Goal: Communication & Community: Answer question/provide support

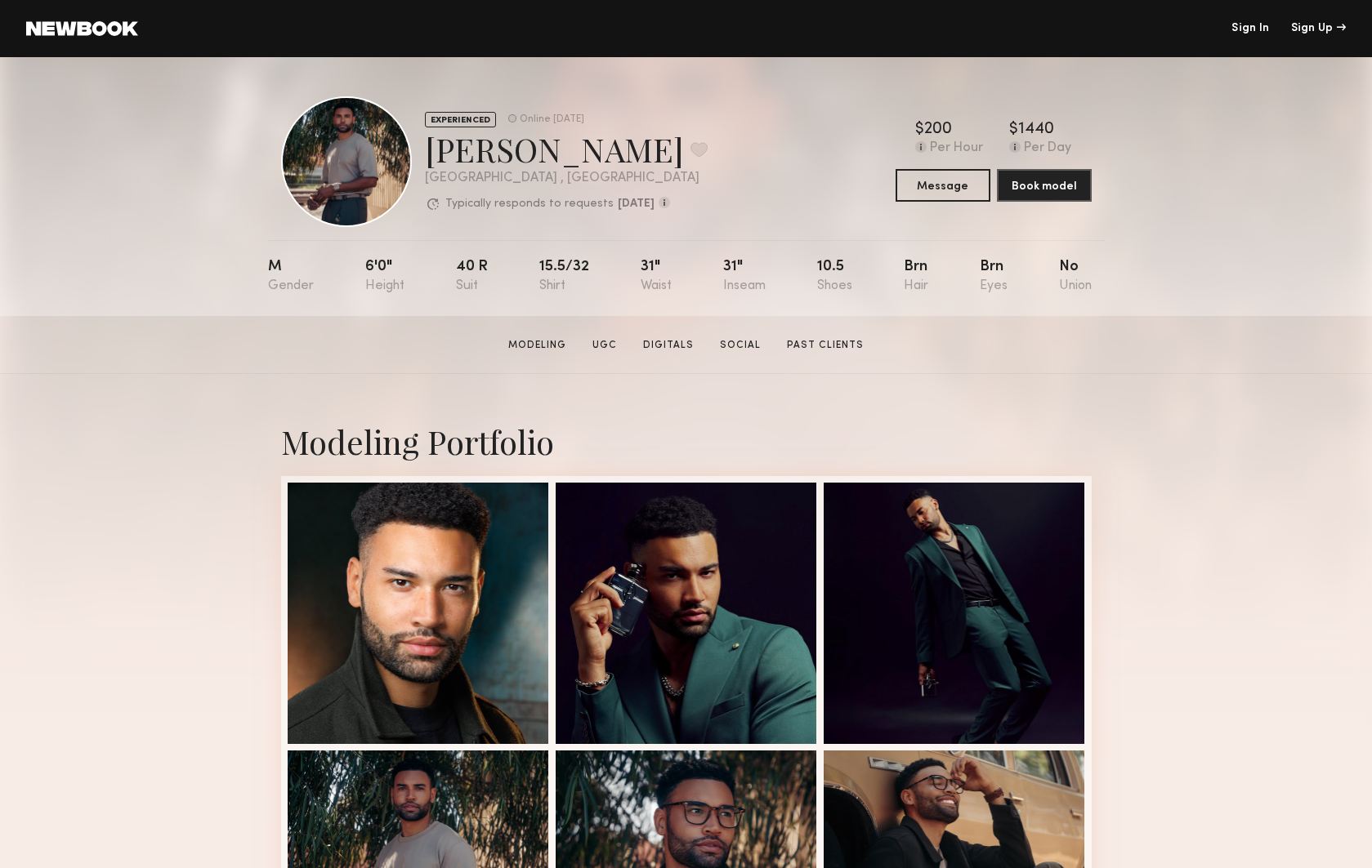
click at [1227, 27] on div "Sign In Sign Up" at bounding box center [742, 29] width 1208 height 12
click at [1239, 27] on link "Sign In" at bounding box center [1251, 29] width 37 height 12
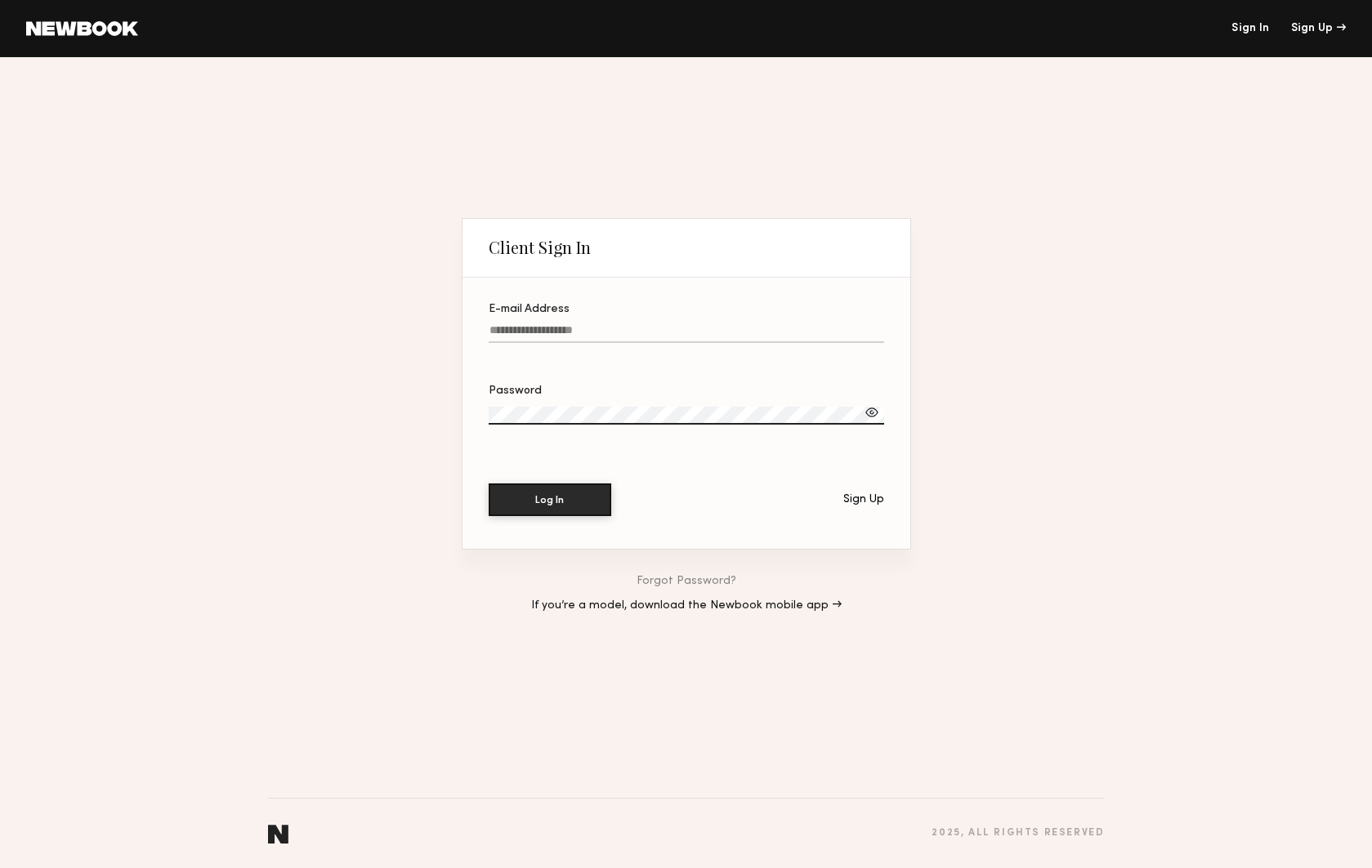
click at [577, 328] on input "E-mail Address" at bounding box center [686, 333] width 395 height 19
type input "**********"
click at [552, 408] on label "Password" at bounding box center [686, 413] width 395 height 55
click at [489, 484] on button "Log In" at bounding box center [550, 500] width 122 height 33
drag, startPoint x: 552, startPoint y: 408, endPoint x: 441, endPoint y: 411, distance: 111.0
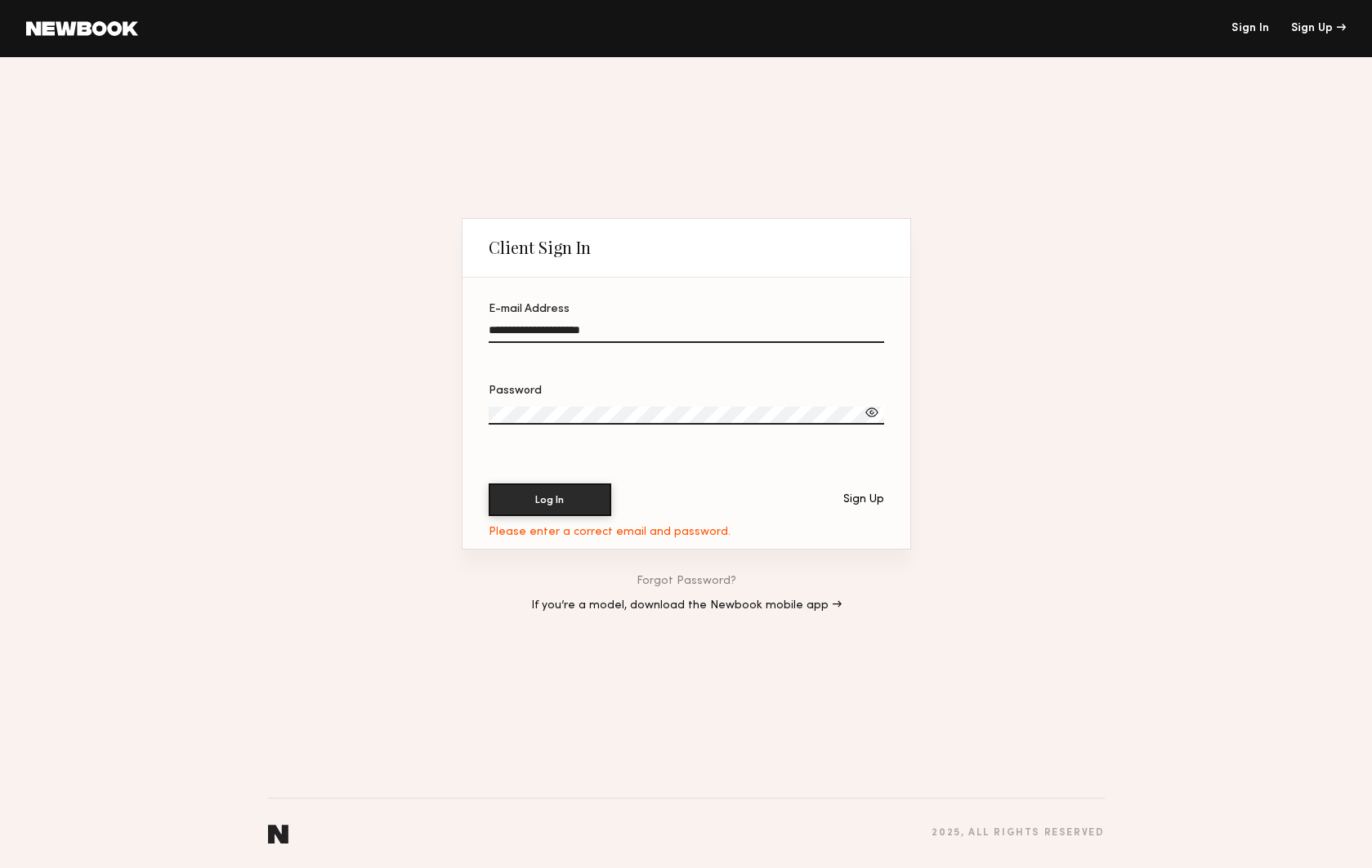
click at [441, 411] on div "**********" at bounding box center [686, 462] width 1372 height 811
click at [875, 409] on div at bounding box center [871, 412] width 17 height 17
click at [444, 408] on div "**********" at bounding box center [686, 462] width 1372 height 811
click at [489, 484] on button "Log In" at bounding box center [550, 500] width 122 height 33
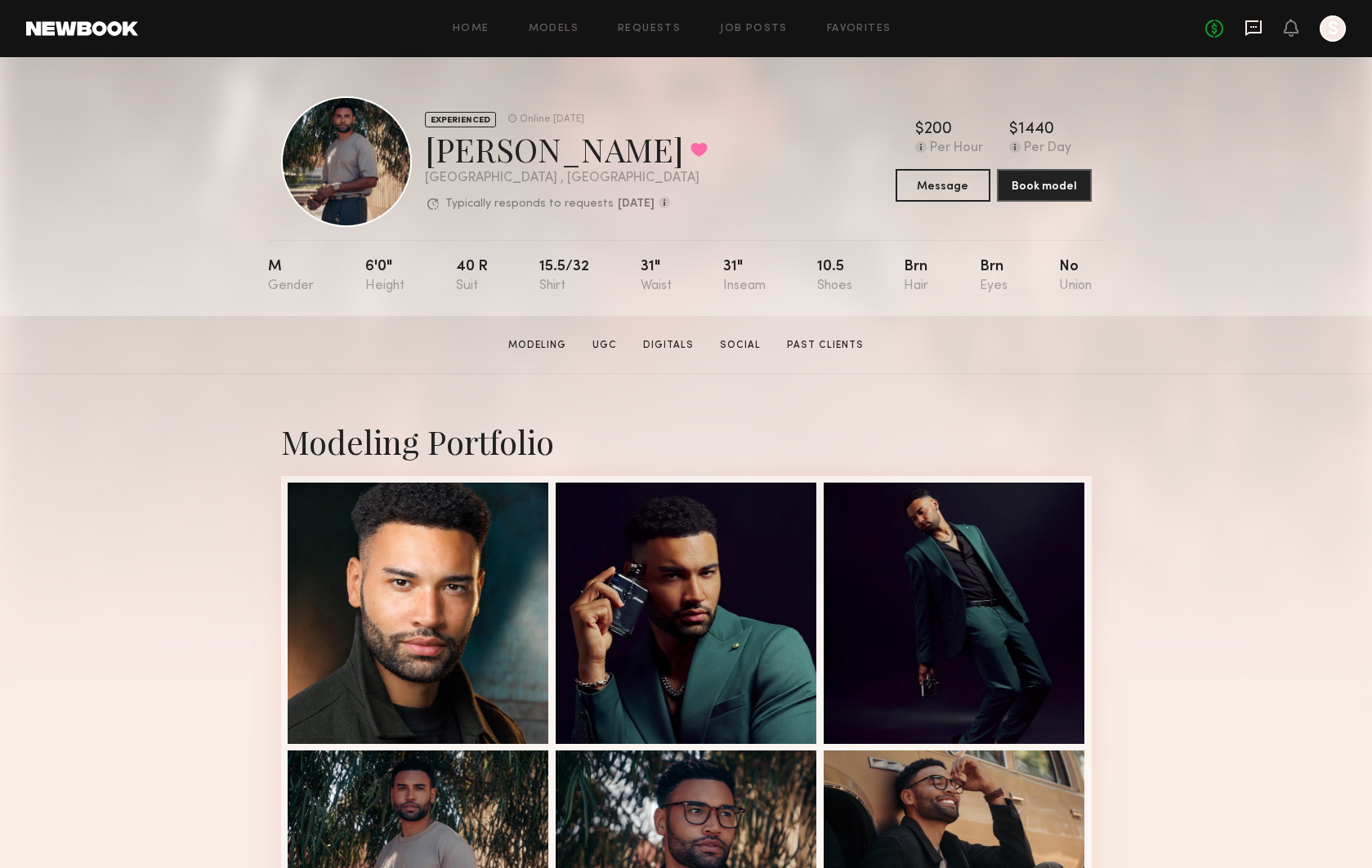
click at [1257, 29] on icon at bounding box center [1254, 28] width 18 height 18
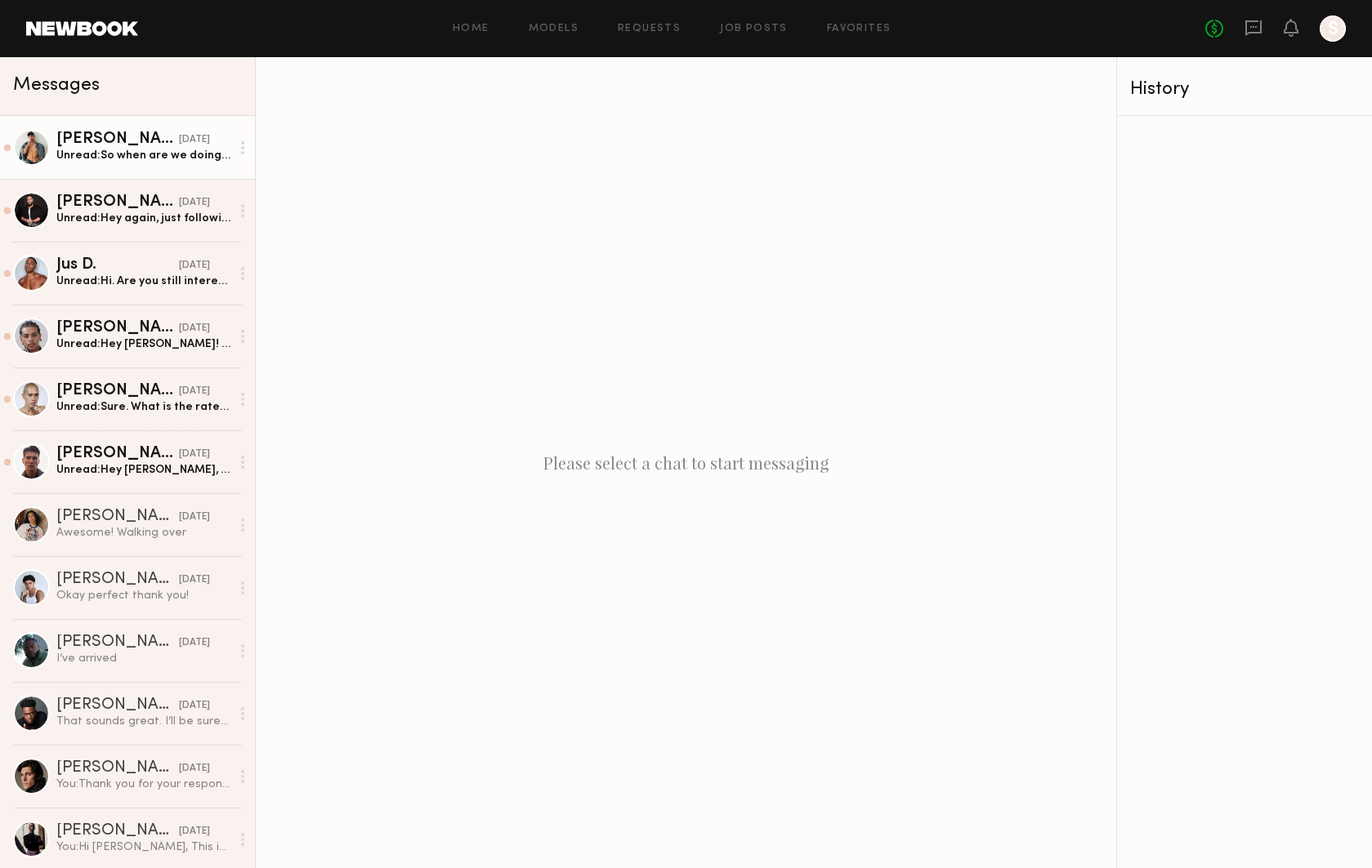
click at [153, 156] on div "Unread: So when are we doing this??" at bounding box center [143, 156] width 174 height 16
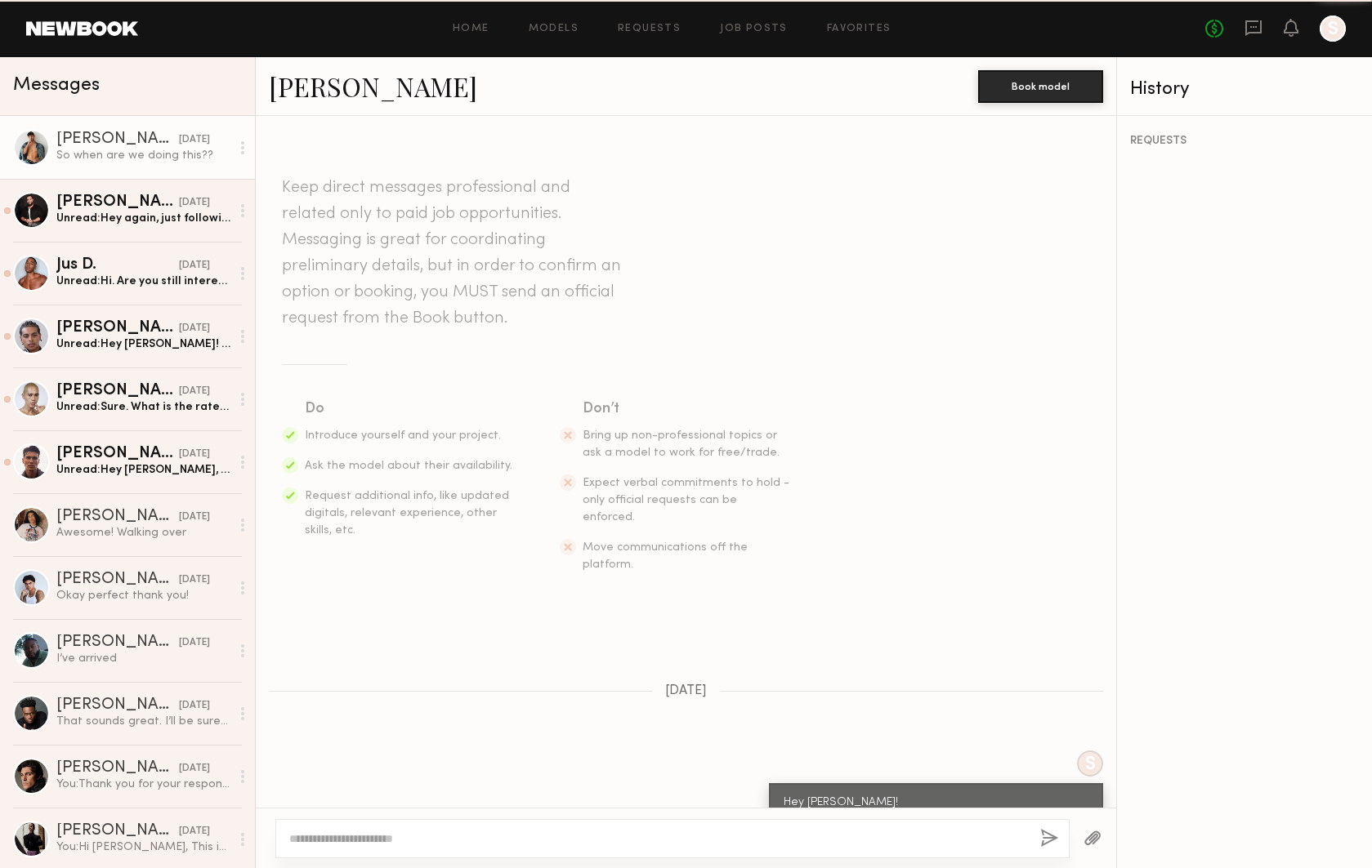
scroll to position [551, 0]
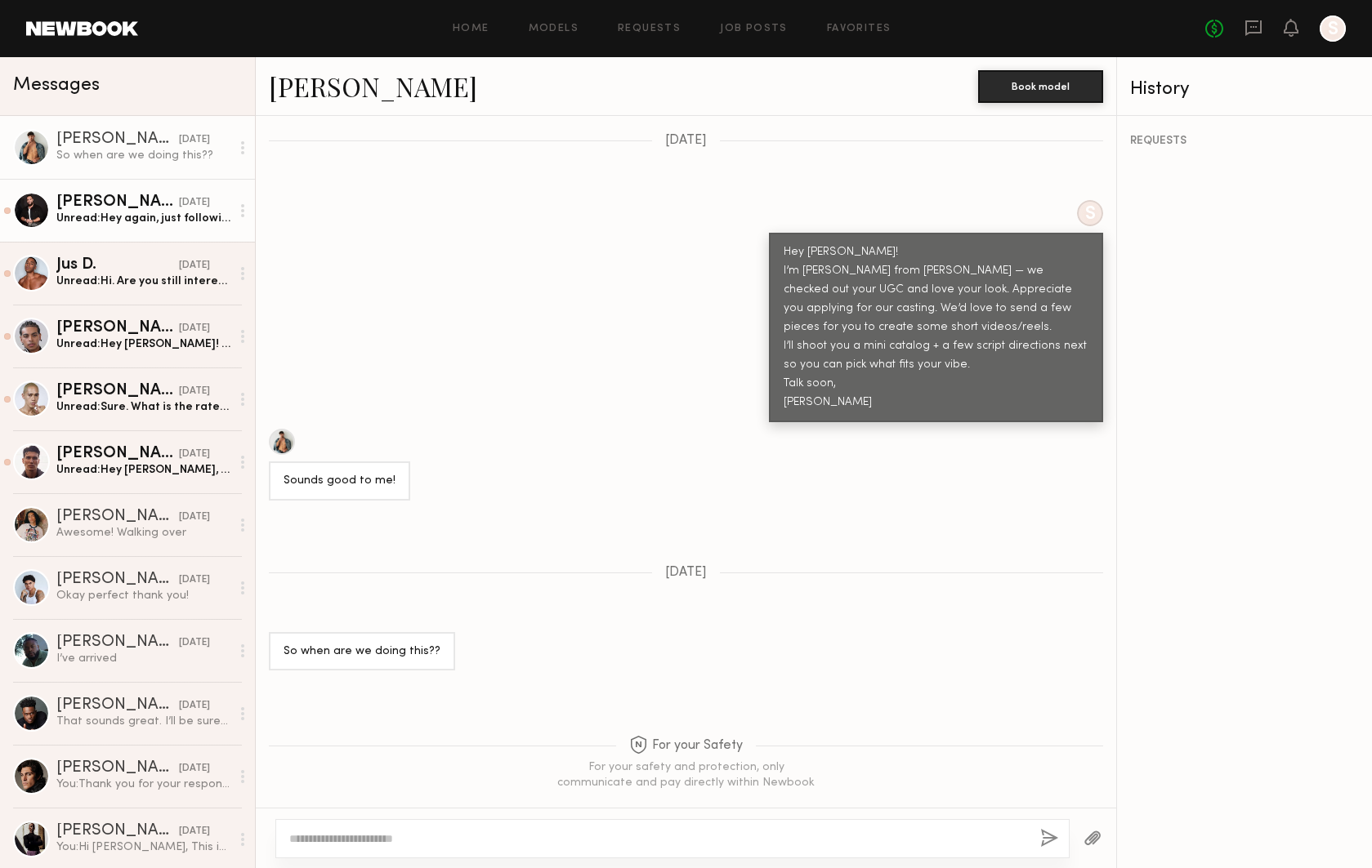
click at [184, 227] on link "Shayne C. 09/08/2025 Unread: Hey again, just following up." at bounding box center [127, 211] width 255 height 63
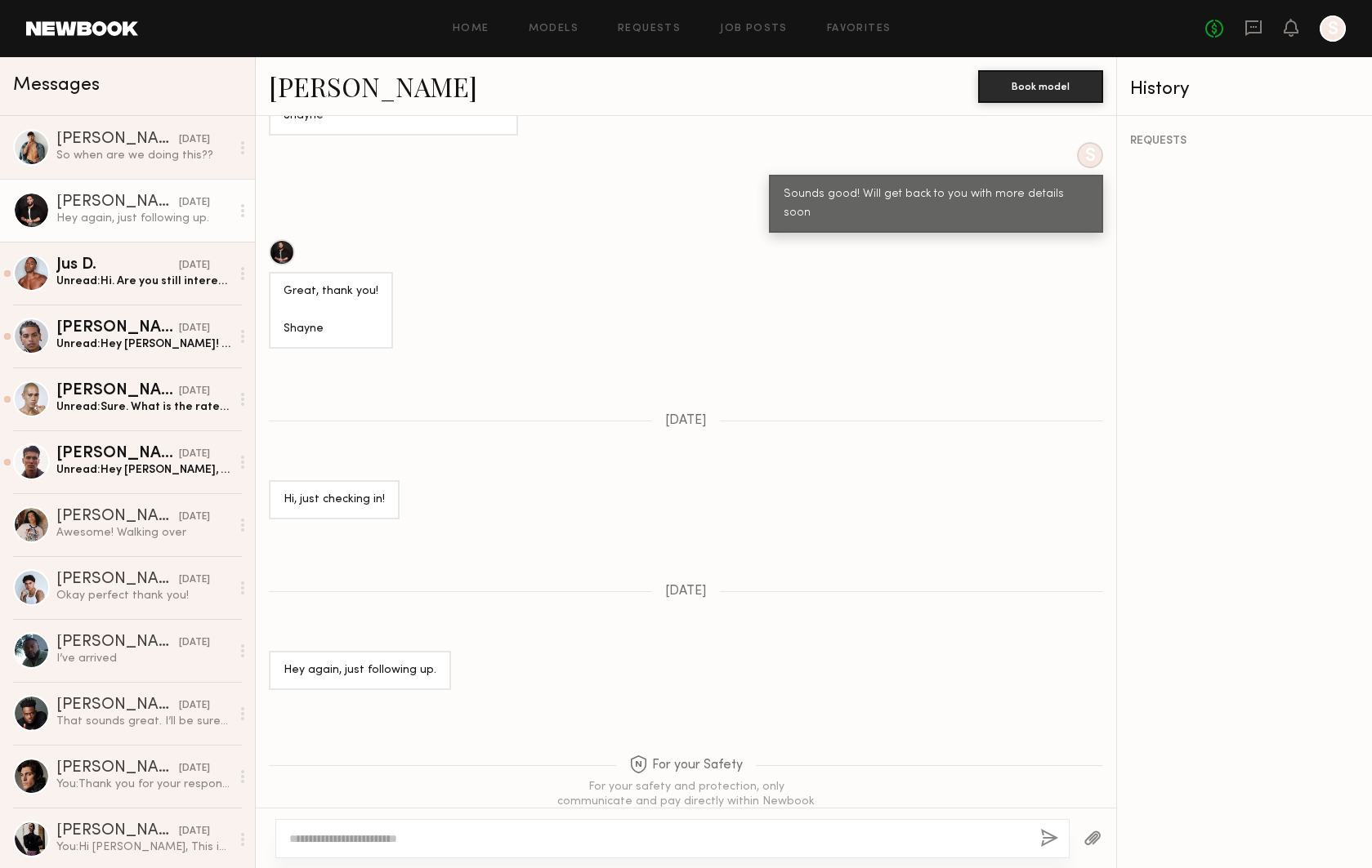
scroll to position [913, 0]
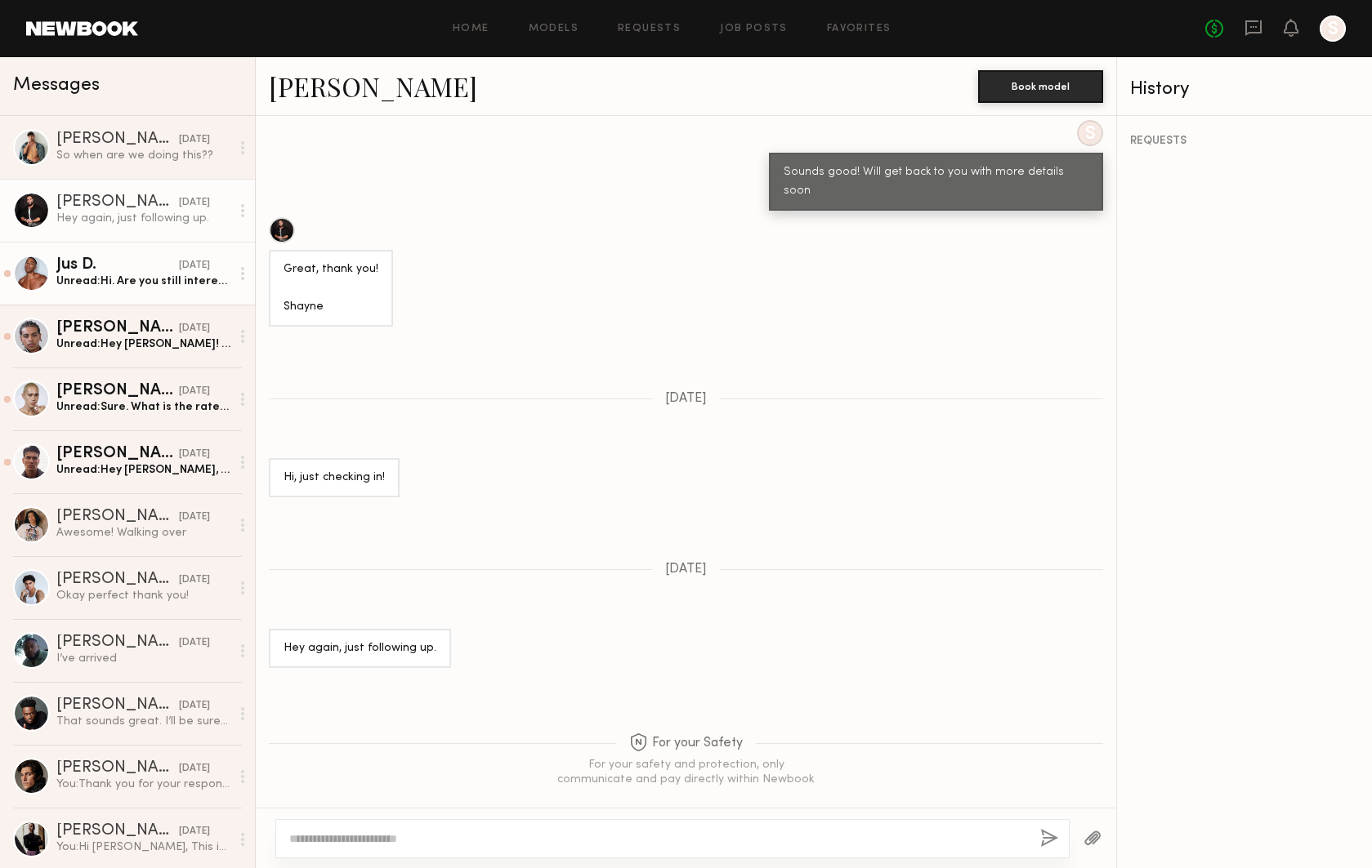
click at [146, 250] on link "Jus D. 09/04/2025 Unread: Hi. Are you still interested in collaborating?" at bounding box center [127, 273] width 255 height 63
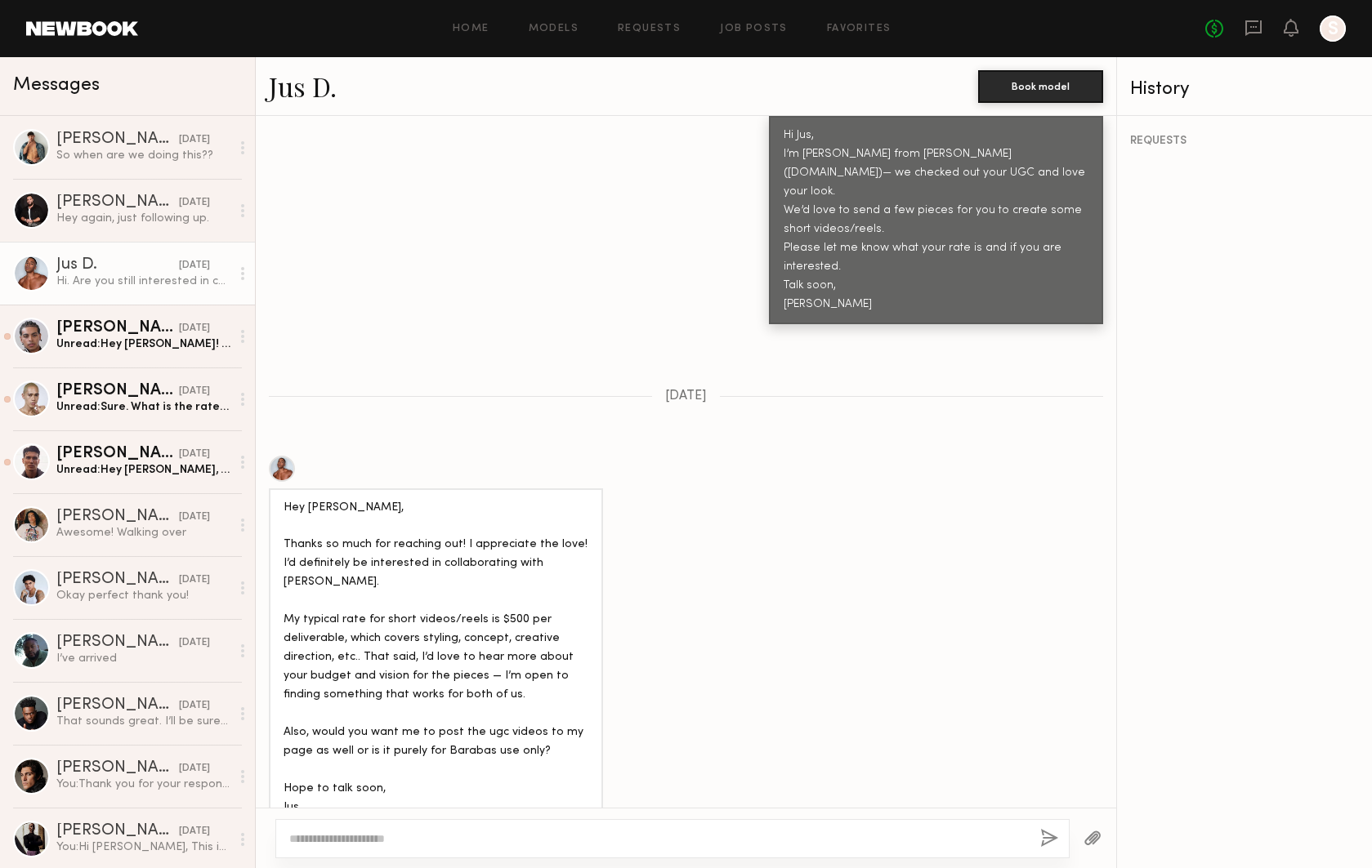
scroll to position [580, 0]
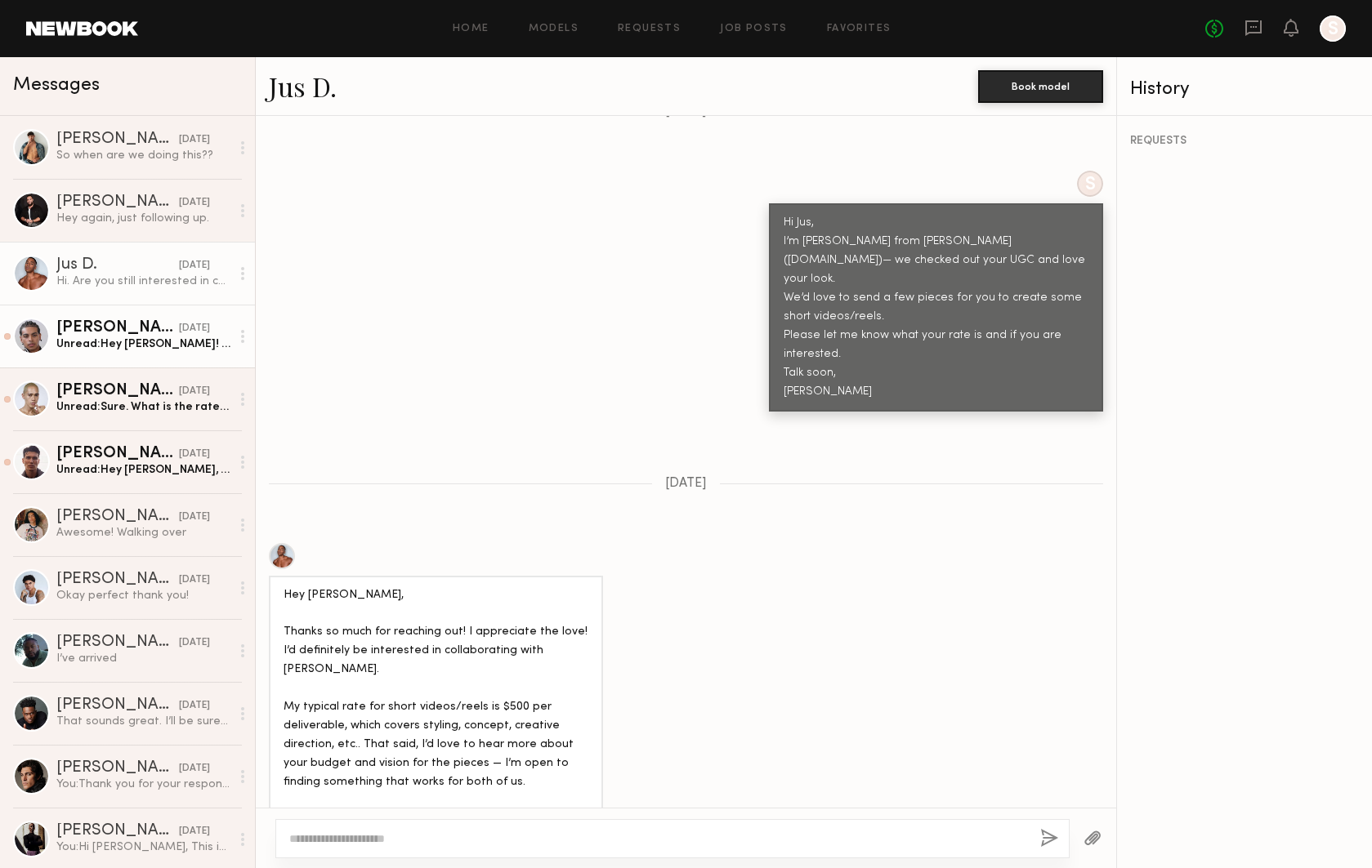
click at [195, 336] on div "09/02/2025" at bounding box center [195, 329] width 32 height 16
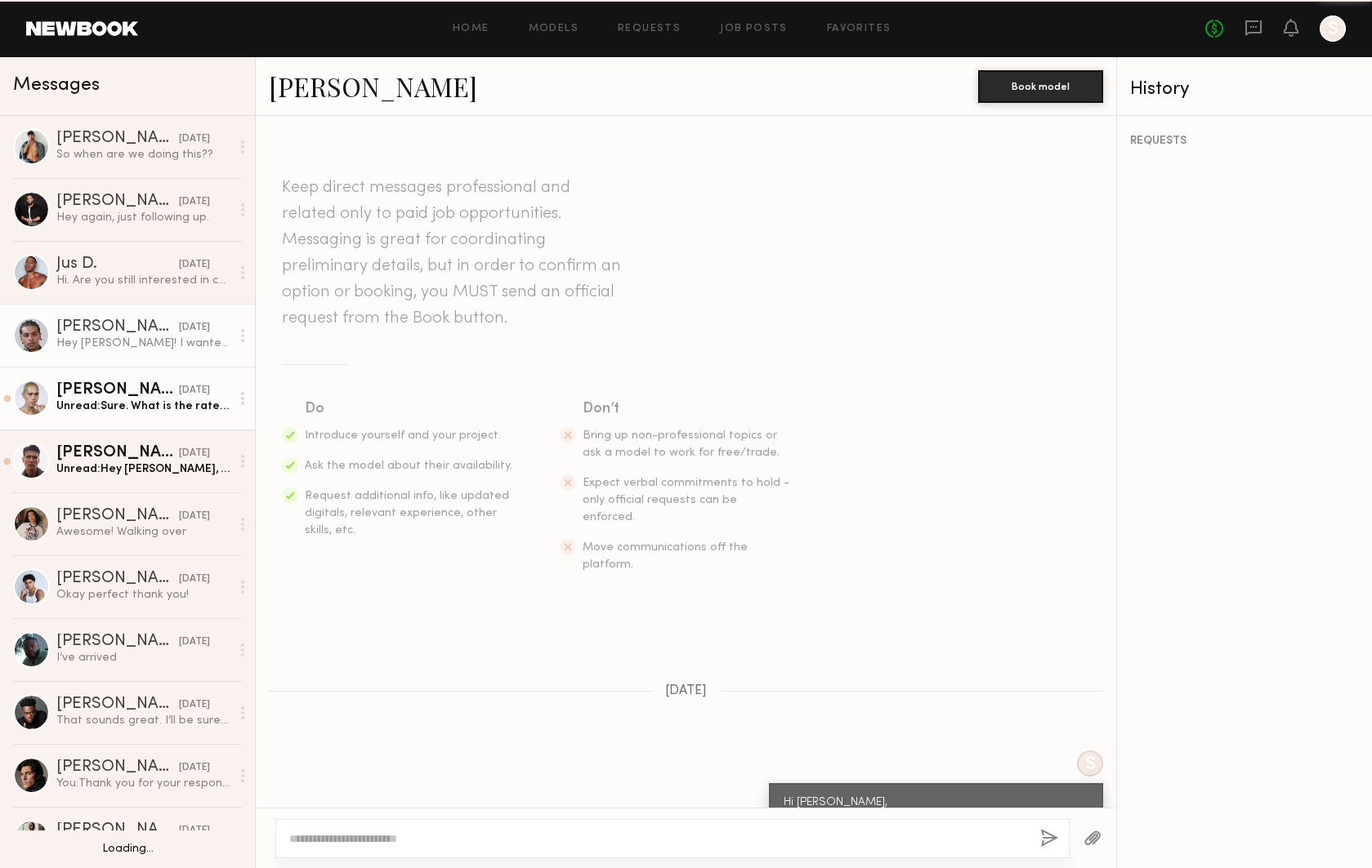
scroll to position [588, 0]
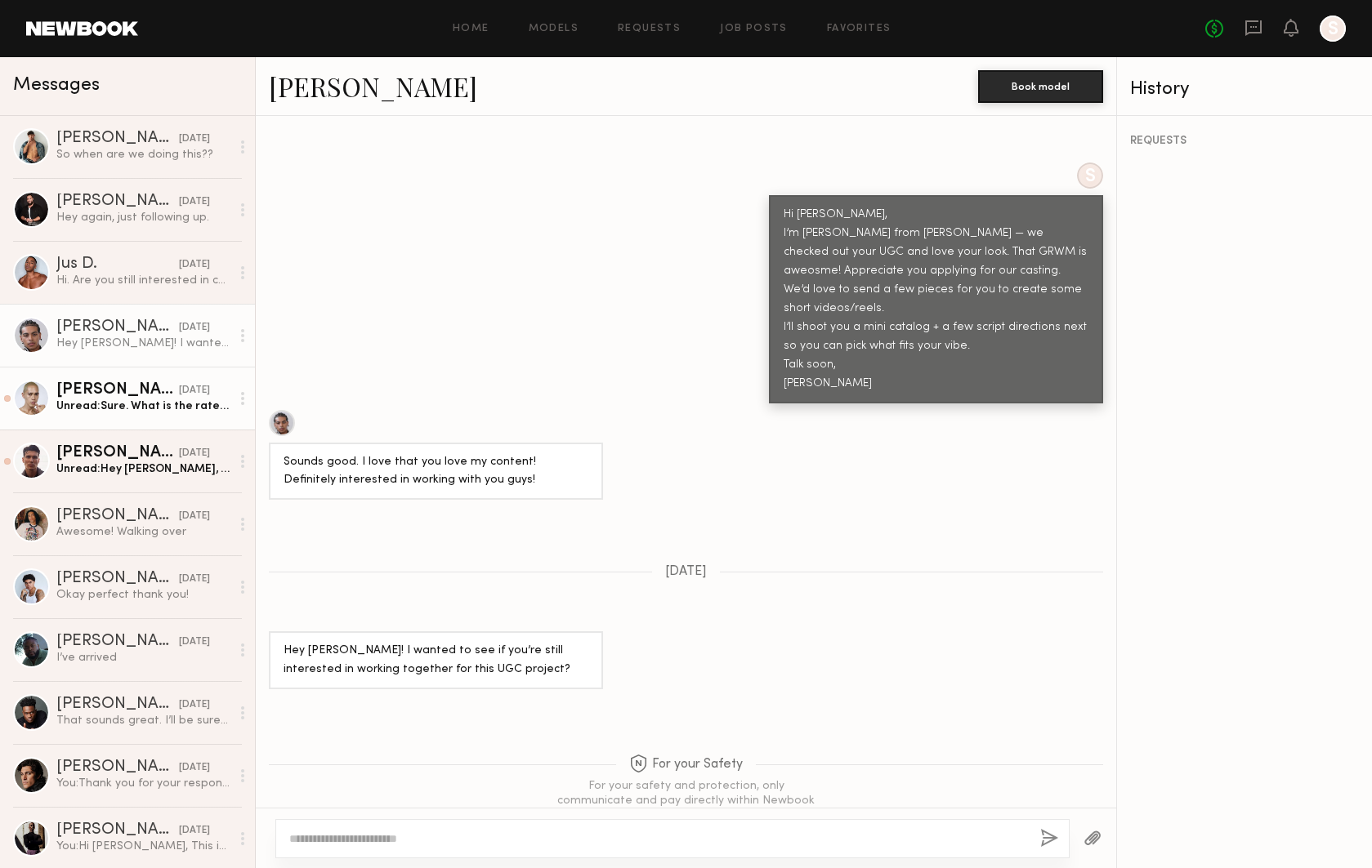
click at [140, 395] on div "Adrian B." at bounding box center [117, 390] width 122 height 17
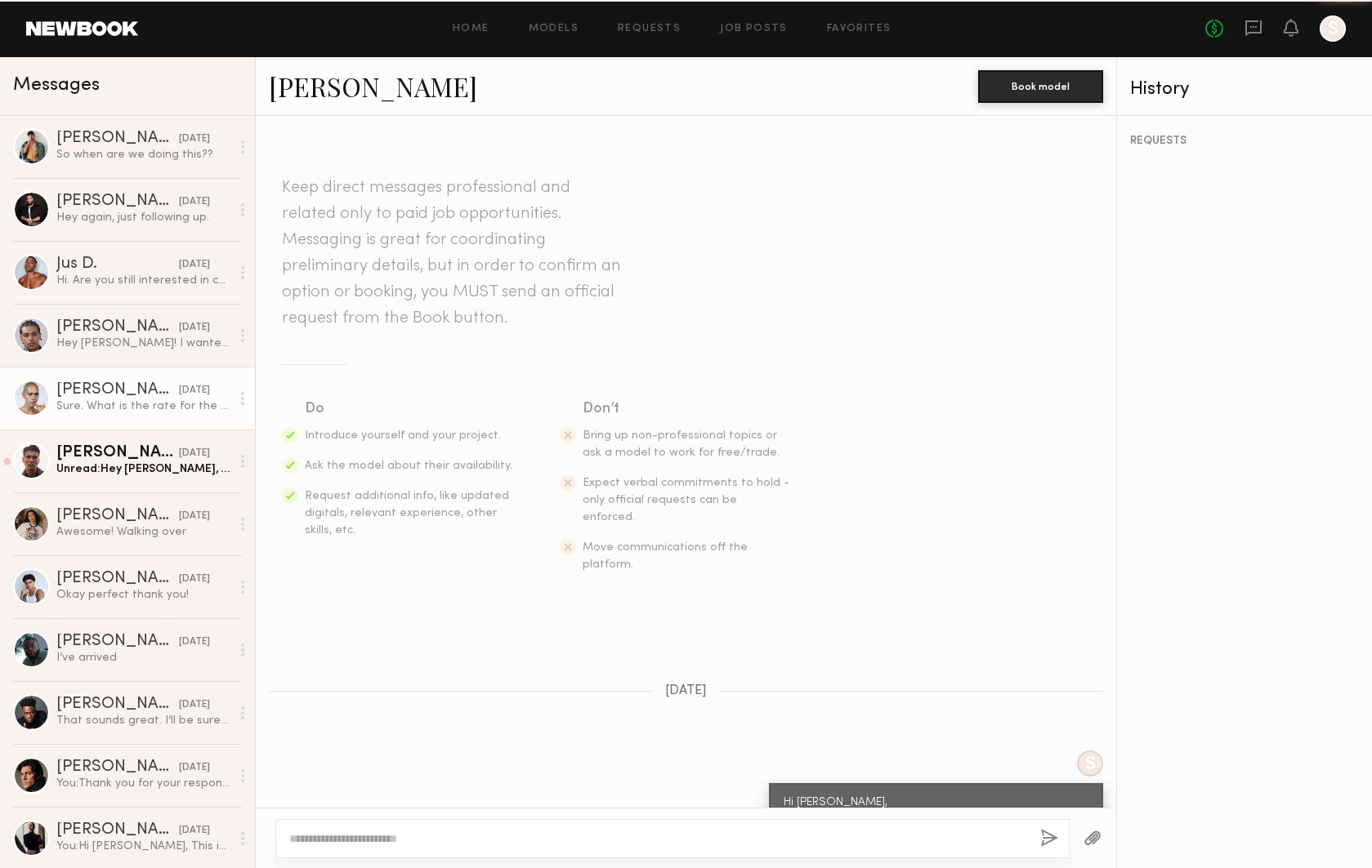
scroll to position [348, 0]
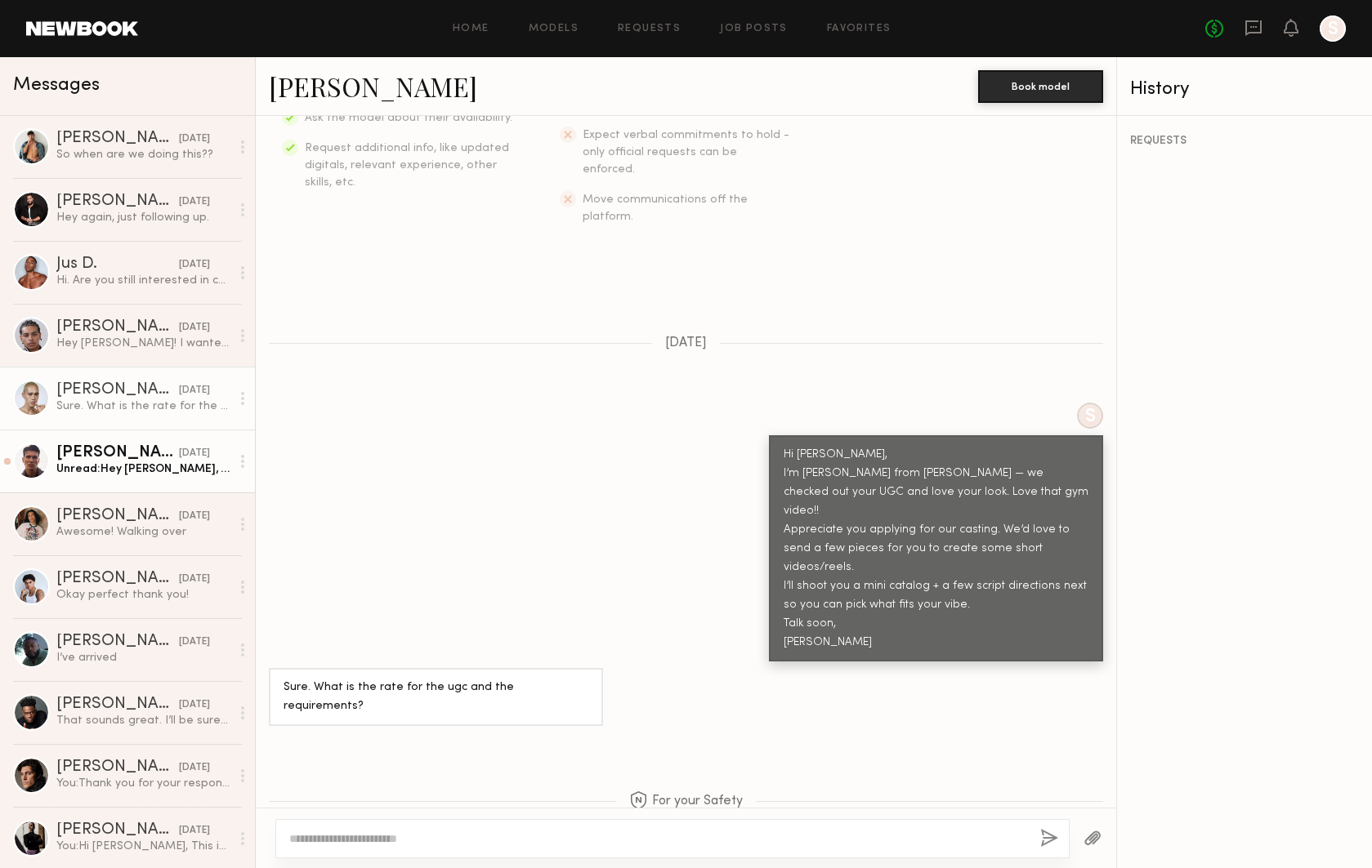
click at [118, 476] on div "Unread: Hey Nikola, Thanks for reaching out, that’s great to hear! Yea that sou…" at bounding box center [143, 470] width 174 height 16
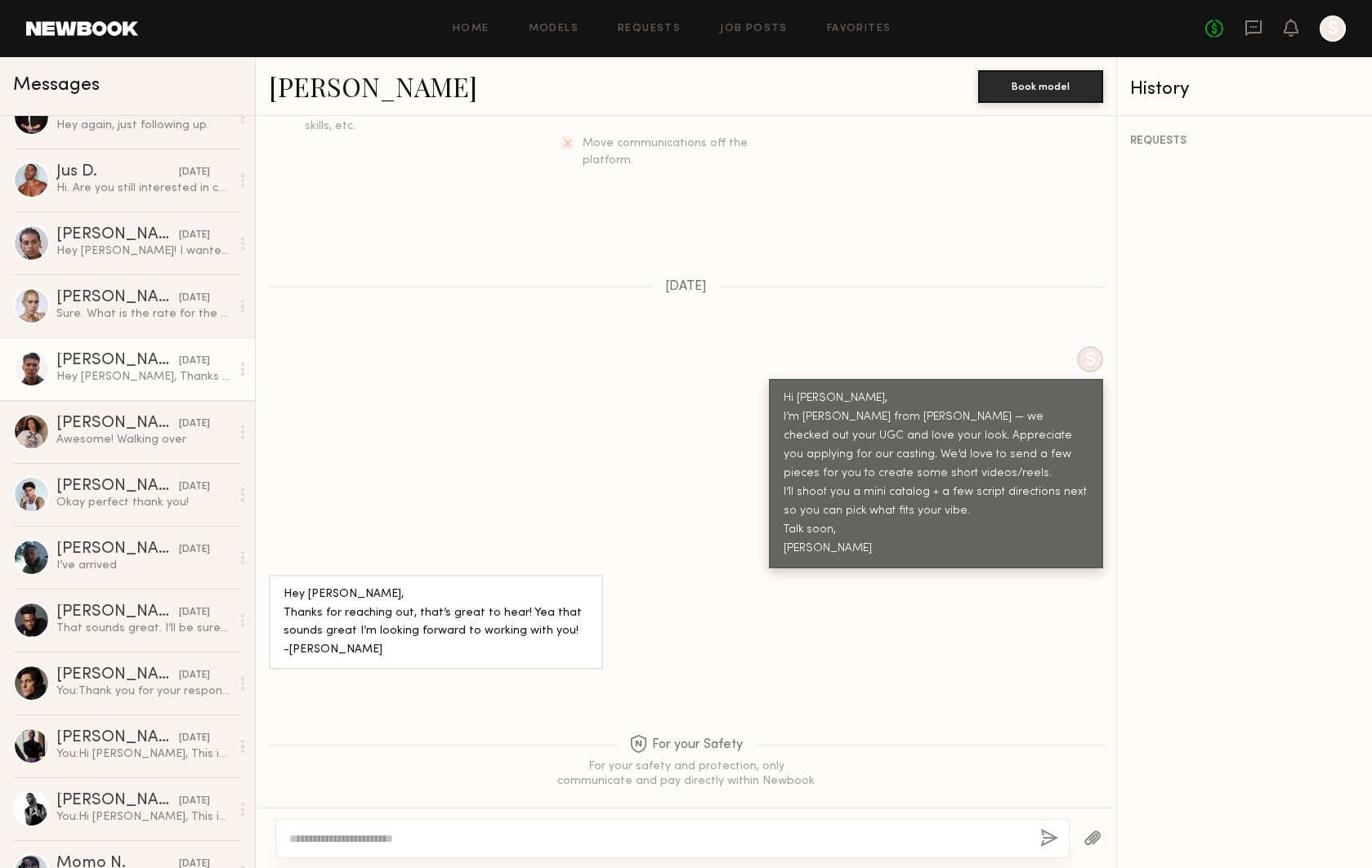
scroll to position [95, 0]
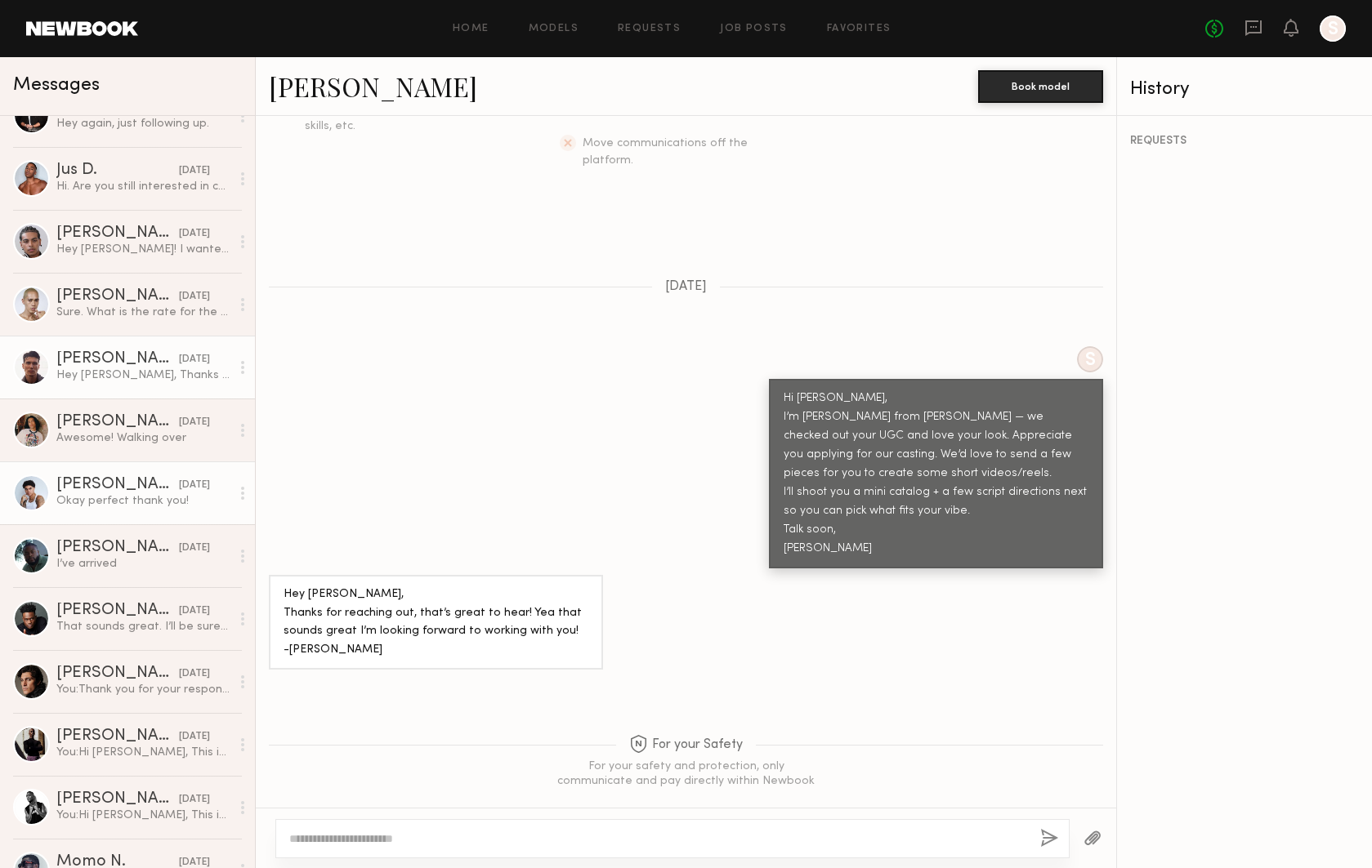
click at [144, 500] on div "Okay perfect thank you!" at bounding box center [143, 501] width 174 height 16
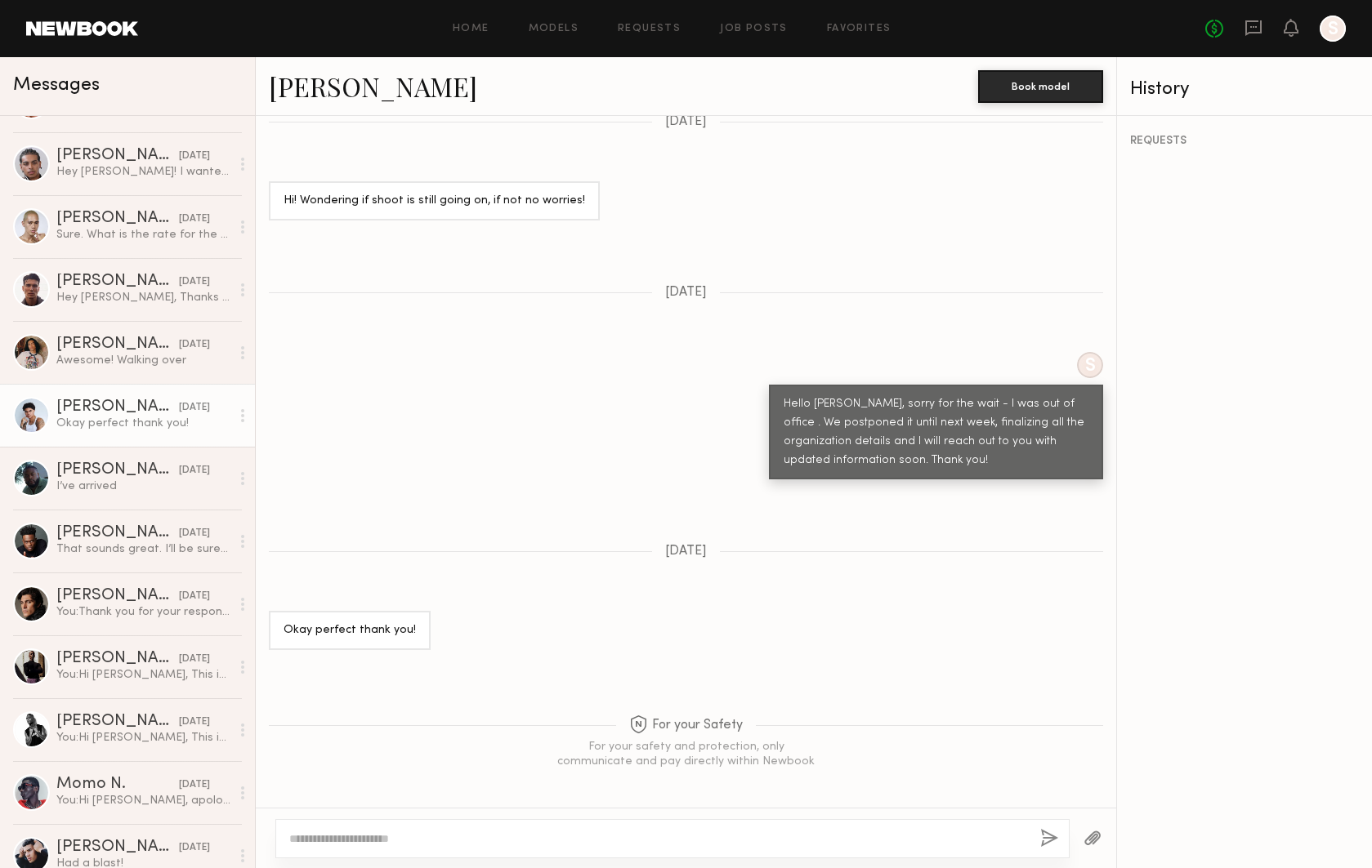
scroll to position [174, 0]
click at [156, 546] on div "That sounds great. I’ll be sure to keep an eye out. Thank you and talk soon! Ha…" at bounding box center [143, 548] width 174 height 16
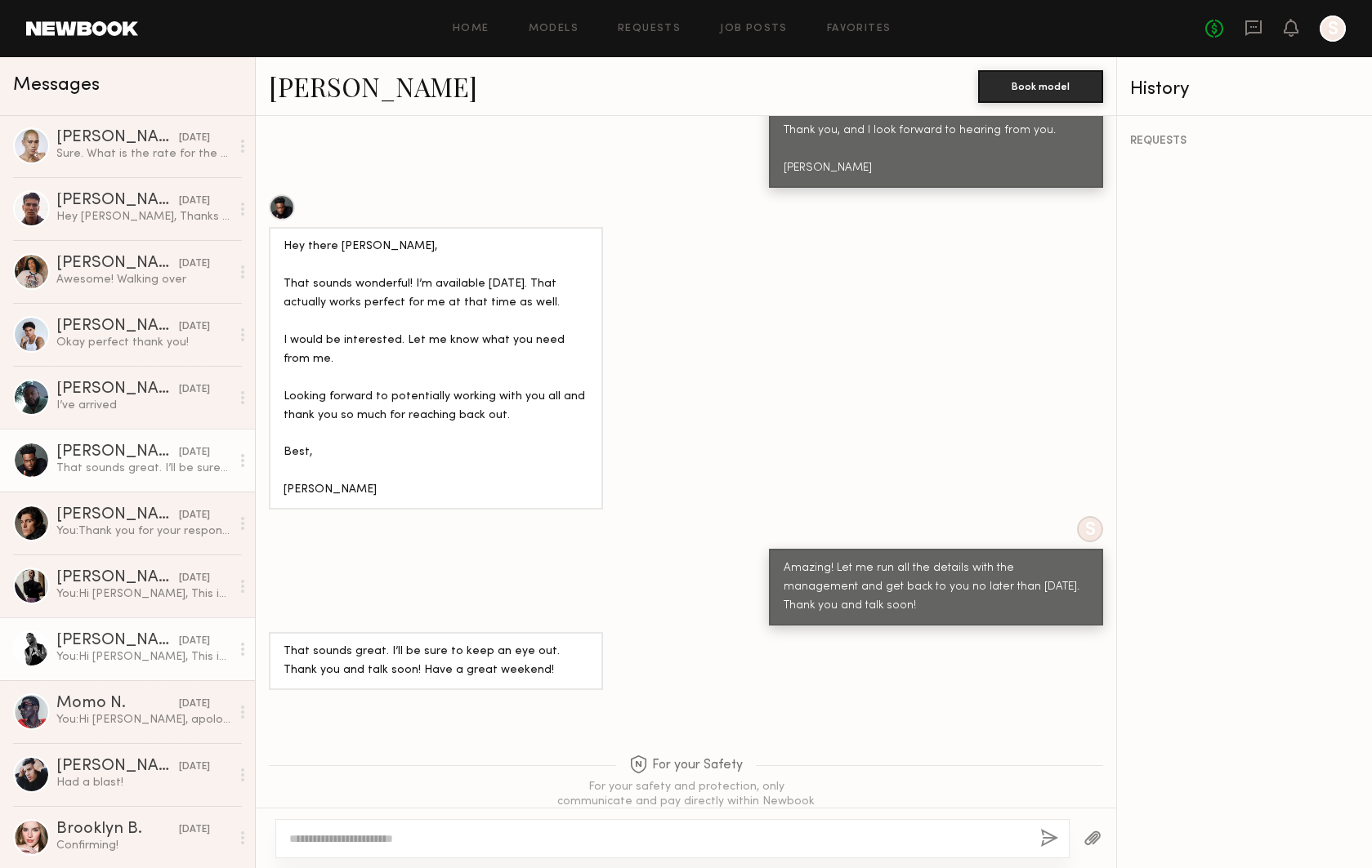
scroll to position [261, 0]
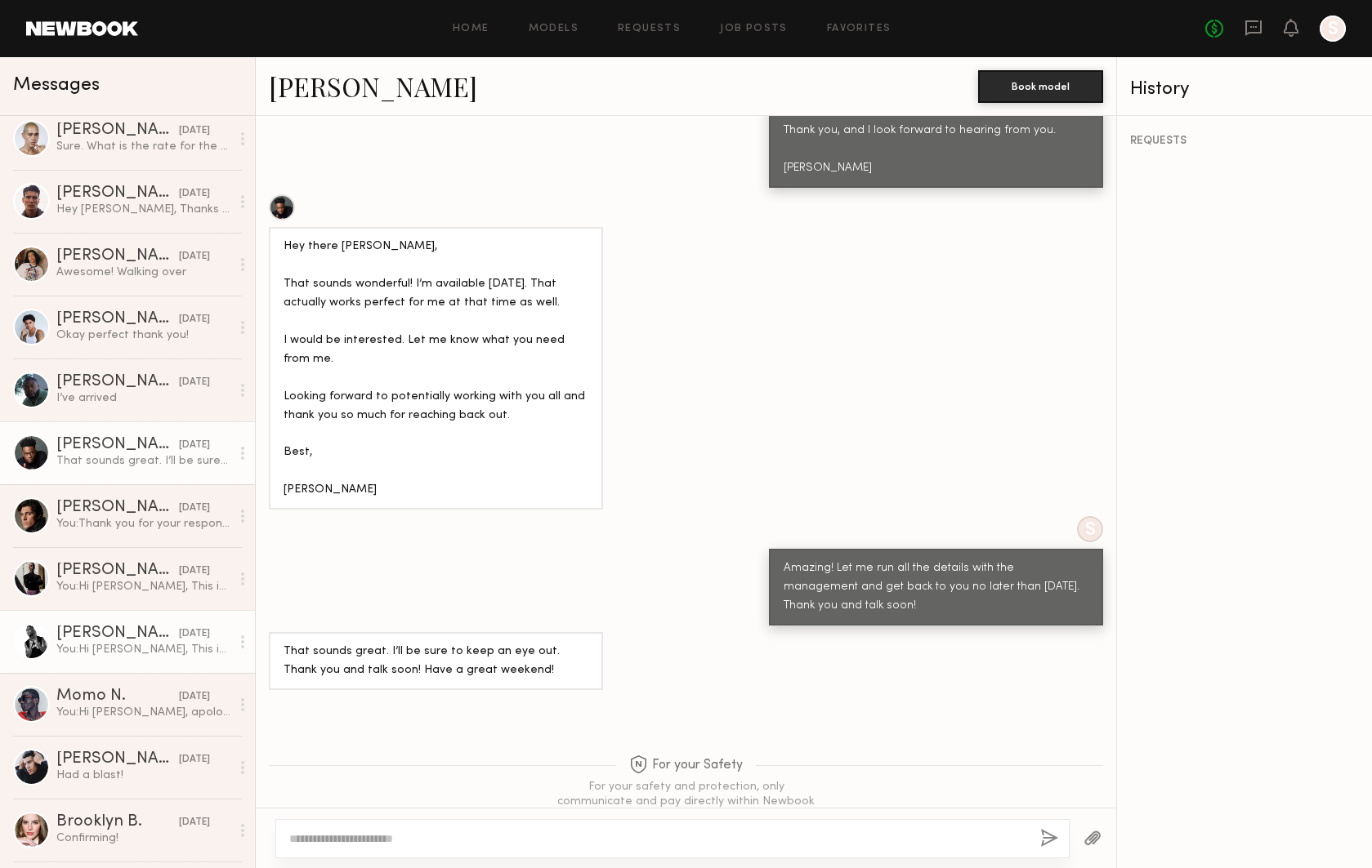
click at [198, 620] on link "Matthew E. 07/25/2025 You: Hi Matthew, This is Anastasia from BarabasMen. We’re…" at bounding box center [127, 641] width 255 height 63
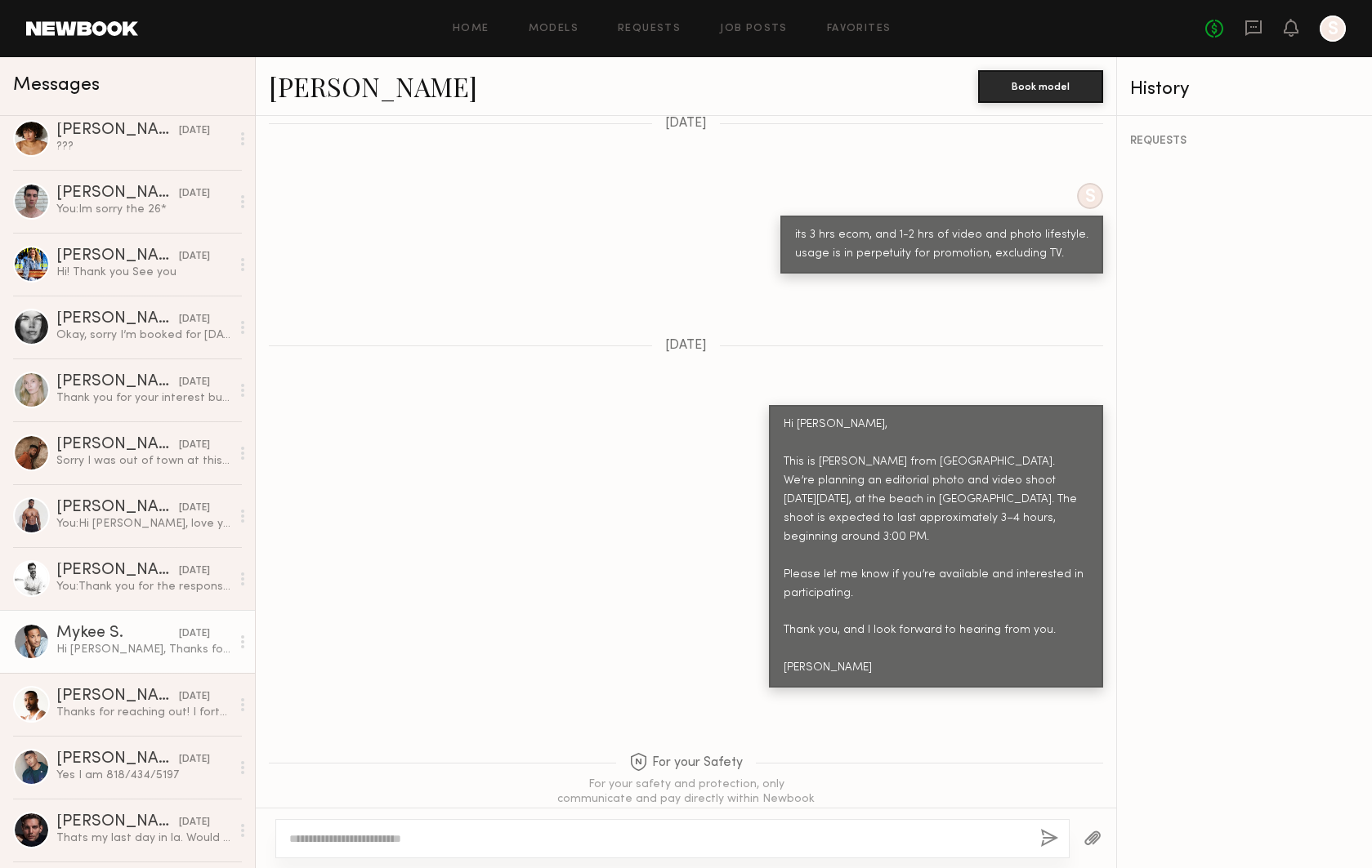
scroll to position [1534, 0]
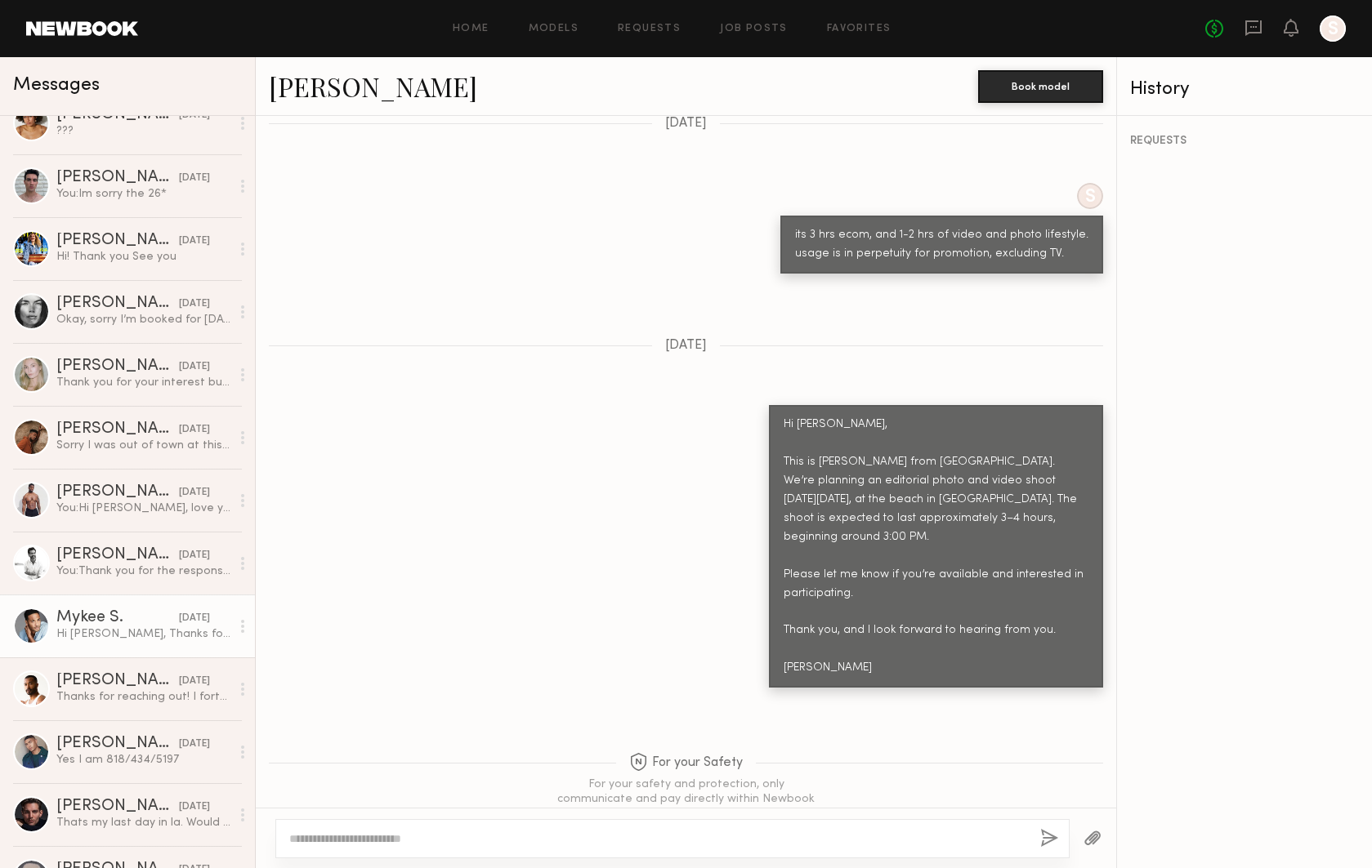
click at [172, 641] on div "Hi Nicola, Thanks for thinking of me for your shoot! My half day rate is $1500.…" at bounding box center [143, 634] width 174 height 16
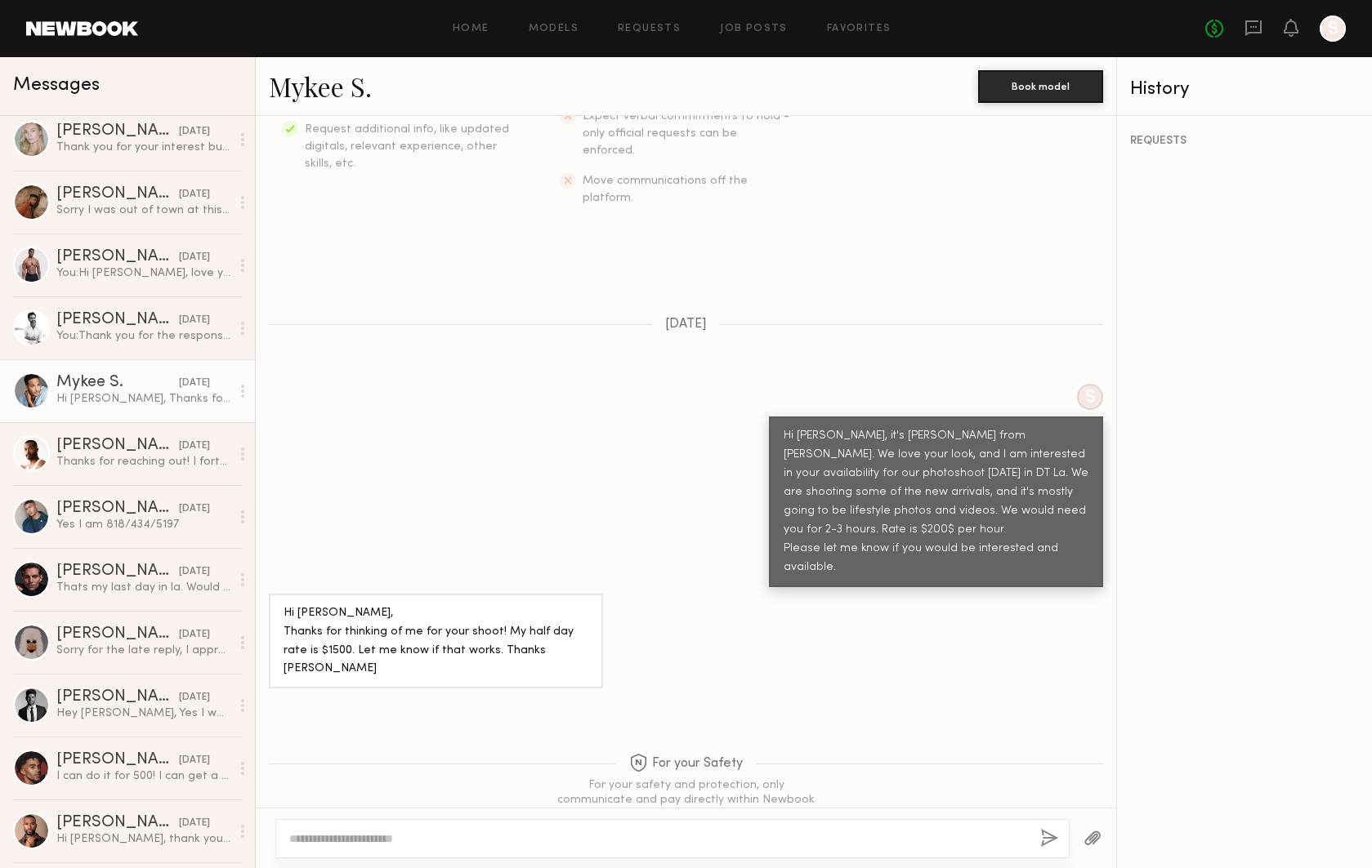
scroll to position [1916, 0]
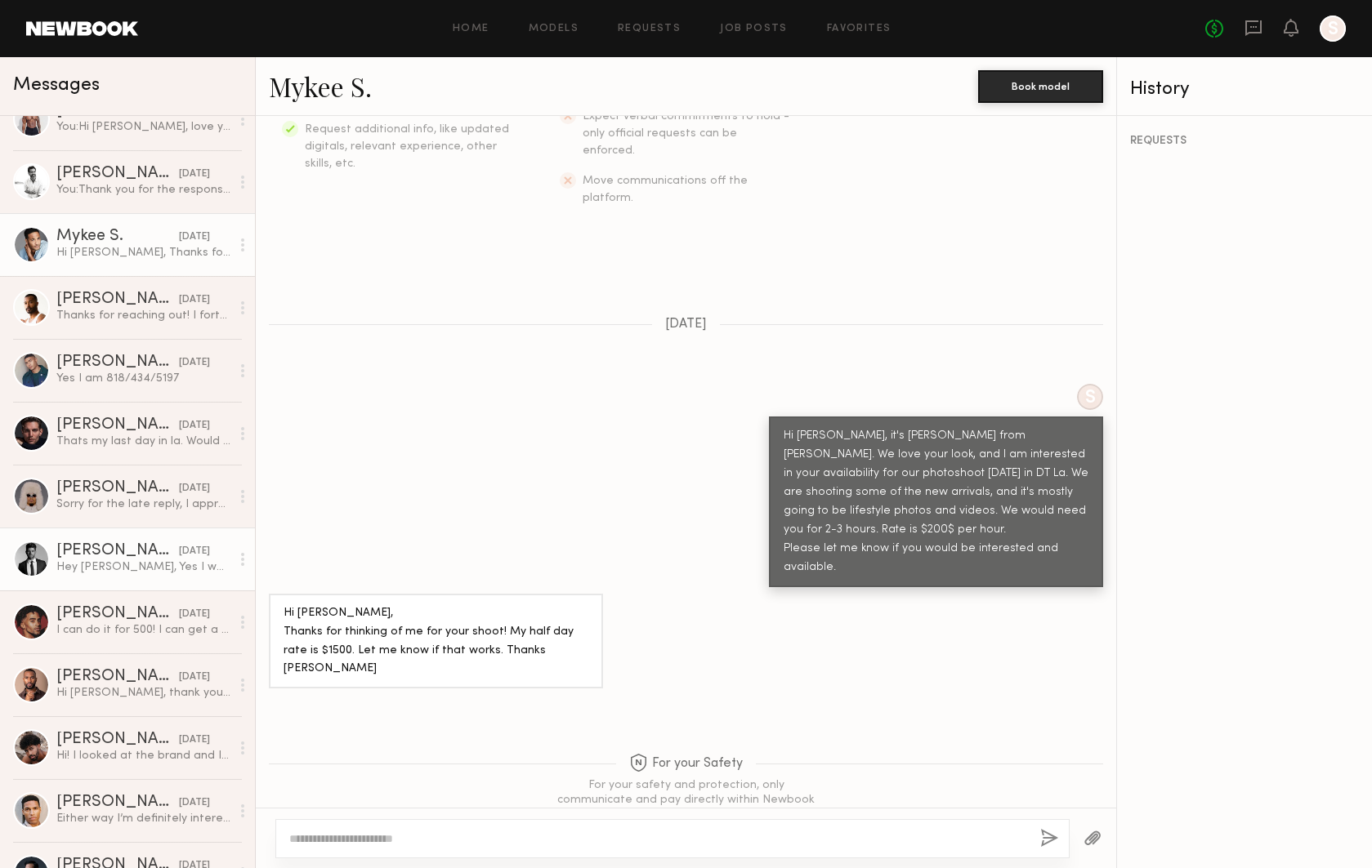
click at [162, 567] on div "Hey Nikola, Yes I would love to work with you. I love your suits and fashion. M…" at bounding box center [143, 568] width 174 height 16
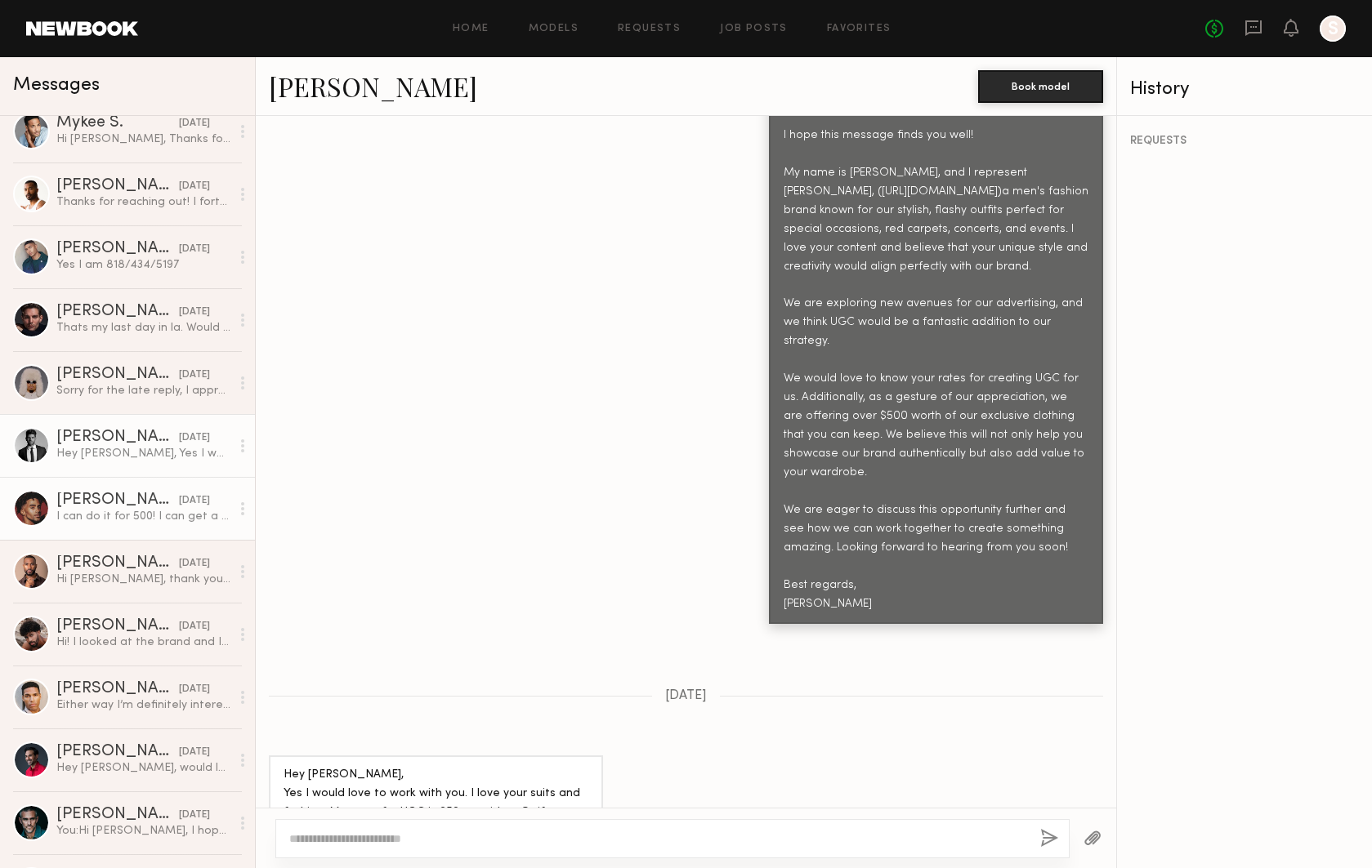
scroll to position [2054, 0]
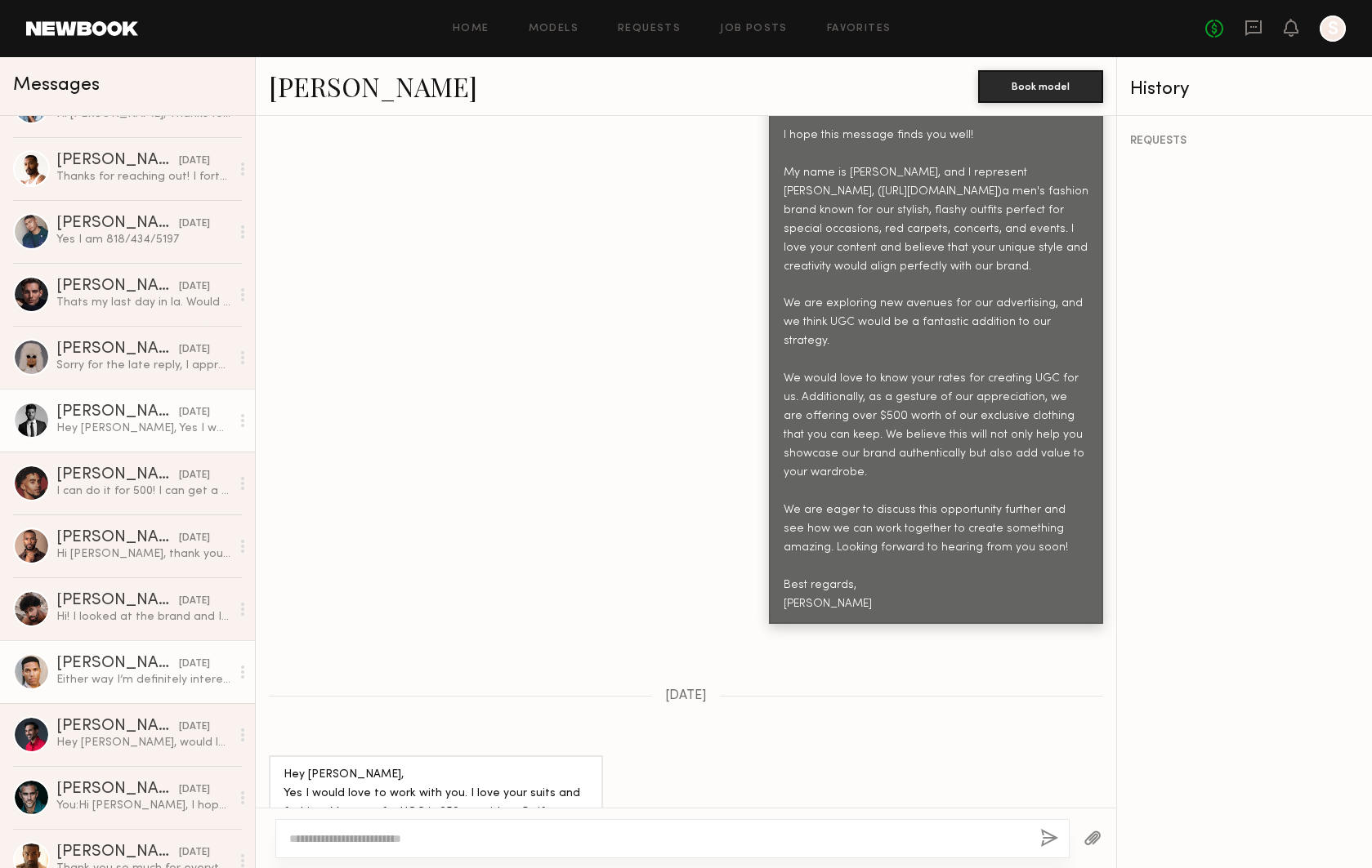
click at [153, 678] on div "Either way I’m definitely interested in working together" at bounding box center [143, 680] width 174 height 16
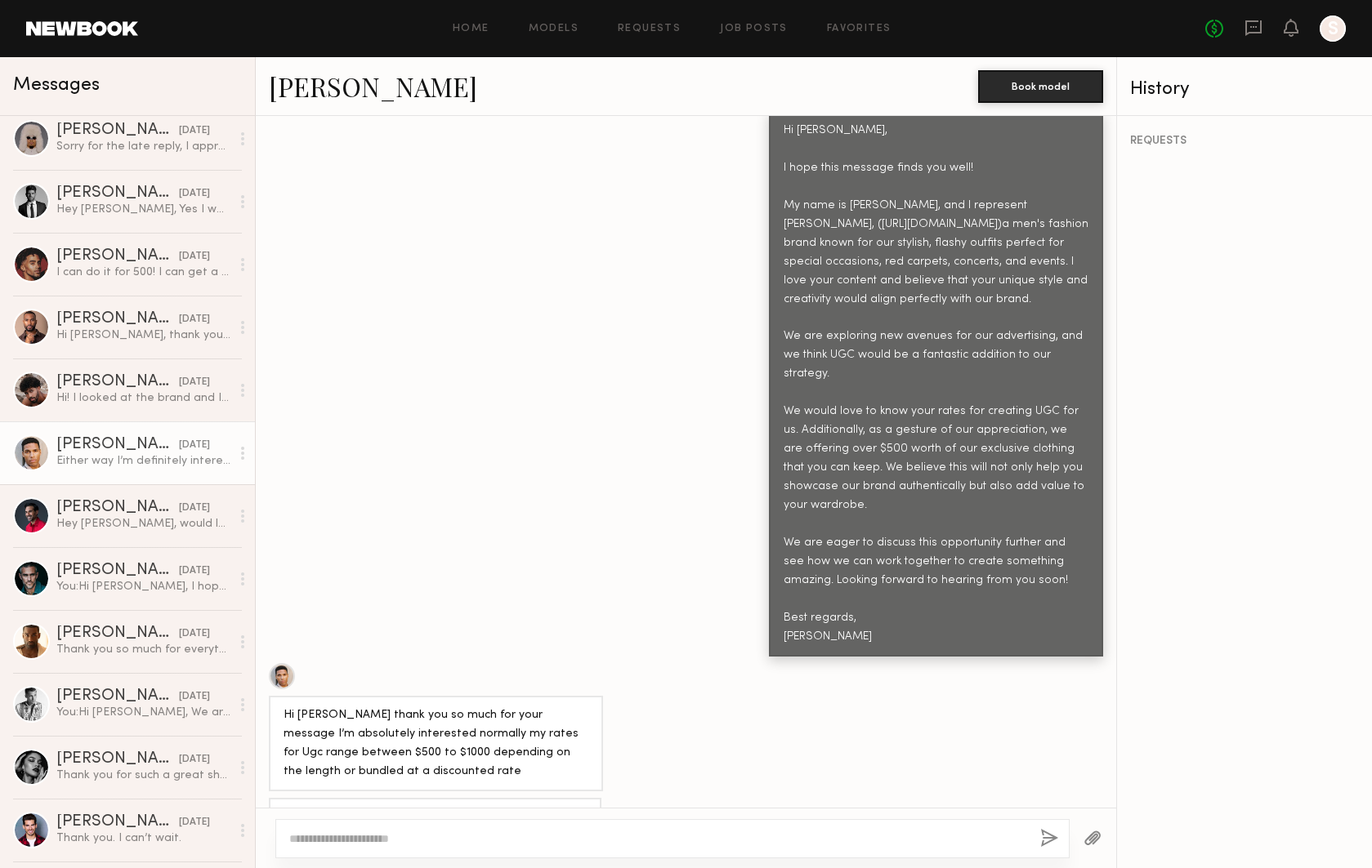
scroll to position [2293, 0]
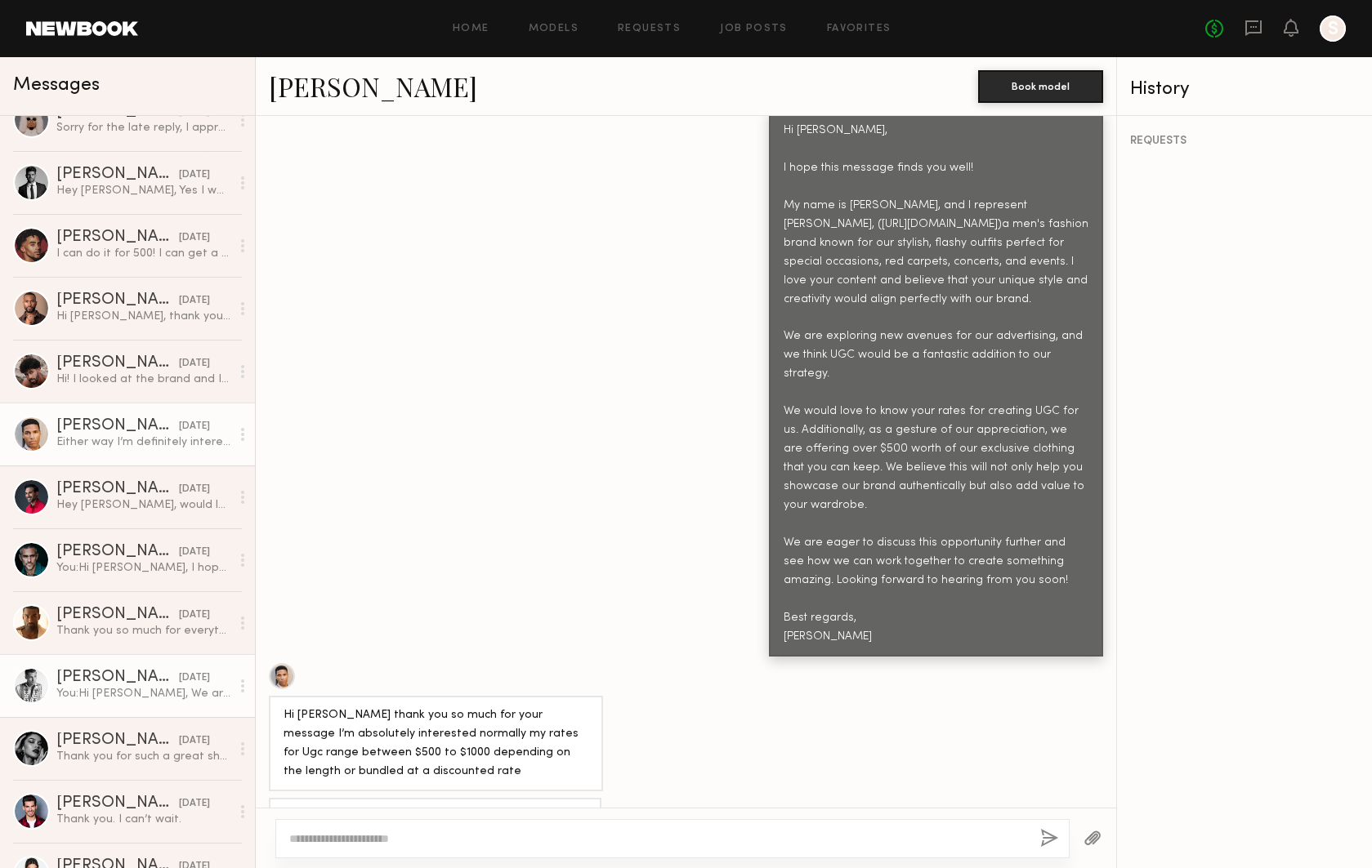
click at [141, 670] on div "Vadim I." at bounding box center [117, 678] width 122 height 17
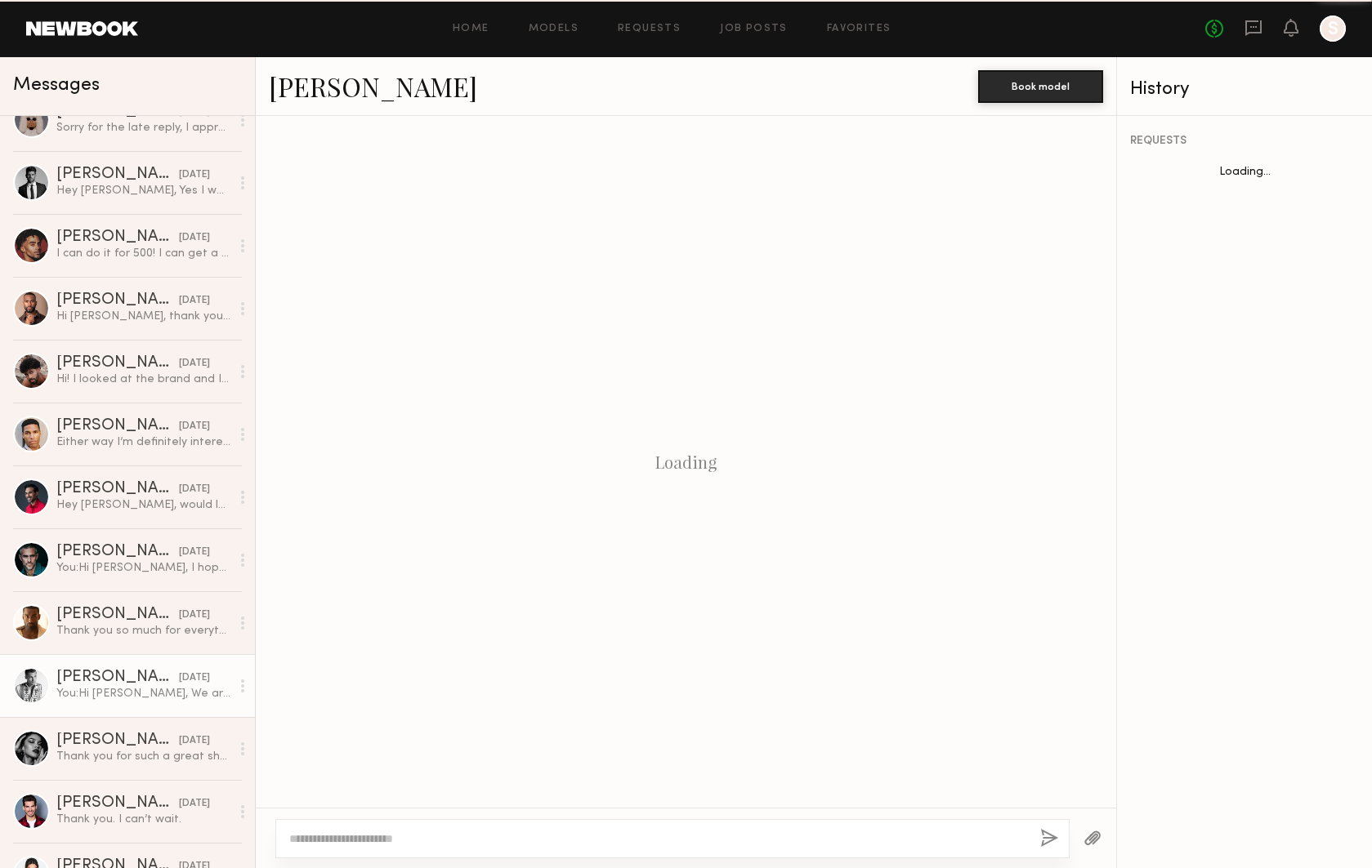
scroll to position [190, 0]
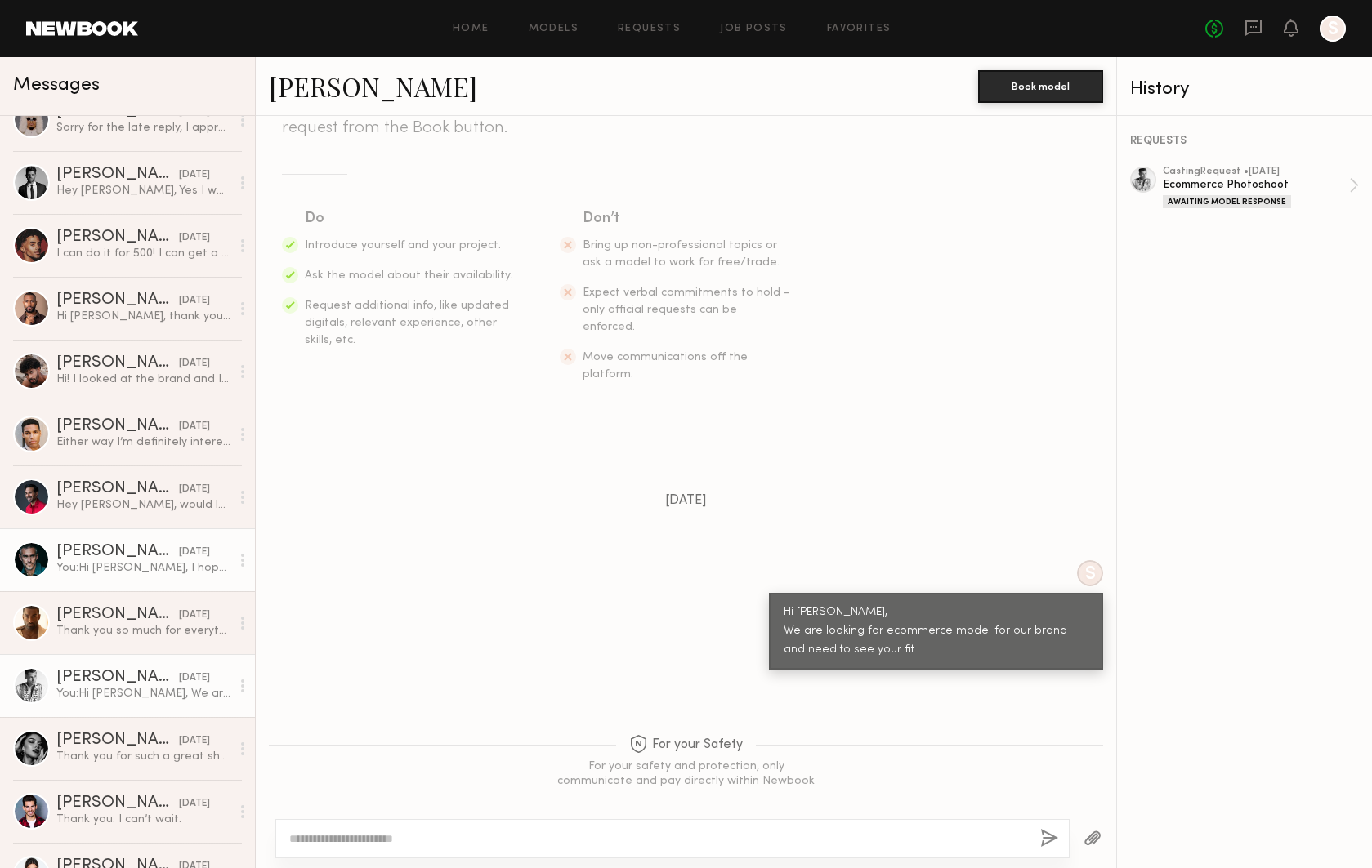
click at [123, 555] on div "Spencer H." at bounding box center [117, 552] width 122 height 17
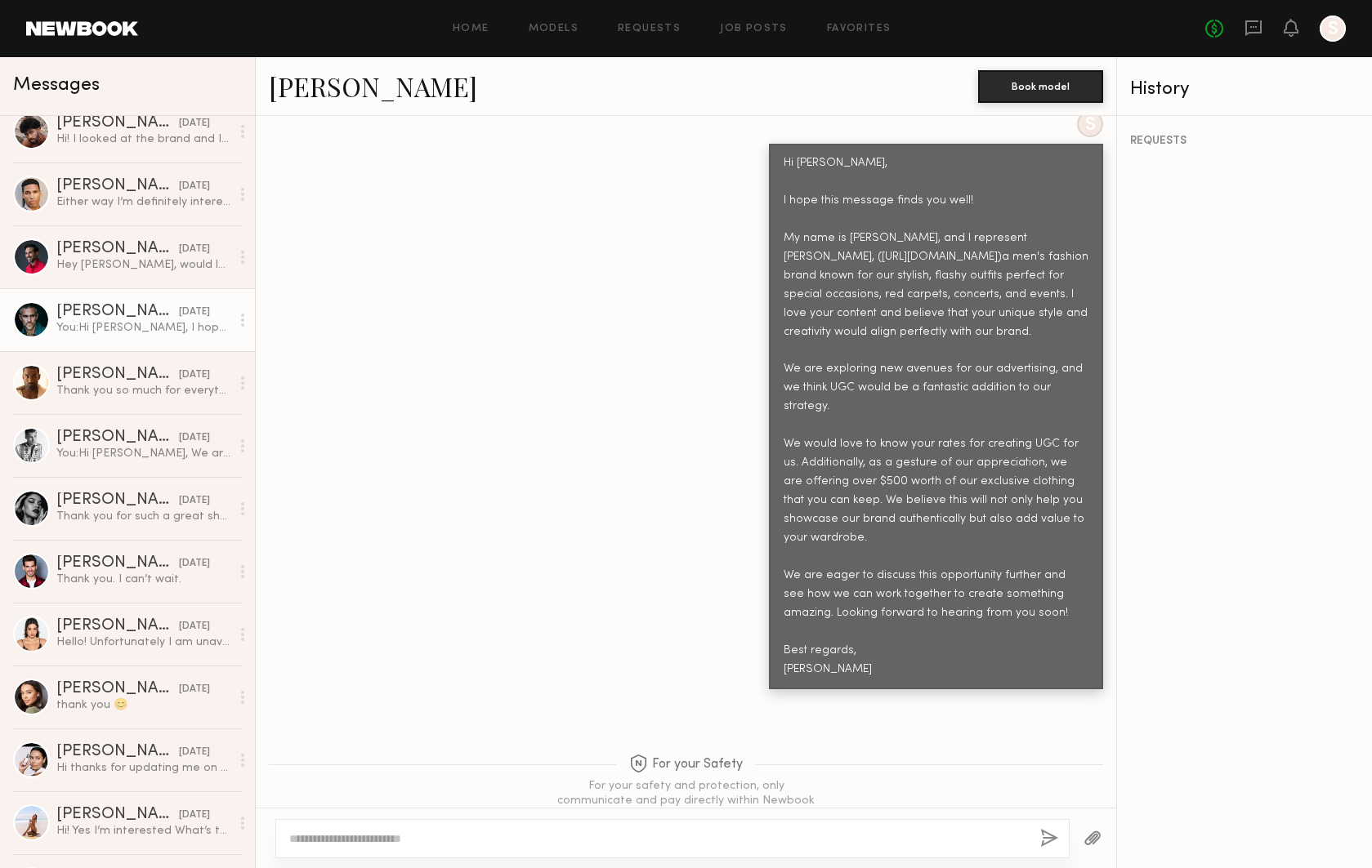
scroll to position [2581, 0]
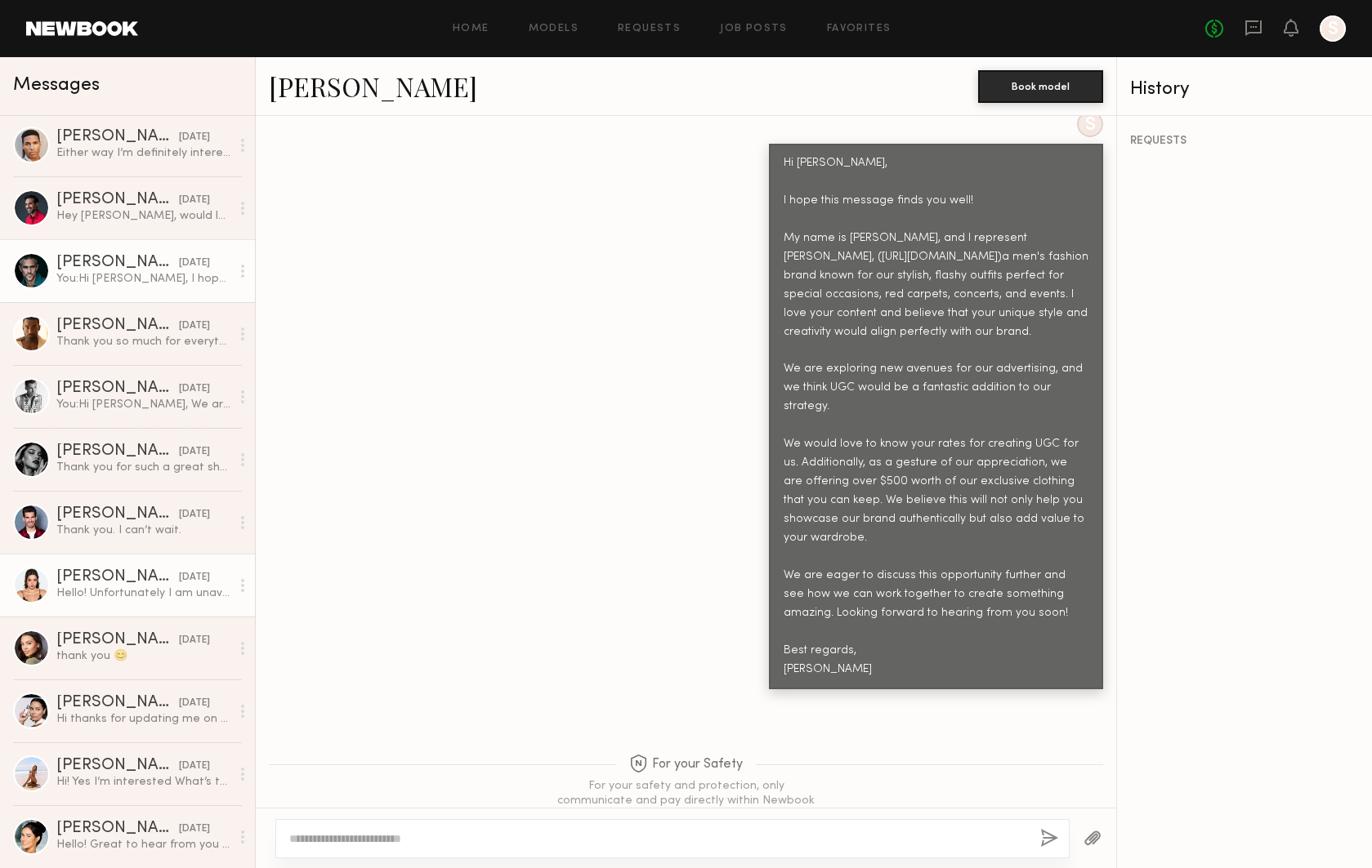
click at [141, 580] on div "Bryana Sol Z." at bounding box center [117, 577] width 122 height 17
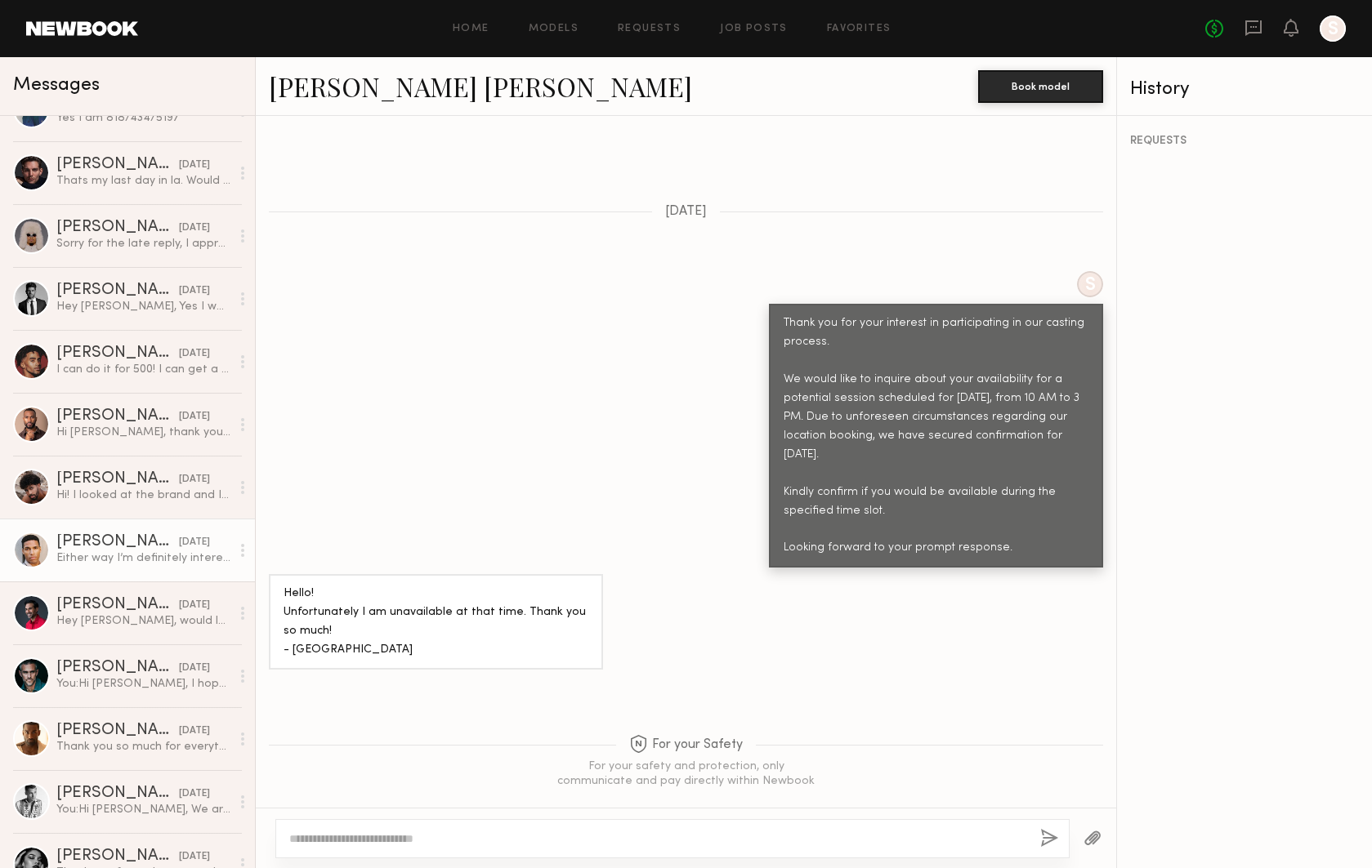
scroll to position [2158, 0]
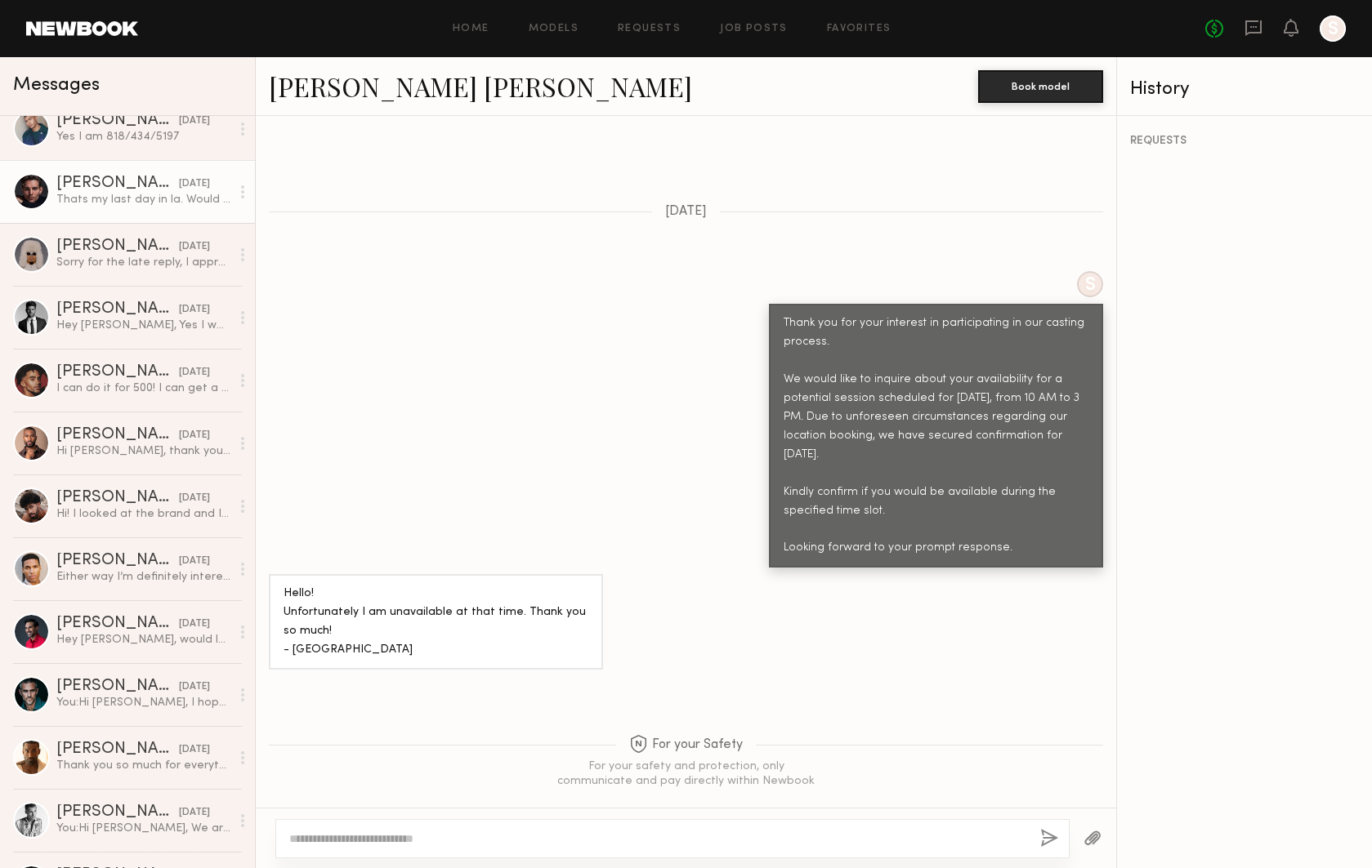
click at [141, 183] on div "Don H." at bounding box center [117, 183] width 122 height 17
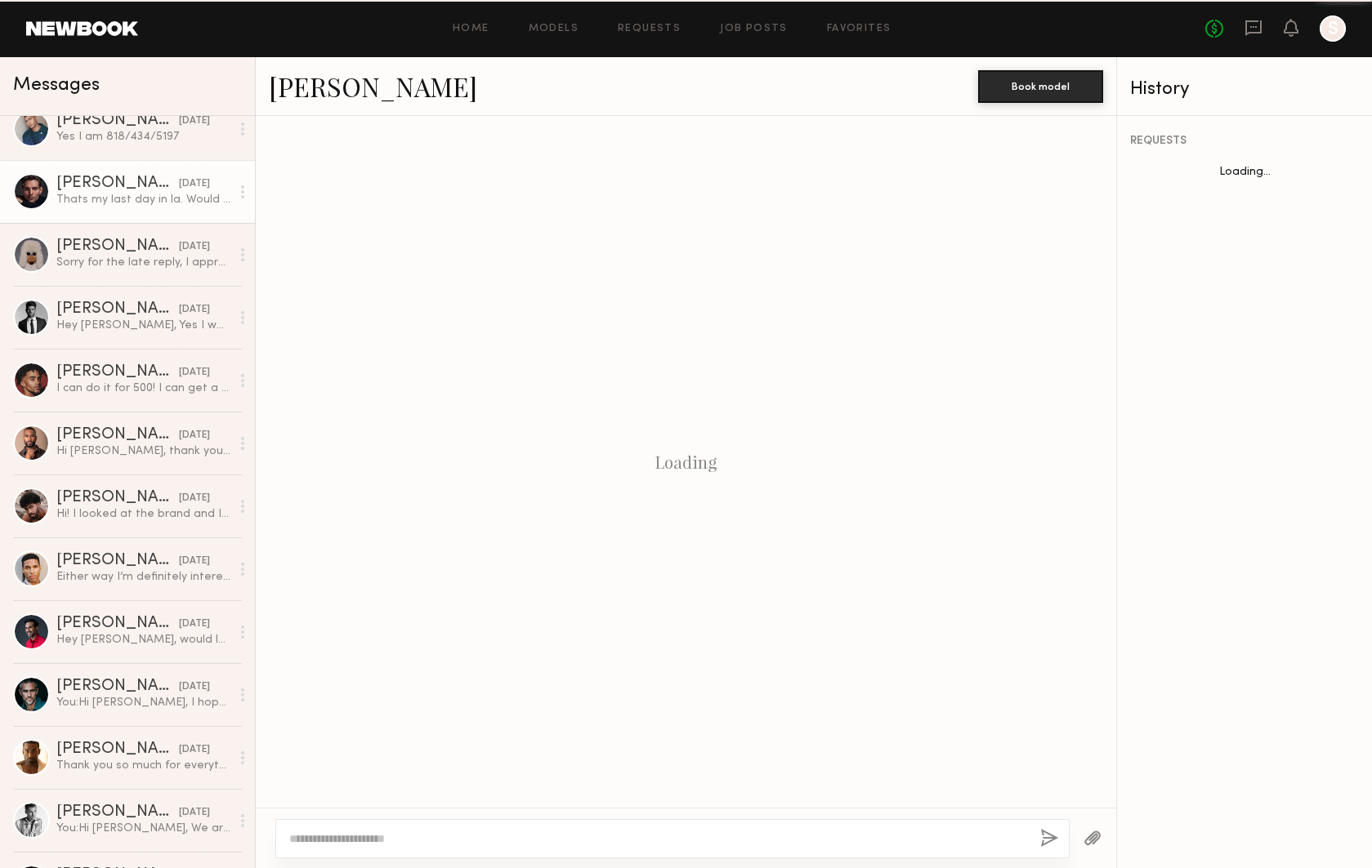
scroll to position [504, 0]
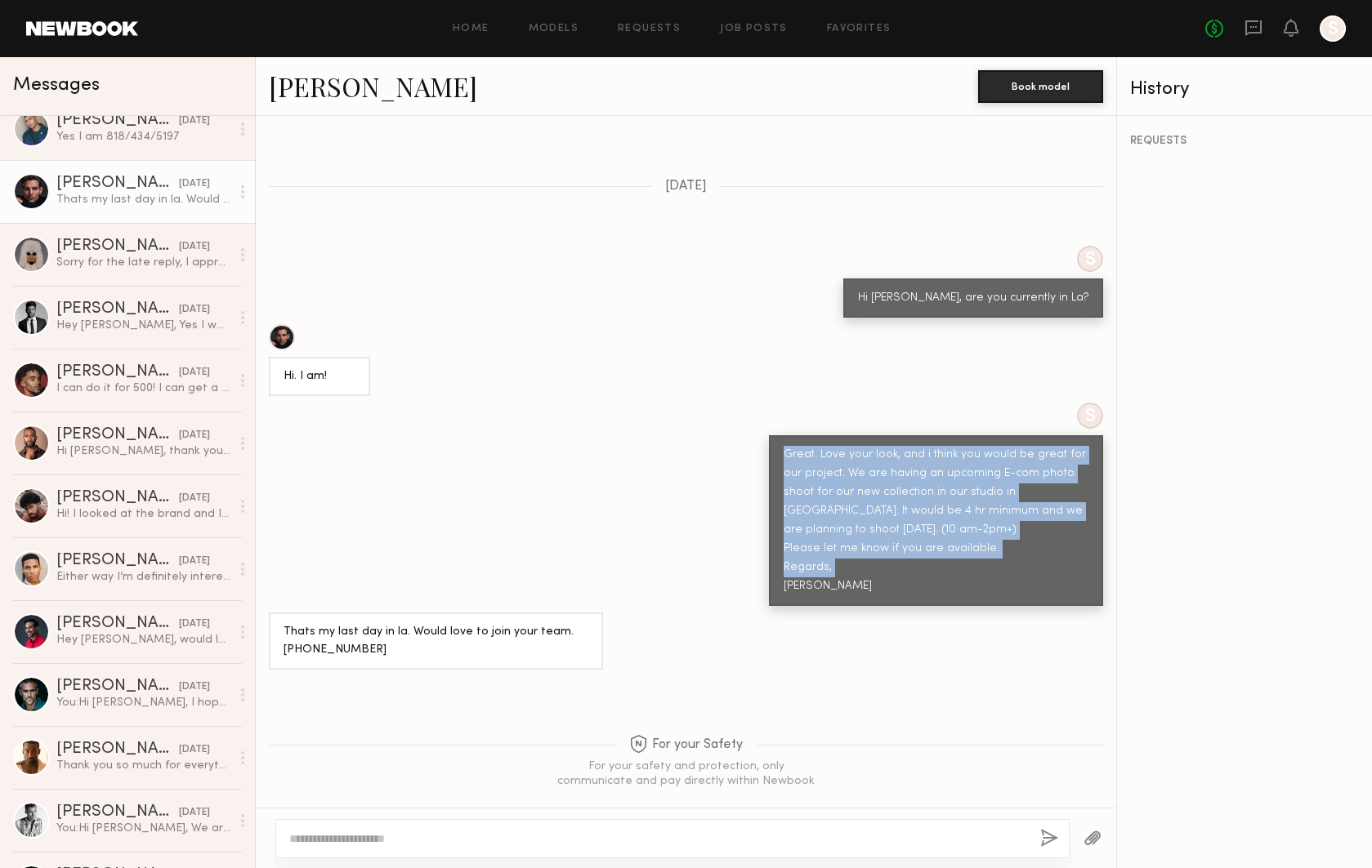
drag, startPoint x: 836, startPoint y: 560, endPoint x: 780, endPoint y: 431, distance: 140.6
click at [780, 435] on div "Great. Love your look, and i think you would be great for our project. We are h…" at bounding box center [935, 520] width 334 height 170
copy div "Great. Love your look, and i think you would be great for our project. We are h…"
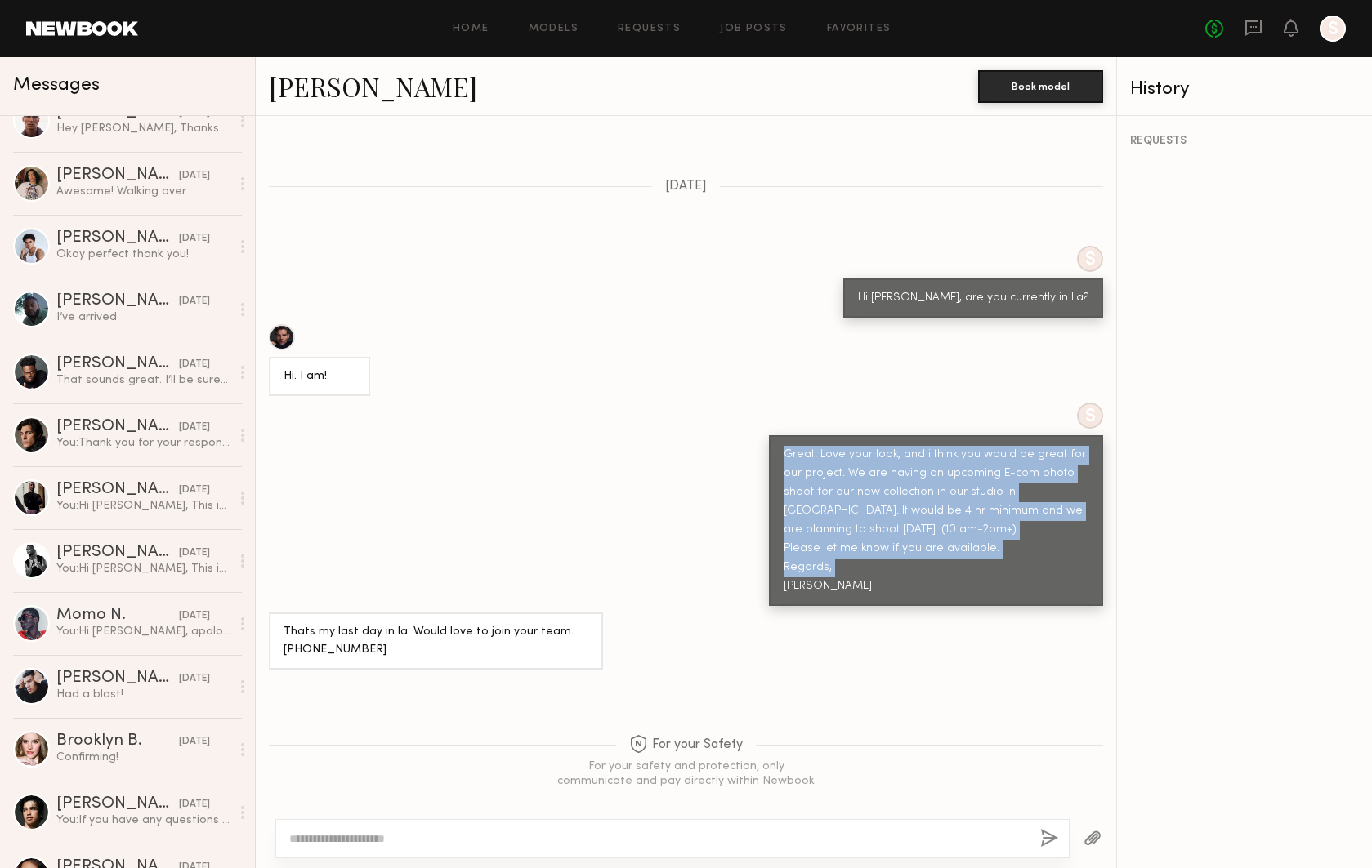
scroll to position [0, 0]
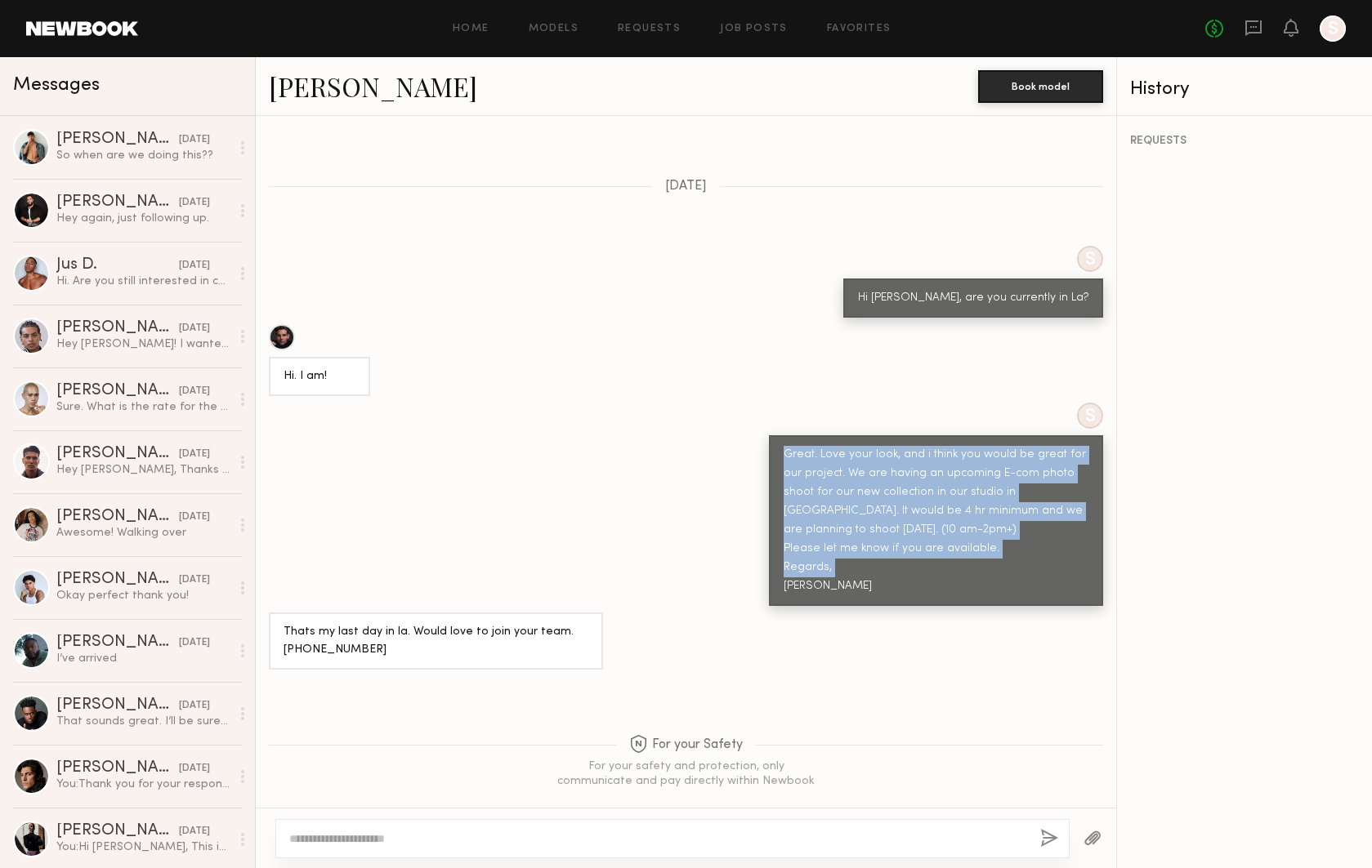
copy div "Great. Love your look, and i think you would be great for our project. We are h…"
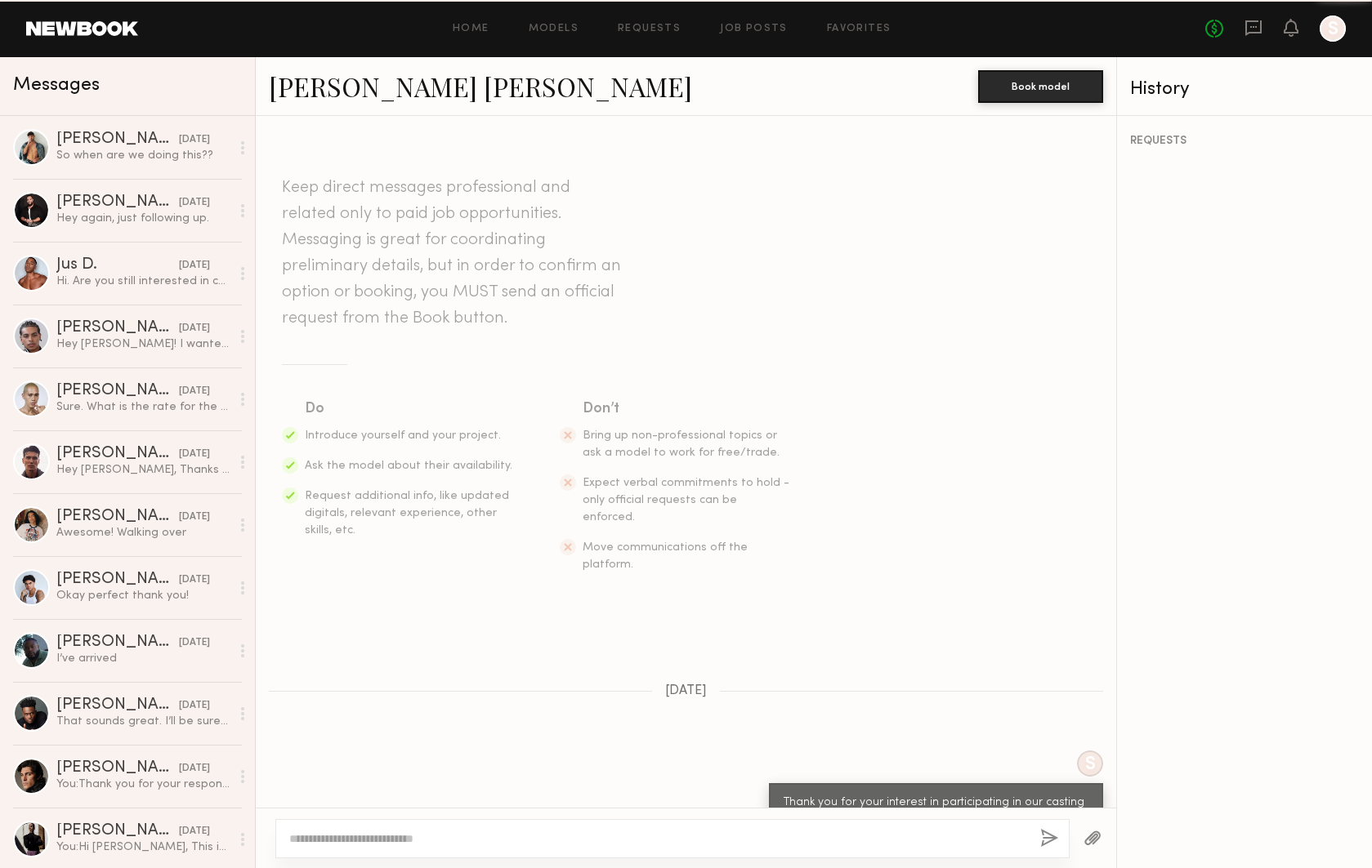
scroll to position [480, 0]
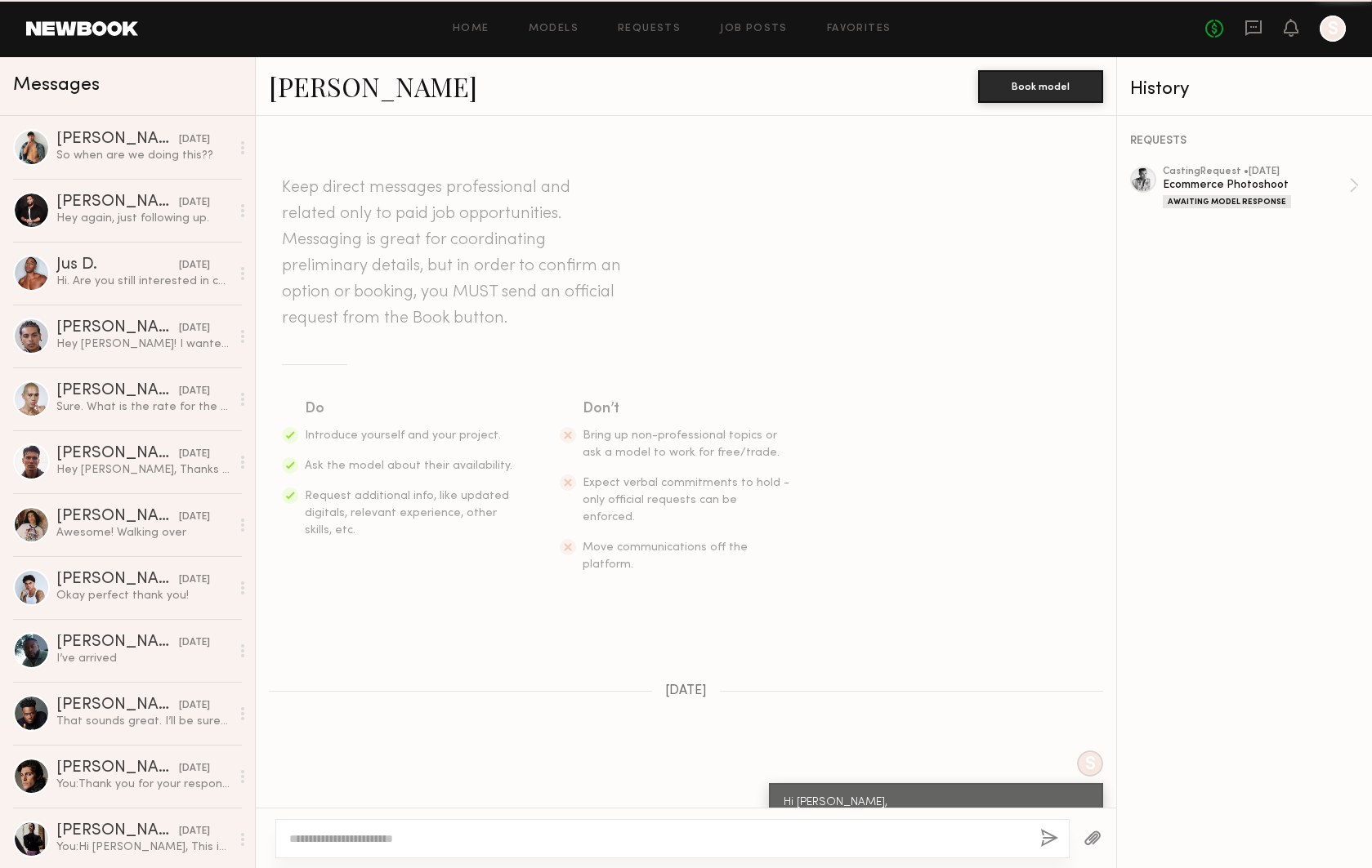
scroll to position [190, 0]
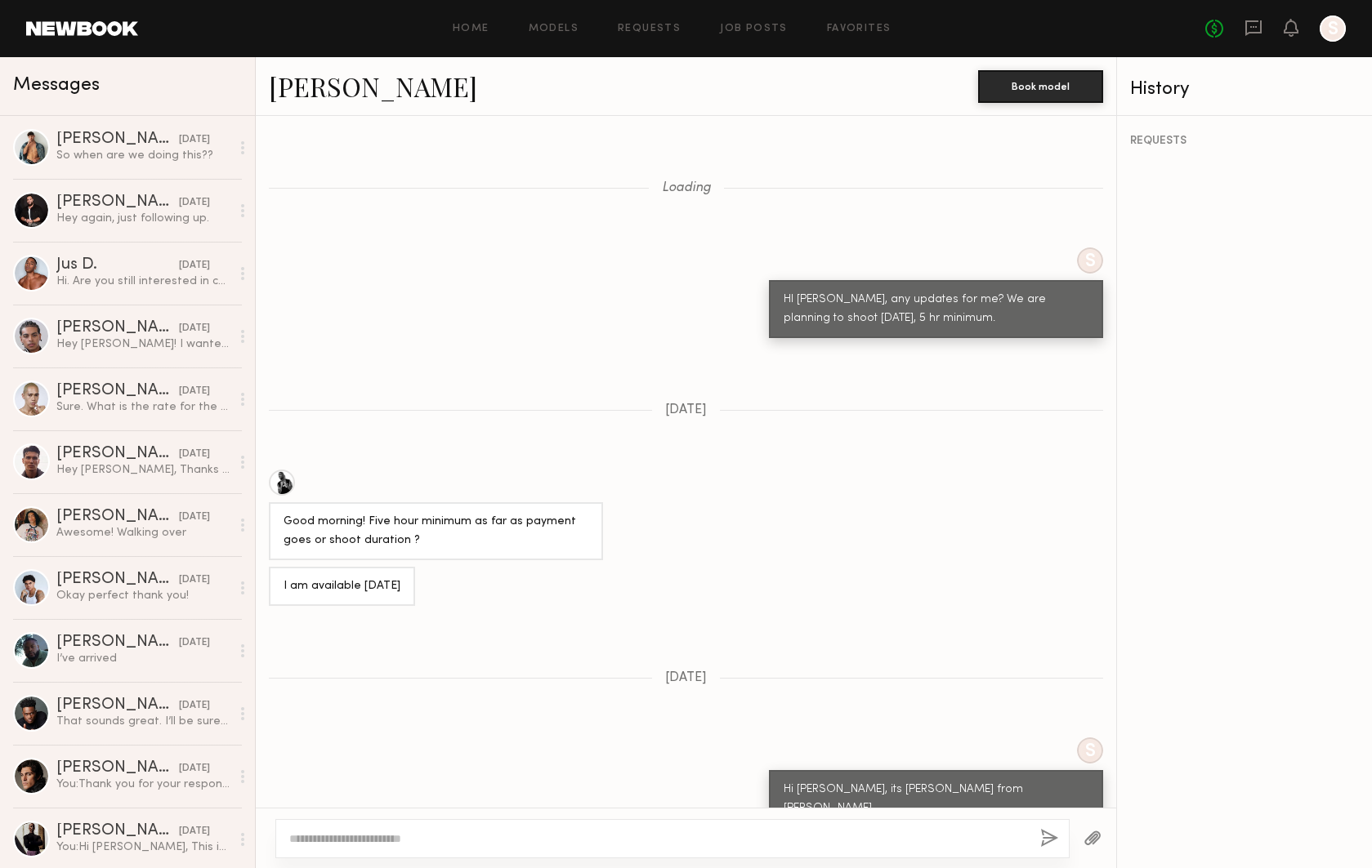
scroll to position [1495, 0]
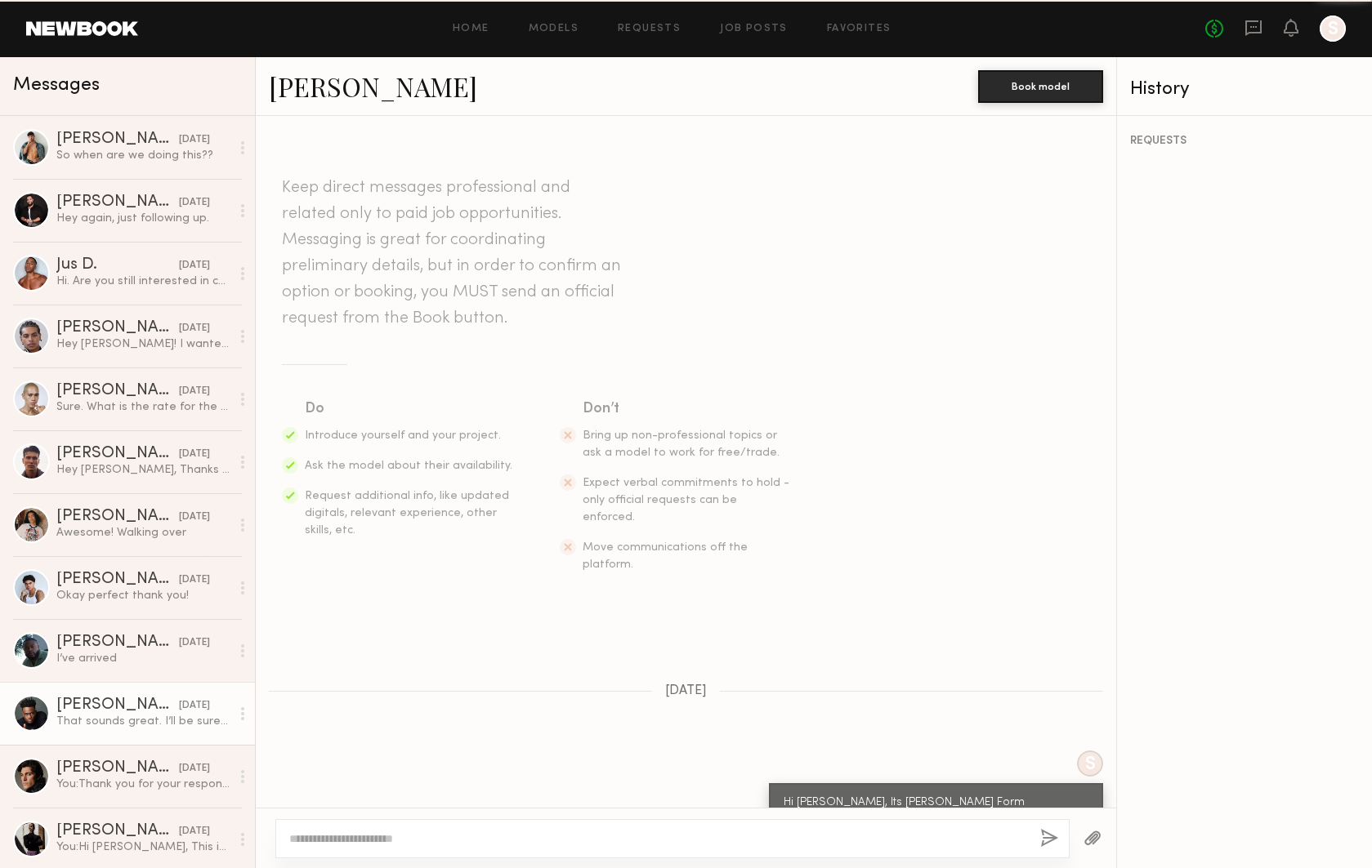
scroll to position [1417, 0]
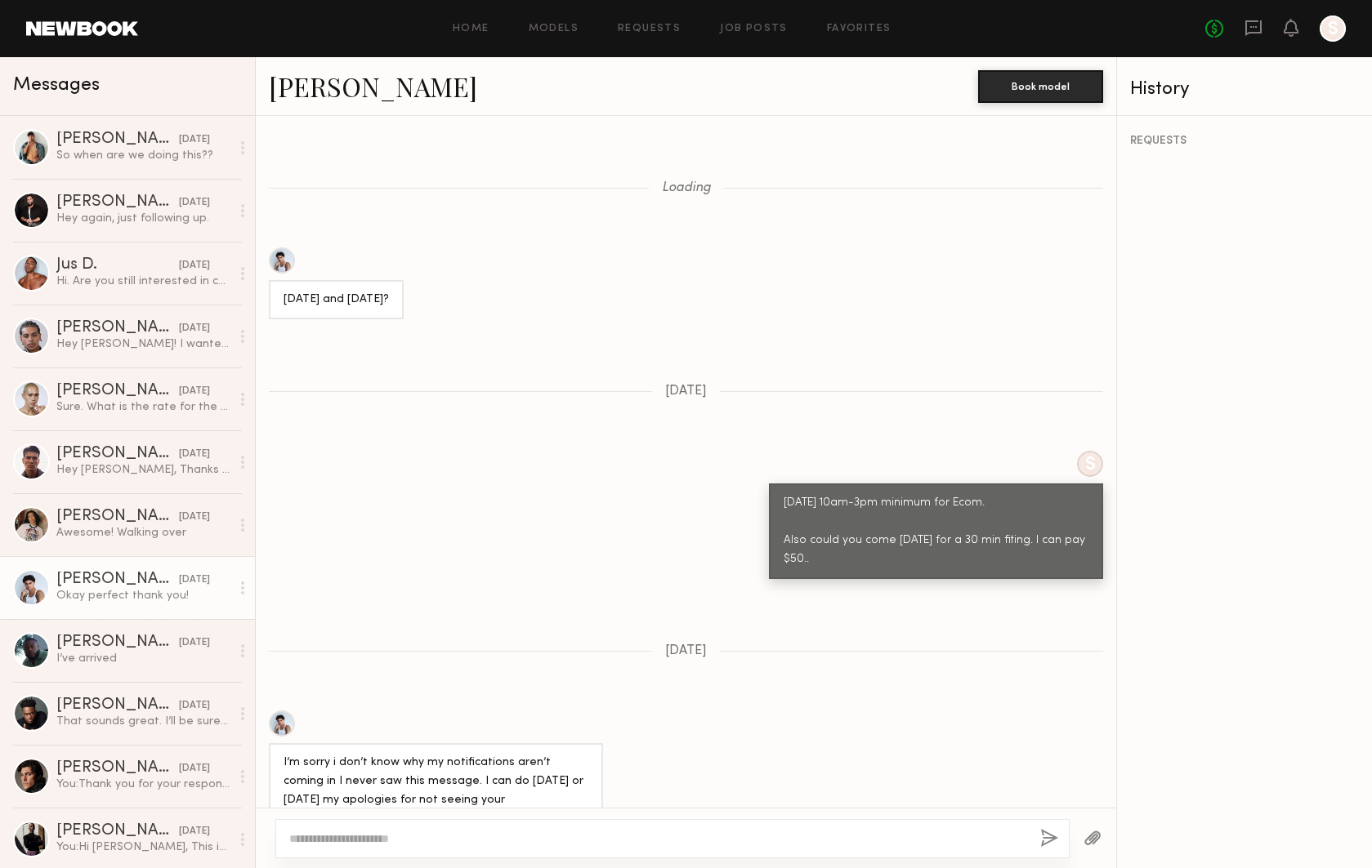
scroll to position [1509, 0]
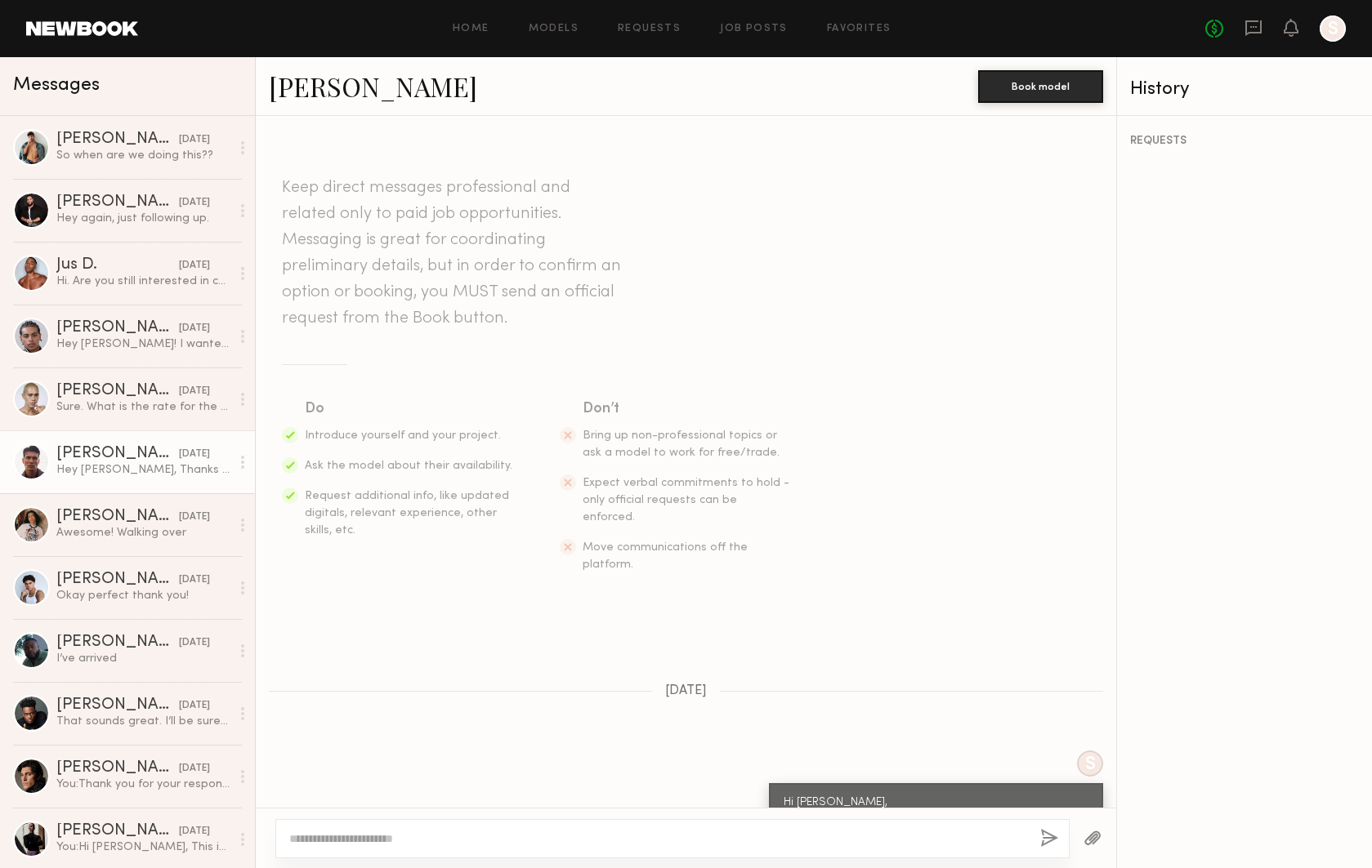
scroll to position [404, 0]
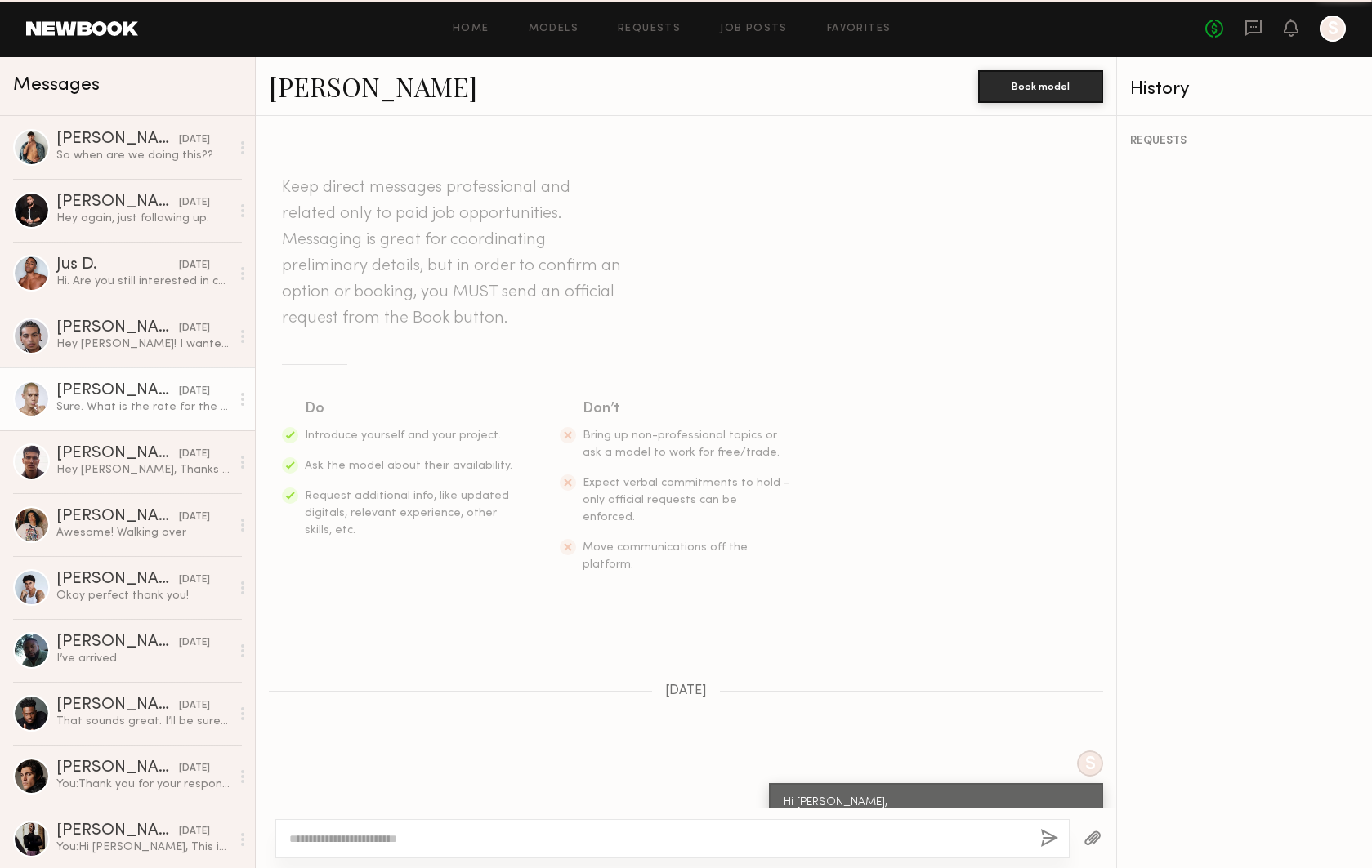
scroll to position [348, 0]
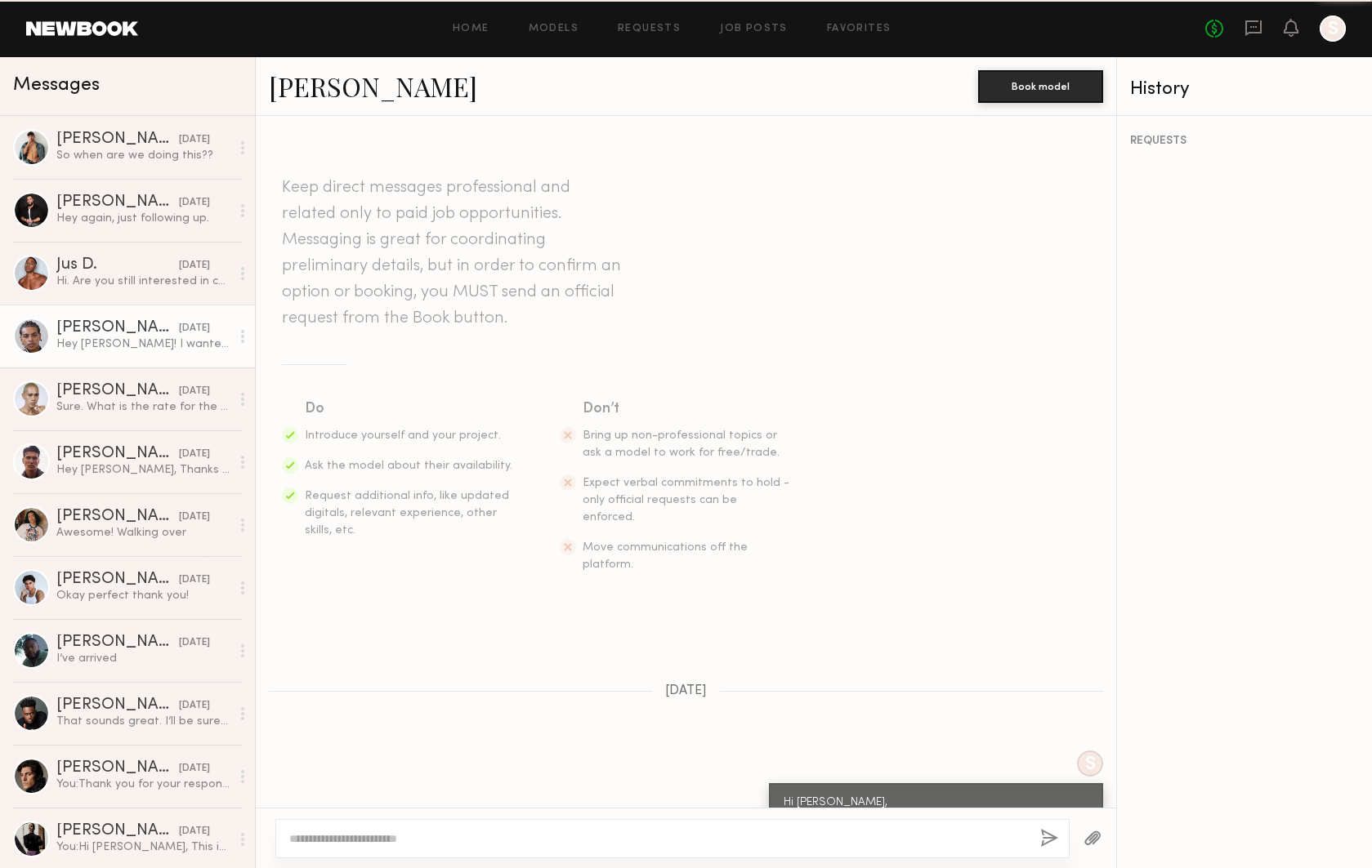
scroll to position [588, 0]
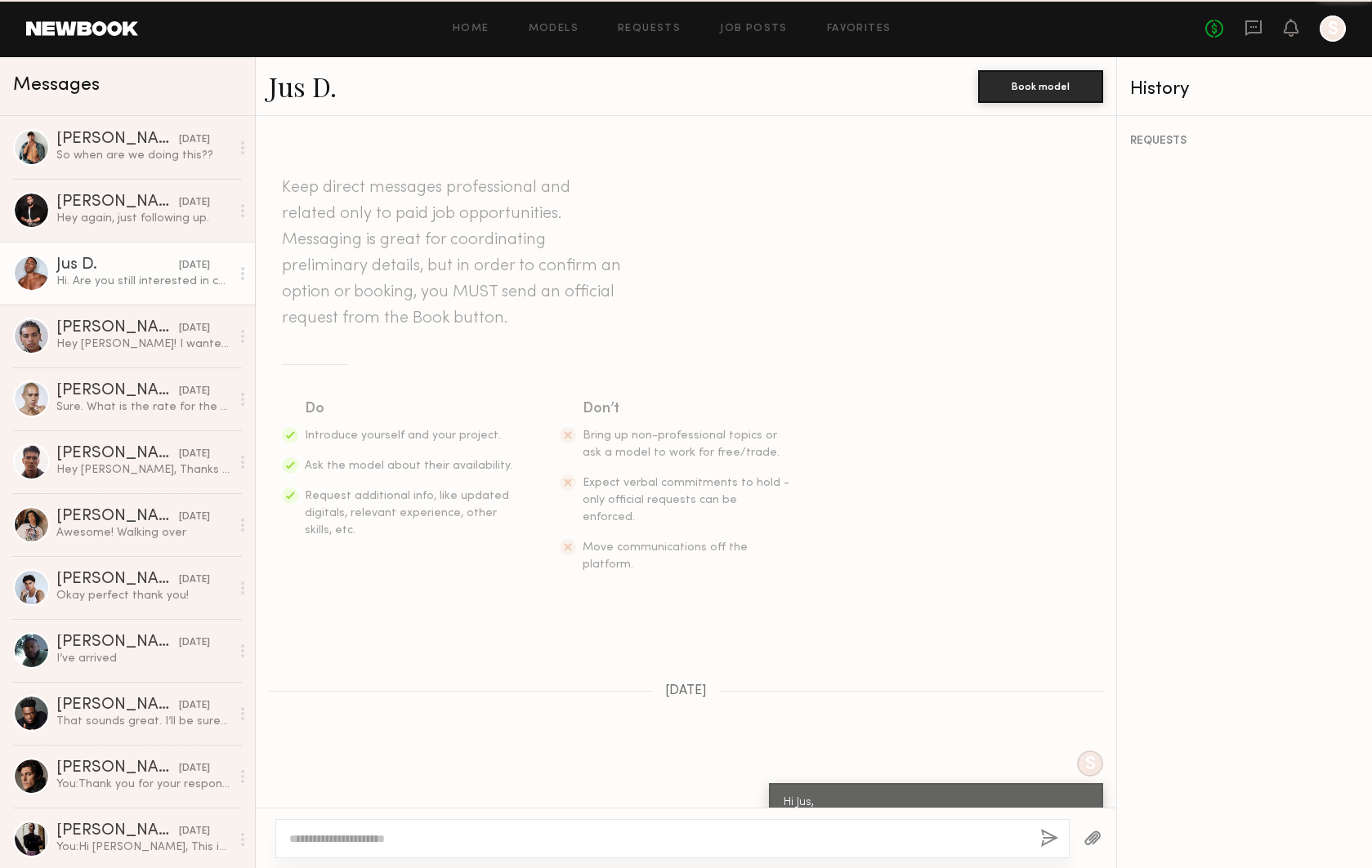
scroll to position [1126, 0]
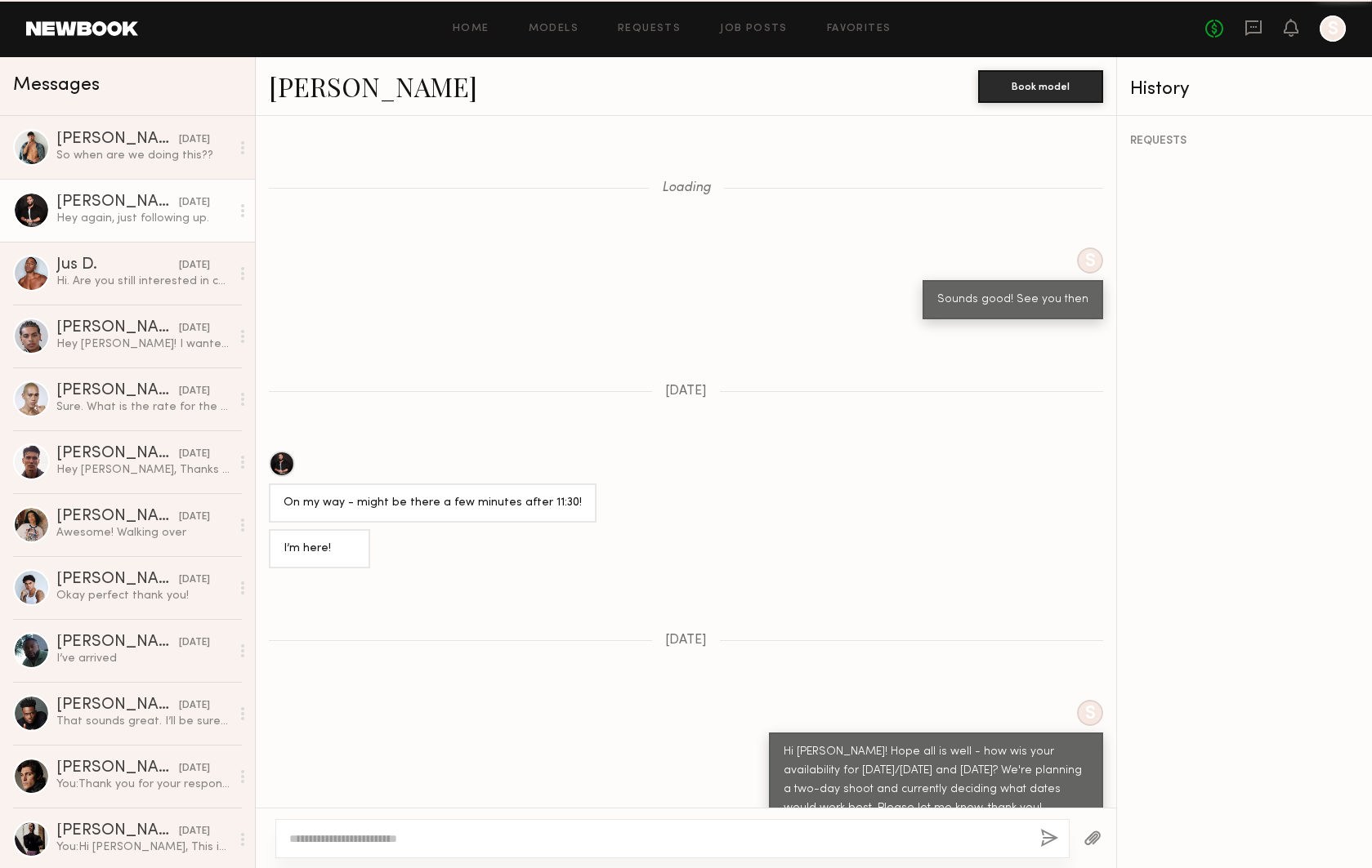
scroll to position [913, 0]
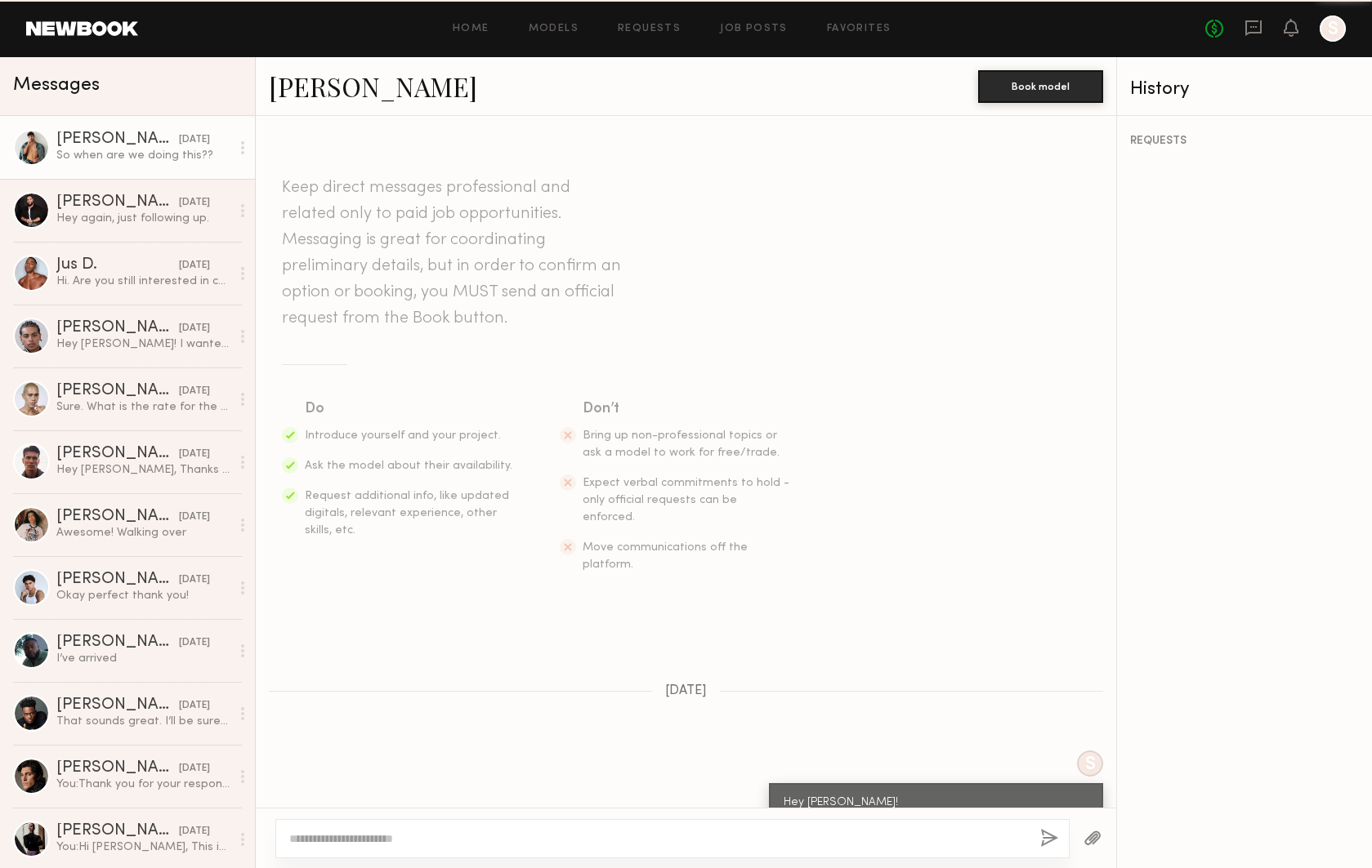
scroll to position [551, 0]
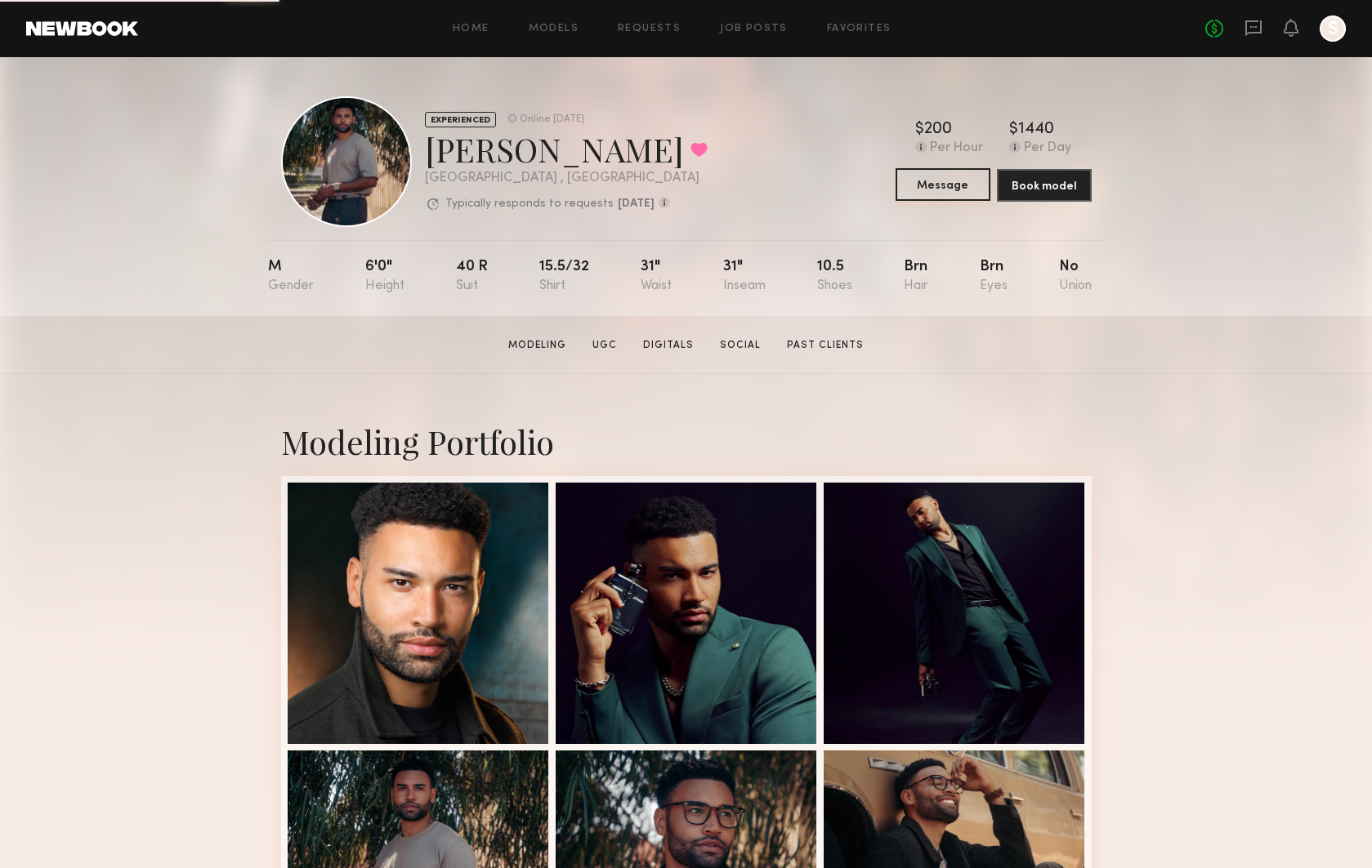
click at [954, 183] on button "Message" at bounding box center [943, 184] width 95 height 33
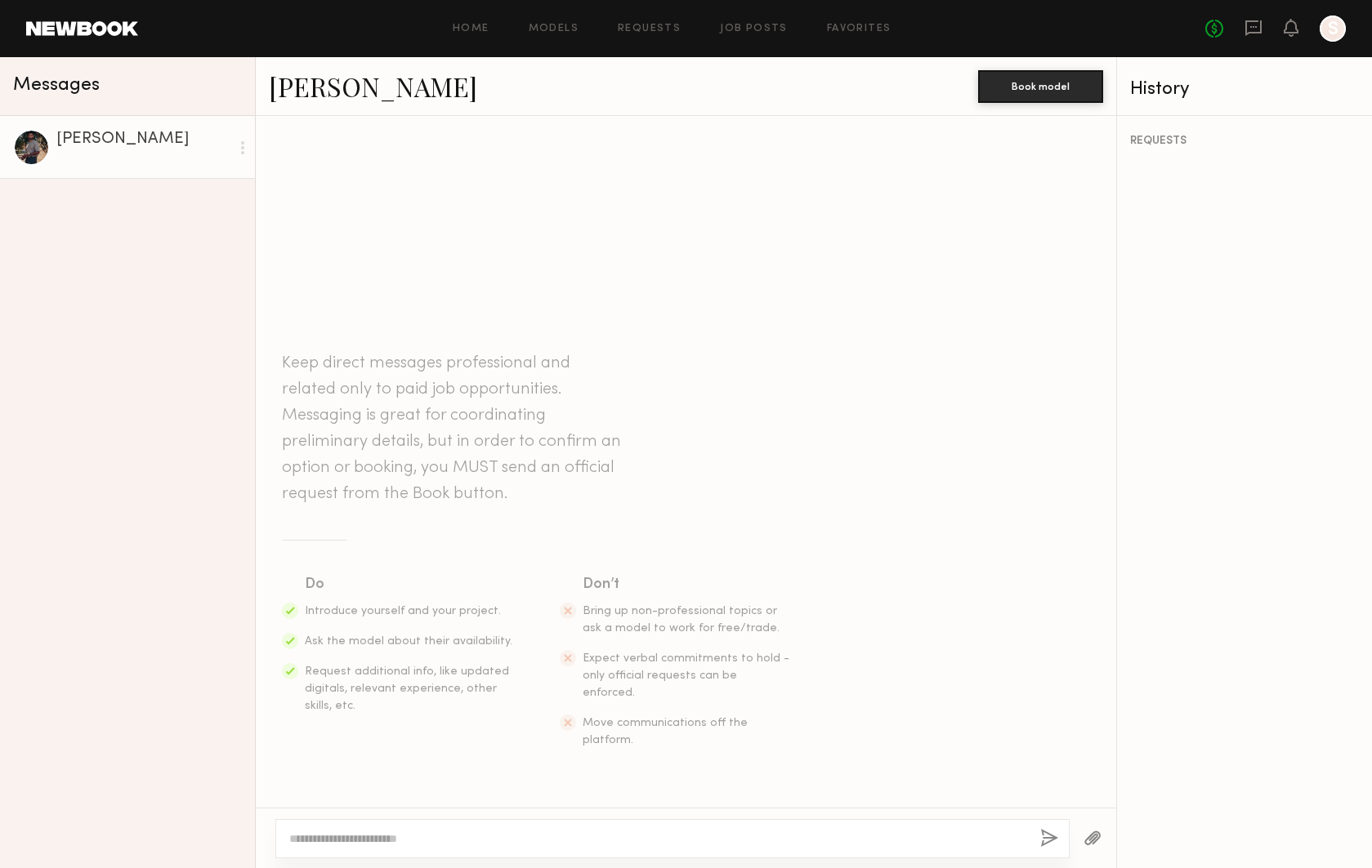
click at [439, 839] on textarea at bounding box center [658, 838] width 738 height 17
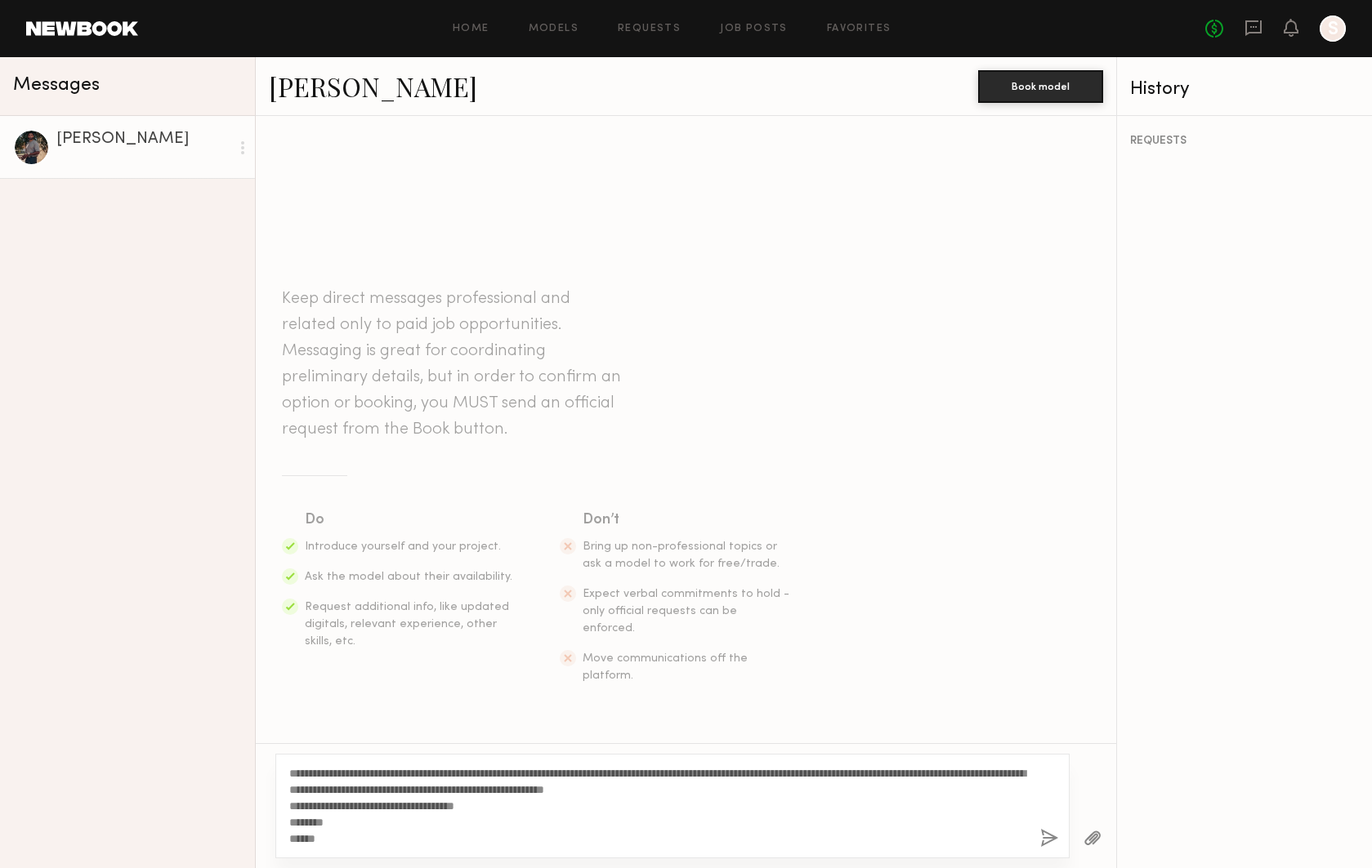
drag, startPoint x: 317, startPoint y: 771, endPoint x: 243, endPoint y: 769, distance: 74.0
click at [243, 769] on div "**********" at bounding box center [686, 462] width 1372 height 811
click at [349, 768] on textarea "**********" at bounding box center [658, 806] width 738 height 82
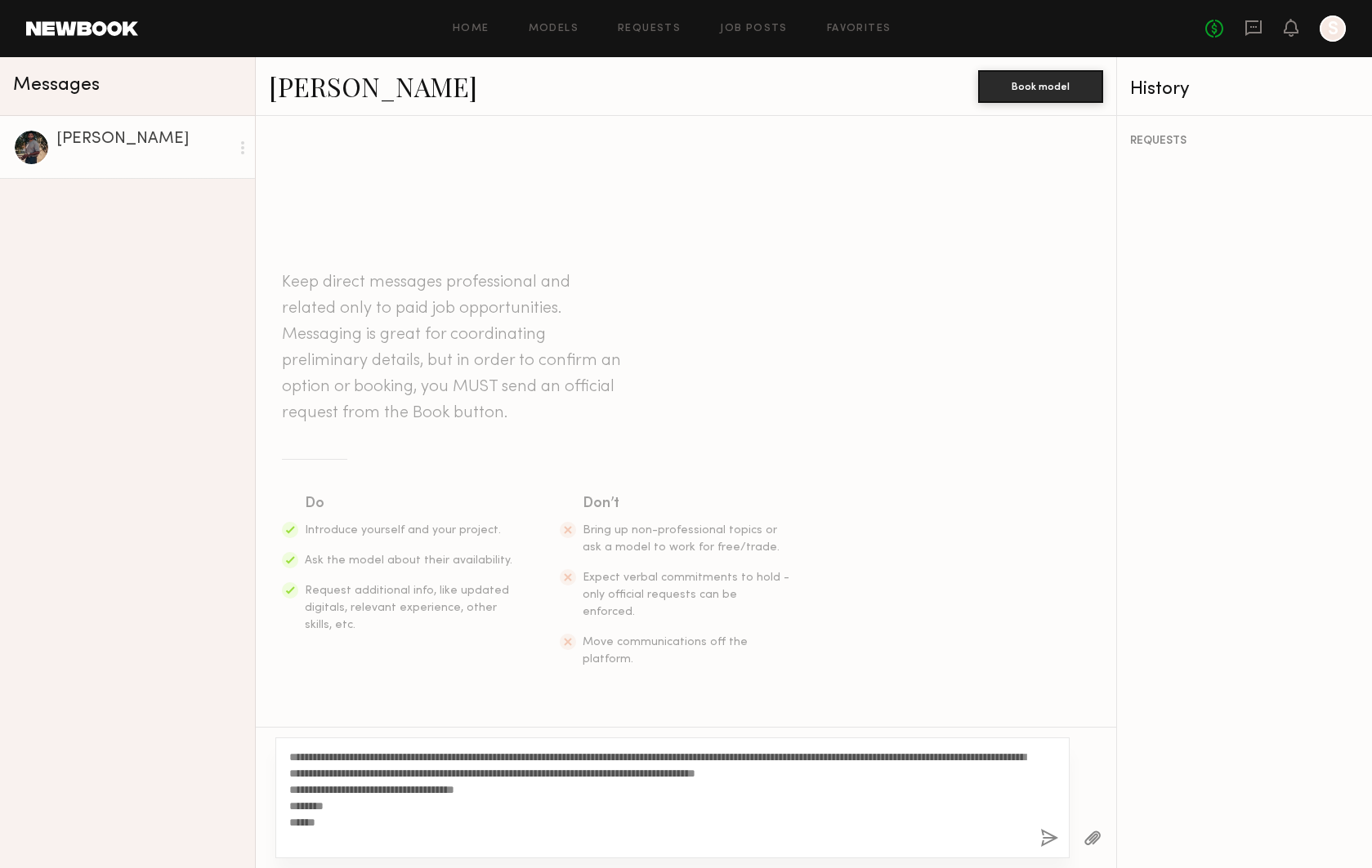
drag, startPoint x: 847, startPoint y: 756, endPoint x: 525, endPoint y: 754, distance: 322.0
click at [525, 754] on textarea "**********" at bounding box center [658, 798] width 738 height 99
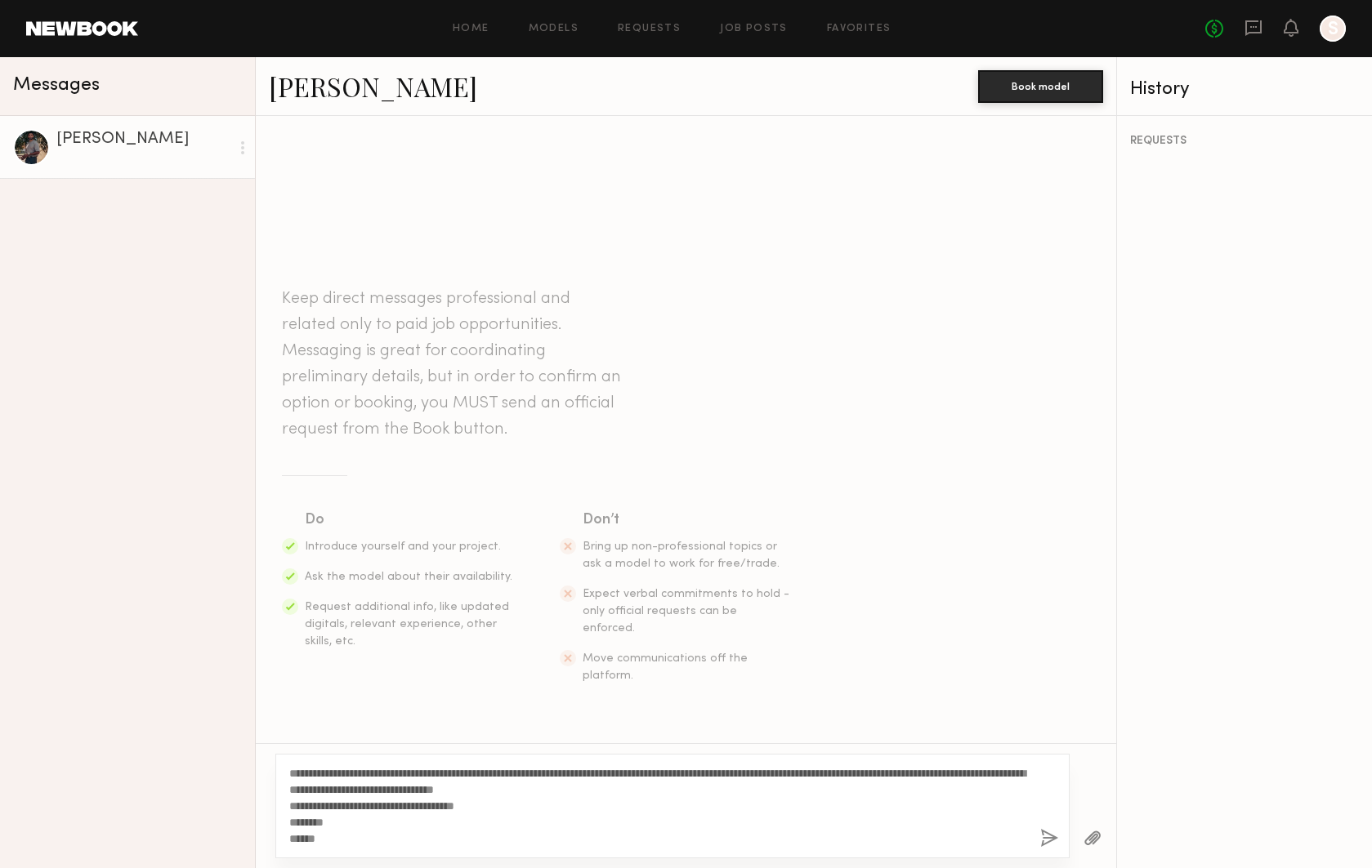
drag, startPoint x: 593, startPoint y: 787, endPoint x: 633, endPoint y: 786, distance: 40.0
click at [633, 786] on textarea "**********" at bounding box center [658, 806] width 738 height 82
drag, startPoint x: 704, startPoint y: 791, endPoint x: 629, endPoint y: 792, distance: 75.0
click at [629, 792] on textarea "**********" at bounding box center [658, 806] width 738 height 82
click at [731, 788] on textarea "**********" at bounding box center [658, 806] width 738 height 82
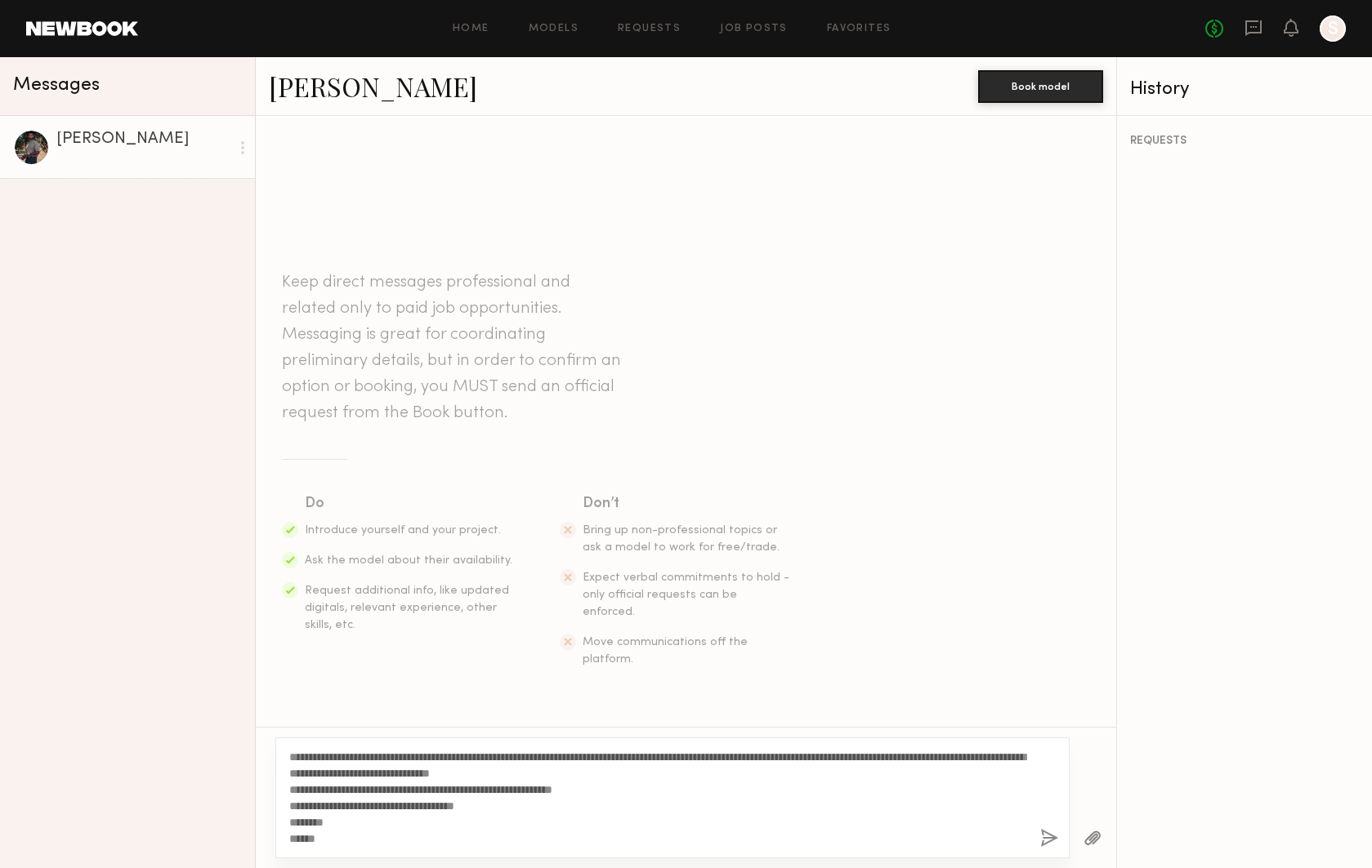
drag, startPoint x: 365, startPoint y: 842, endPoint x: 286, endPoint y: 839, distance: 79.1
click at [286, 841] on div "**********" at bounding box center [672, 798] width 794 height 121
drag, startPoint x: 331, startPoint y: 823, endPoint x: 234, endPoint y: 821, distance: 97.0
click at [235, 822] on div "**********" at bounding box center [686, 462] width 1372 height 811
click at [347, 756] on textarea "**********" at bounding box center [658, 798] width 738 height 99
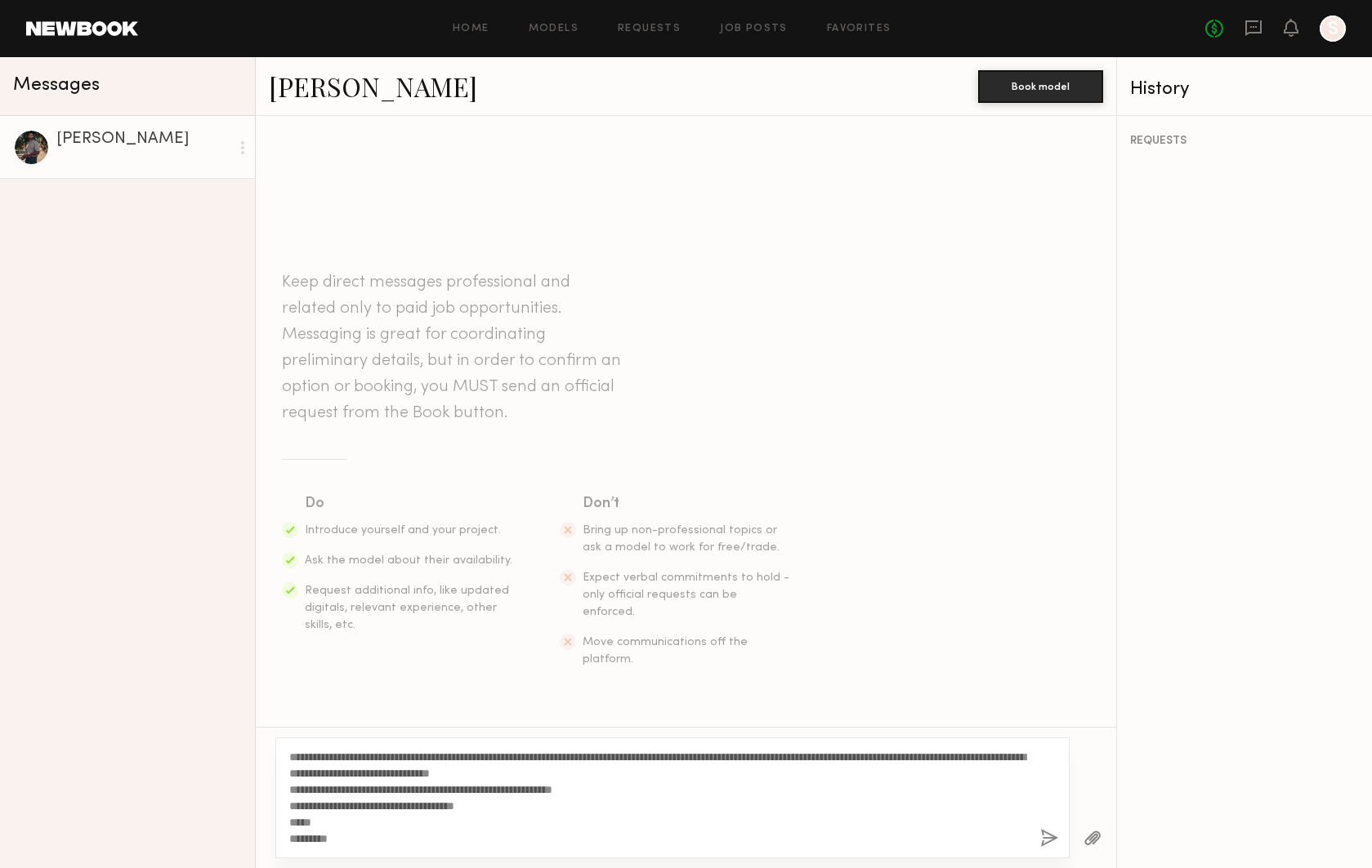
drag, startPoint x: 432, startPoint y: 837, endPoint x: 246, endPoint y: 743, distance: 208.4
click at [246, 743] on div "**********" at bounding box center [686, 462] width 1372 height 811
click at [1026, 835] on textarea "**********" at bounding box center [658, 798] width 738 height 99
type textarea "**********"
click at [1046, 835] on button "button" at bounding box center [1050, 839] width 18 height 21
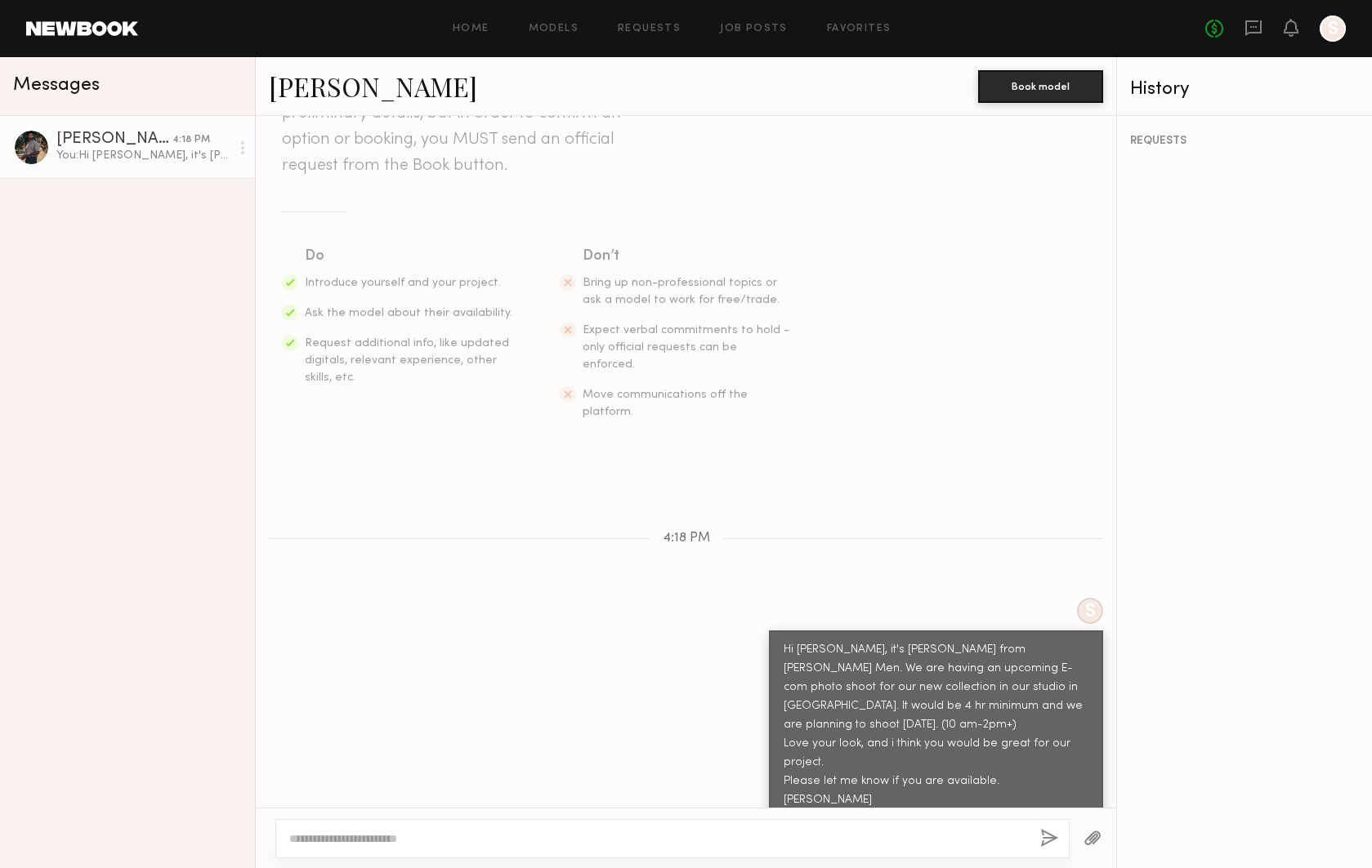
scroll to position [218, 0]
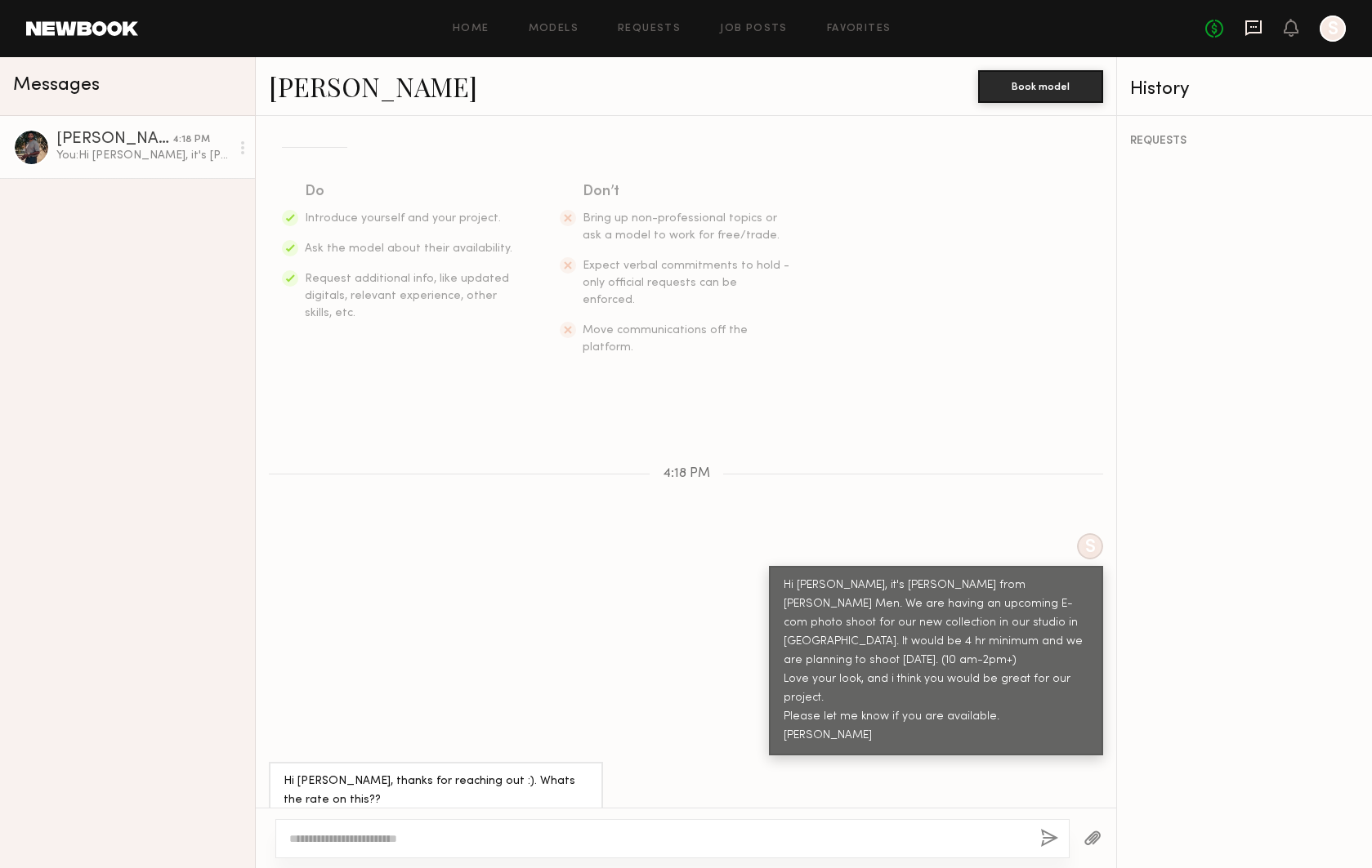
click at [1246, 30] on icon at bounding box center [1254, 29] width 17 height 16
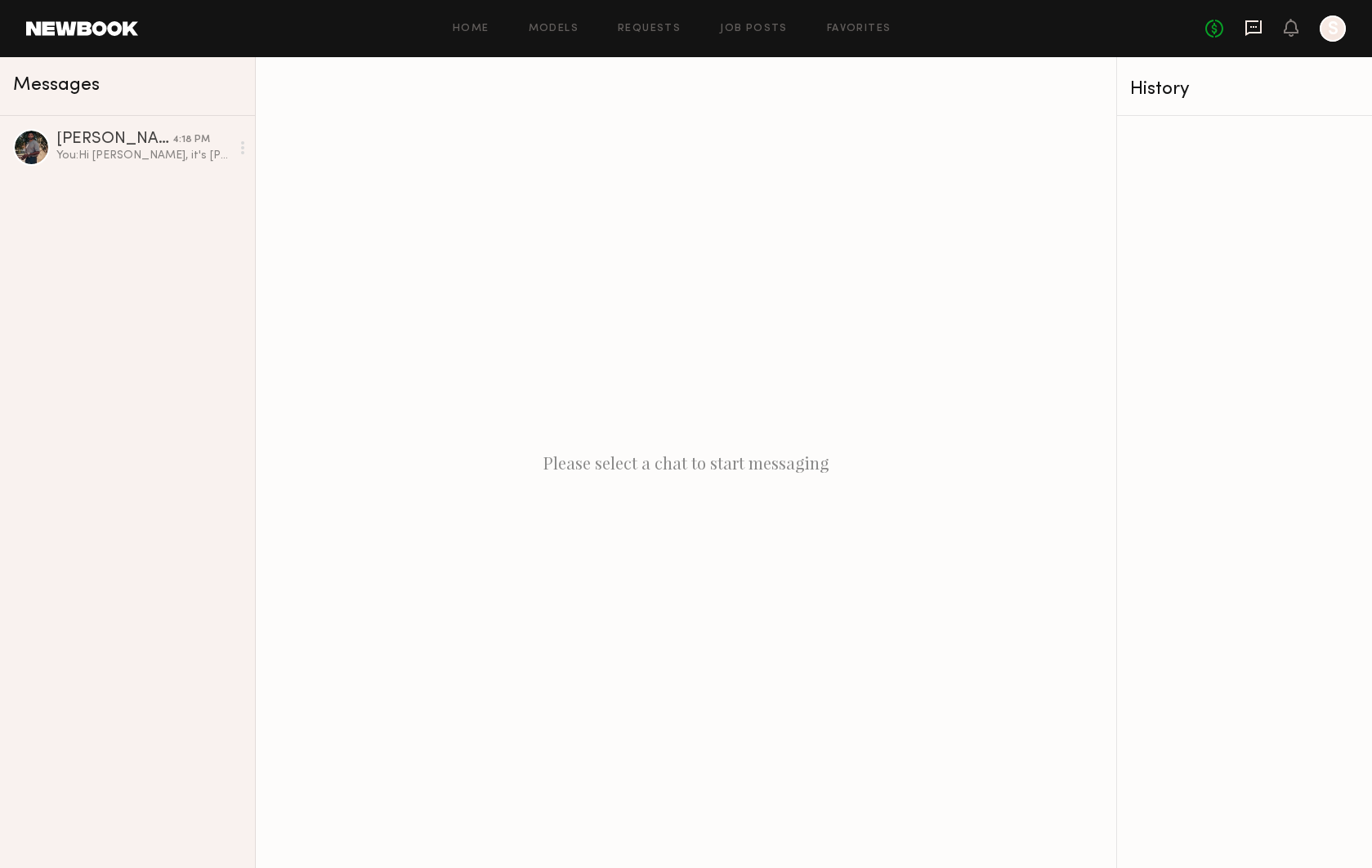
click at [1256, 34] on icon at bounding box center [1254, 28] width 18 height 18
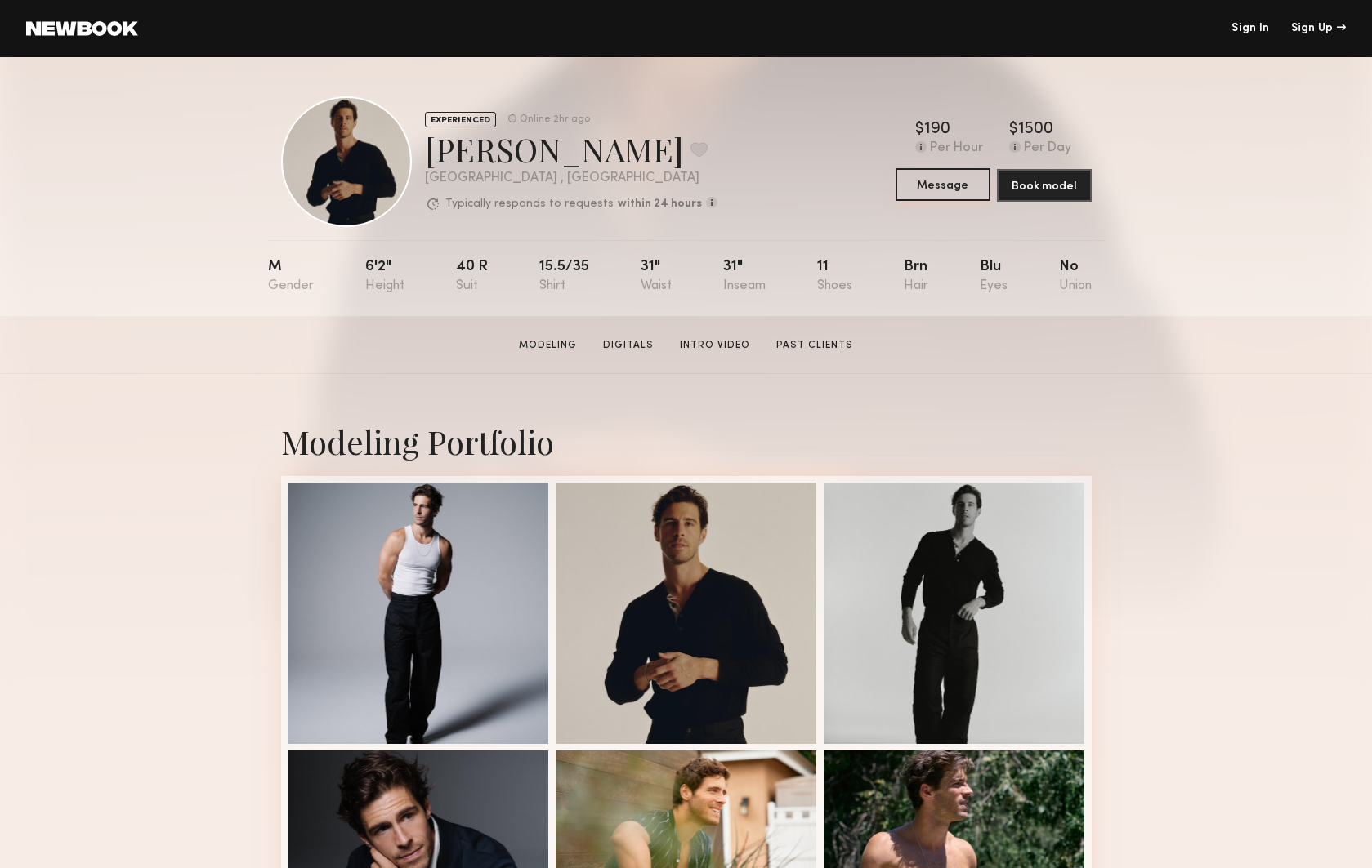
click at [958, 180] on button "Message" at bounding box center [943, 184] width 95 height 33
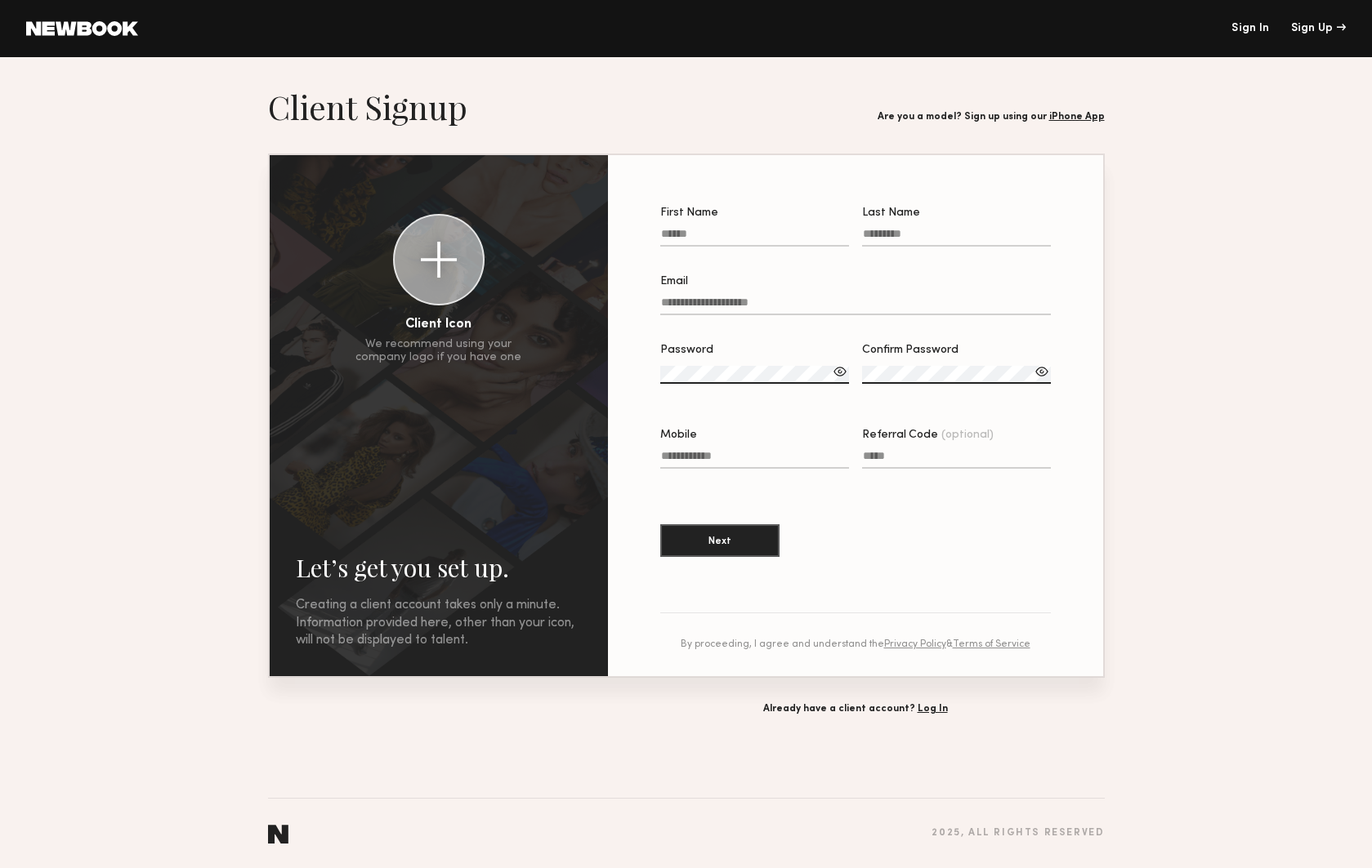
click at [1252, 22] on header "Sign In Sign Up" at bounding box center [686, 29] width 1372 height 57
click at [1252, 27] on link "Sign In" at bounding box center [1251, 29] width 37 height 12
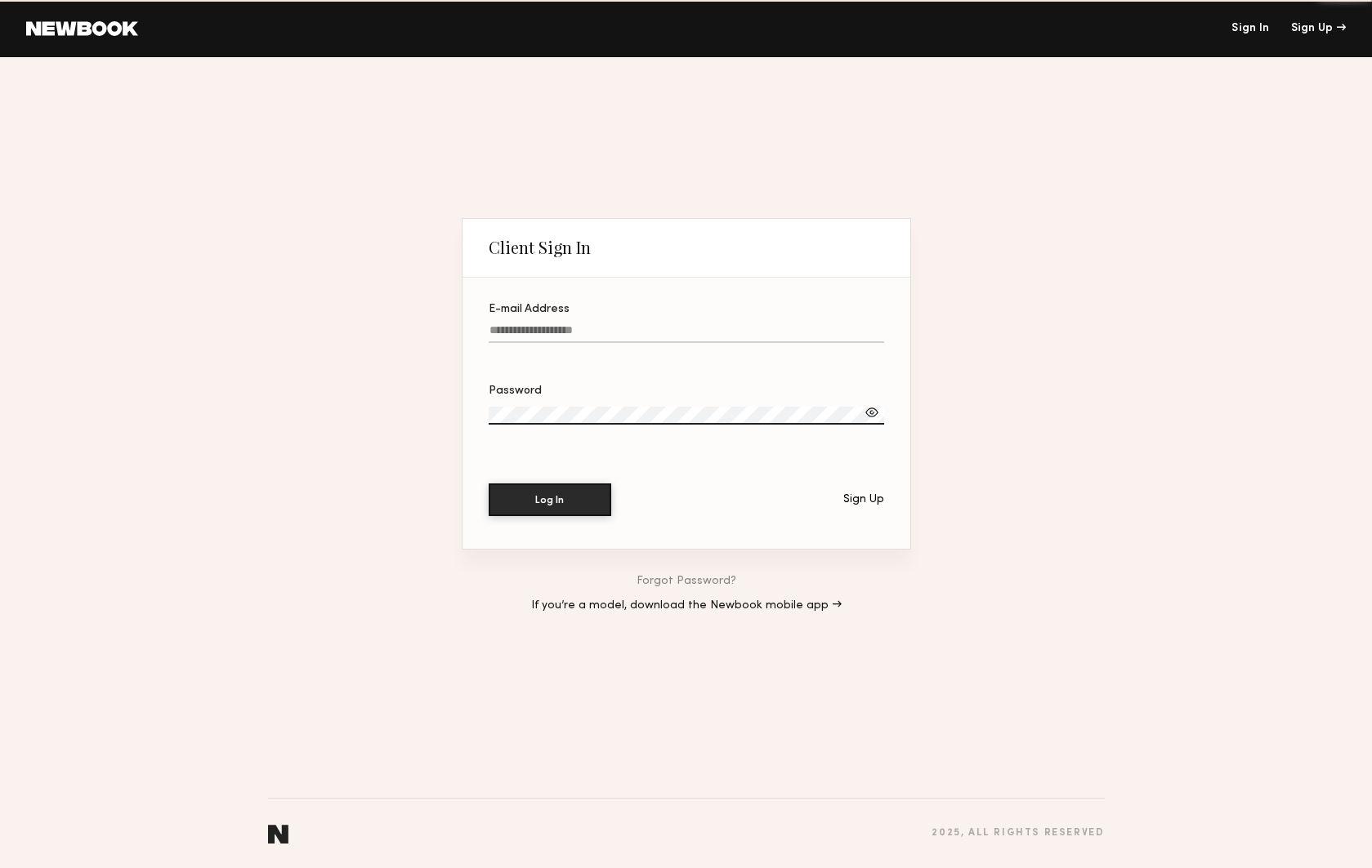
type input "**********"
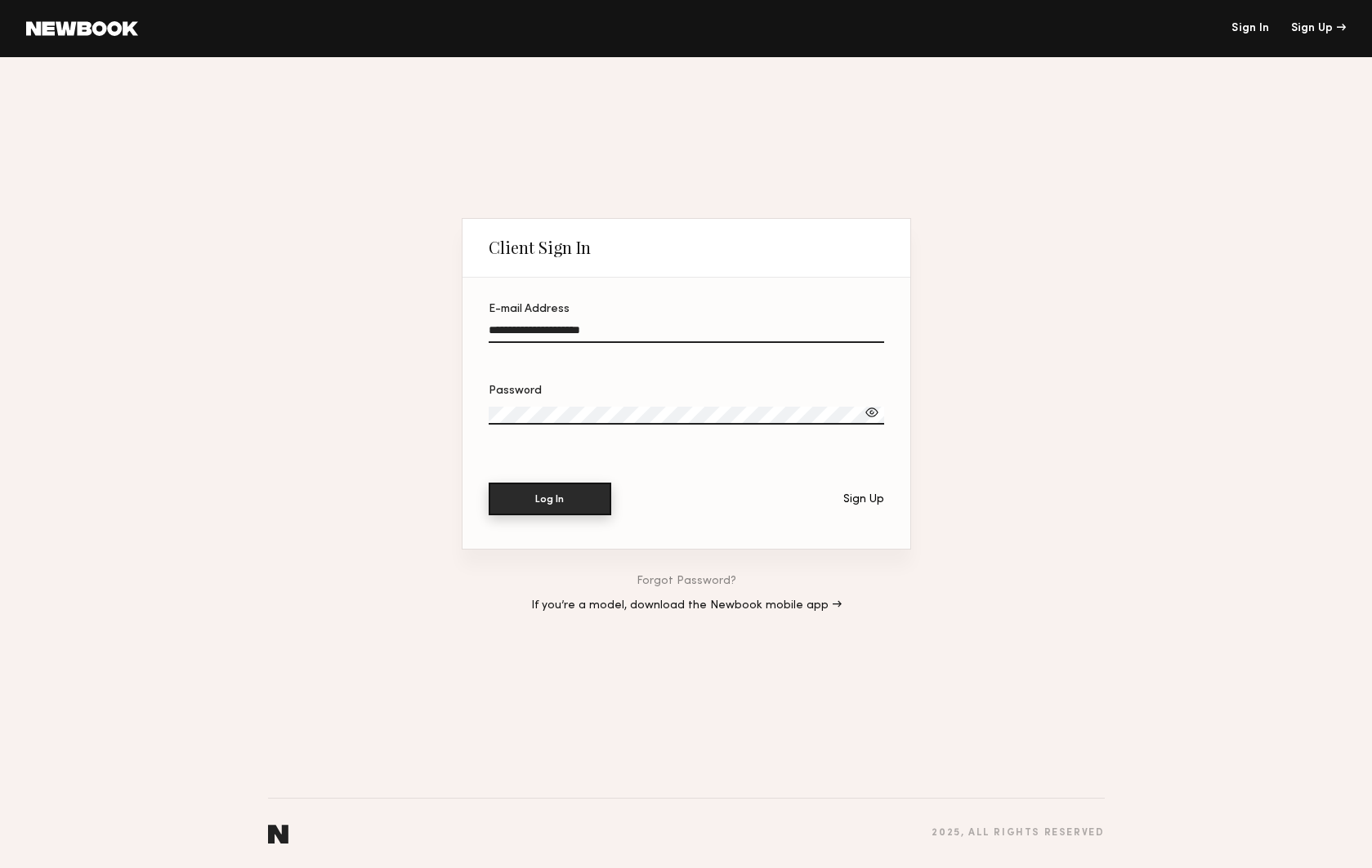
click at [569, 500] on button "Log In" at bounding box center [550, 499] width 122 height 33
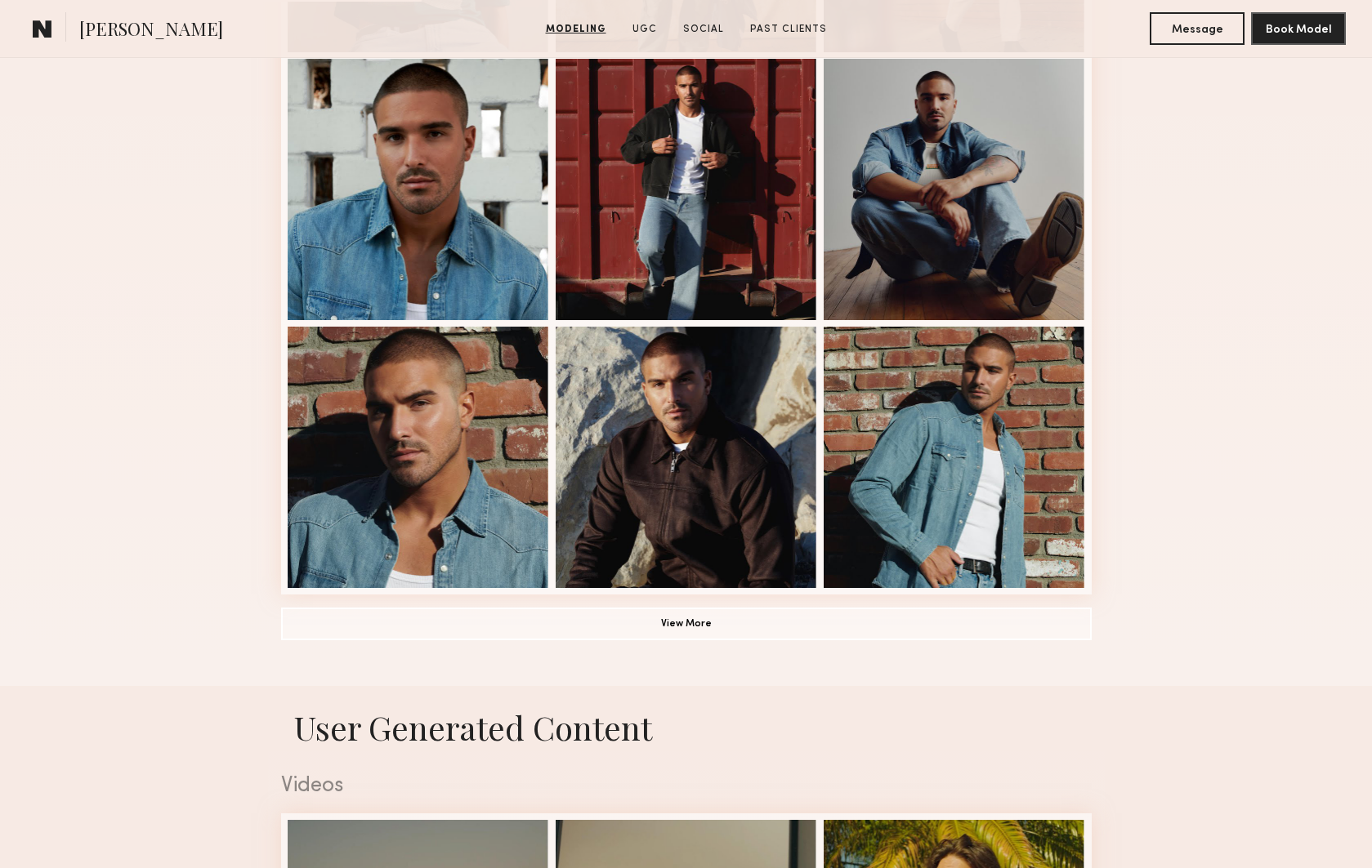
scroll to position [1295, 0]
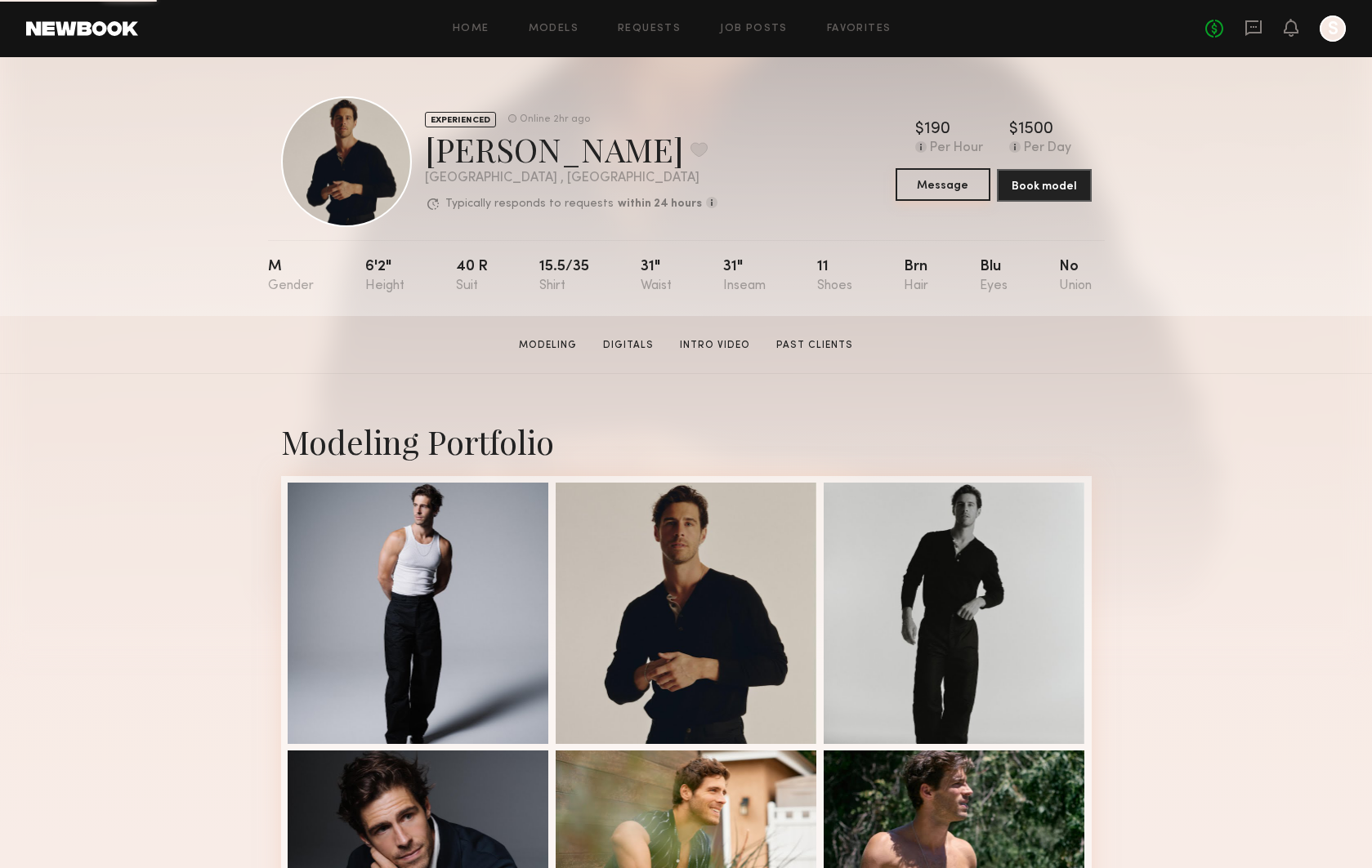
click at [964, 189] on button "Message" at bounding box center [943, 184] width 95 height 33
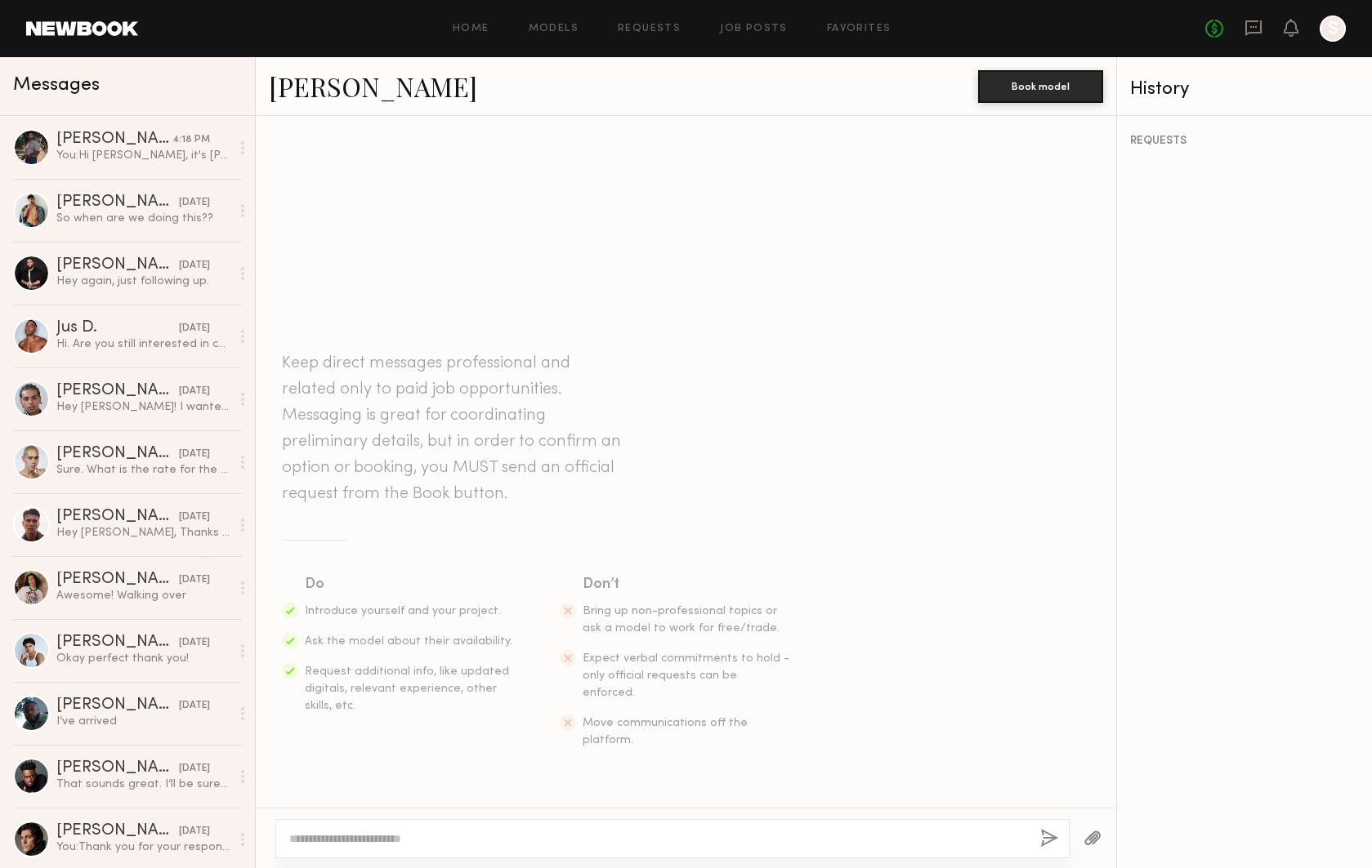
click at [440, 835] on textarea at bounding box center [658, 838] width 738 height 17
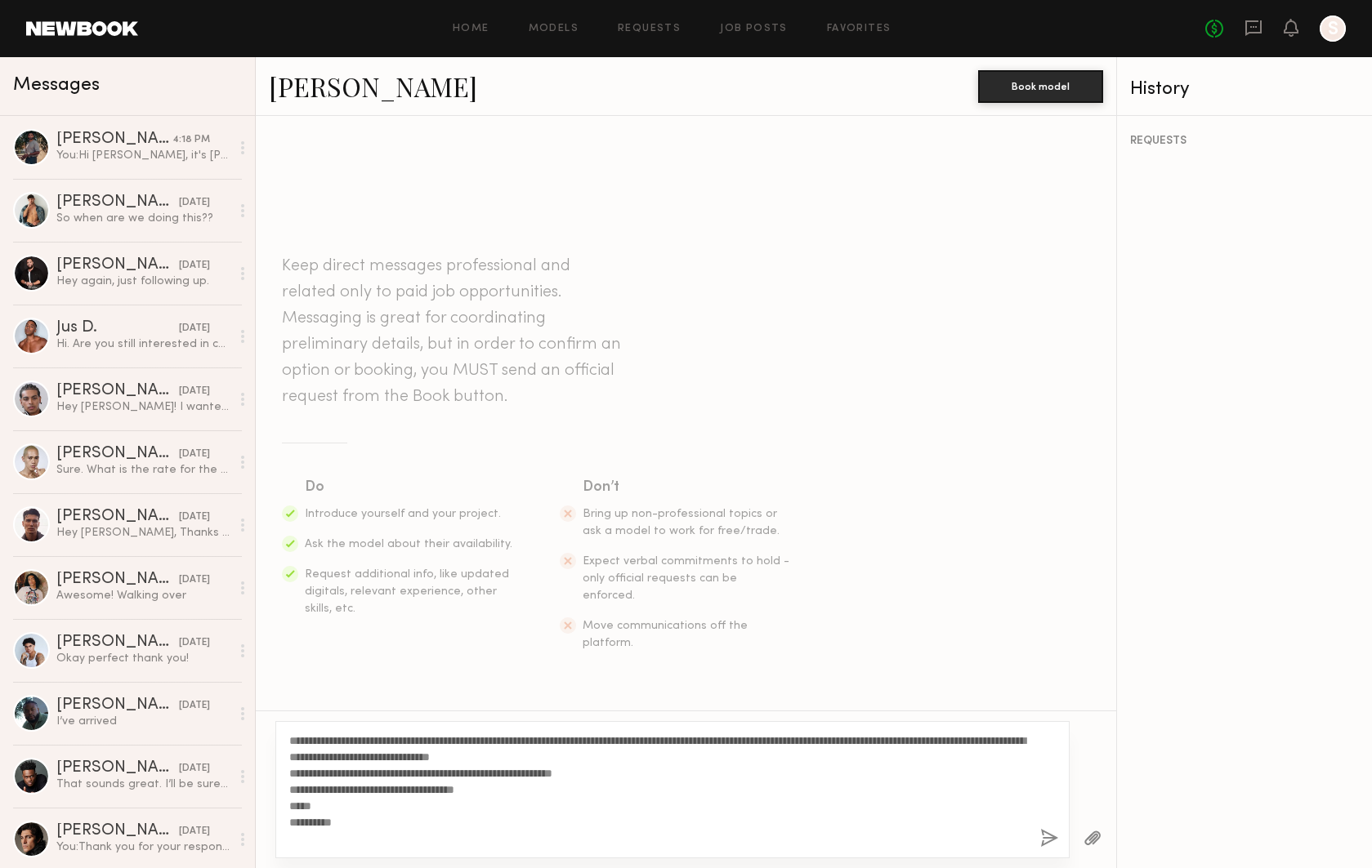
drag, startPoint x: 343, startPoint y: 740, endPoint x: 306, endPoint y: 744, distance: 37.2
click at [303, 743] on textarea "**********" at bounding box center [658, 790] width 738 height 114
type textarea "**********"
click at [1045, 835] on button "button" at bounding box center [1050, 839] width 18 height 21
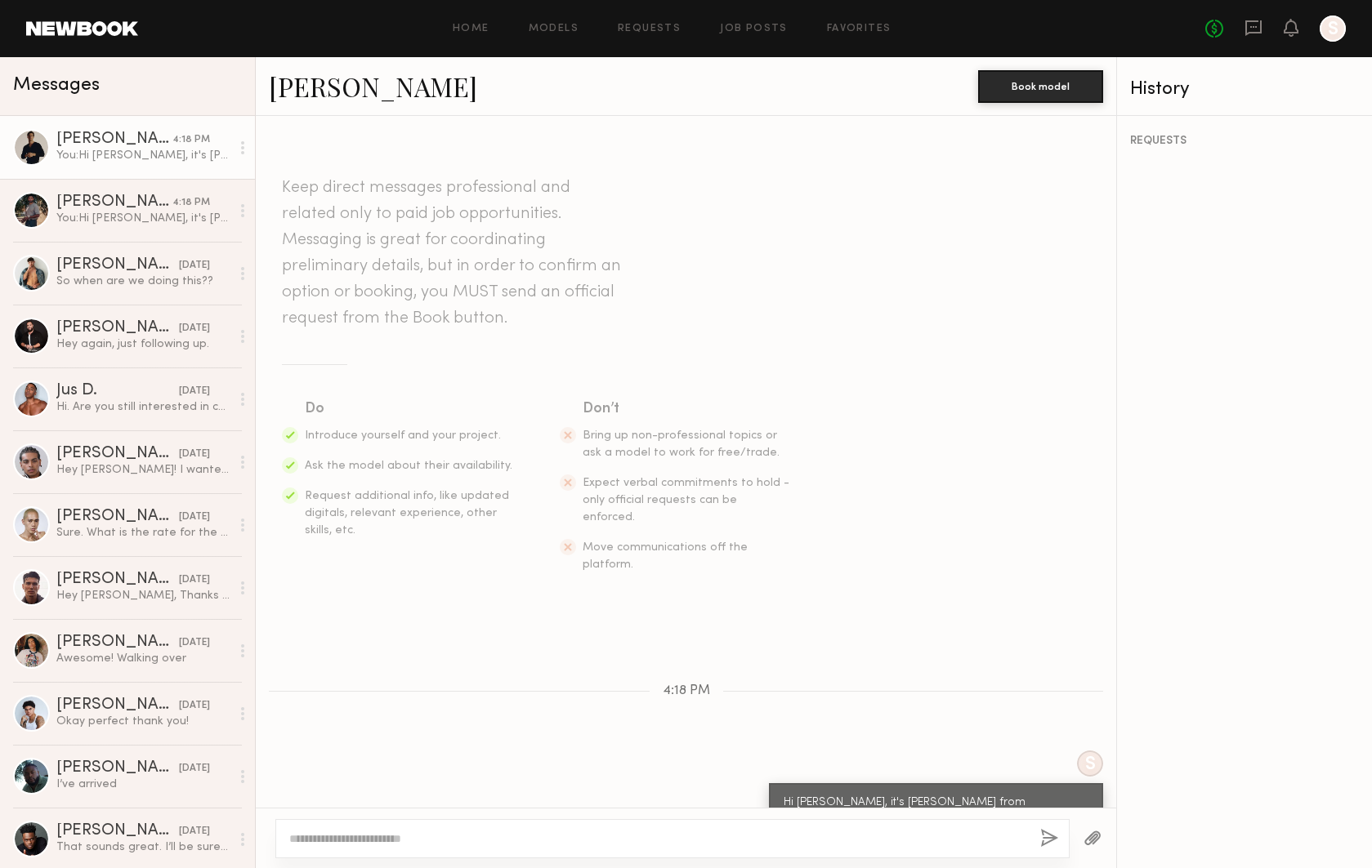
scroll to position [153, 0]
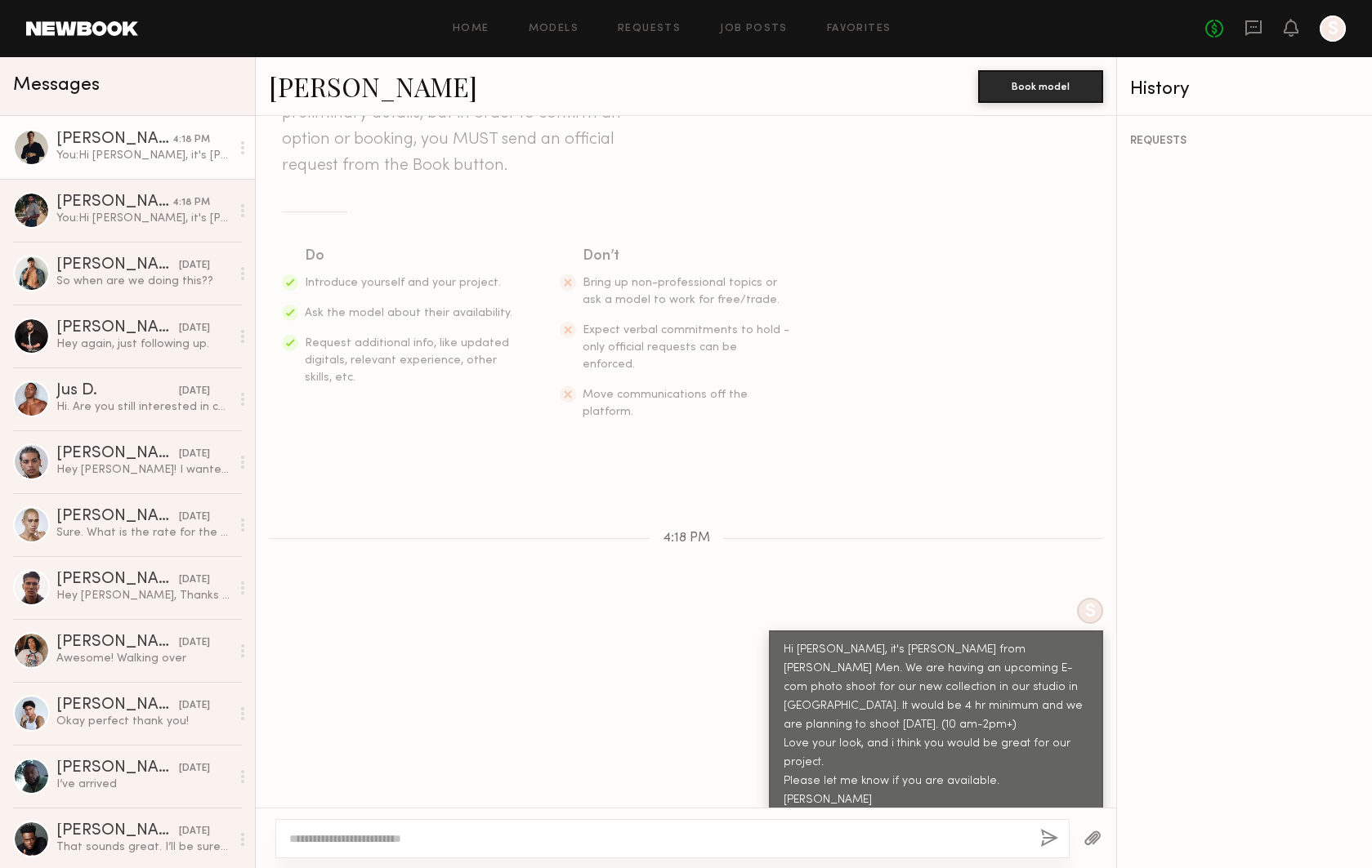
click at [1041, 830] on button "button" at bounding box center [1050, 839] width 18 height 21
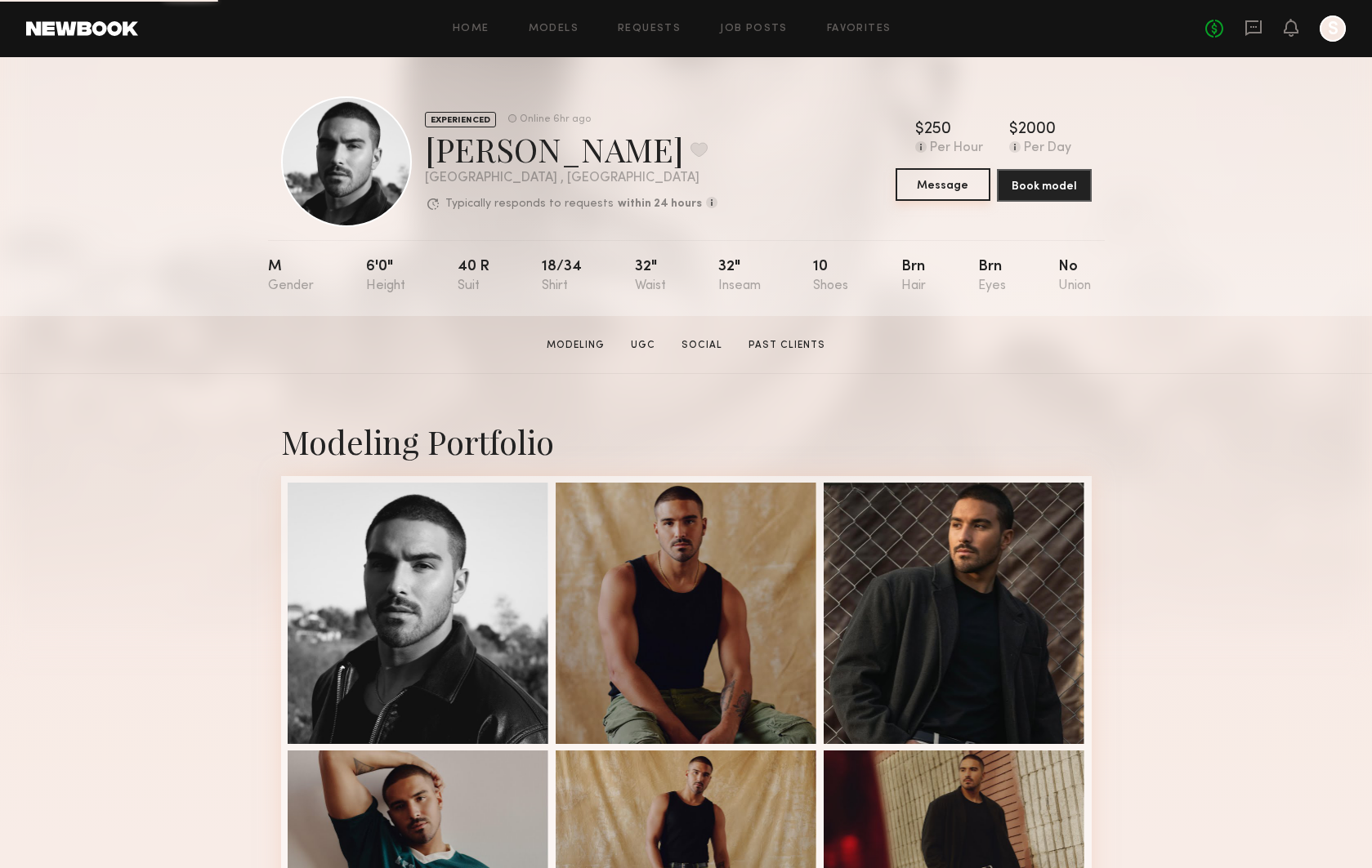
click at [955, 186] on button "Message" at bounding box center [943, 184] width 95 height 33
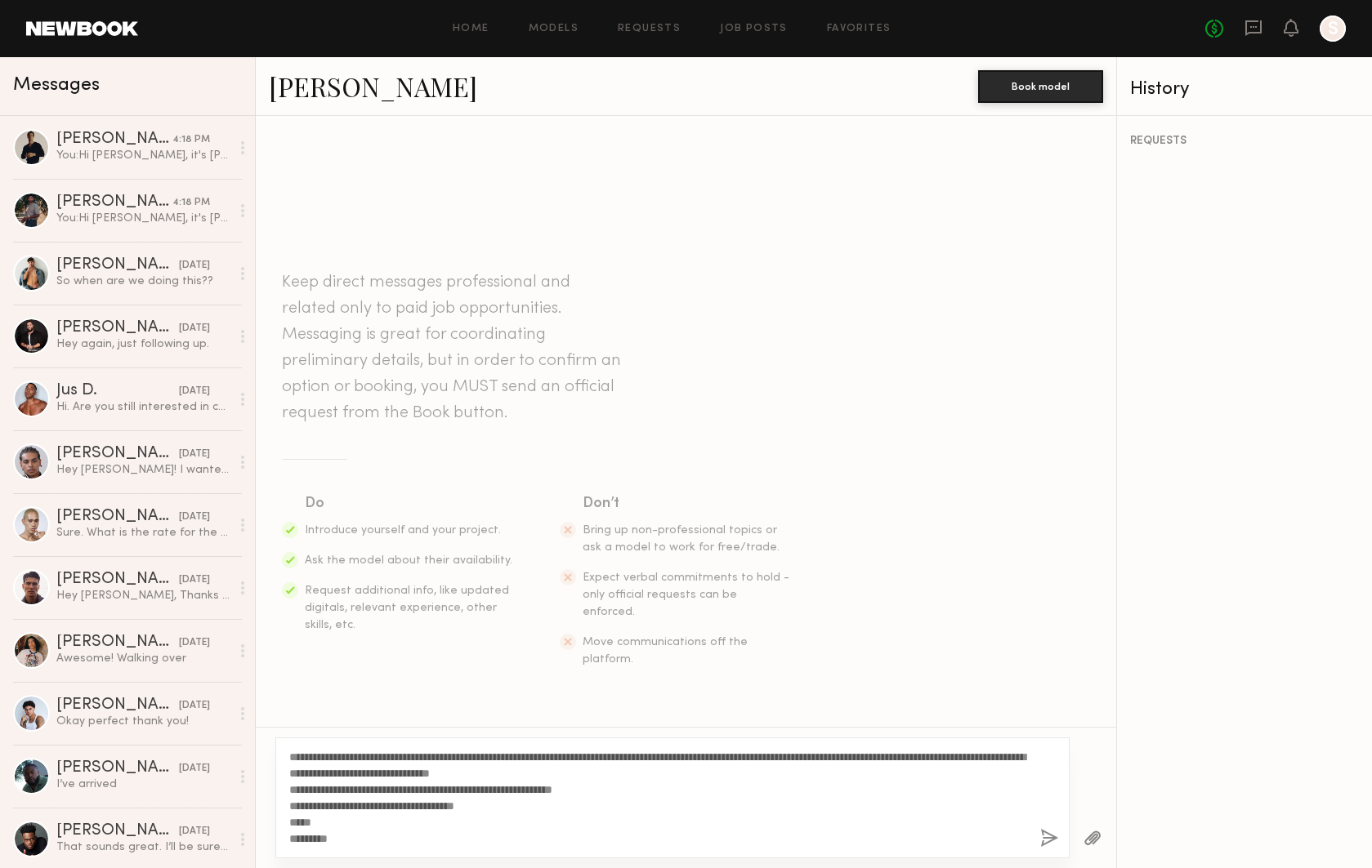
drag, startPoint x: 342, startPoint y: 755, endPoint x: 304, endPoint y: 757, distance: 38.1
click at [304, 757] on textarea "**********" at bounding box center [658, 798] width 738 height 99
type textarea "**********"
click at [1046, 835] on button "button" at bounding box center [1050, 839] width 18 height 21
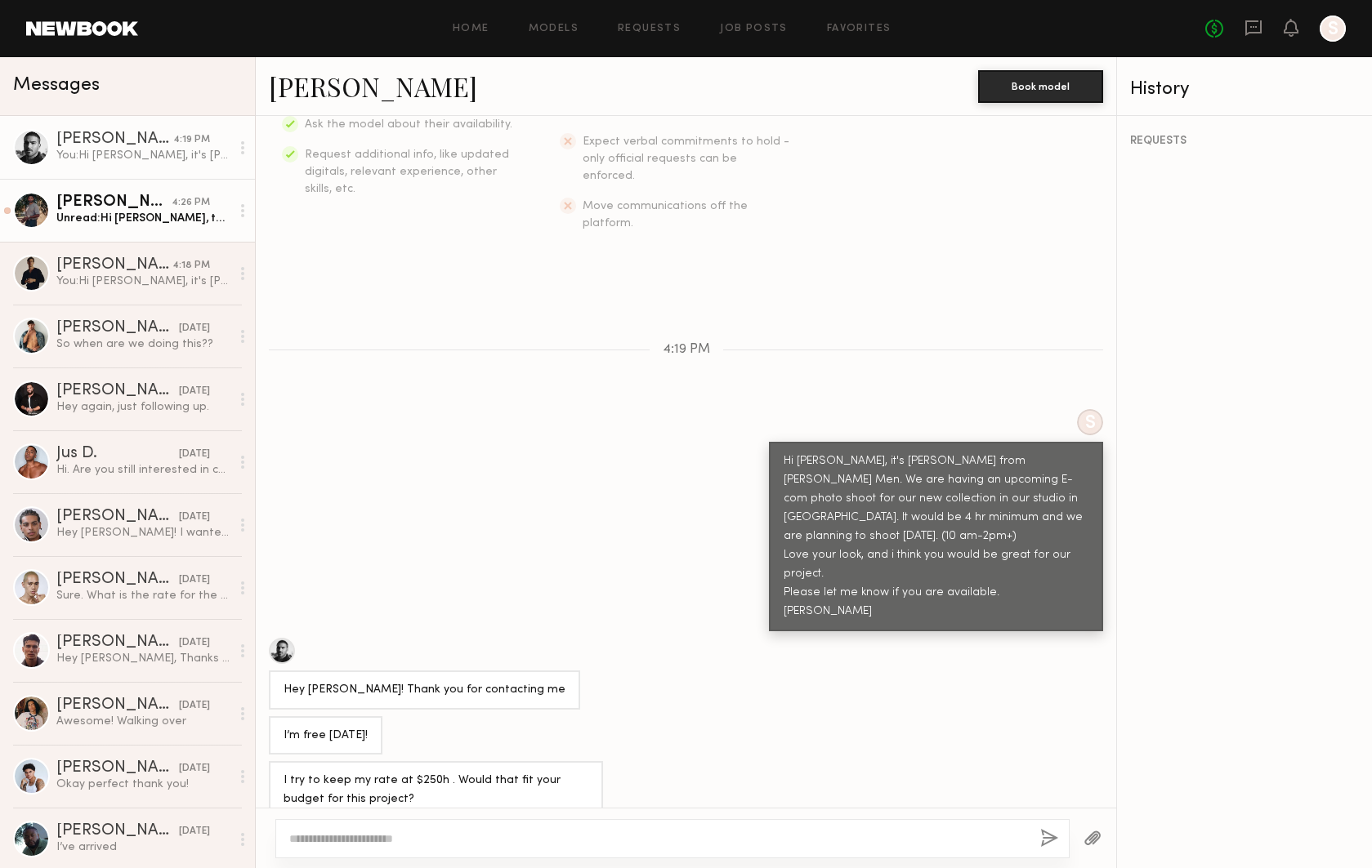
click at [203, 213] on div "Unread: Hi anastasia, thanks for reaching out :). Whats the rate on this??" at bounding box center [143, 219] width 174 height 16
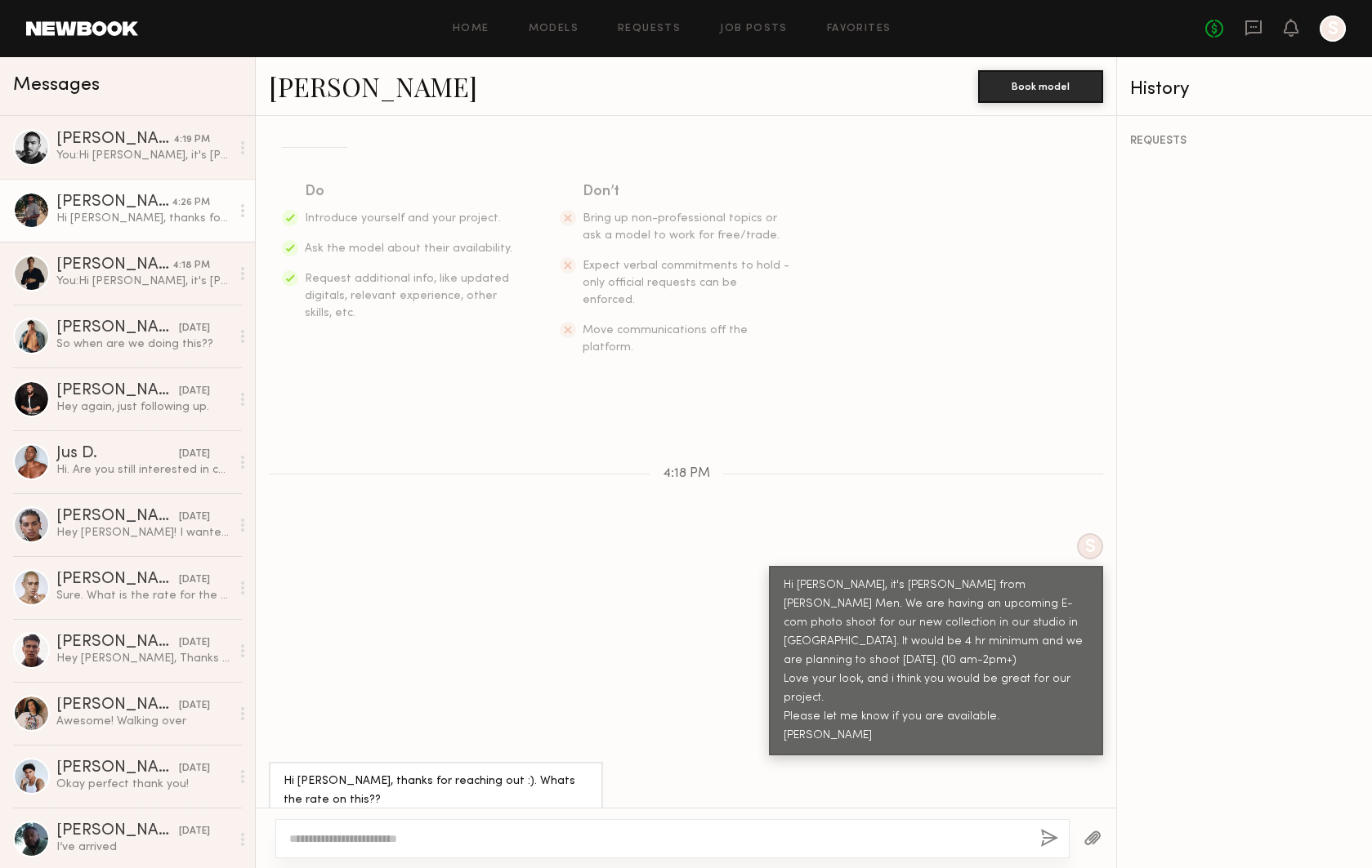
click at [350, 96] on link "Tommie C." at bounding box center [373, 87] width 208 height 35
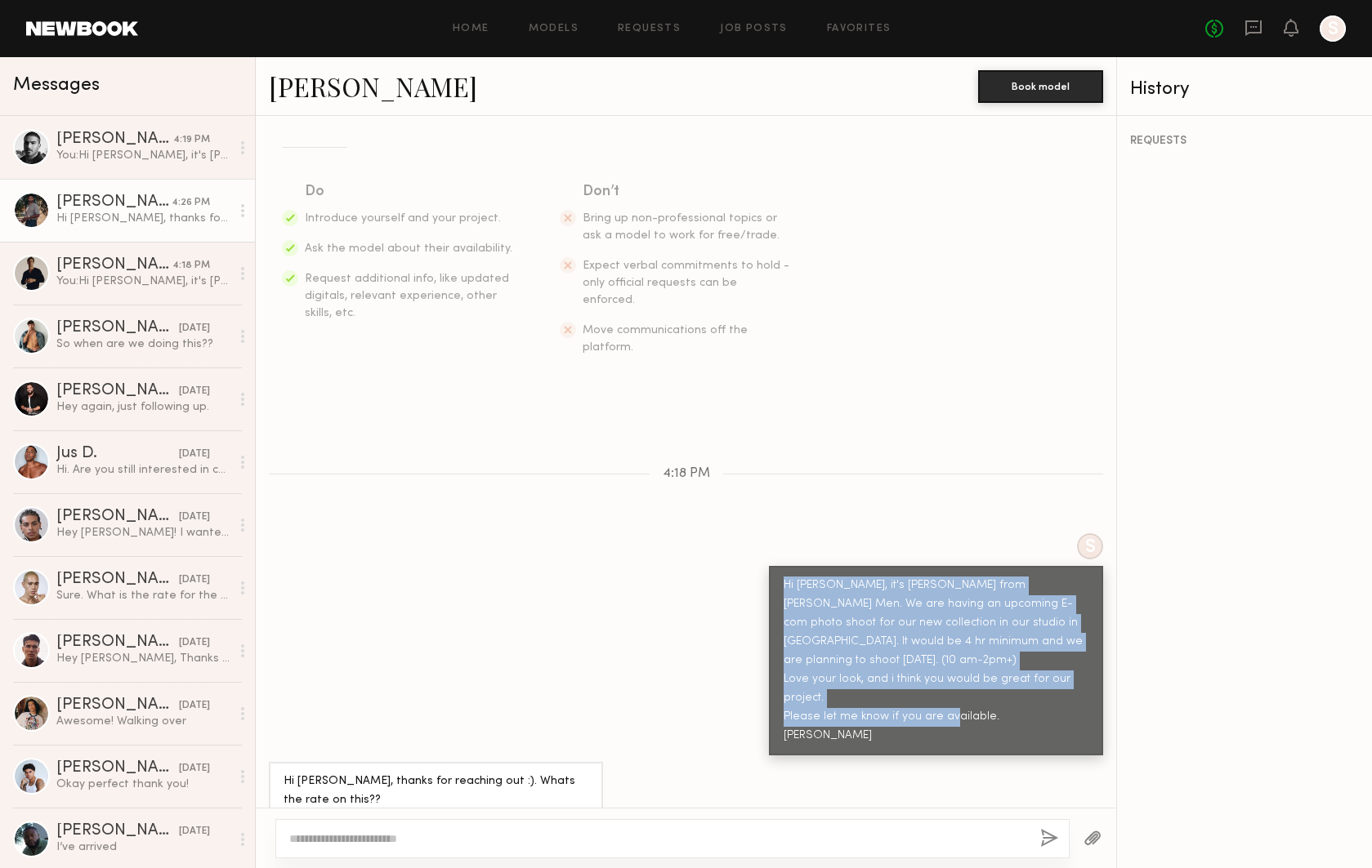
drag, startPoint x: 843, startPoint y: 712, endPoint x: 750, endPoint y: 558, distance: 179.9
click at [750, 558] on div "S Hi Tommie, it's Anastasia from Barabas Men. We are having an upcoming E-com p…" at bounding box center [686, 644] width 860 height 223
copy div "Hi Tommie, it's Anastasia from Barabas Men. We are having an upcoming E-com pho…"
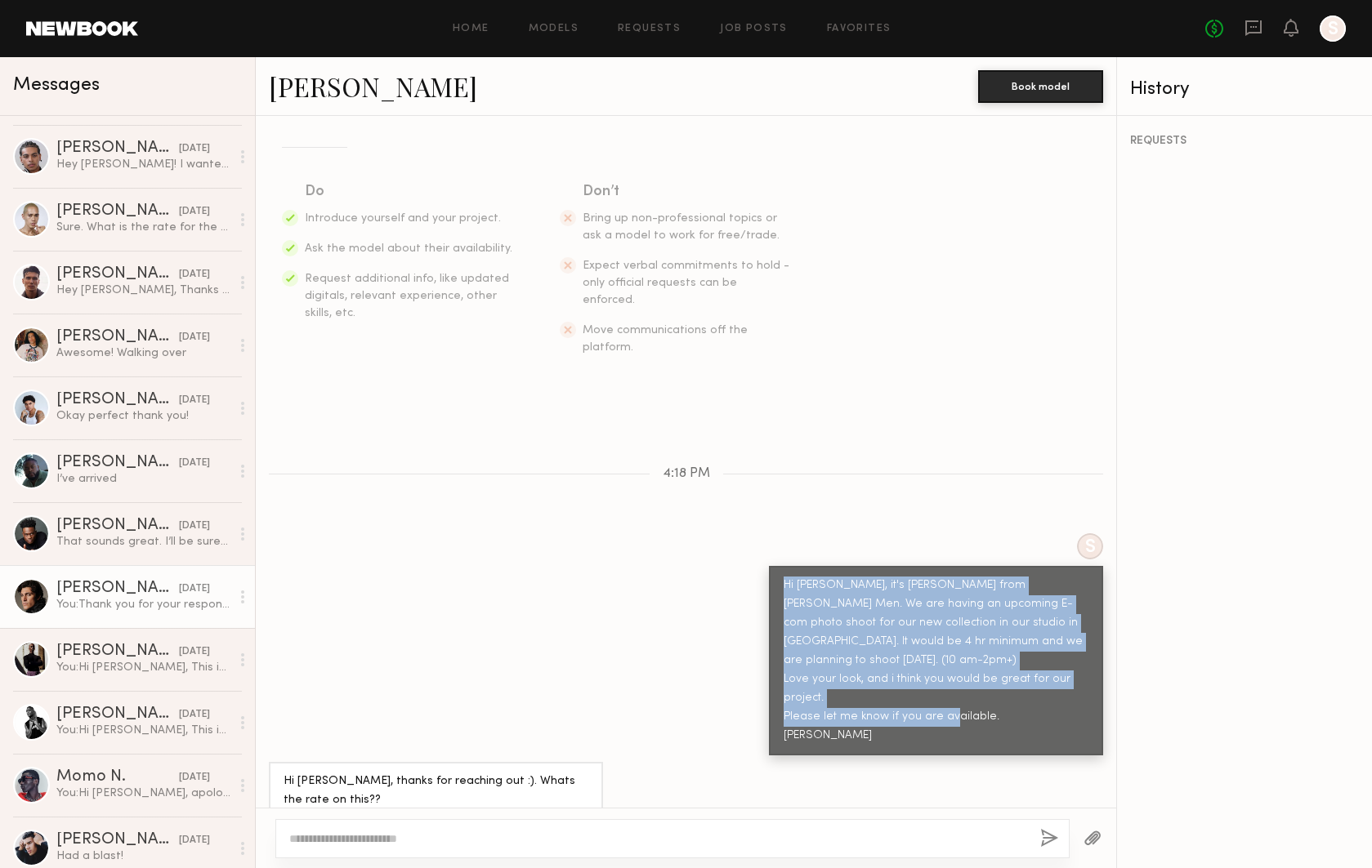
scroll to position [434, 0]
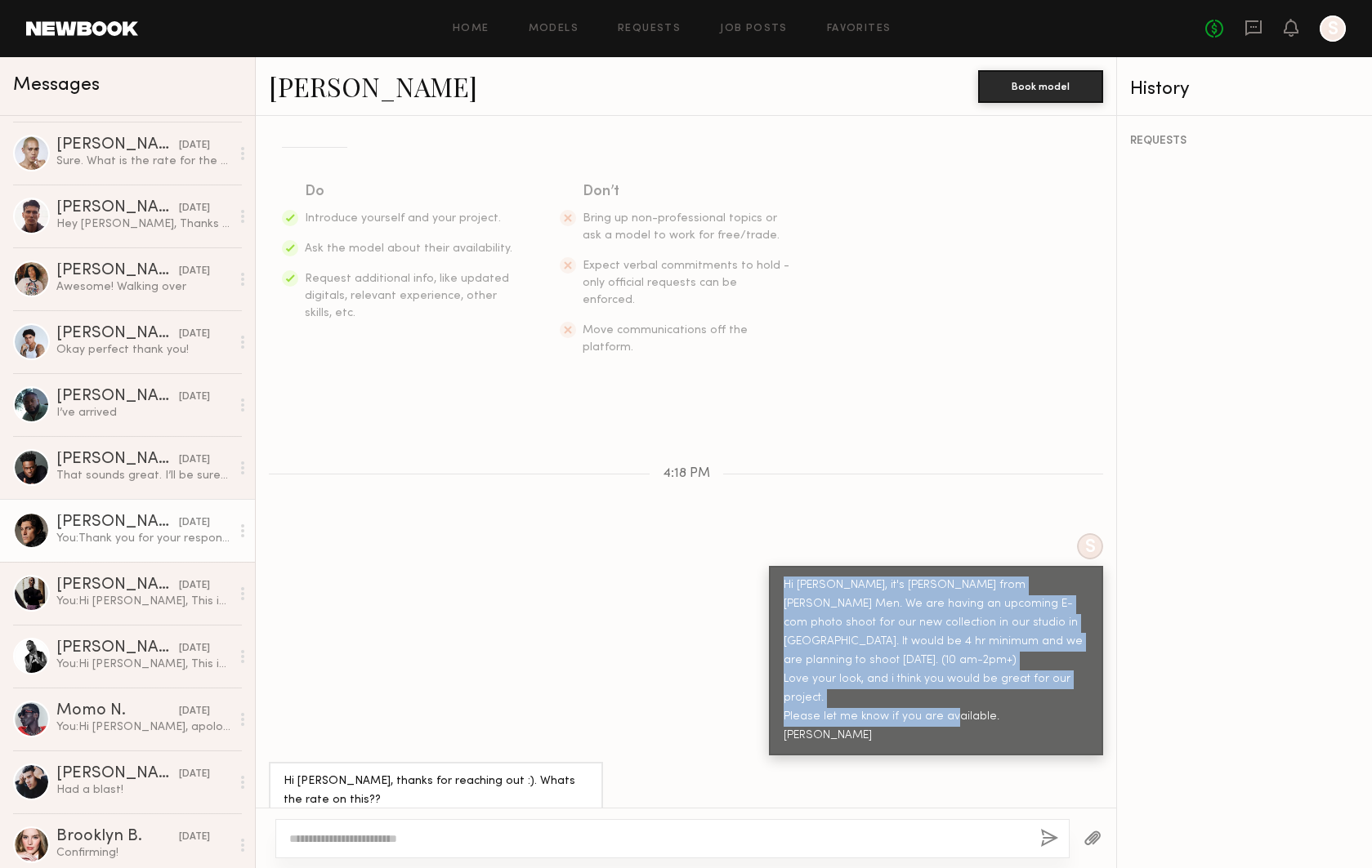
click at [135, 516] on div "Antonio O." at bounding box center [117, 522] width 122 height 17
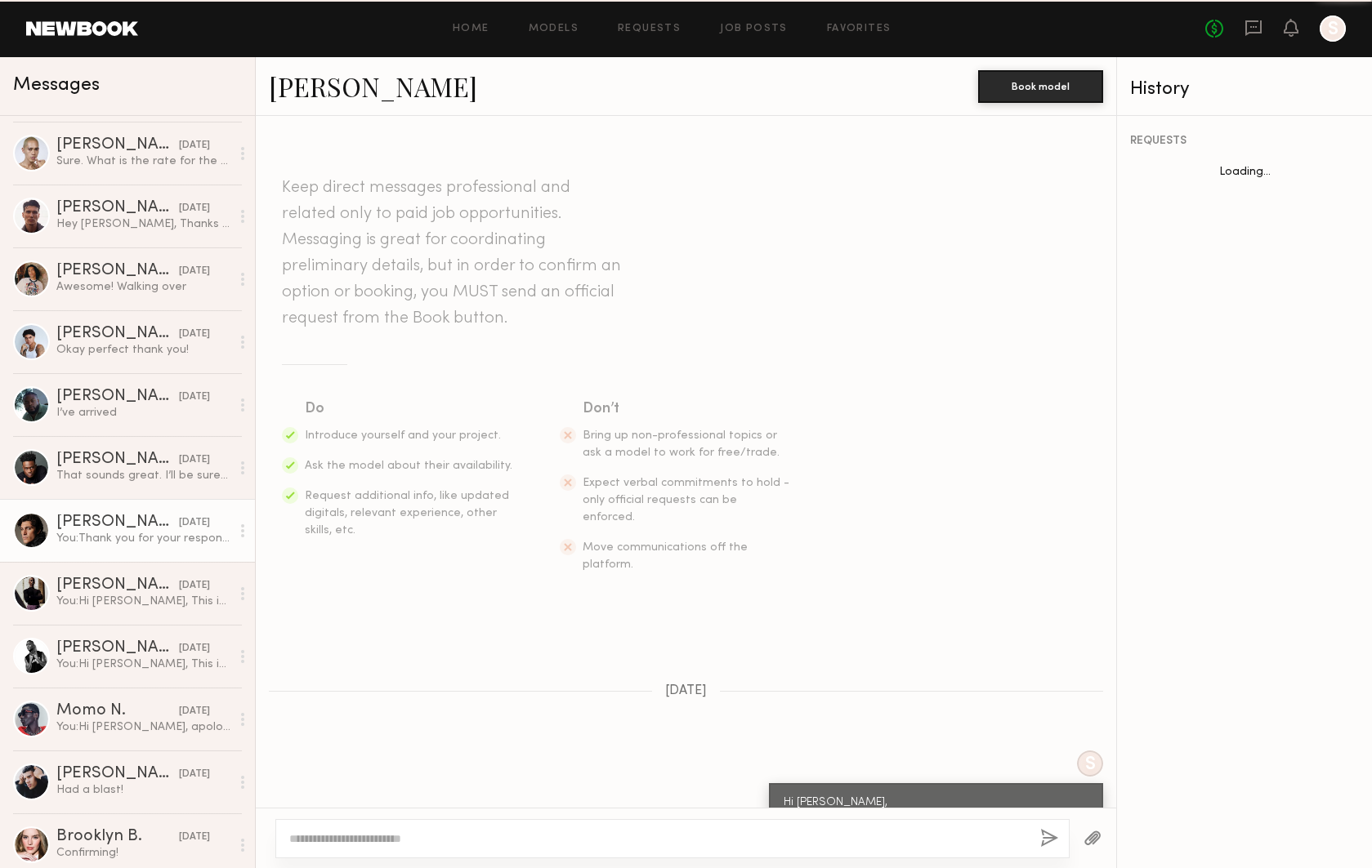
scroll to position [1585, 0]
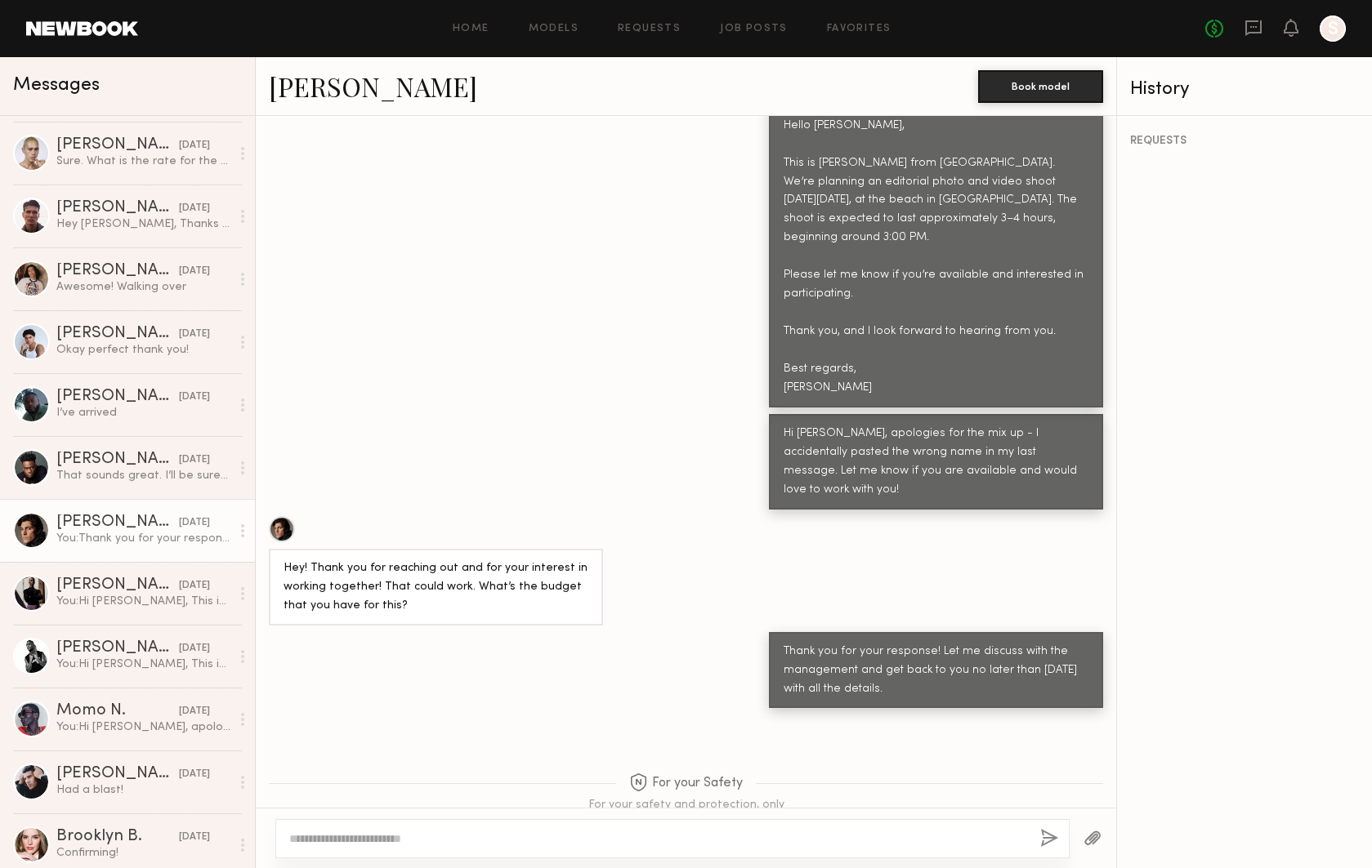
click at [346, 831] on textarea at bounding box center [658, 838] width 738 height 17
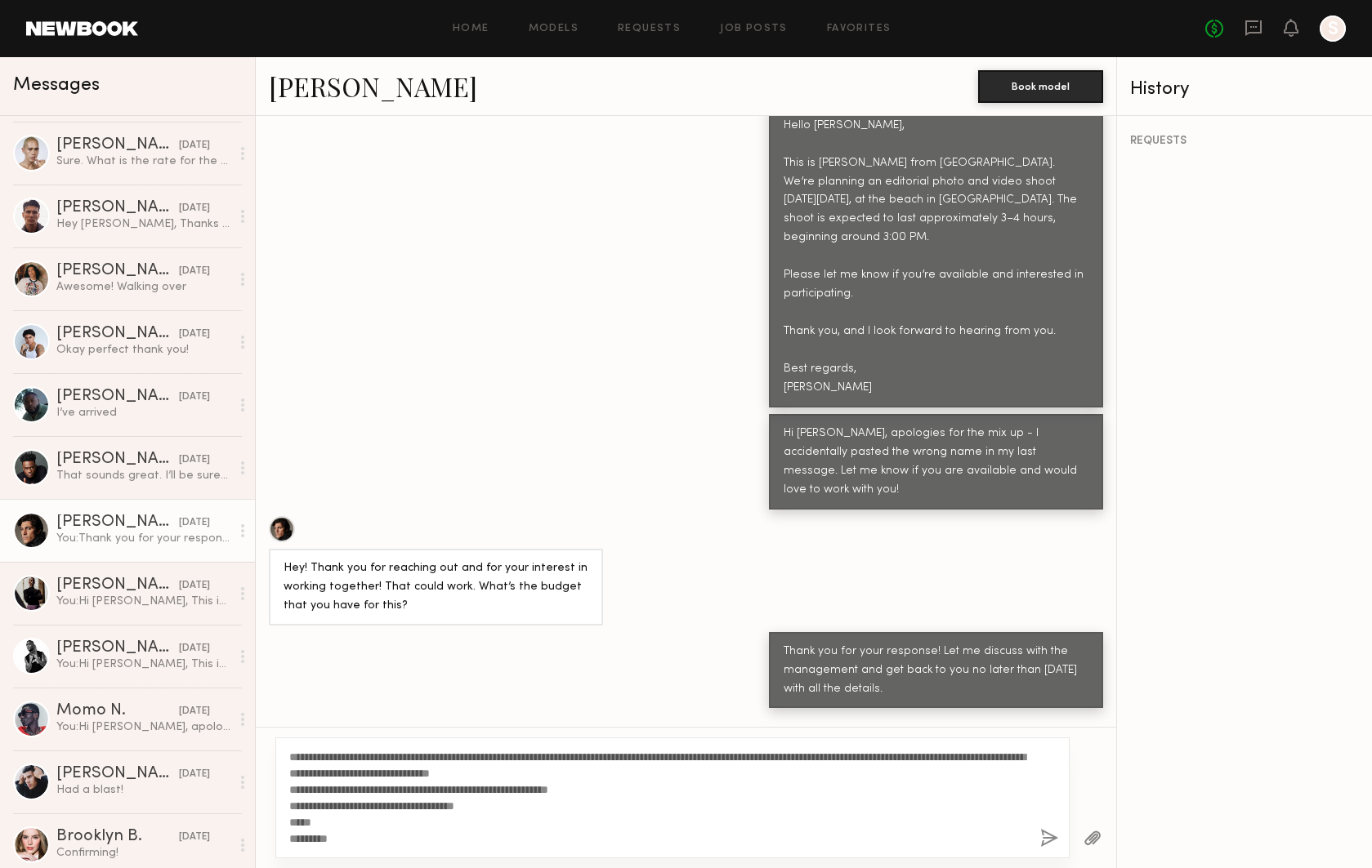
drag, startPoint x: 343, startPoint y: 755, endPoint x: 306, endPoint y: 755, distance: 37.0
click at [305, 755] on textarea "**********" at bounding box center [658, 798] width 738 height 99
type textarea "**********"
click at [1054, 832] on button "button" at bounding box center [1050, 839] width 18 height 21
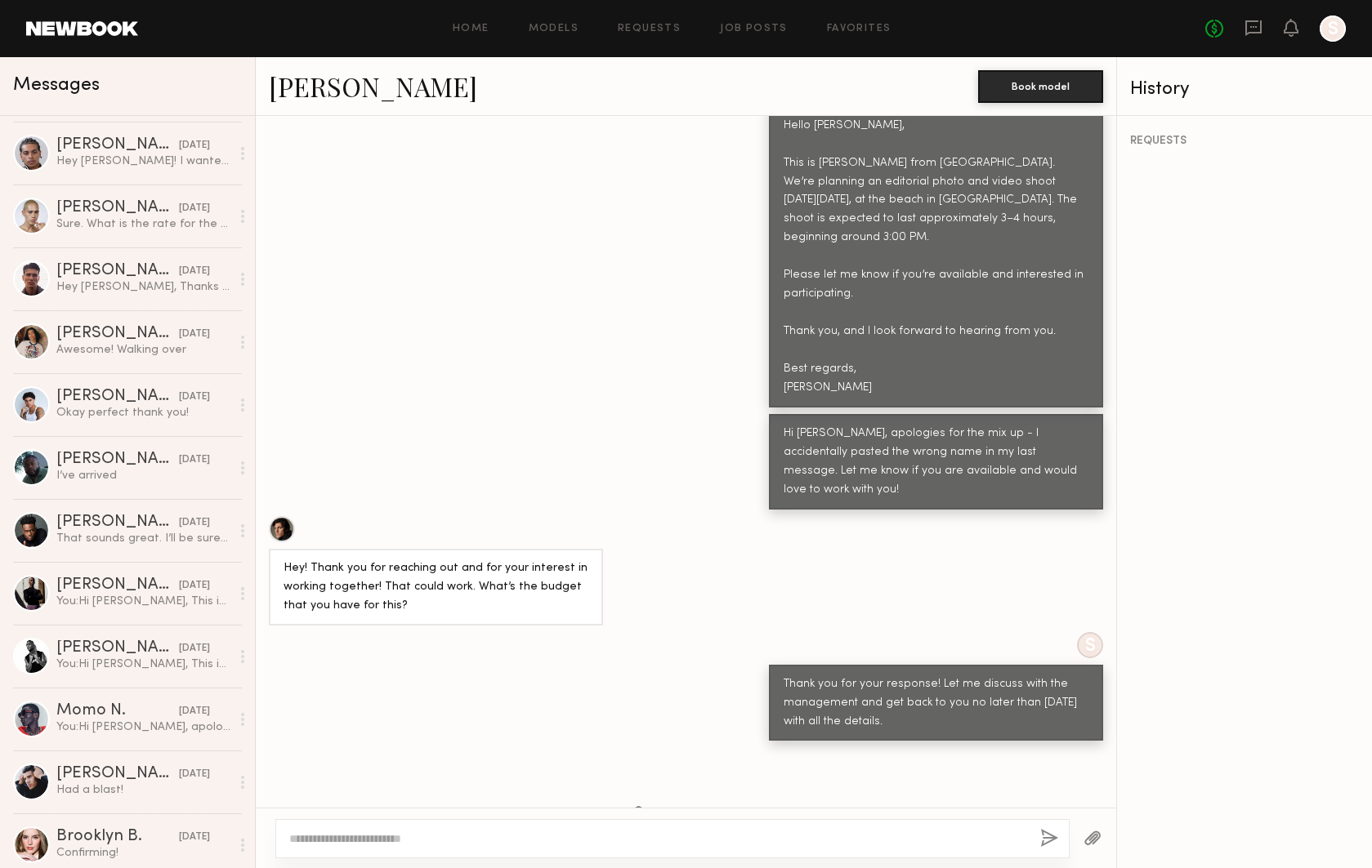
scroll to position [0, 0]
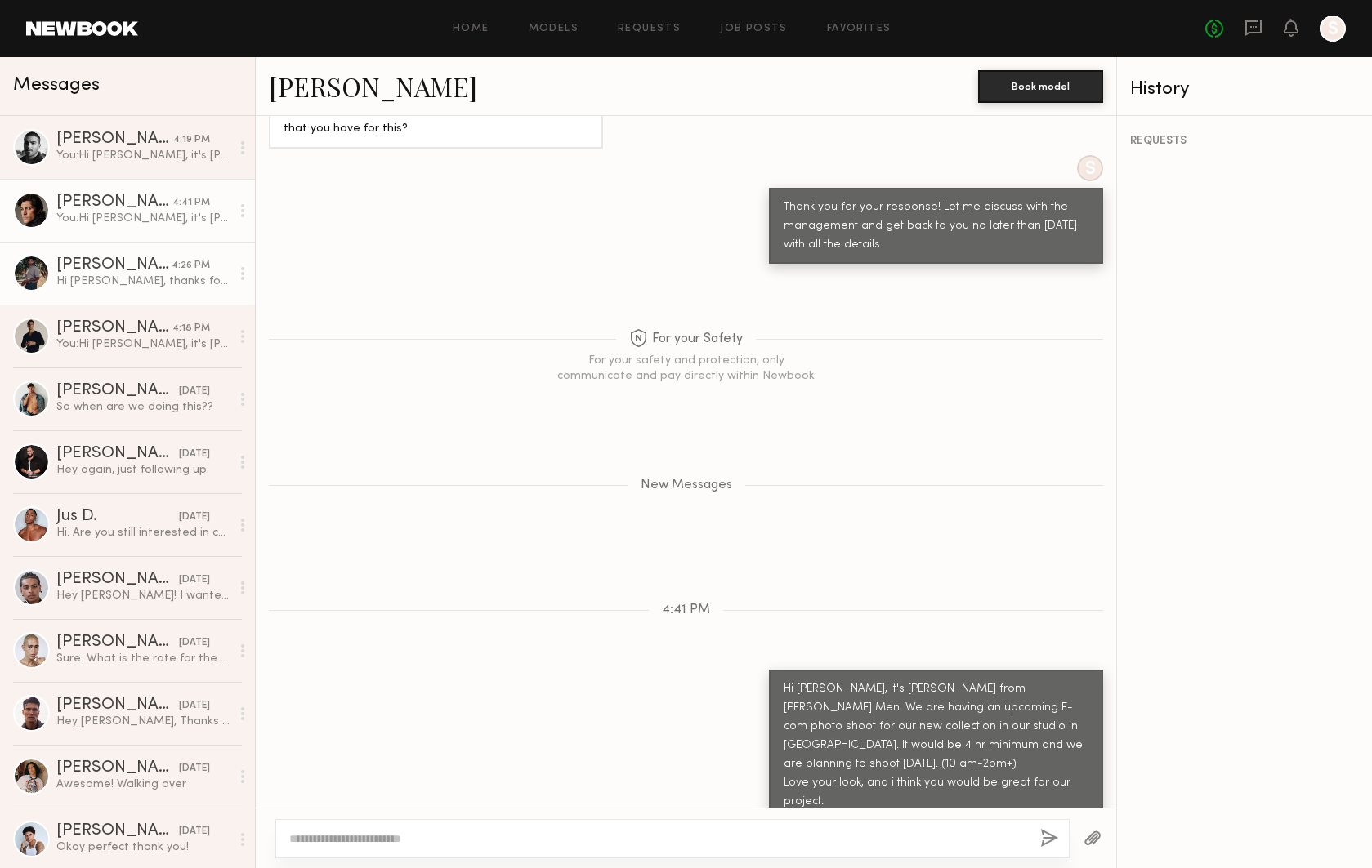
click at [123, 302] on link "Tommie C. 4:26 PM Hi anastasia, thanks for reaching out :). Whats the rate on t…" at bounding box center [127, 273] width 255 height 63
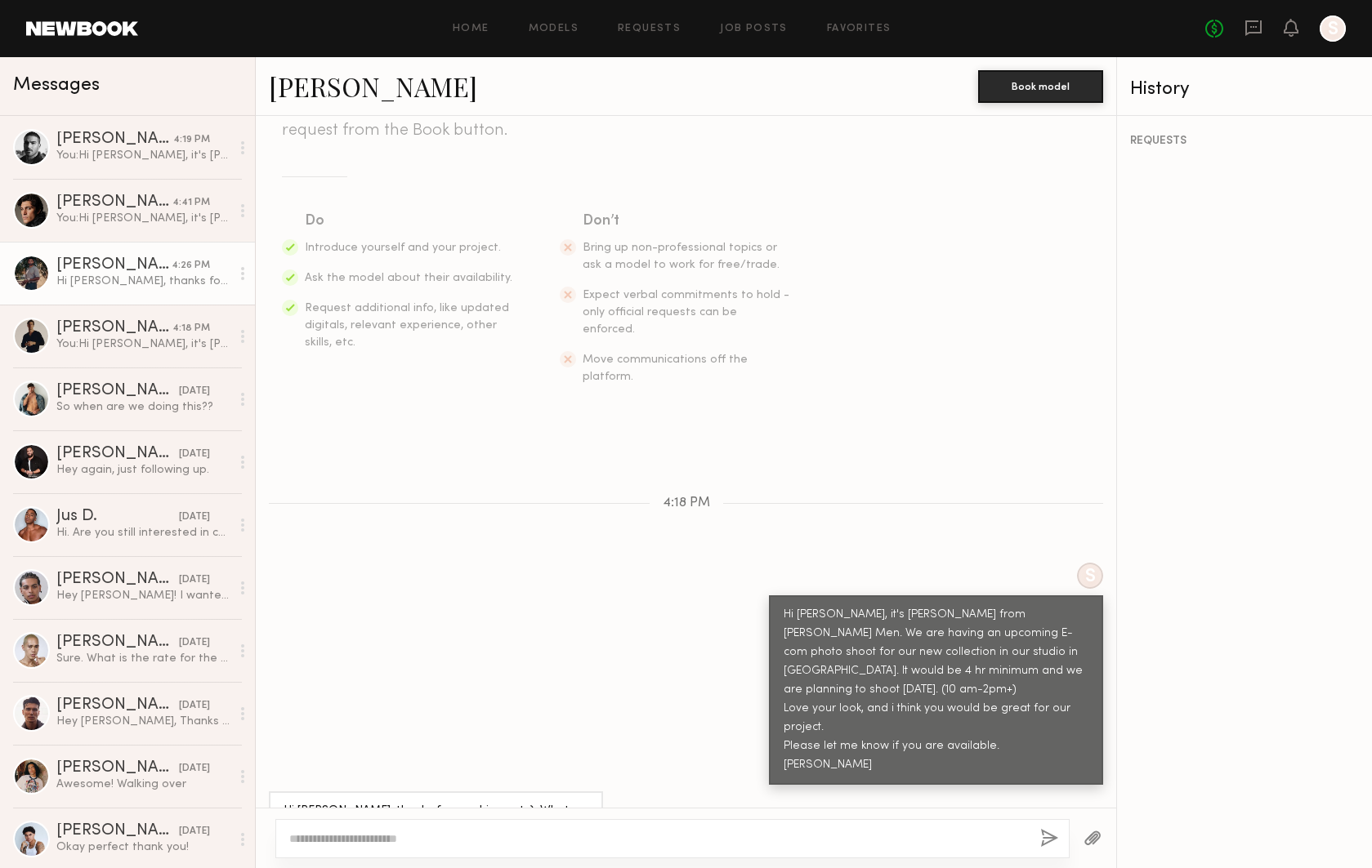
scroll to position [194, 0]
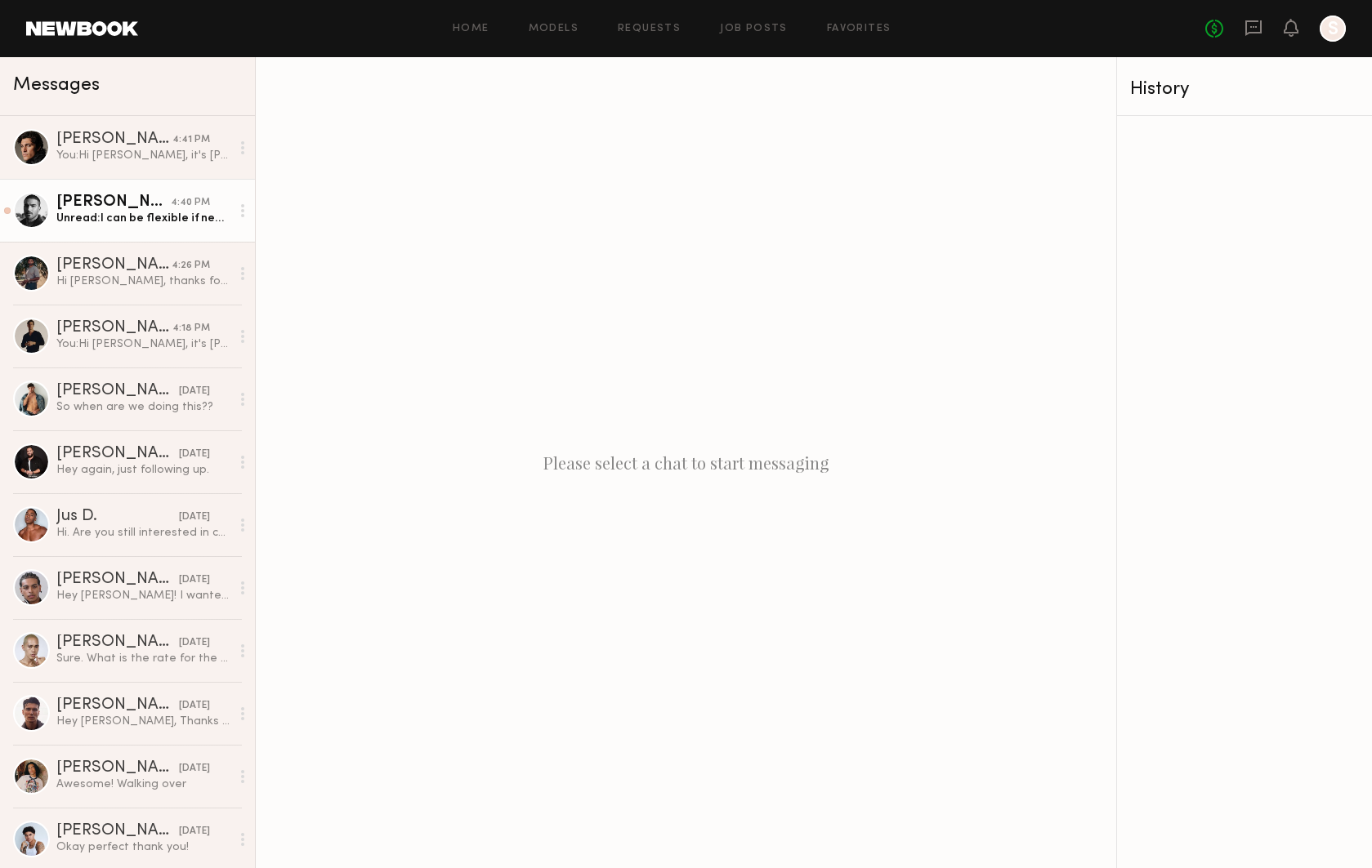
click at [155, 228] on link "[PERSON_NAME] 4:40 PM Unread: I can be flexible if needed. Depending on the amo…" at bounding box center [127, 211] width 255 height 63
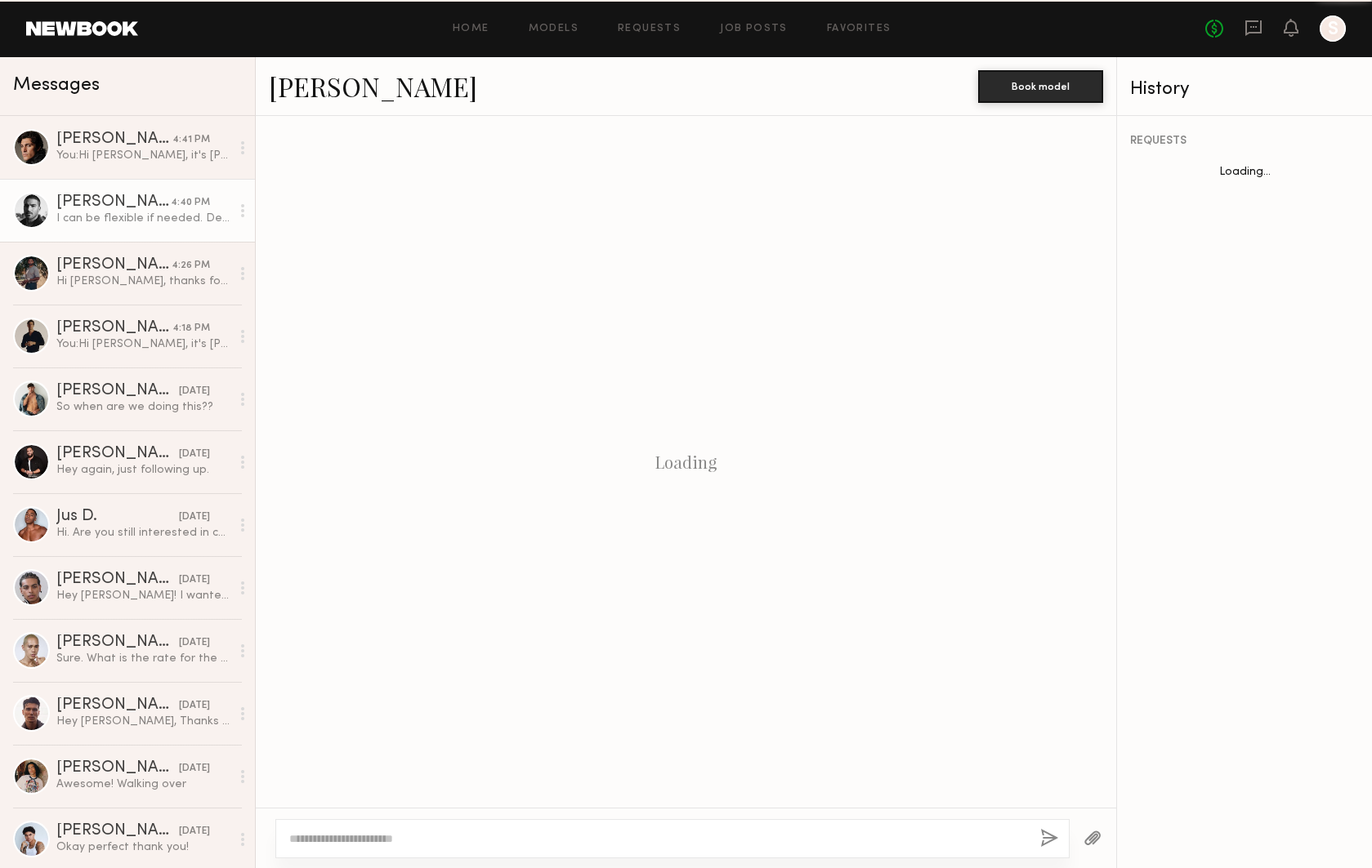
scroll to position [406, 0]
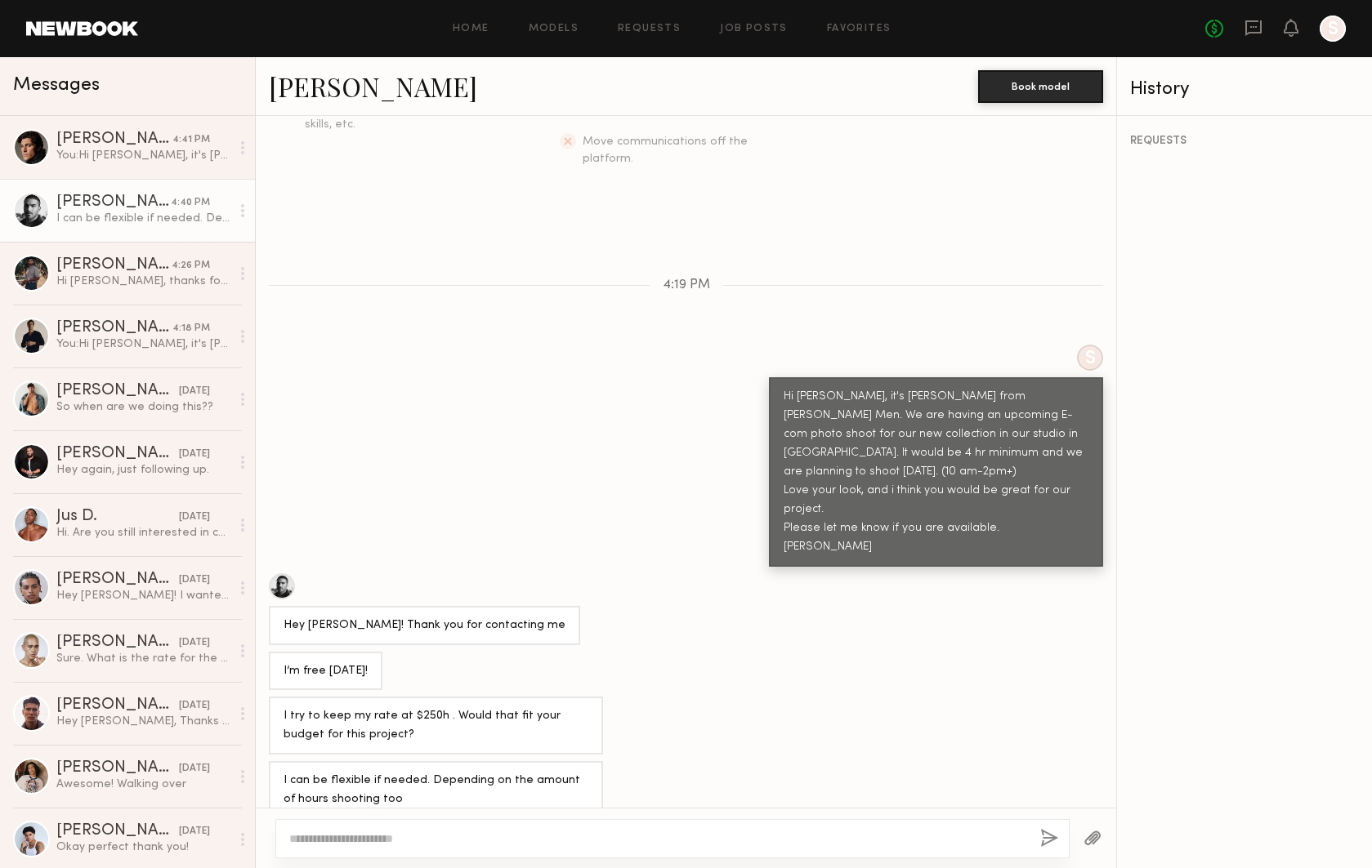
click at [276, 573] on div at bounding box center [282, 586] width 27 height 27
click at [134, 267] on div "[PERSON_NAME]" at bounding box center [113, 265] width 115 height 17
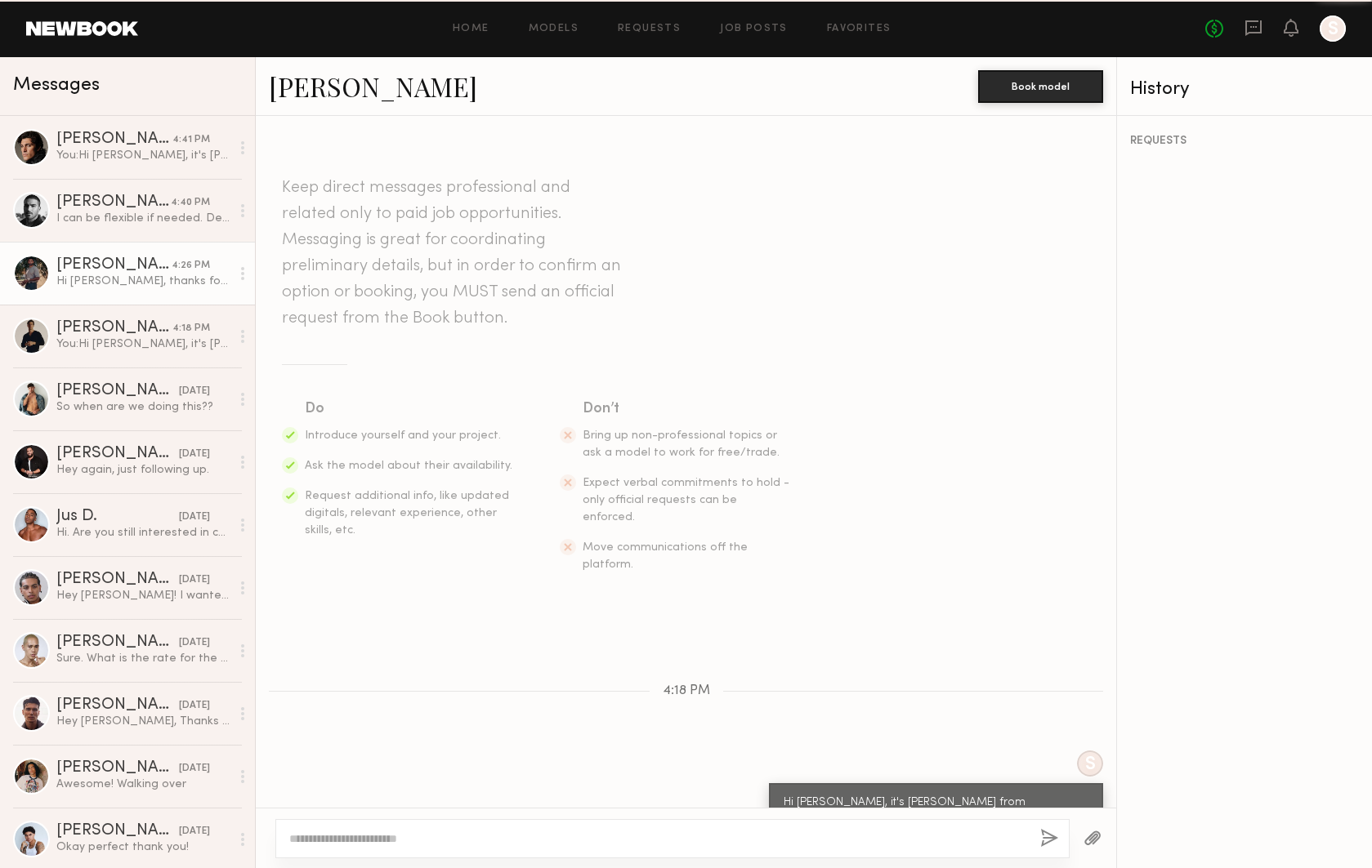
scroll to position [218, 0]
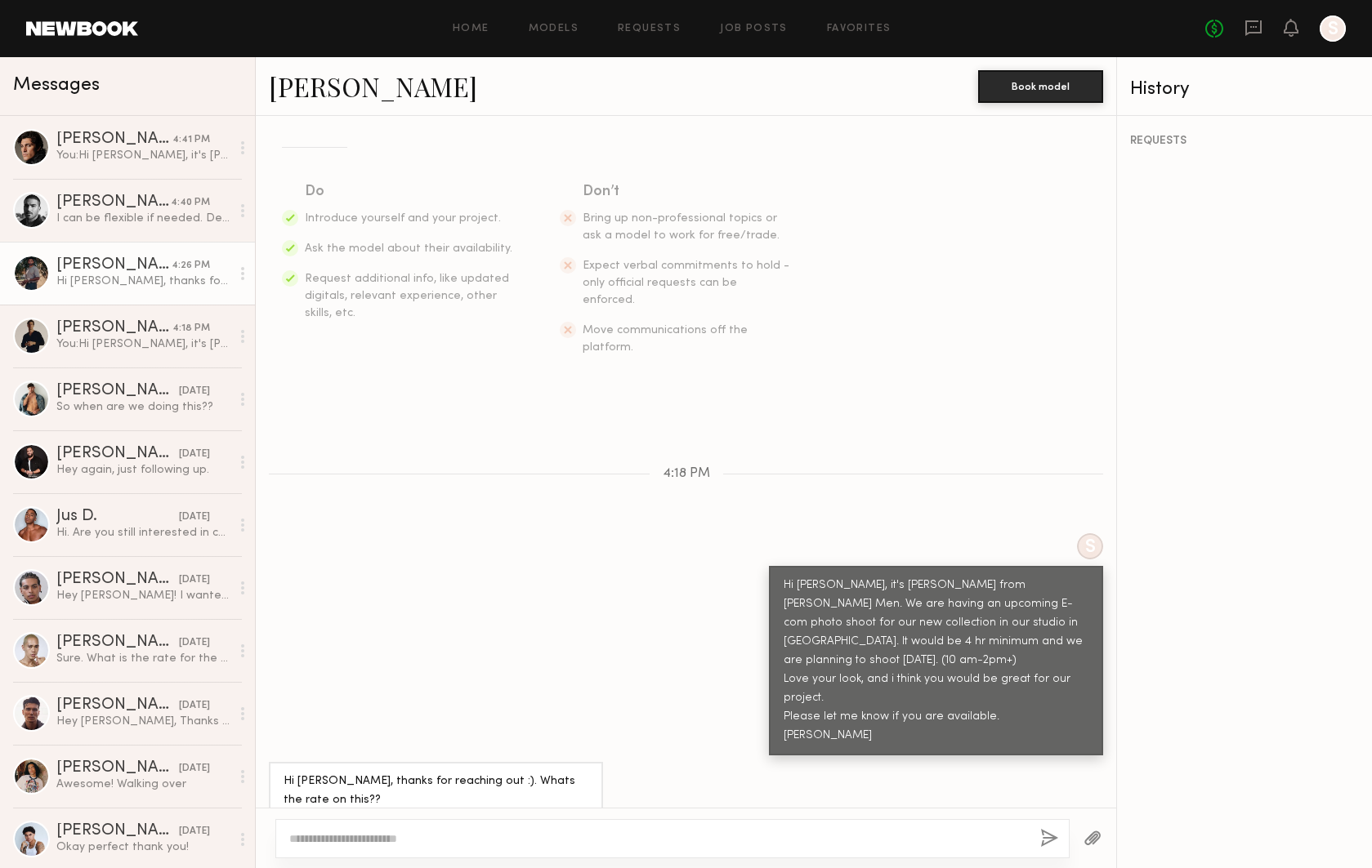
click at [351, 84] on link "[PERSON_NAME]" at bounding box center [373, 87] width 208 height 35
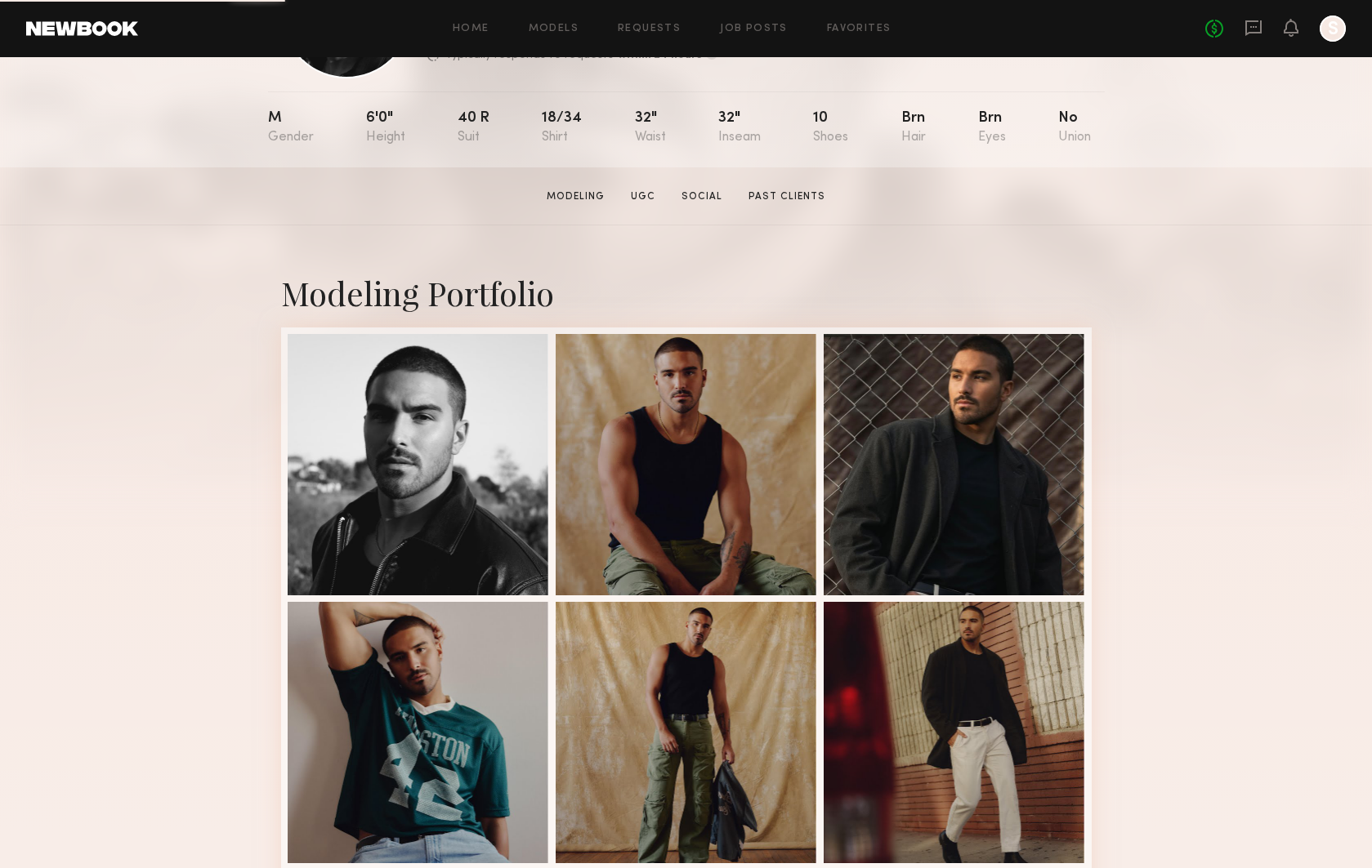
scroll to position [151, 0]
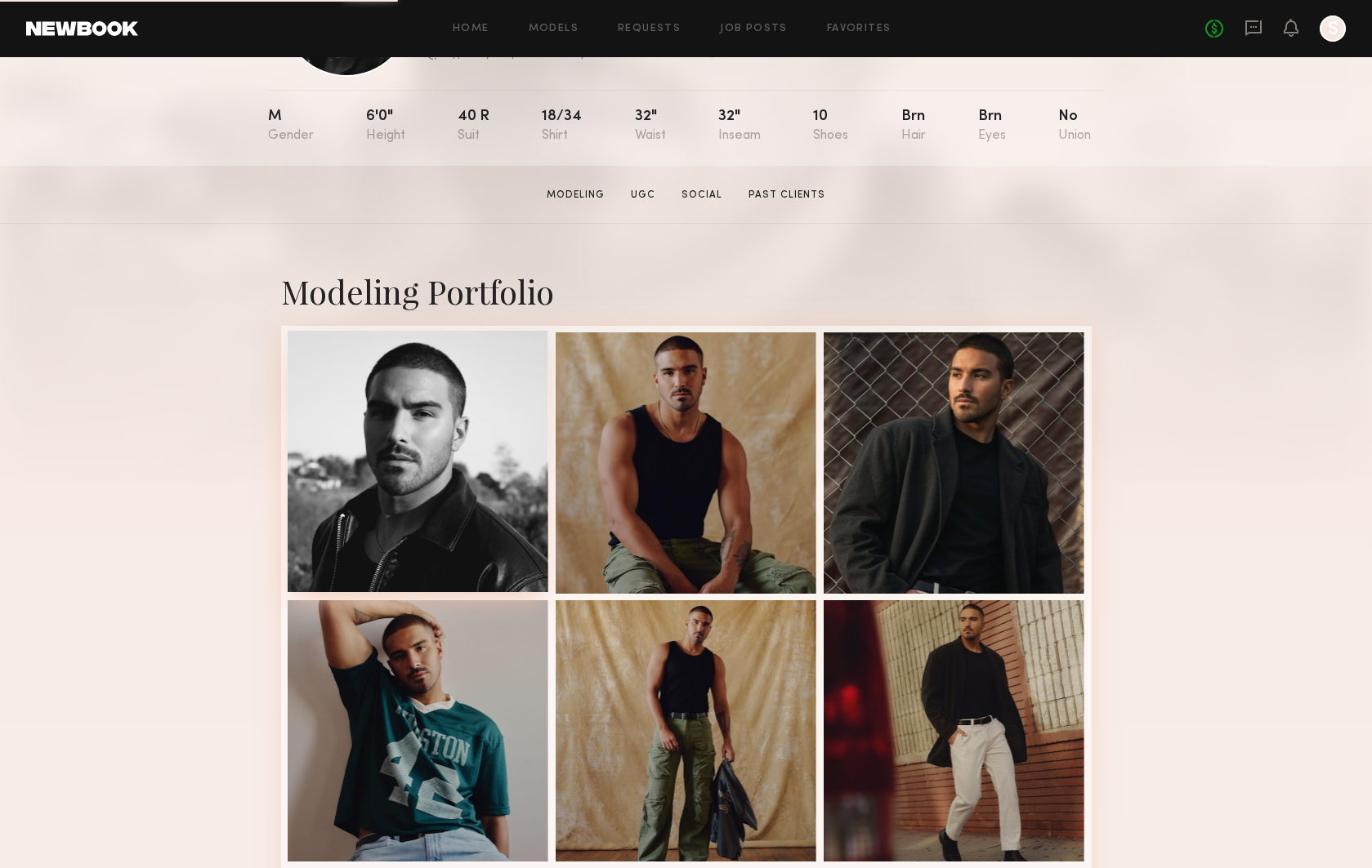
drag, startPoint x: 411, startPoint y: 370, endPoint x: 416, endPoint y: 384, distance: 14.9
click at [411, 370] on div at bounding box center [418, 461] width 261 height 261
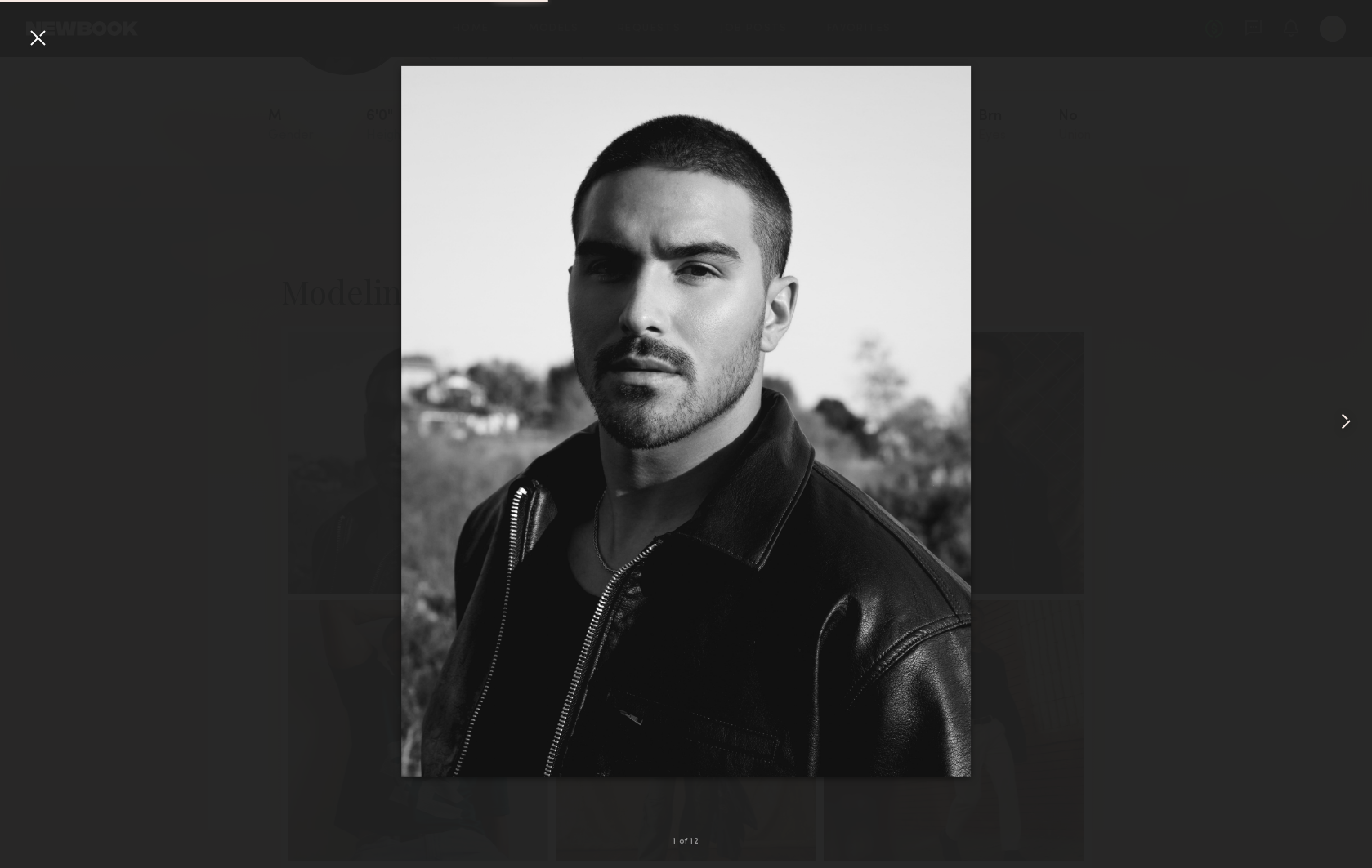
click at [1338, 427] on common-icon at bounding box center [1345, 422] width 27 height 27
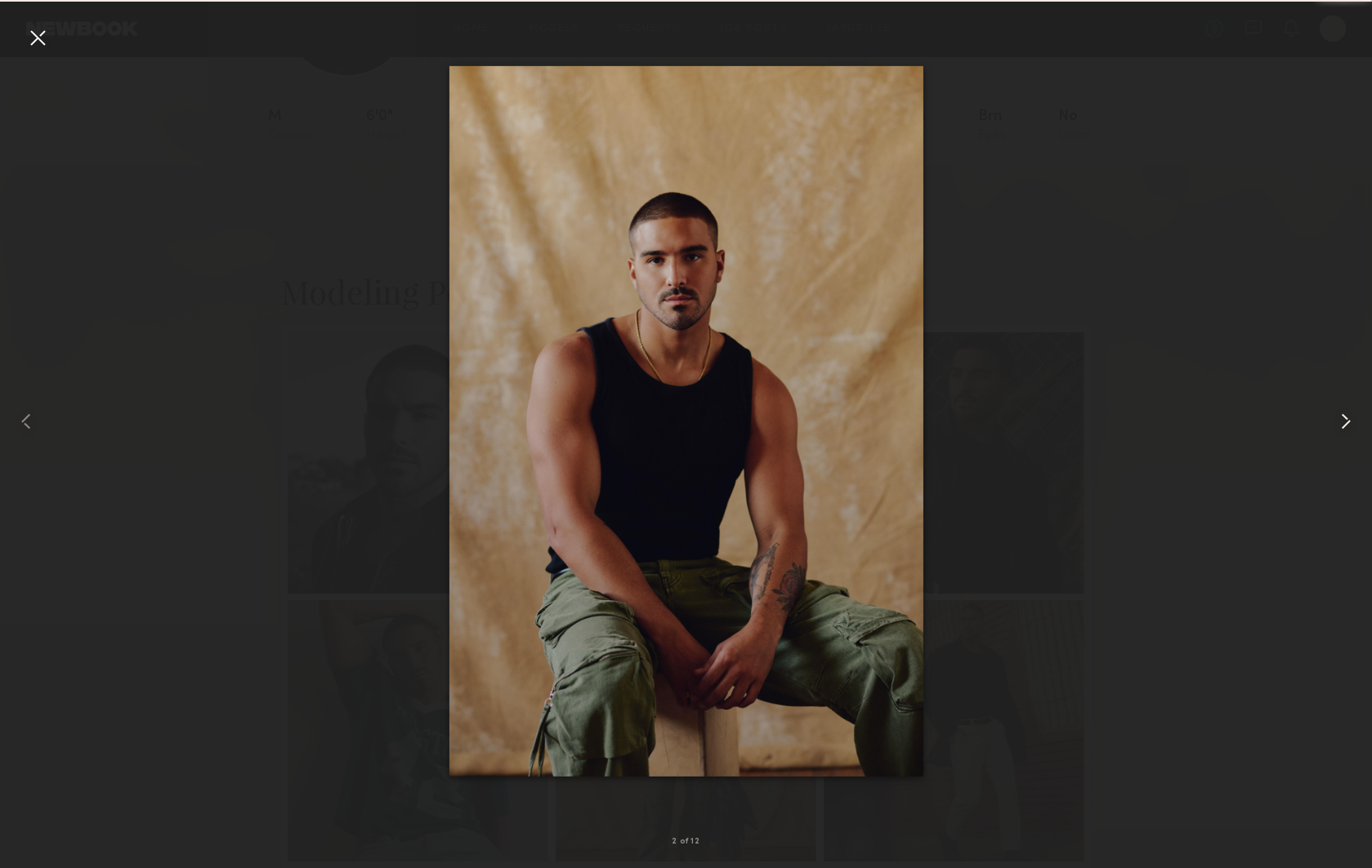
click at [1348, 423] on common-icon at bounding box center [1345, 422] width 27 height 27
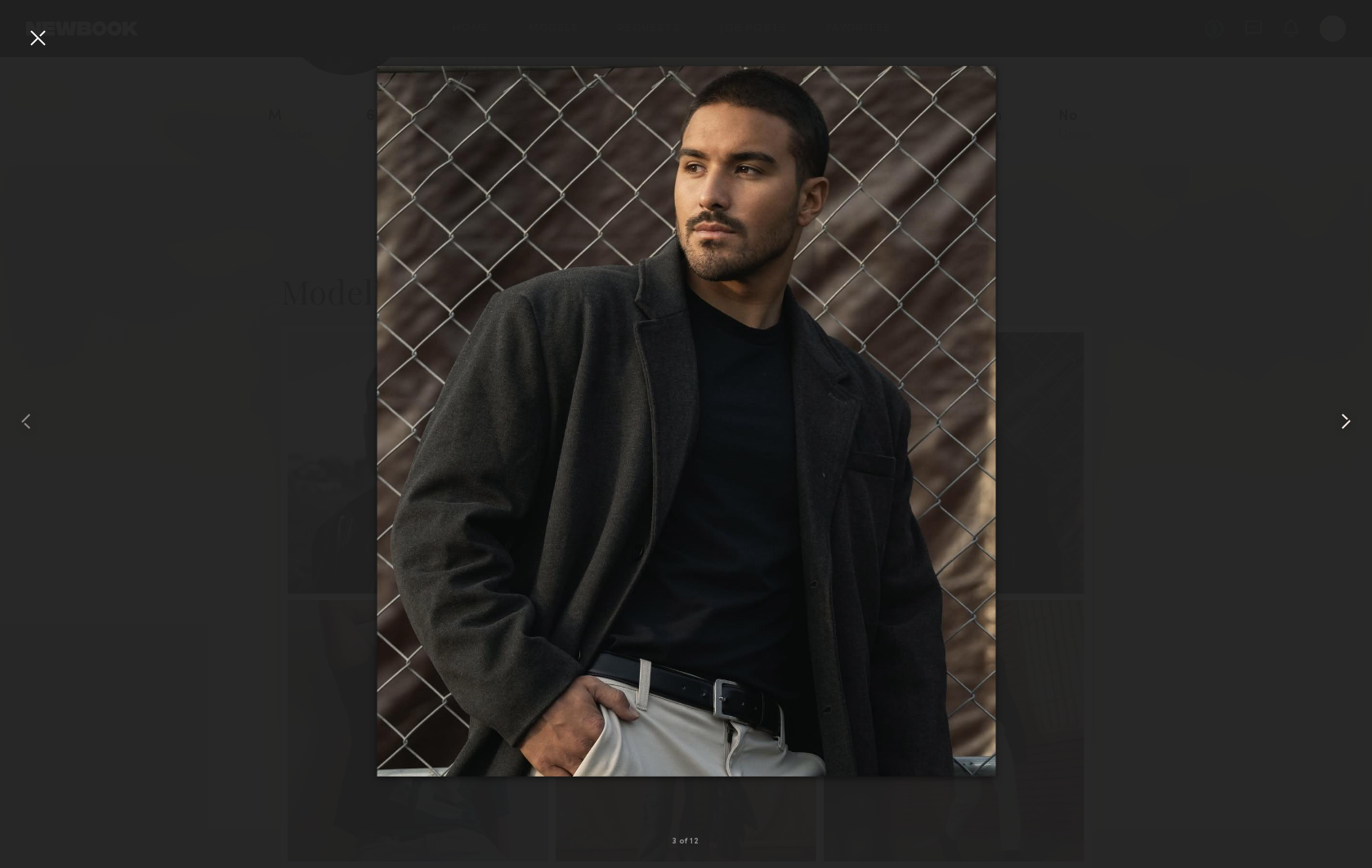
click at [1348, 423] on common-icon at bounding box center [1345, 422] width 27 height 27
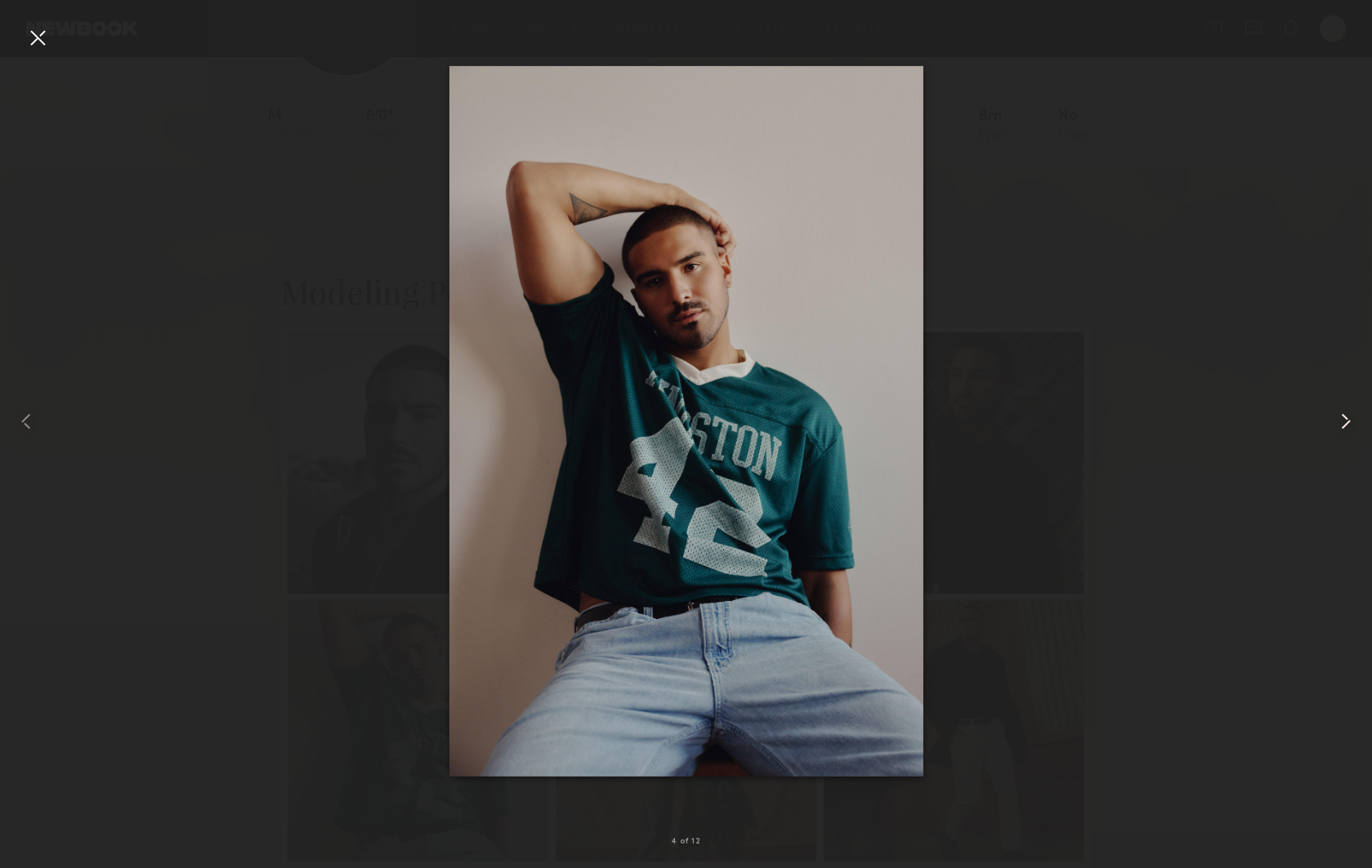
click at [1348, 423] on common-icon at bounding box center [1345, 422] width 27 height 27
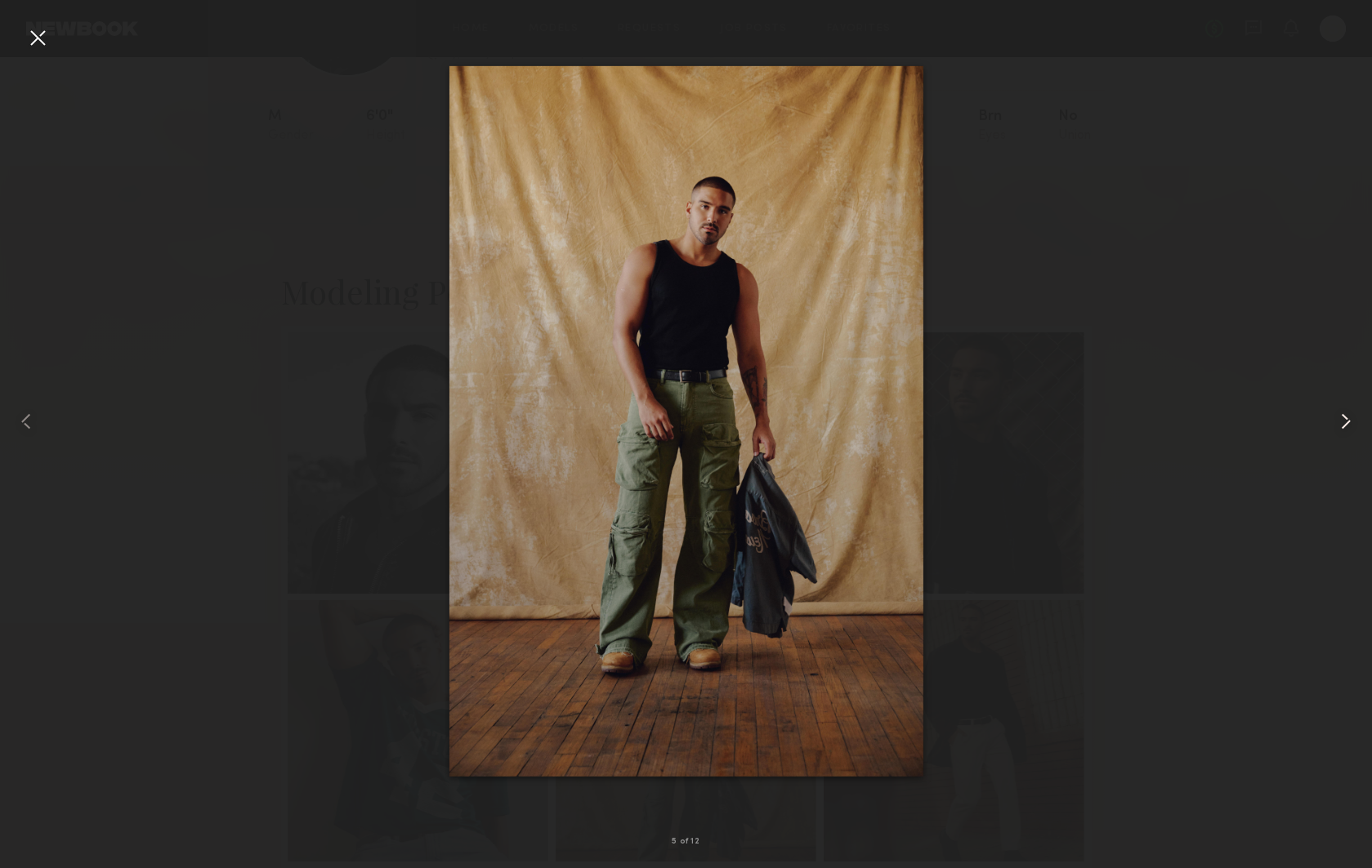
click at [1348, 423] on common-icon at bounding box center [1345, 422] width 27 height 27
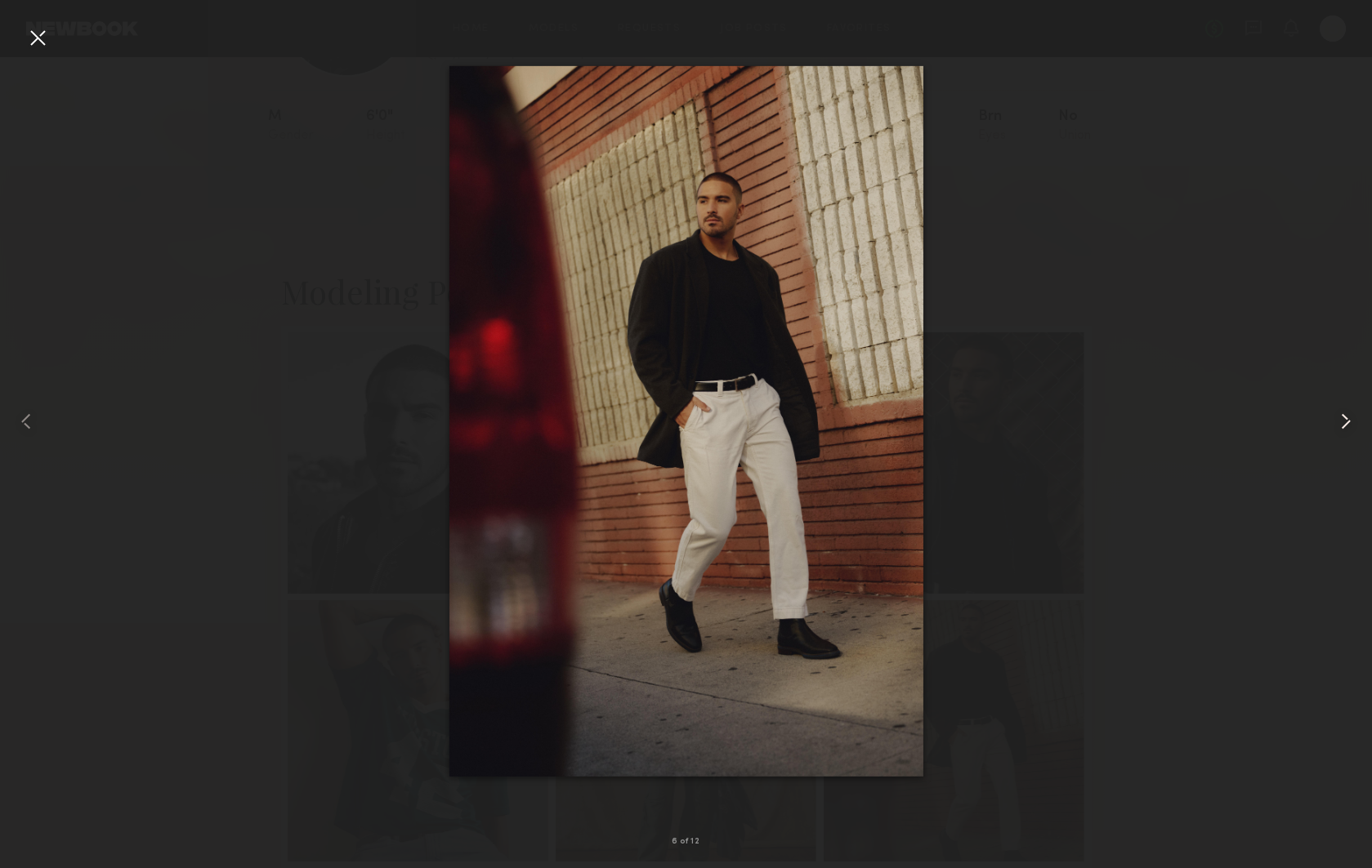
click at [1348, 423] on common-icon at bounding box center [1345, 422] width 27 height 27
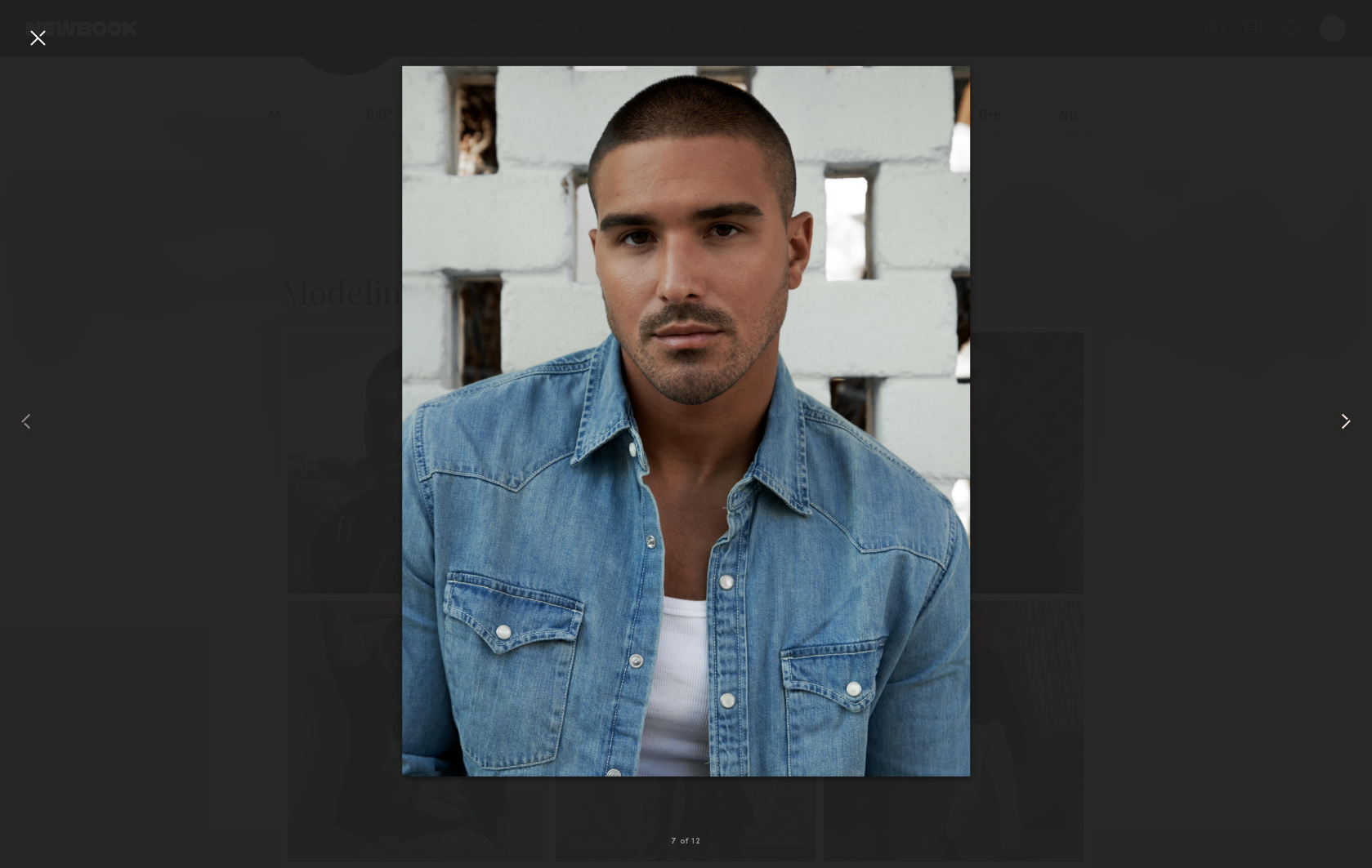
click at [1348, 423] on common-icon at bounding box center [1345, 422] width 27 height 27
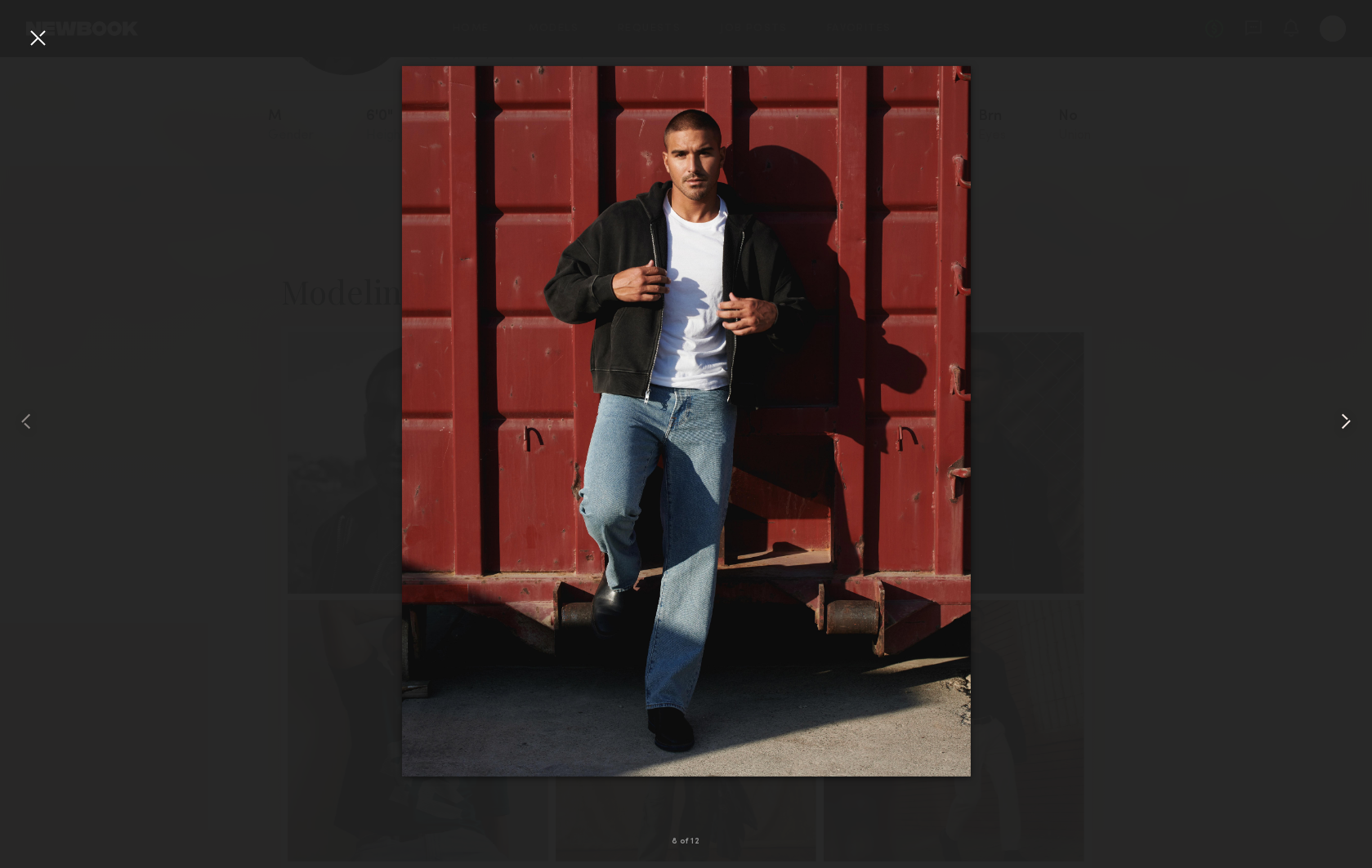
click at [1348, 423] on common-icon at bounding box center [1345, 422] width 27 height 27
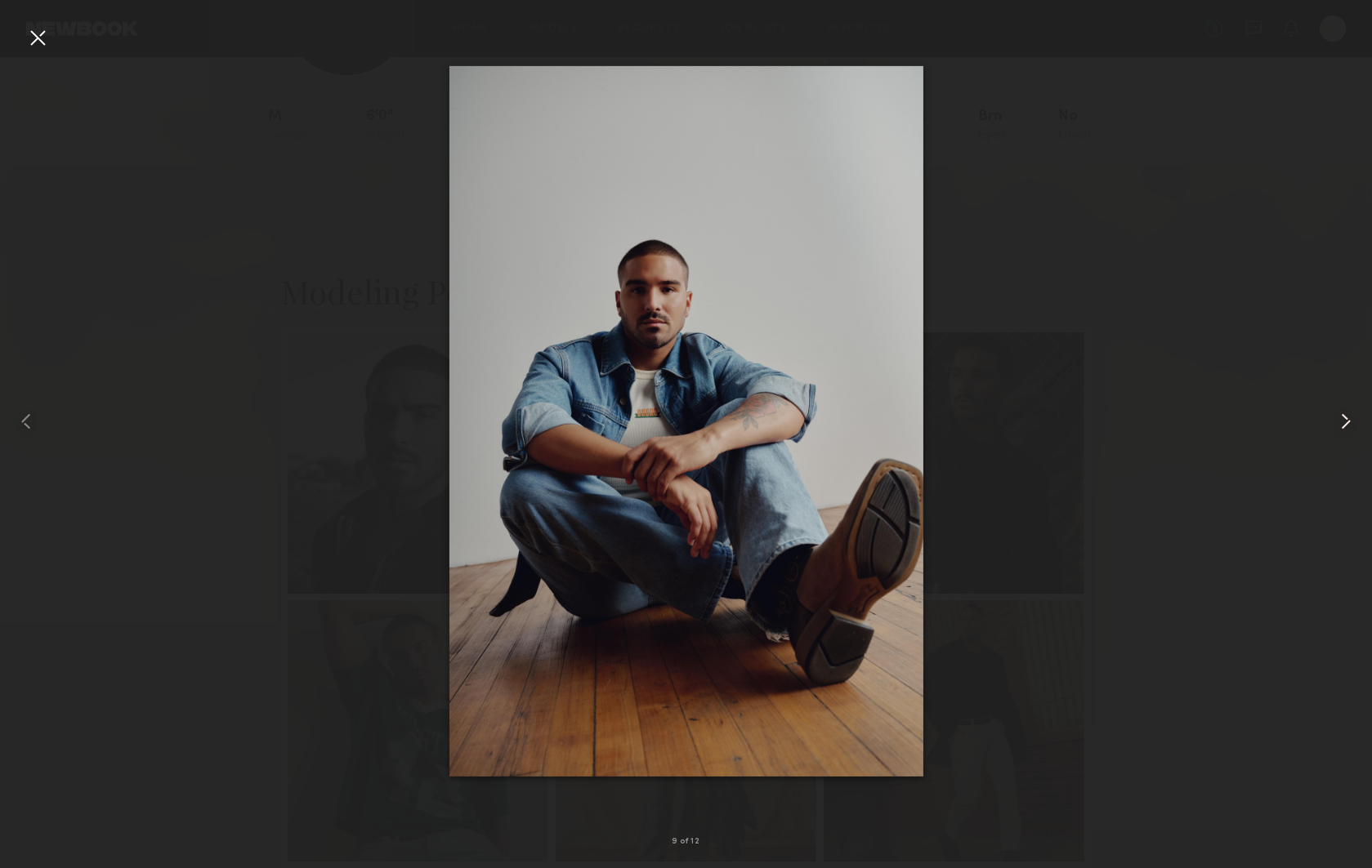
click at [1348, 423] on common-icon at bounding box center [1345, 422] width 27 height 27
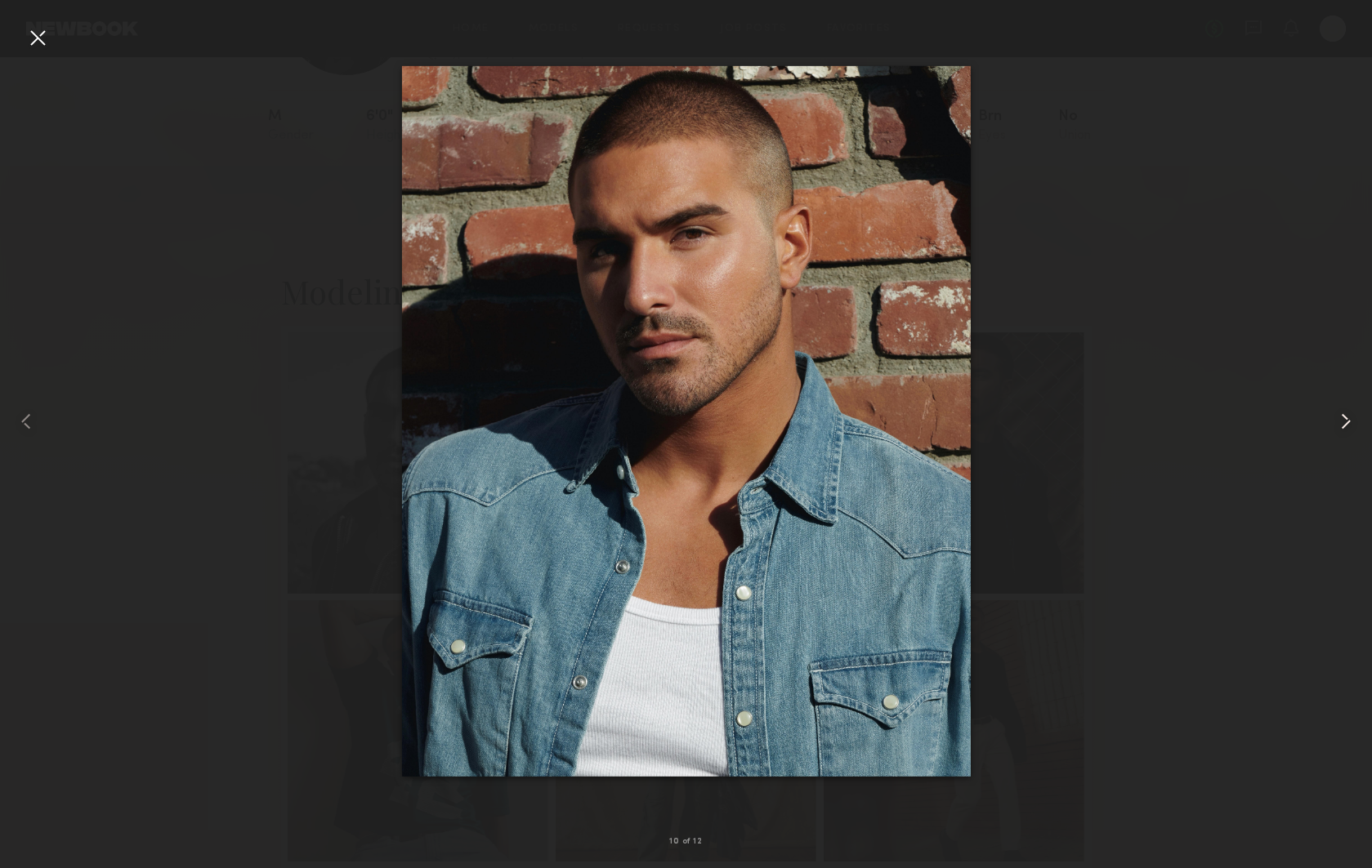
click at [1348, 423] on common-icon at bounding box center [1345, 422] width 27 height 27
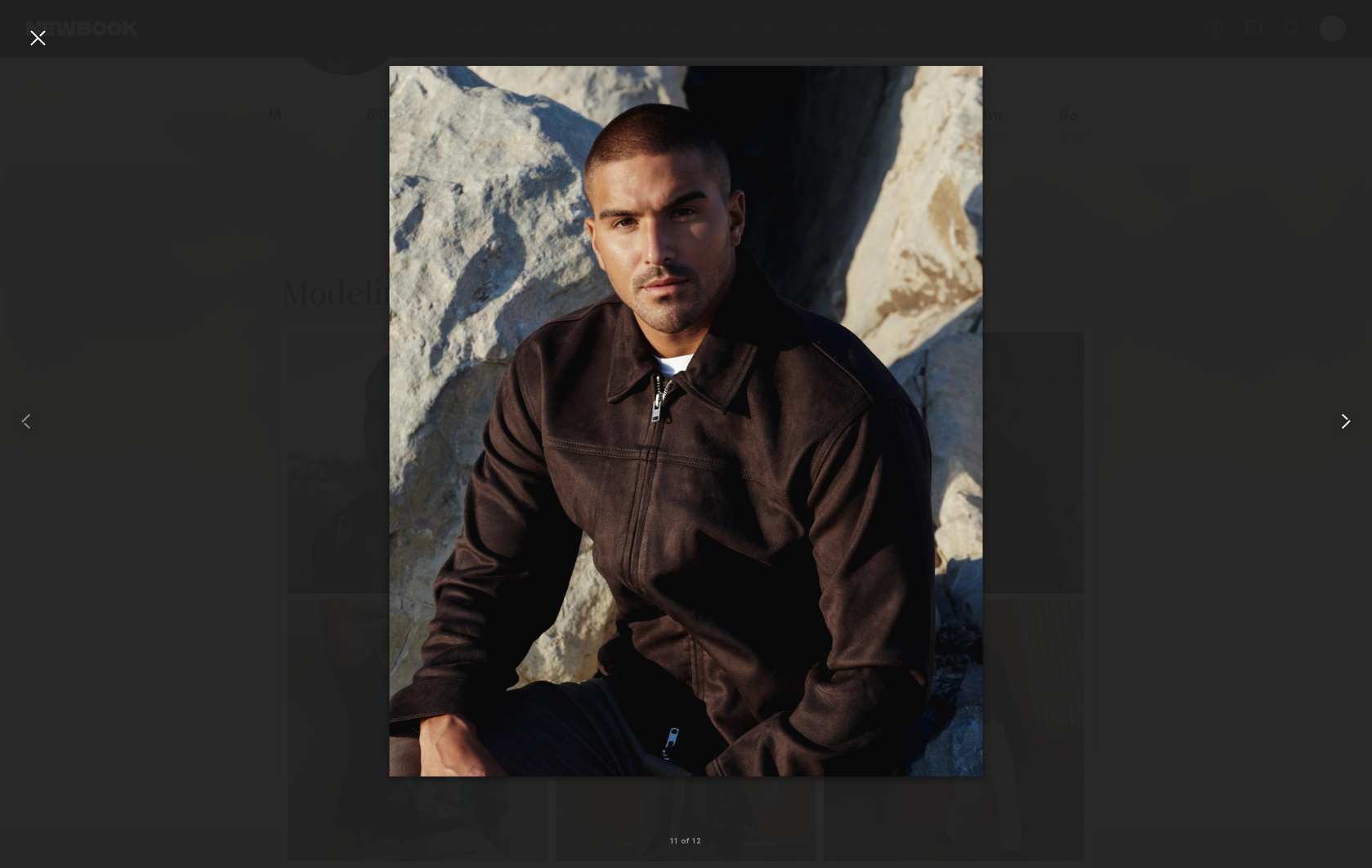
click at [1348, 423] on common-icon at bounding box center [1345, 422] width 27 height 27
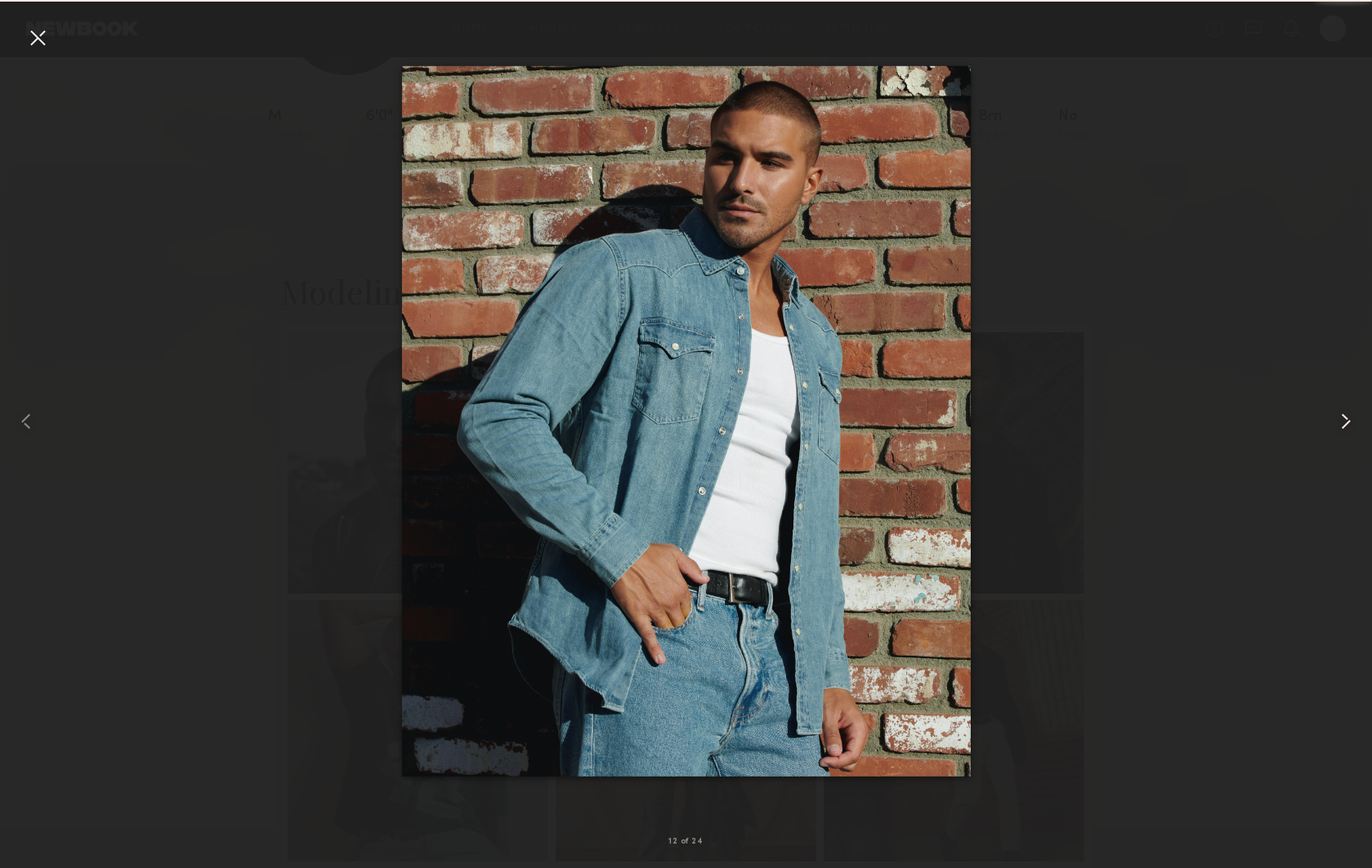
click at [1348, 423] on common-icon at bounding box center [1345, 422] width 27 height 27
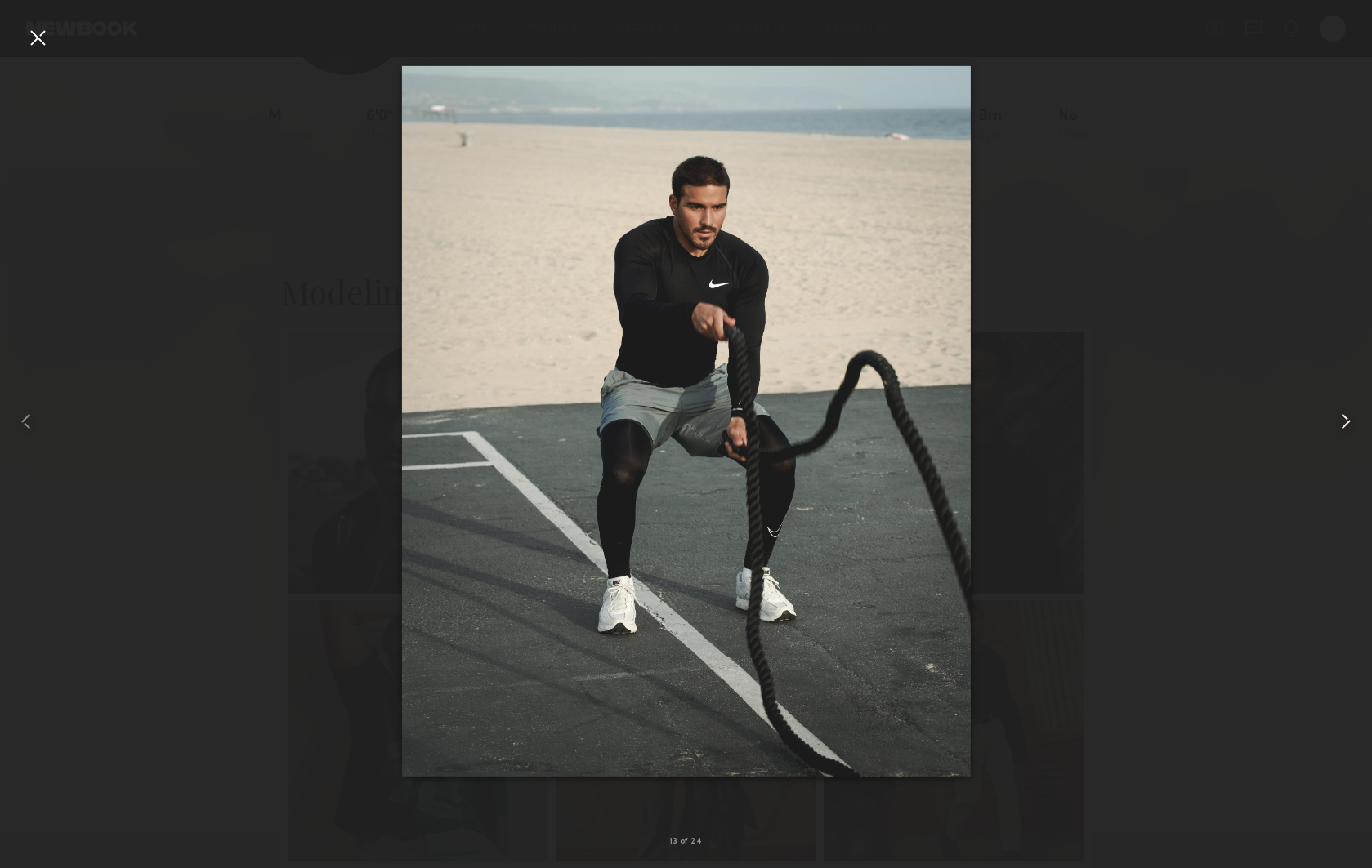
click at [1348, 423] on common-icon at bounding box center [1345, 422] width 27 height 27
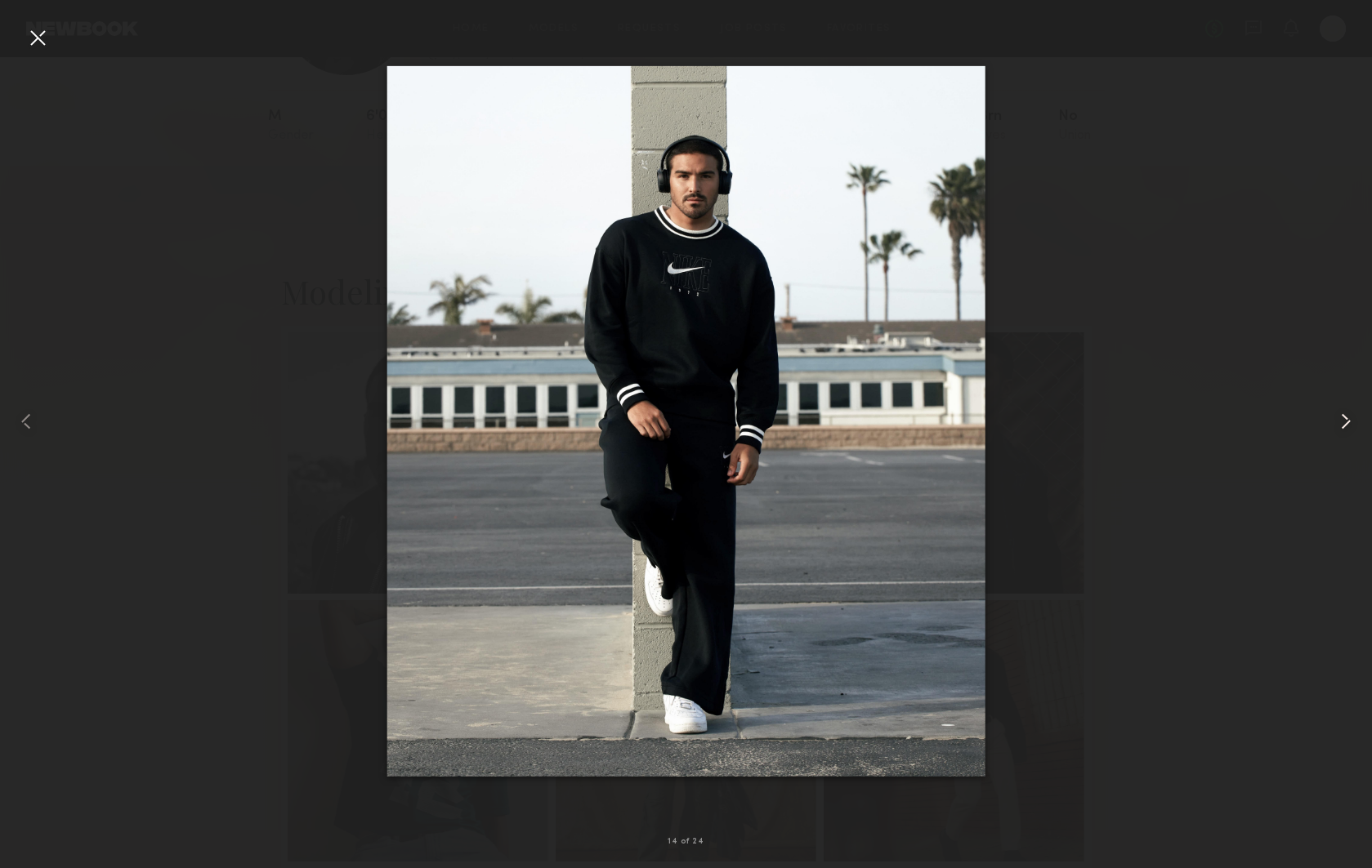
click at [1348, 423] on common-icon at bounding box center [1345, 422] width 27 height 27
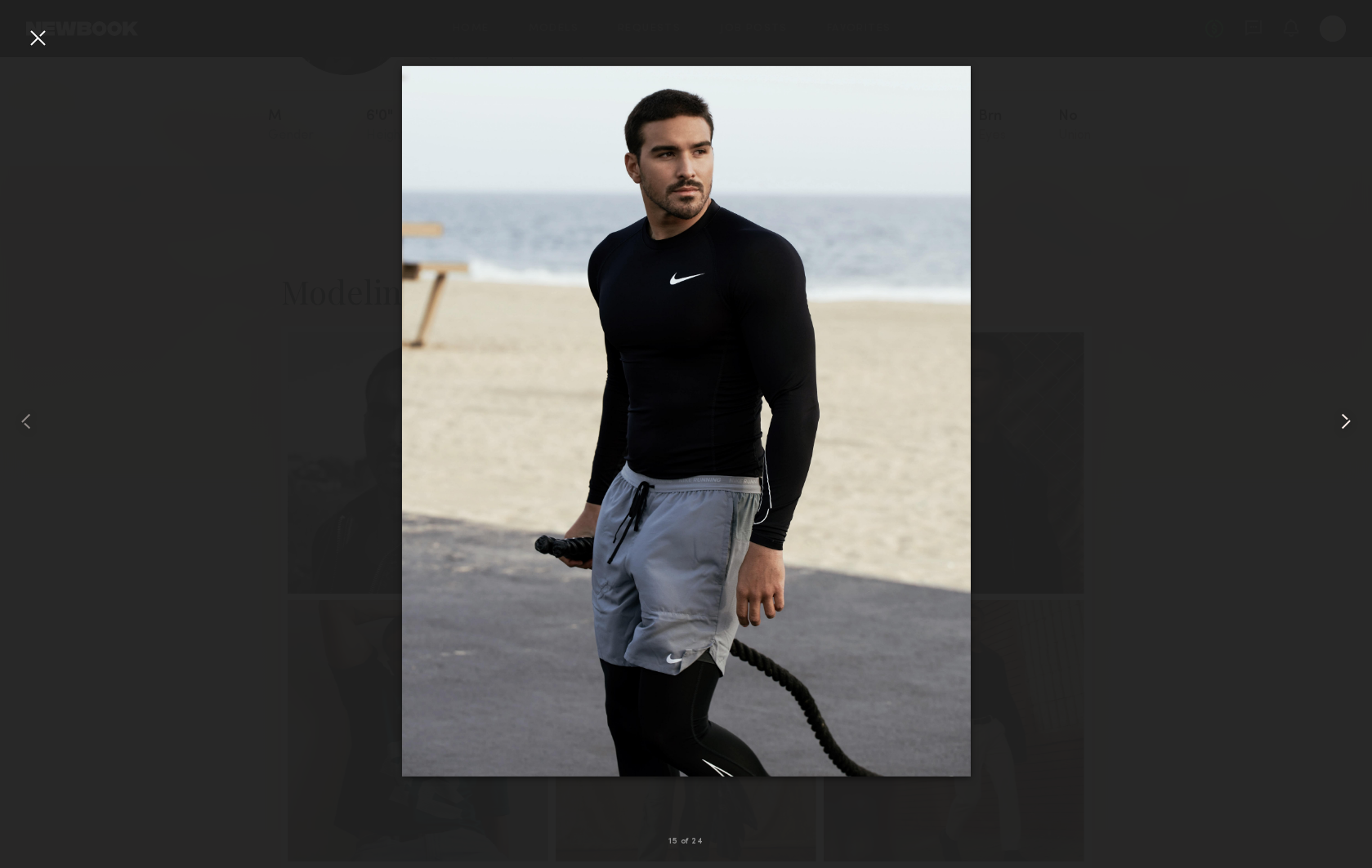
click at [1348, 423] on common-icon at bounding box center [1345, 422] width 27 height 27
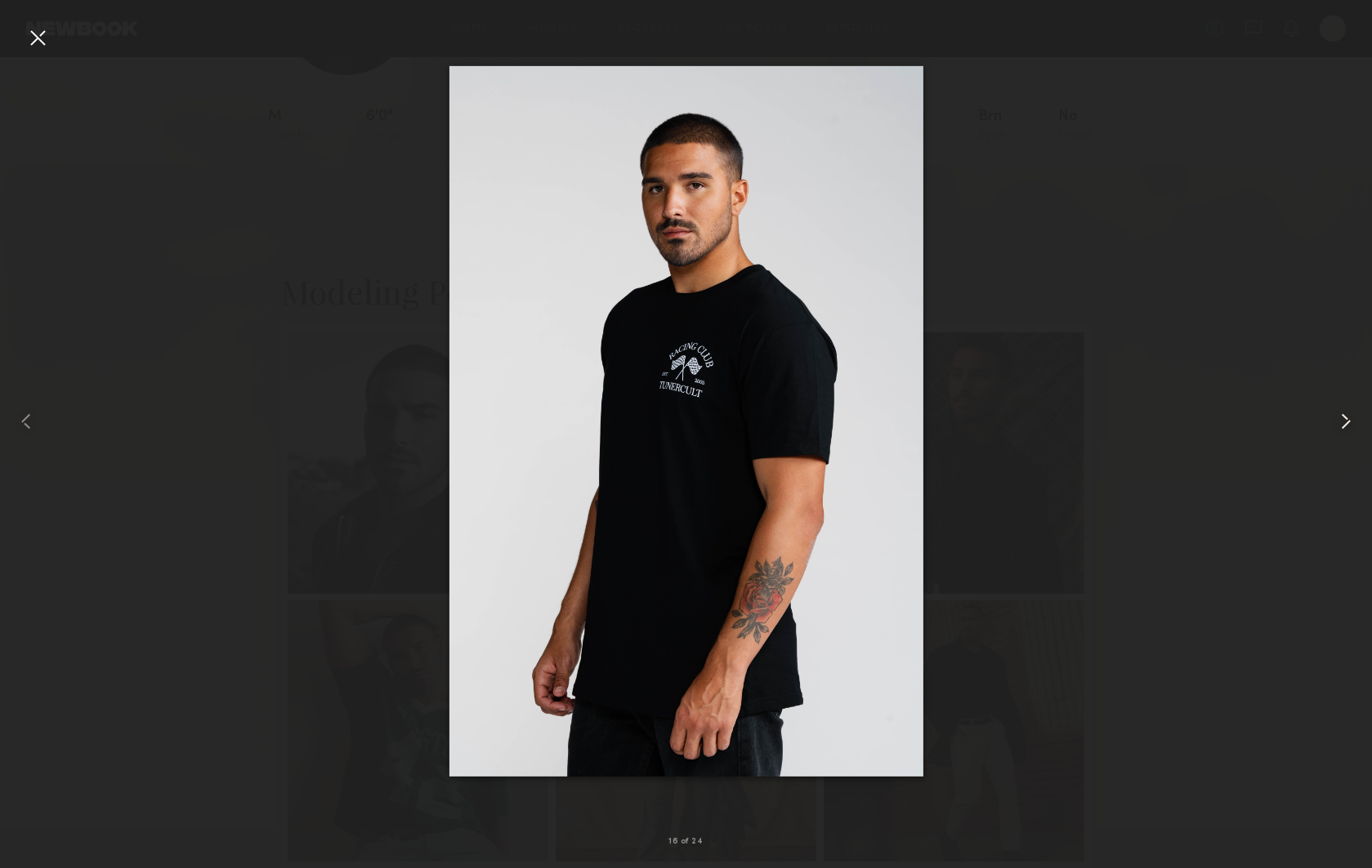
click at [1348, 423] on common-icon at bounding box center [1345, 422] width 27 height 27
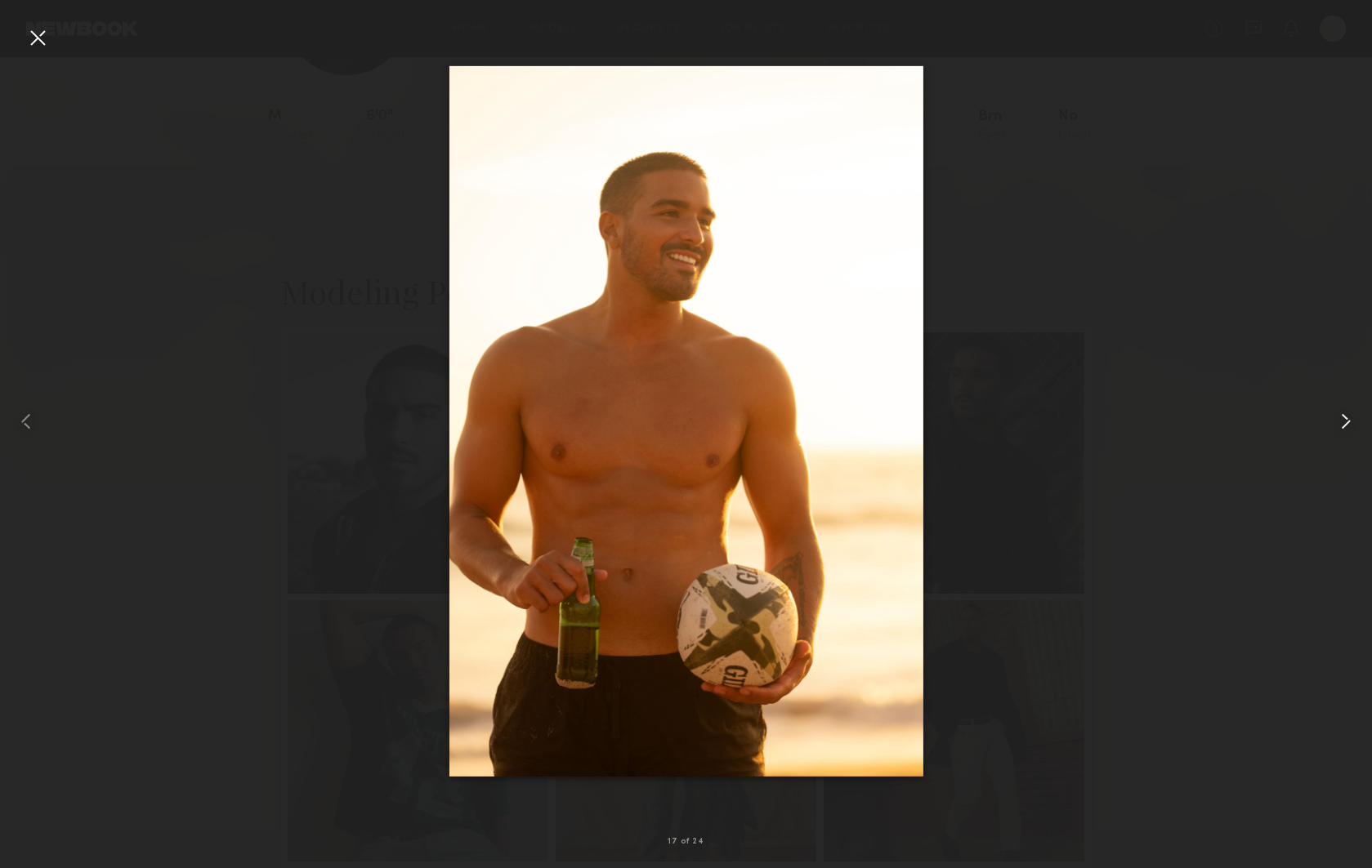
click at [1348, 423] on common-icon at bounding box center [1345, 422] width 27 height 27
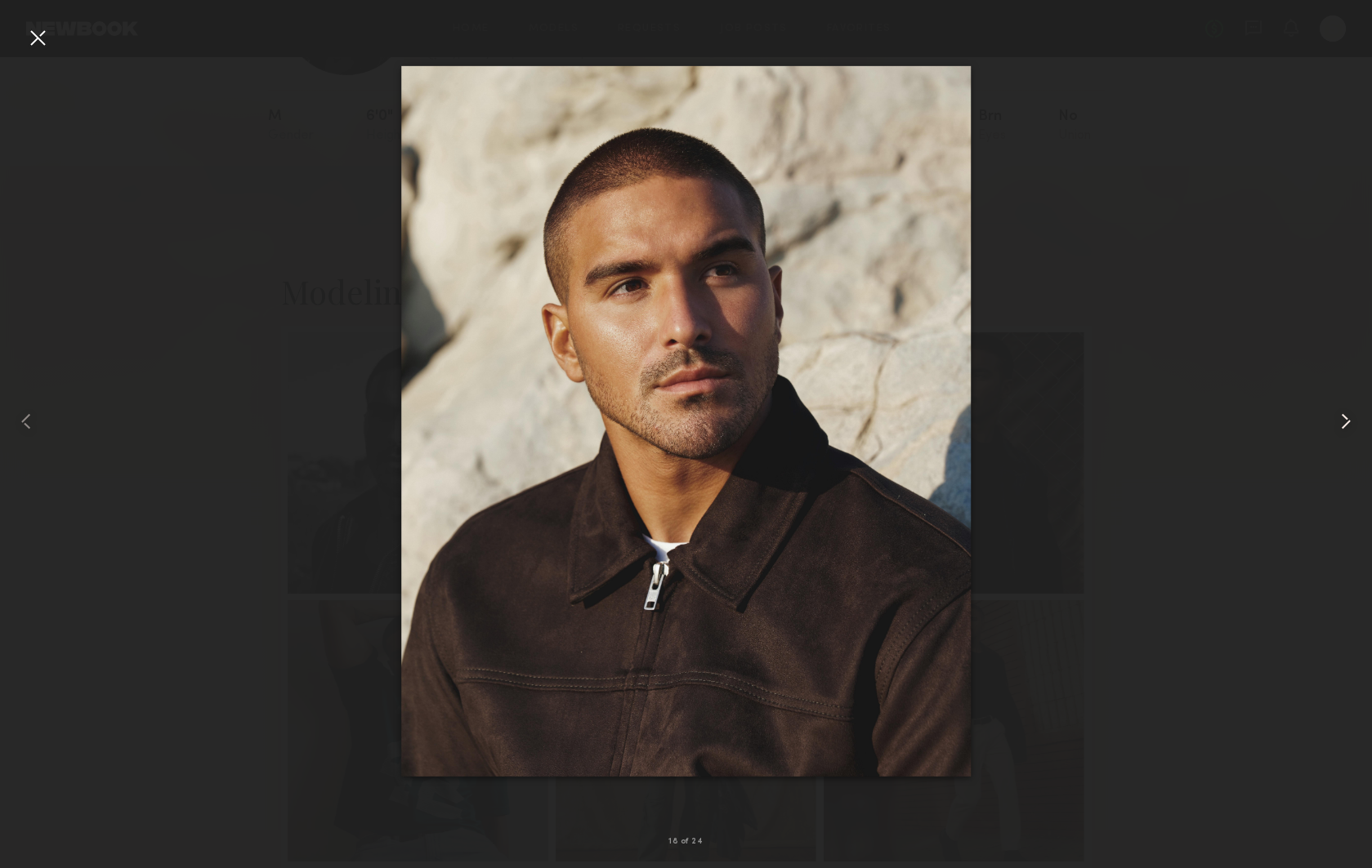
click at [1348, 423] on common-icon at bounding box center [1345, 422] width 27 height 27
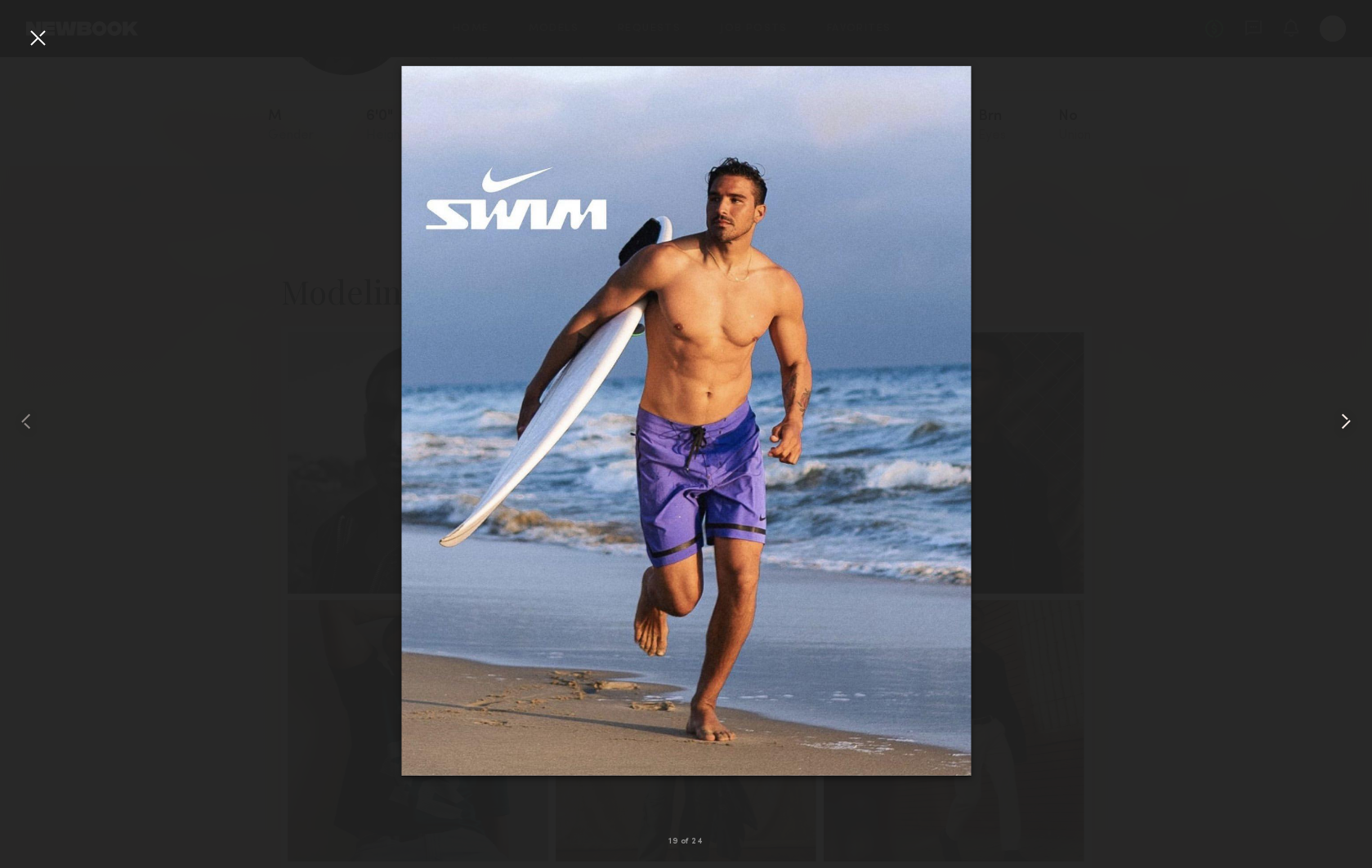
click at [1348, 423] on common-icon at bounding box center [1345, 422] width 27 height 27
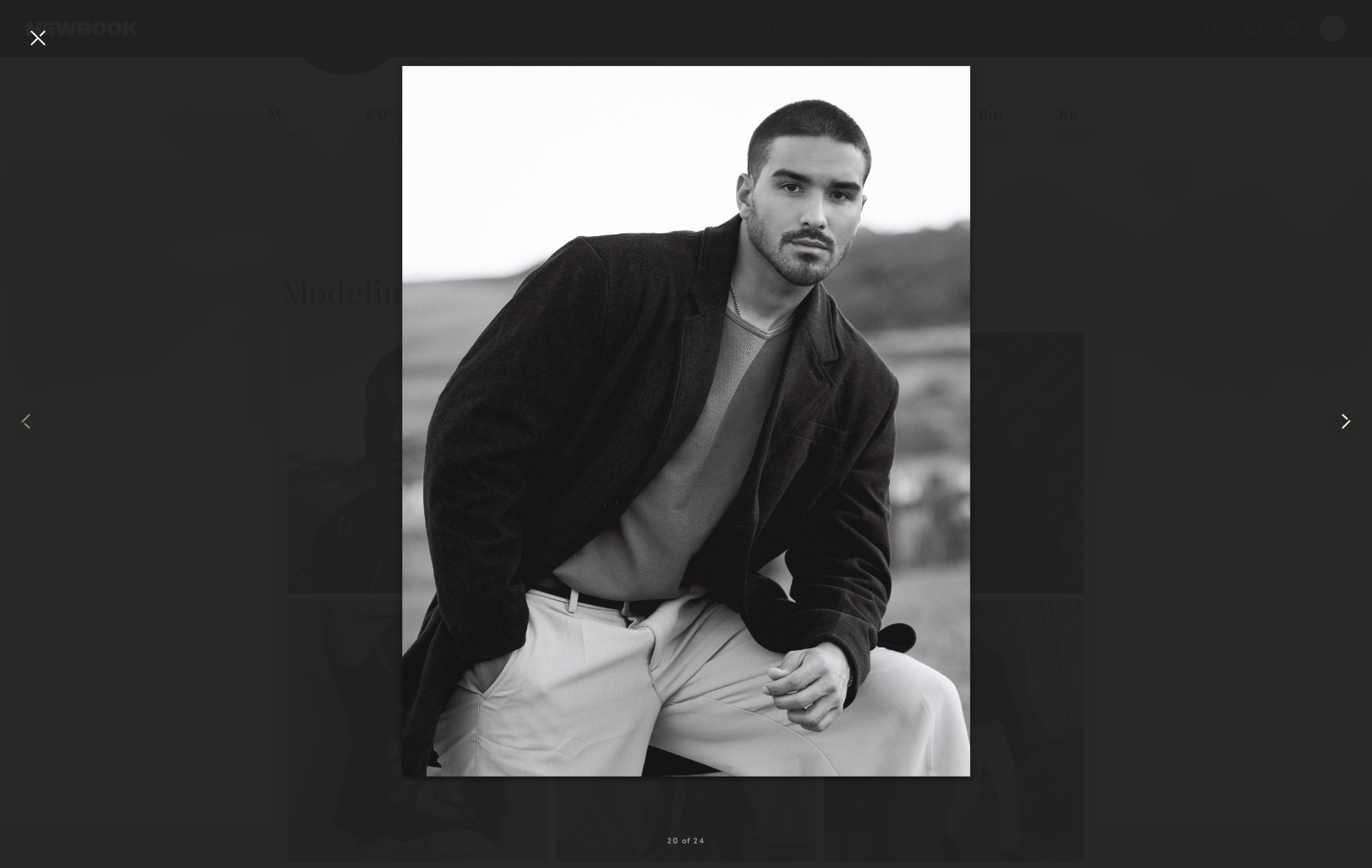
click at [1348, 423] on common-icon at bounding box center [1345, 422] width 27 height 27
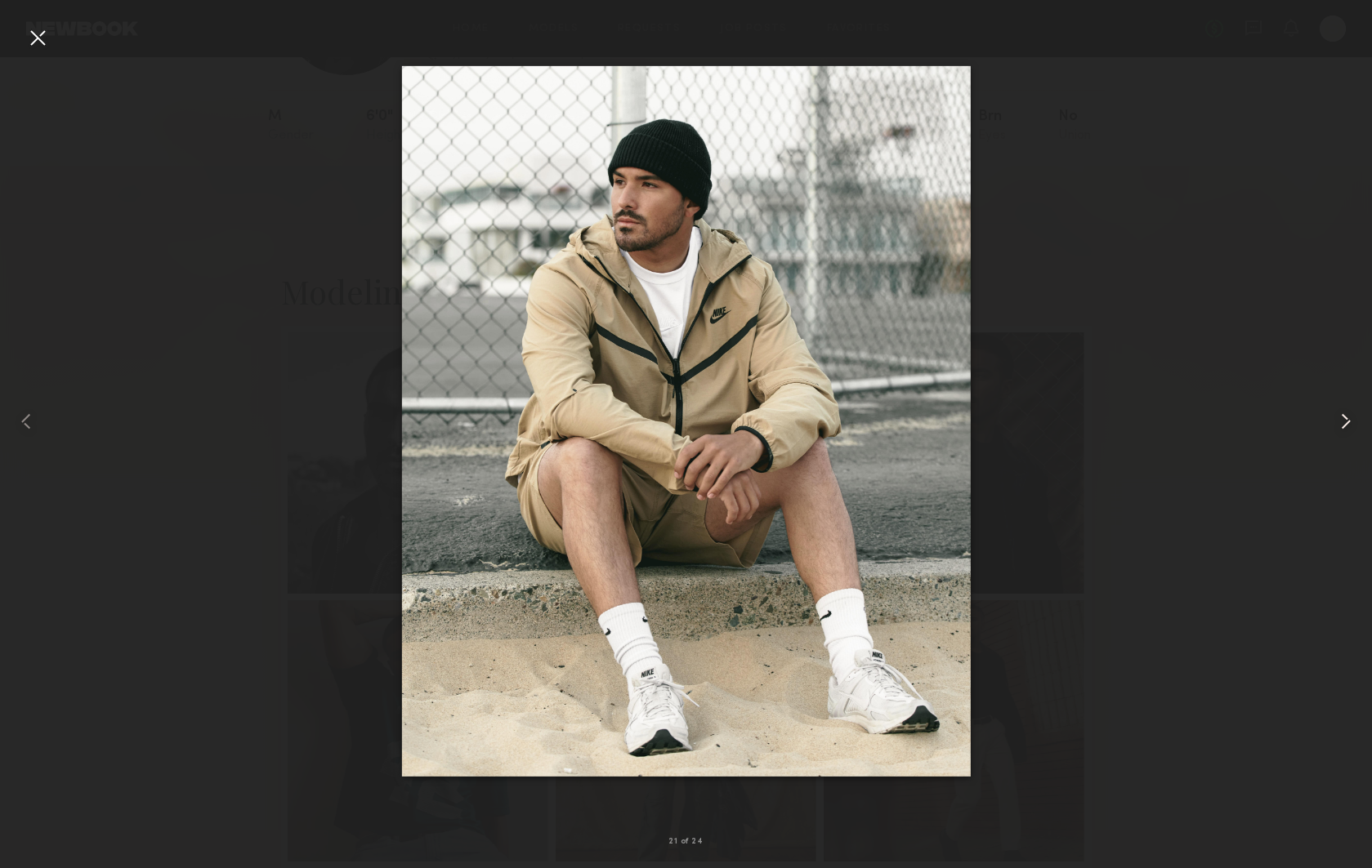
click at [1348, 423] on common-icon at bounding box center [1345, 422] width 27 height 27
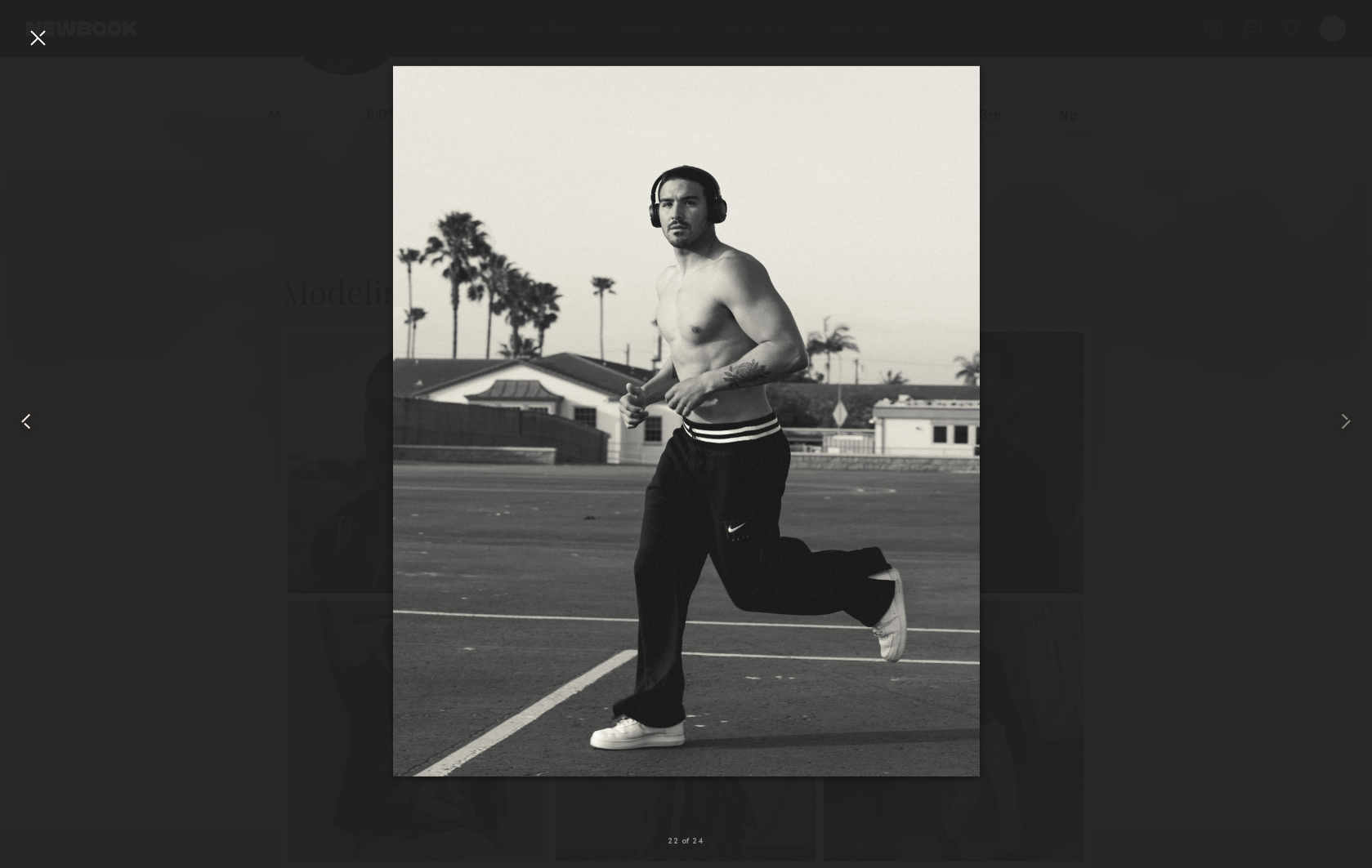
click at [41, 38] on div at bounding box center [37, 37] width 27 height 27
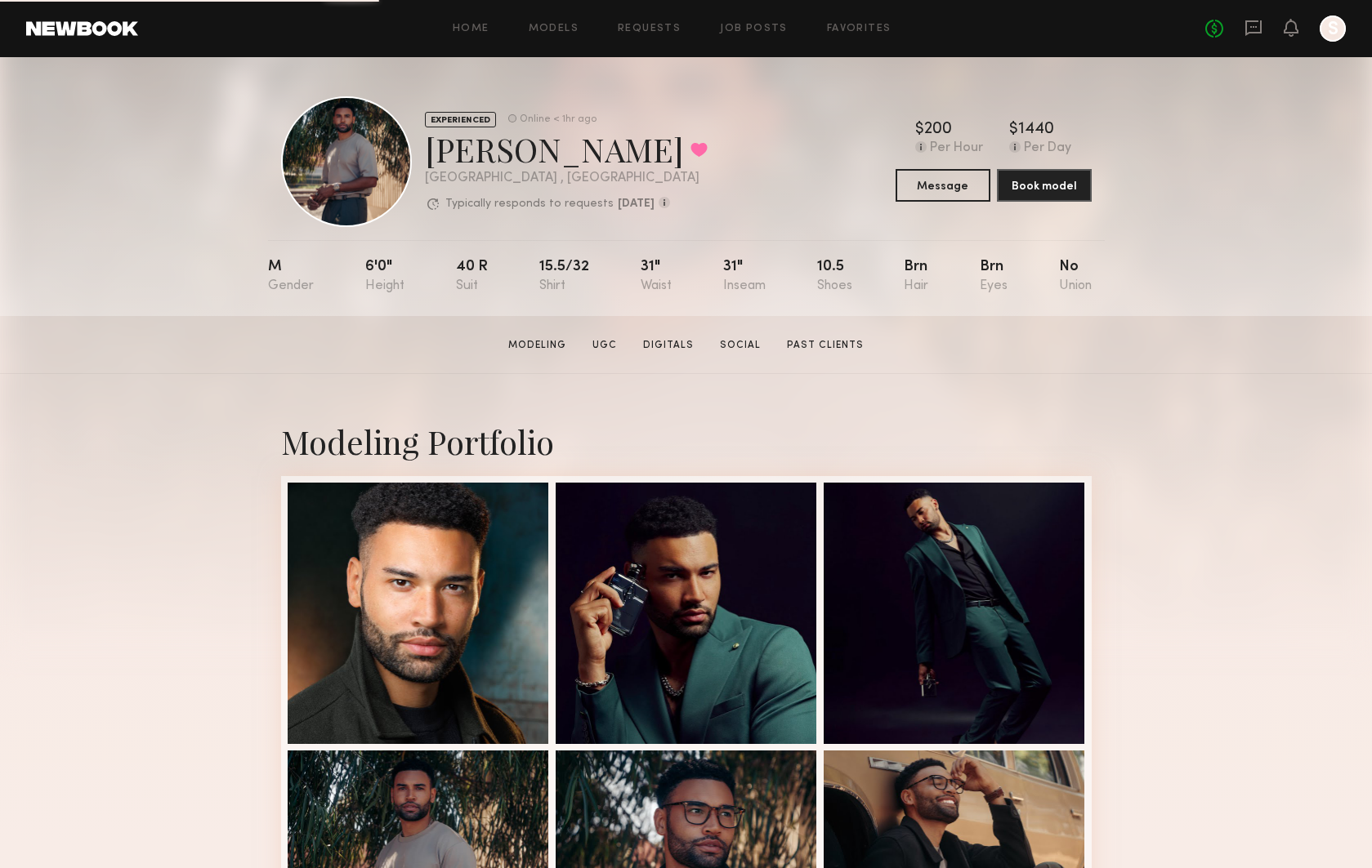
click at [313, 188] on div at bounding box center [346, 162] width 131 height 131
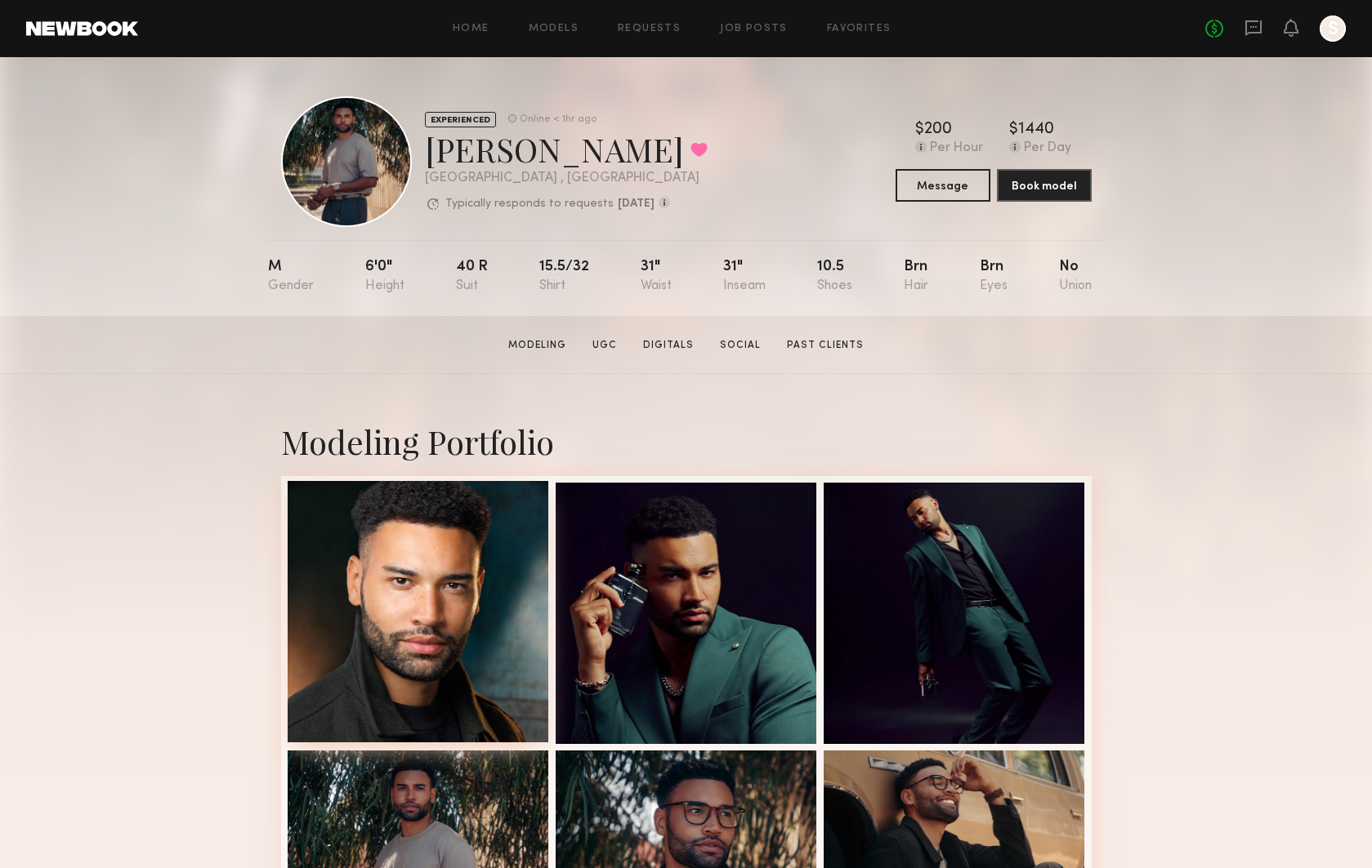
click at [428, 548] on div at bounding box center [418, 611] width 261 height 261
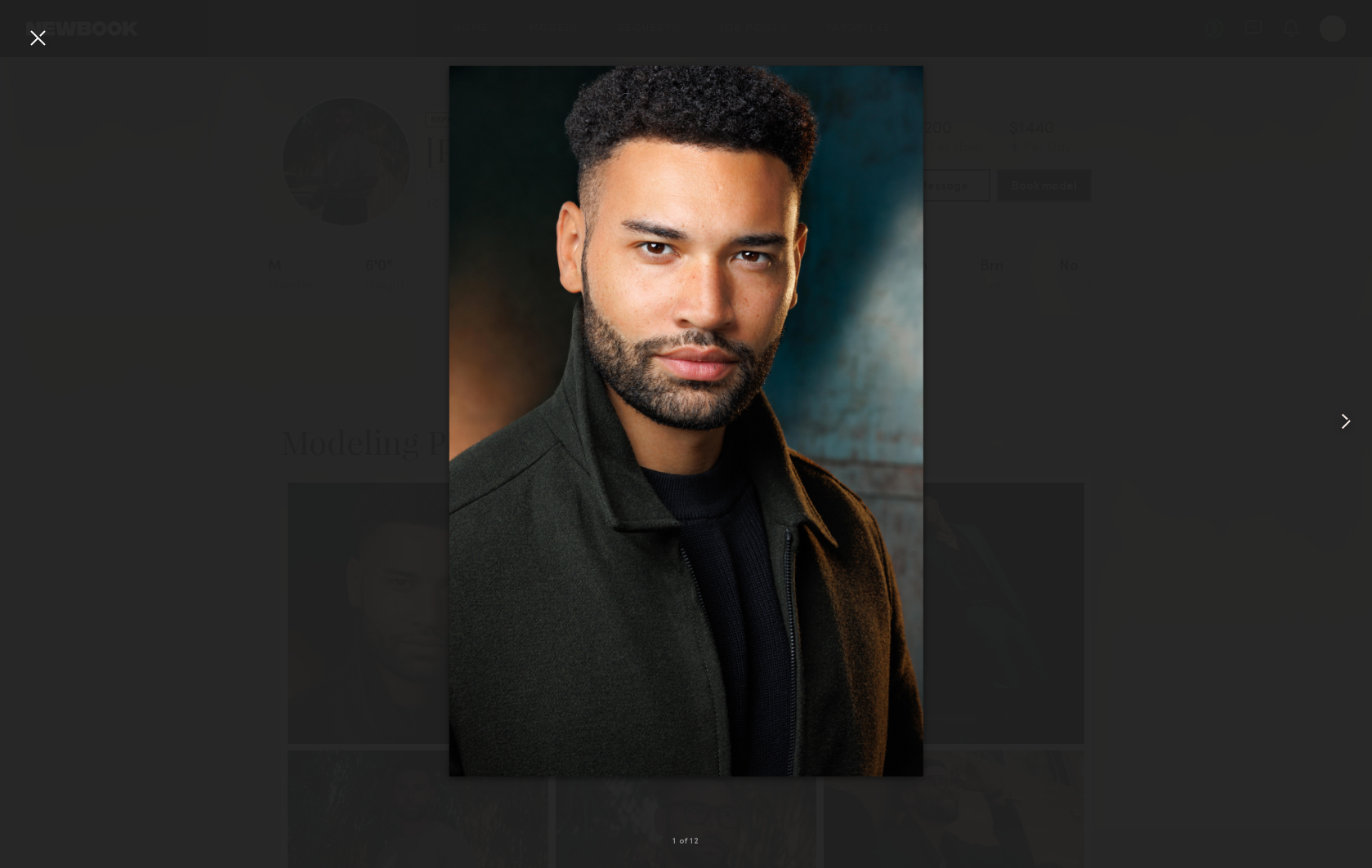
click at [1340, 424] on common-icon at bounding box center [1345, 422] width 27 height 27
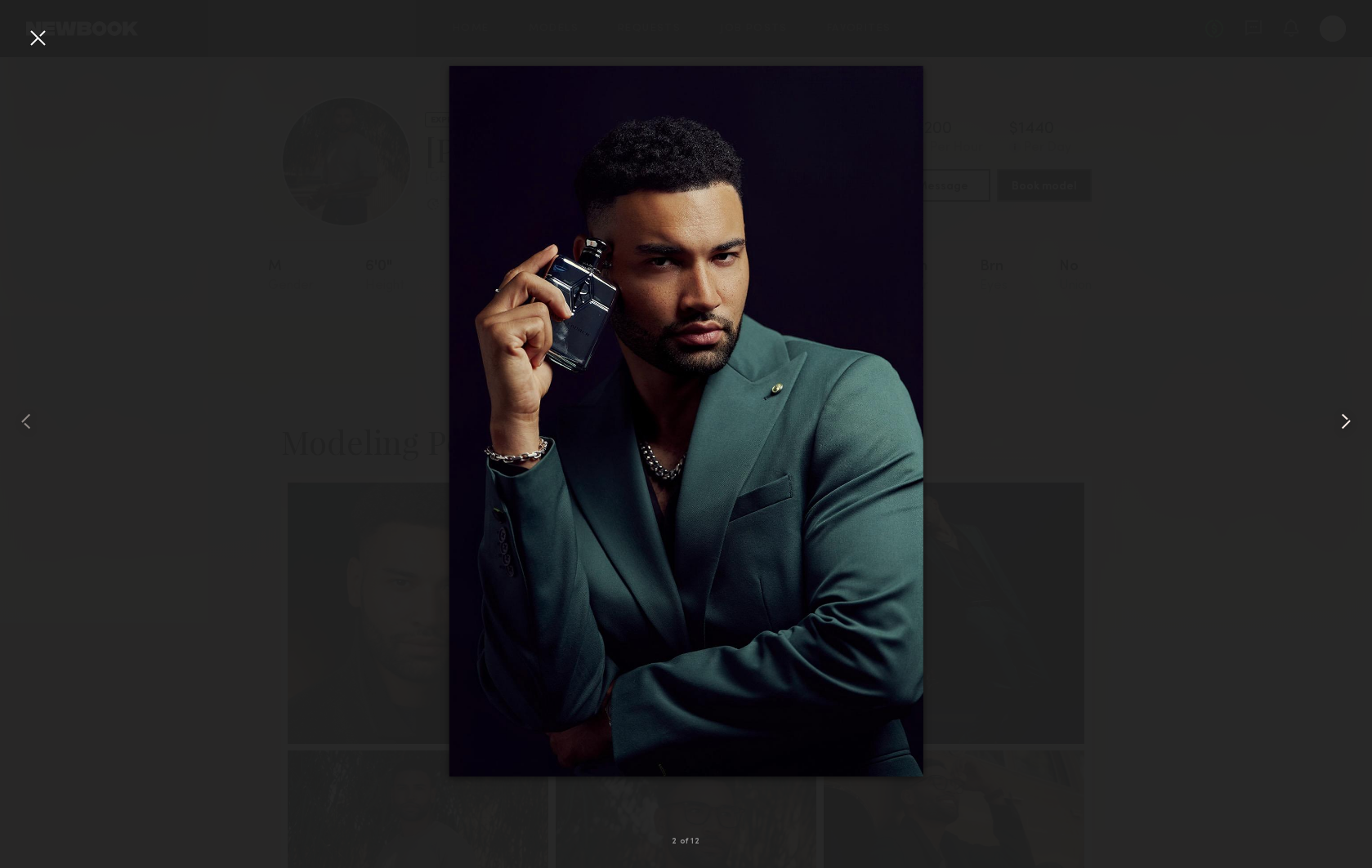
click at [1340, 424] on common-icon at bounding box center [1345, 422] width 27 height 27
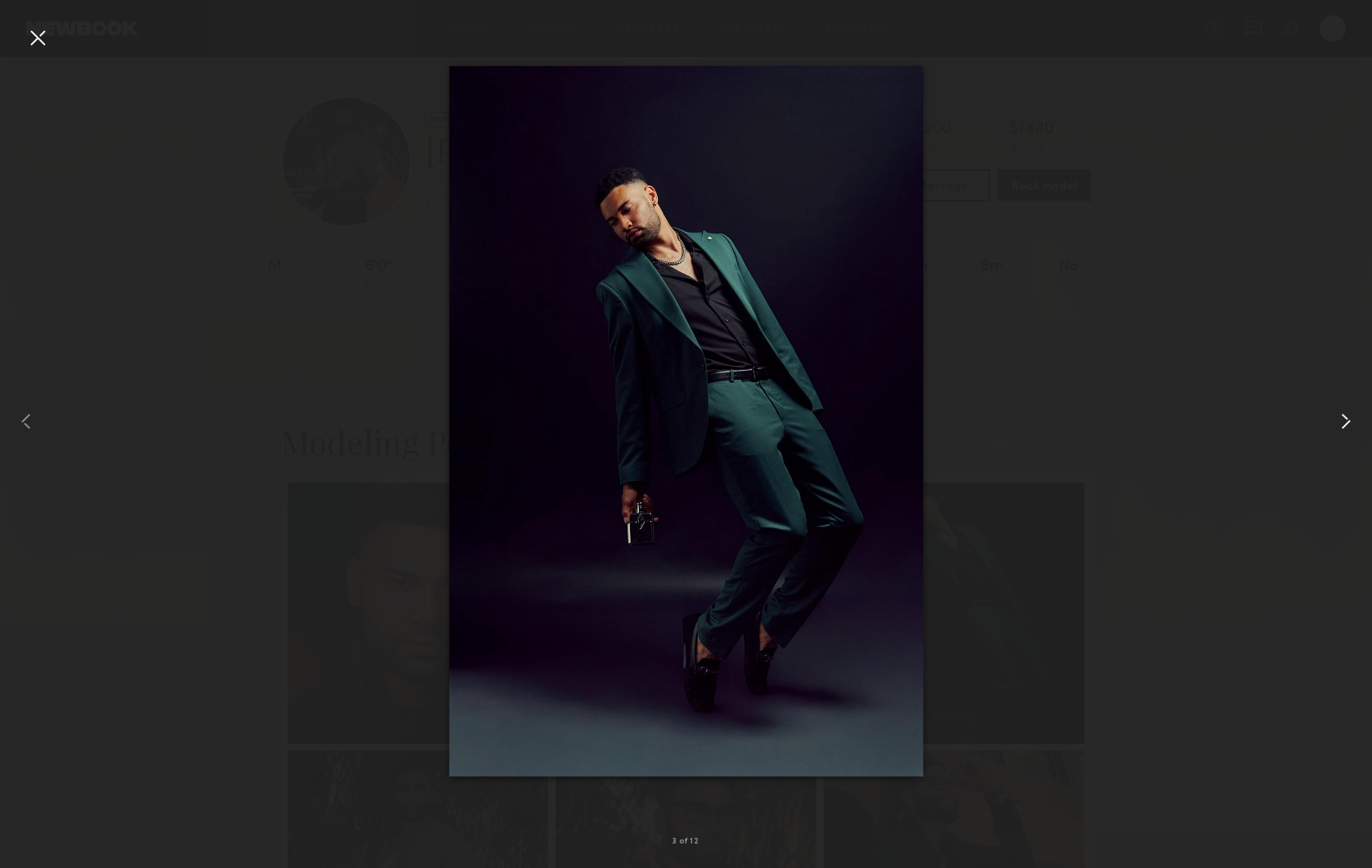
click at [1340, 424] on common-icon at bounding box center [1345, 422] width 27 height 27
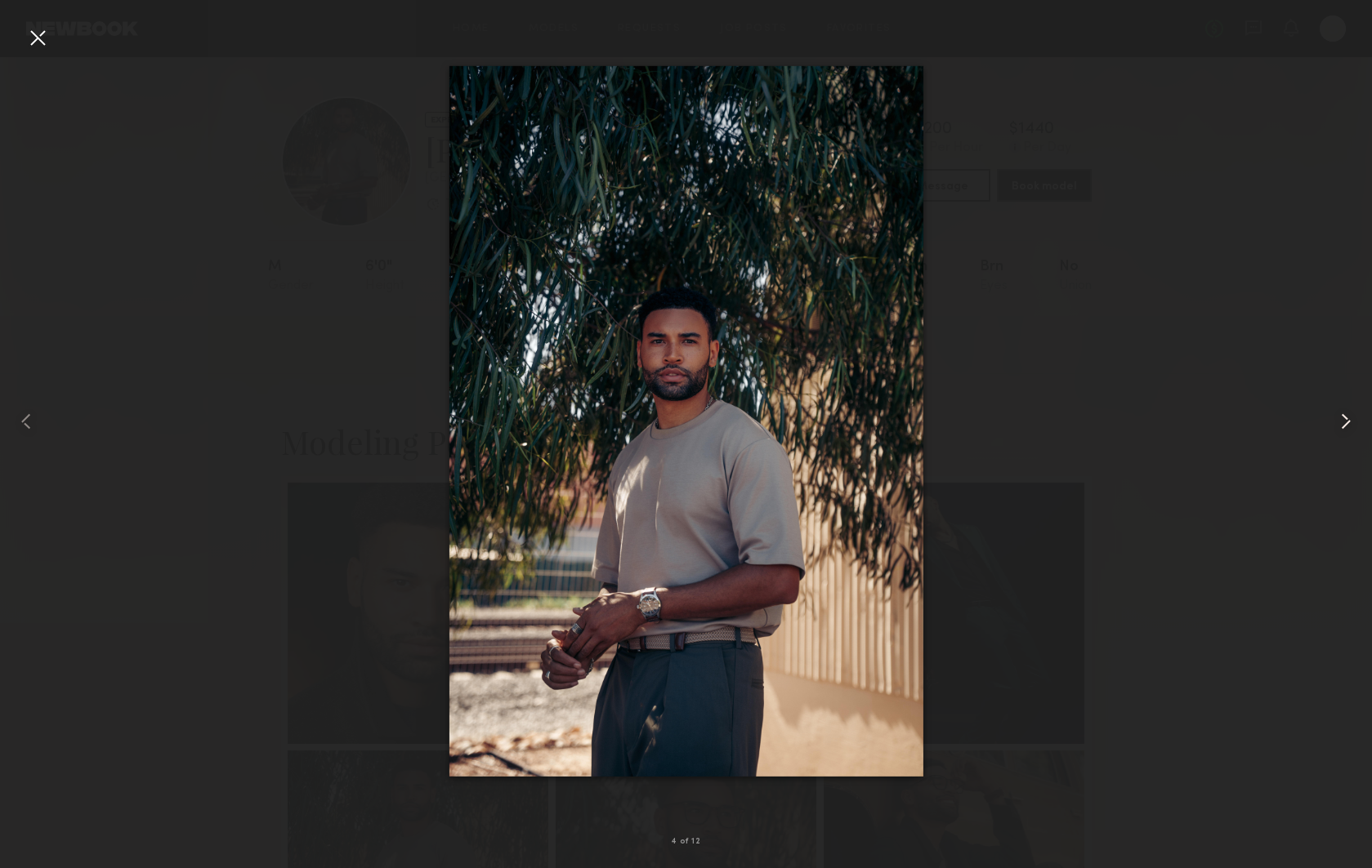
click at [1340, 424] on common-icon at bounding box center [1345, 422] width 27 height 27
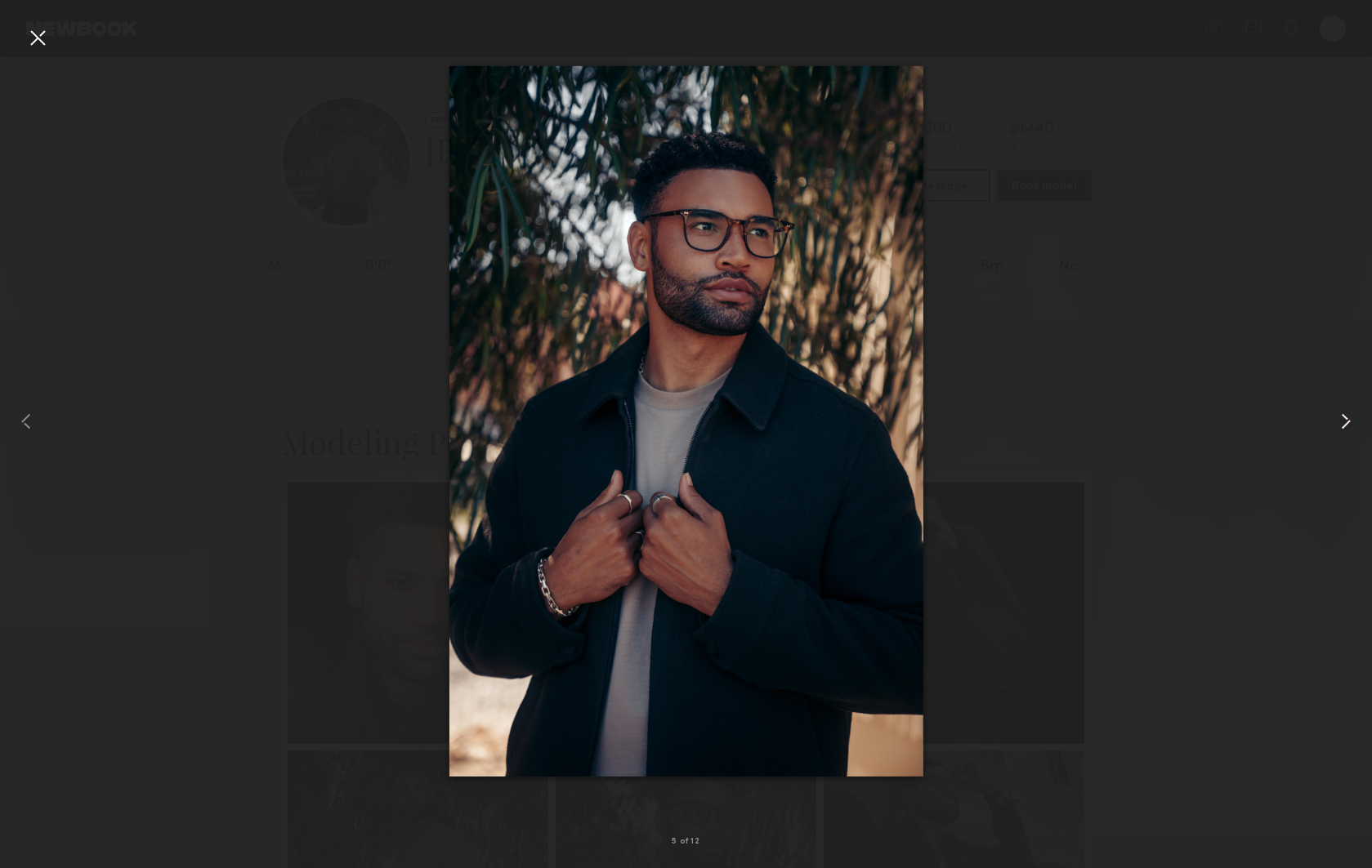
click at [1340, 424] on common-icon at bounding box center [1345, 422] width 27 height 27
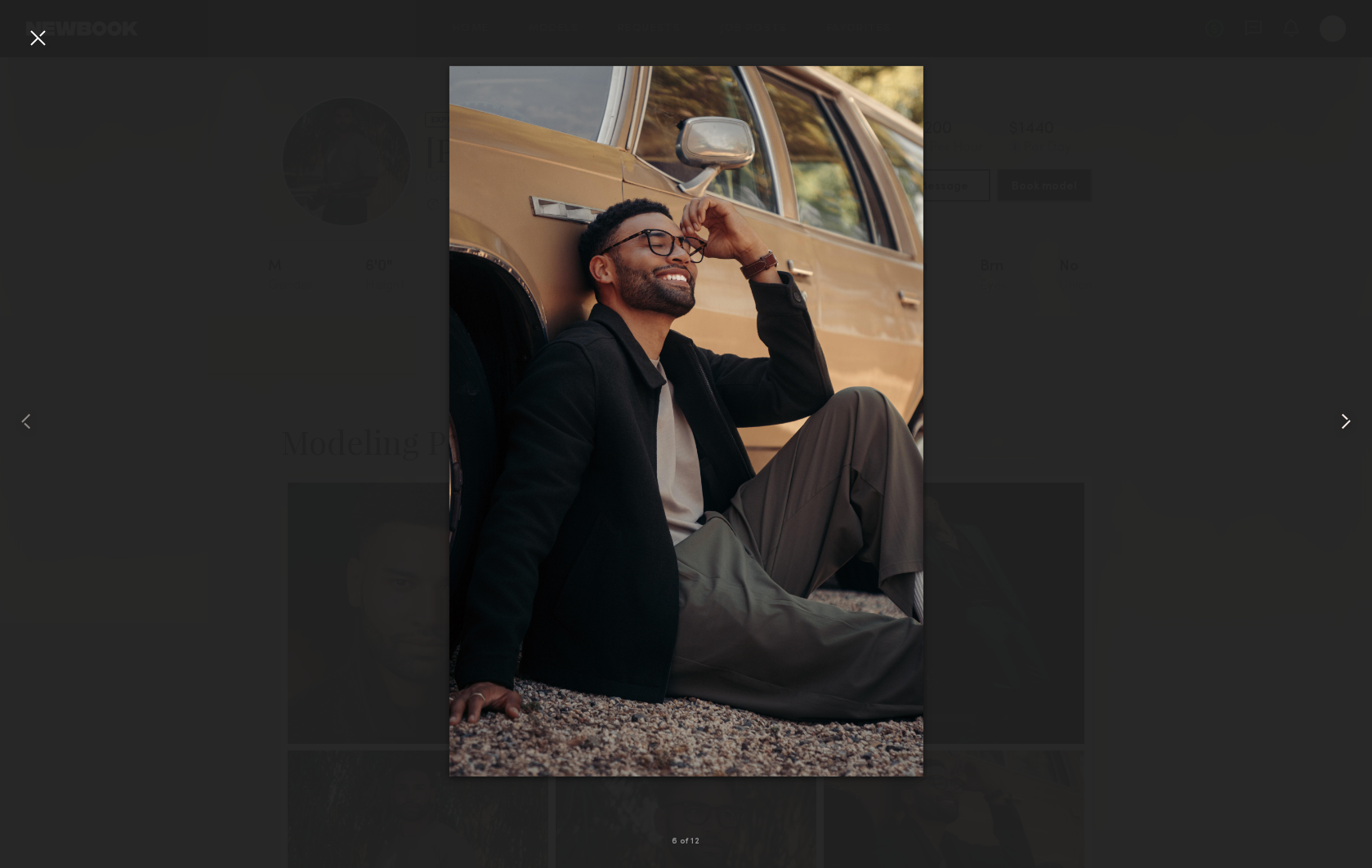
click at [1340, 424] on common-icon at bounding box center [1345, 422] width 27 height 27
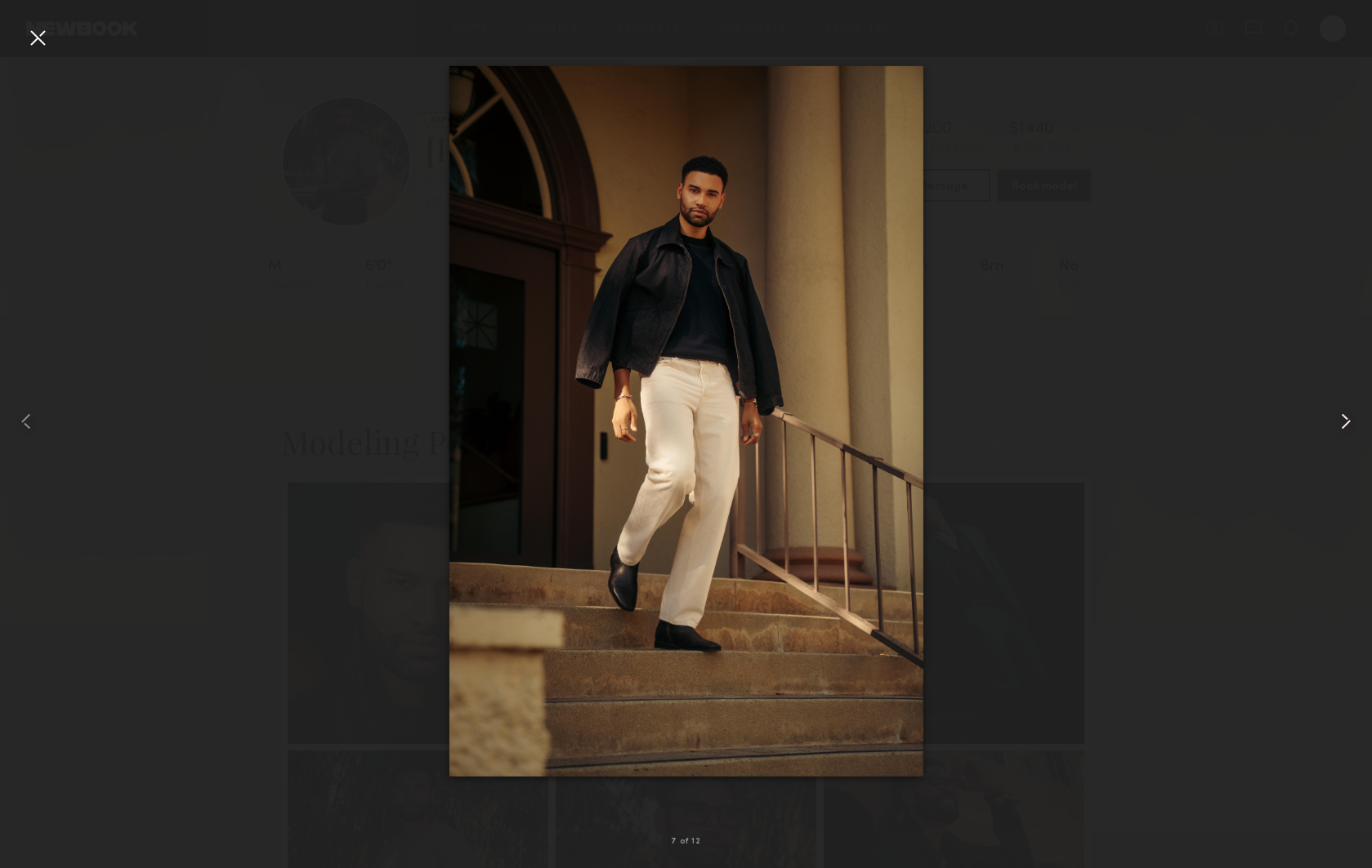
click at [1340, 424] on common-icon at bounding box center [1345, 422] width 27 height 27
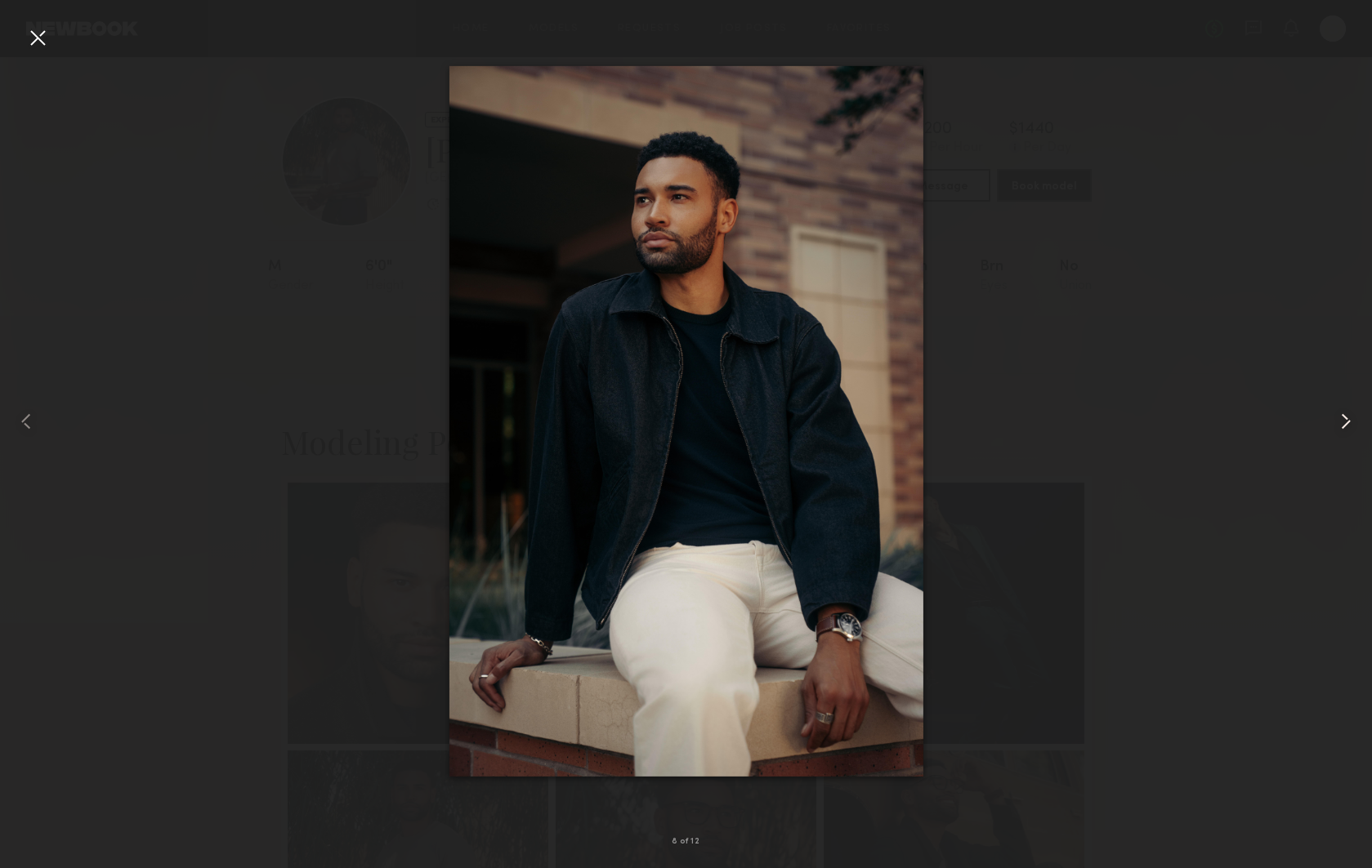
click at [1340, 424] on common-icon at bounding box center [1345, 422] width 27 height 27
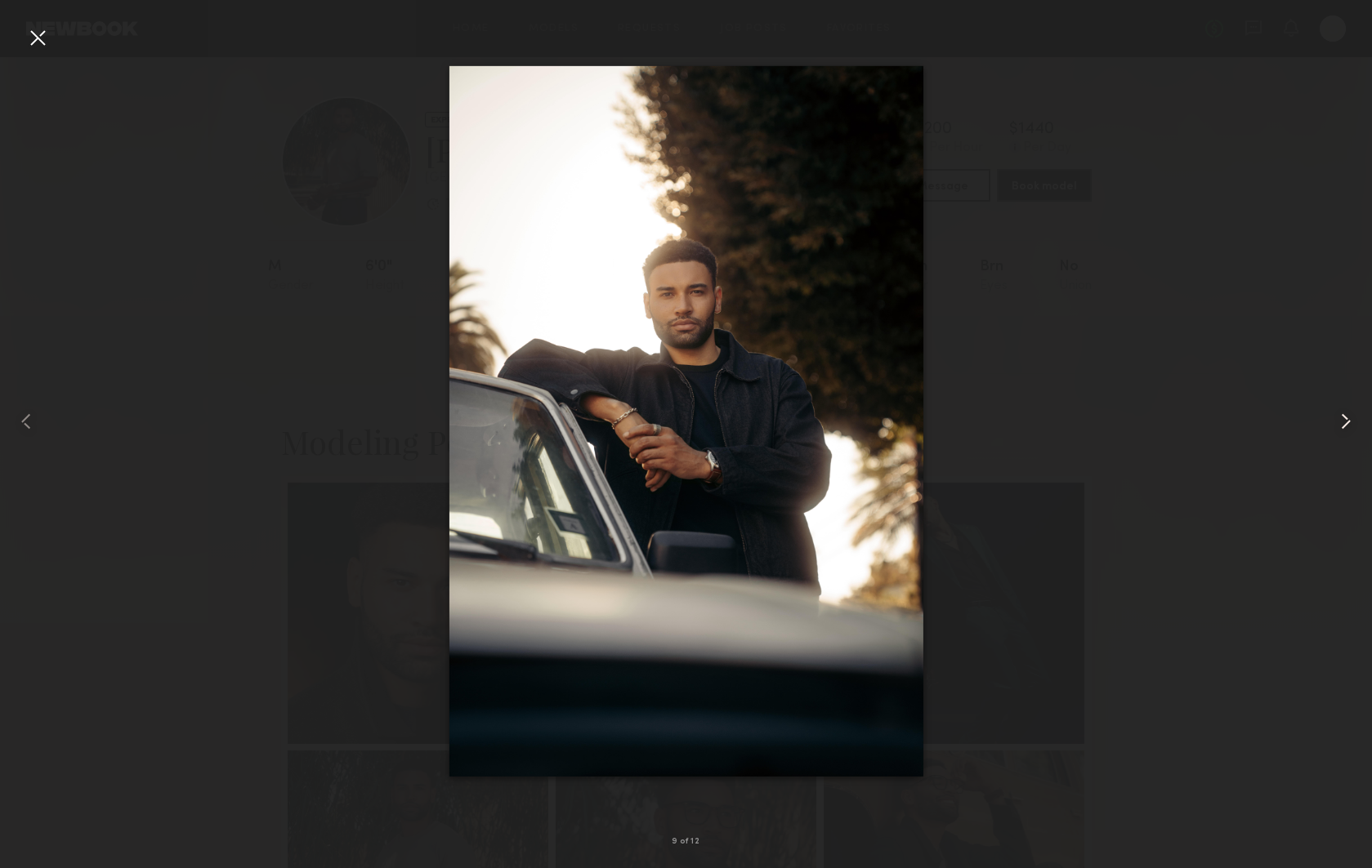
click at [1340, 424] on common-icon at bounding box center [1345, 422] width 27 height 27
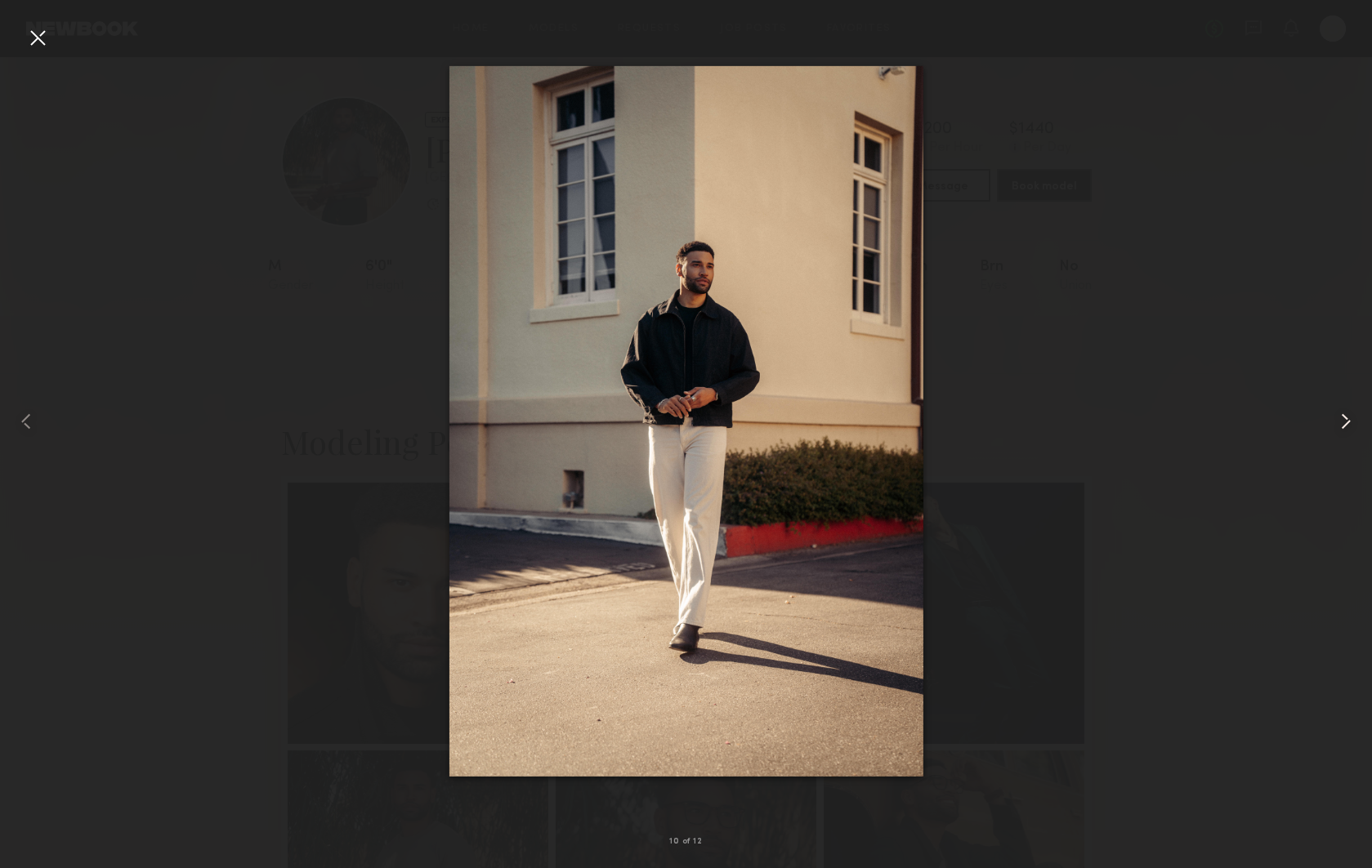
click at [1337, 426] on common-icon at bounding box center [1345, 422] width 27 height 27
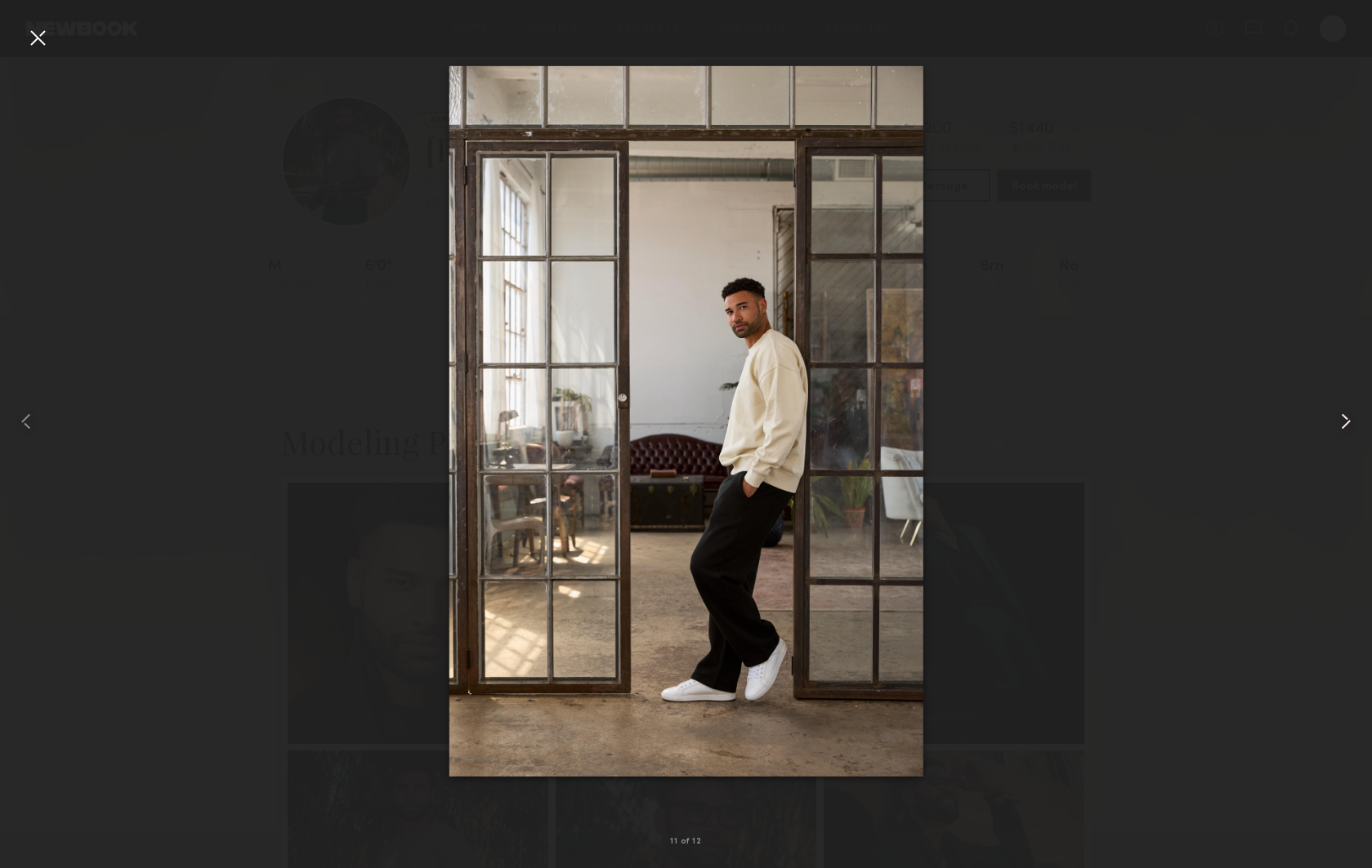
click at [1337, 426] on common-icon at bounding box center [1345, 422] width 27 height 27
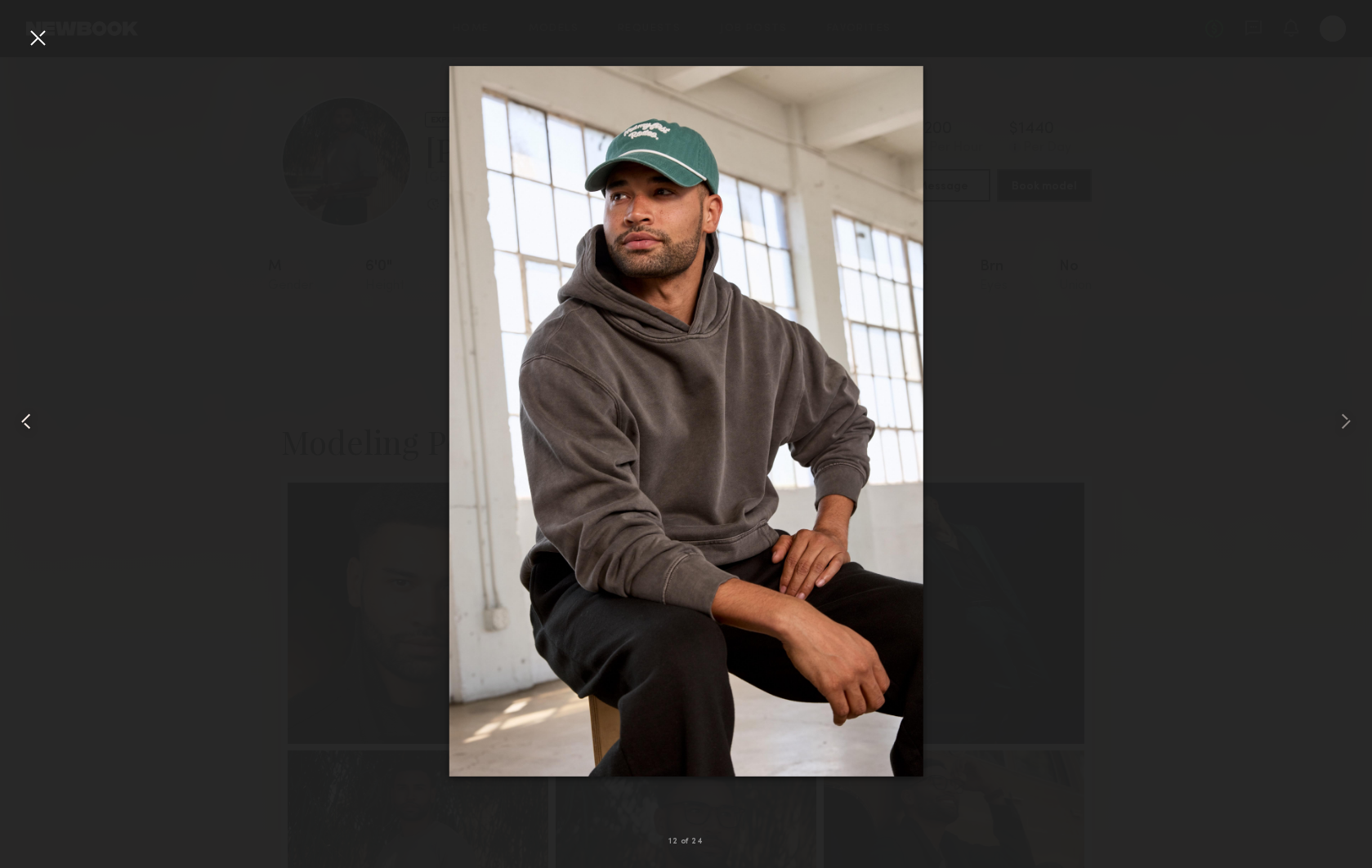
click at [32, 38] on div at bounding box center [37, 37] width 27 height 27
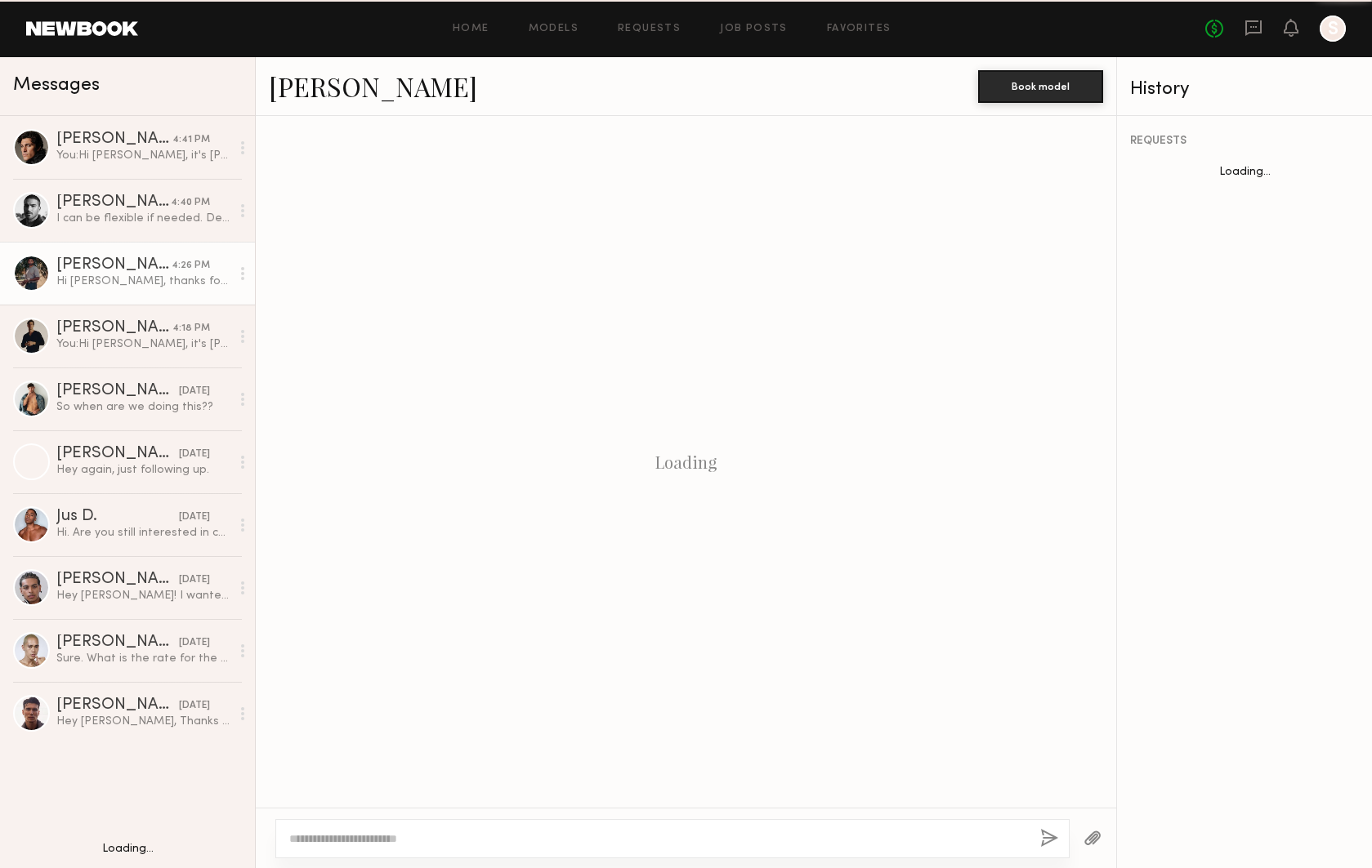
scroll to position [218, 0]
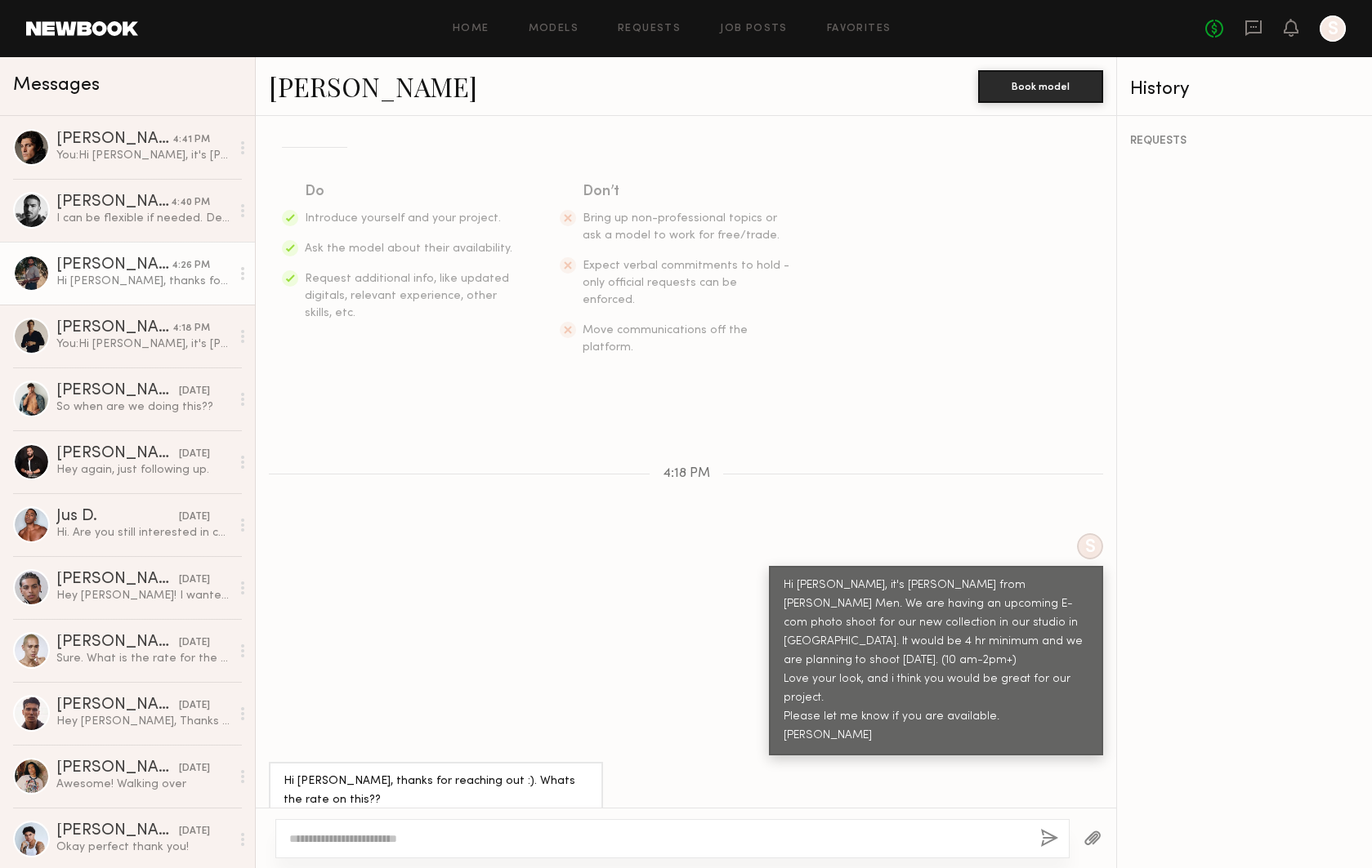
click at [431, 835] on textarea at bounding box center [658, 838] width 738 height 17
type textarea "*"
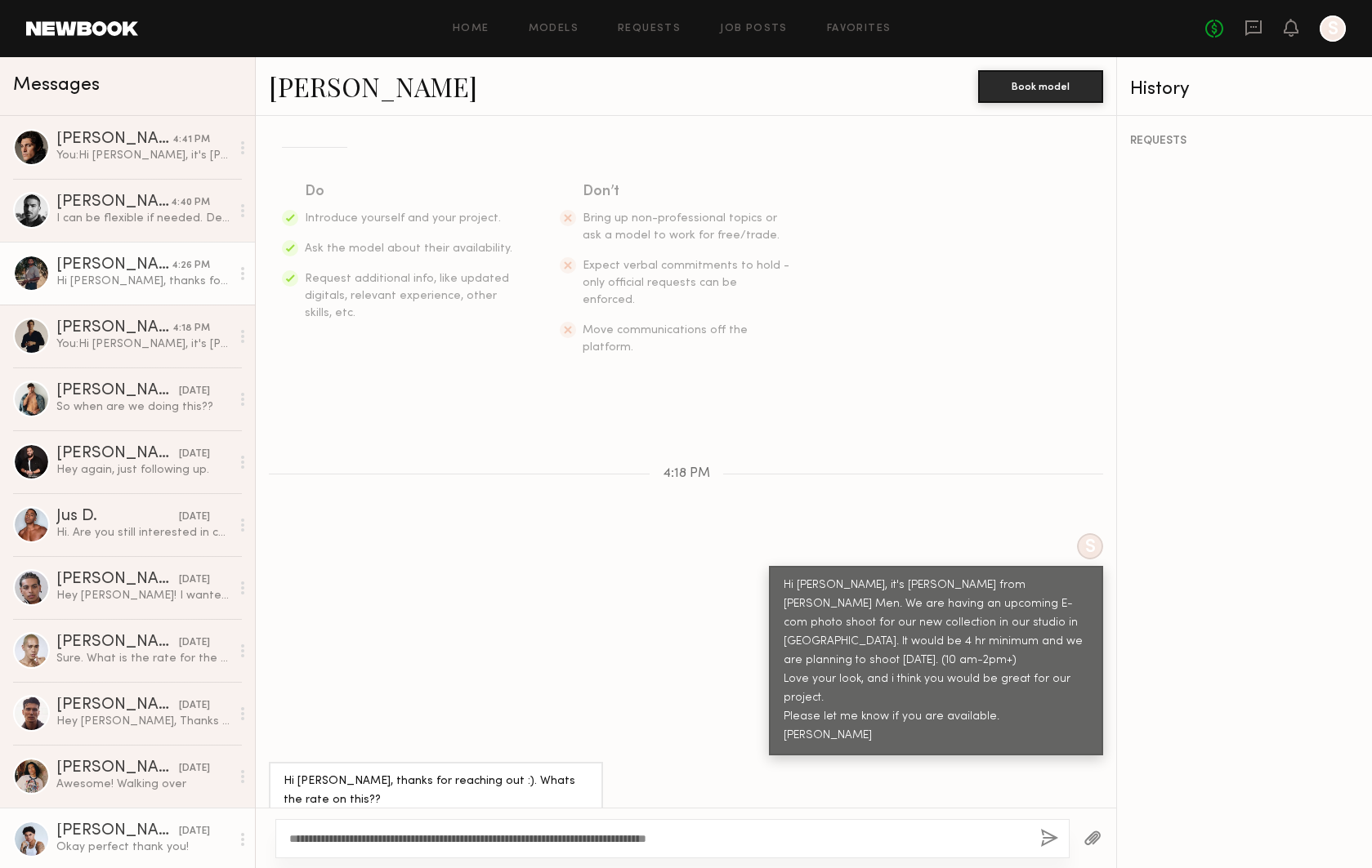
drag, startPoint x: 687, startPoint y: 838, endPoint x: 120, endPoint y: 847, distance: 567.1
click at [120, 847] on div "Messages [PERSON_NAME] 4:41 PM You: Hi [PERSON_NAME], it's [PERSON_NAME] from […" at bounding box center [686, 462] width 1372 height 811
drag, startPoint x: 645, startPoint y: 832, endPoint x: 258, endPoint y: 823, distance: 387.1
click at [258, 823] on div "**********" at bounding box center [686, 837] width 860 height 60
click at [429, 836] on textarea "**********" at bounding box center [658, 838] width 738 height 17
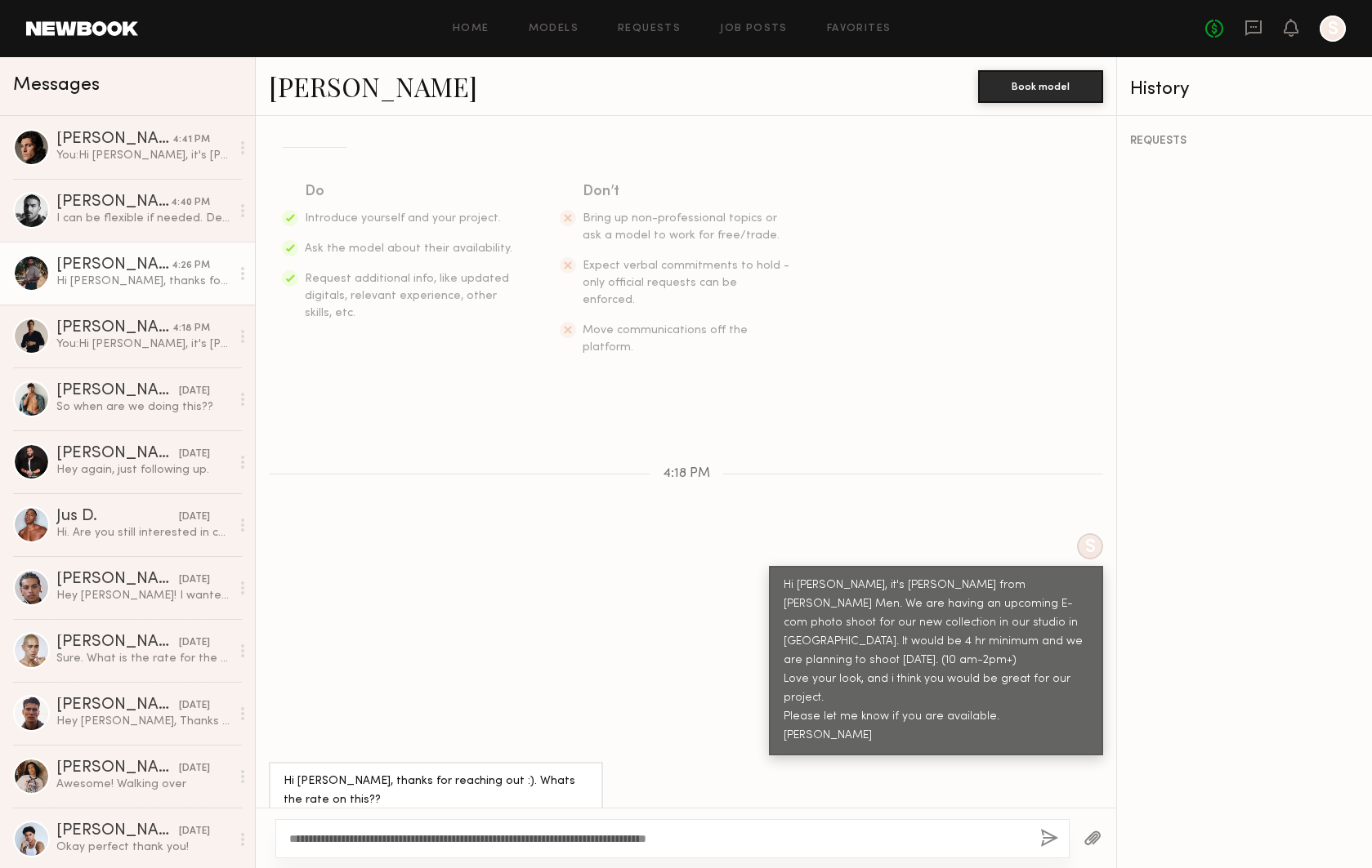
click at [441, 835] on textarea "**********" at bounding box center [658, 838] width 738 height 17
drag, startPoint x: 439, startPoint y: 836, endPoint x: 447, endPoint y: 849, distance: 15.3
click at [439, 837] on textarea "**********" at bounding box center [658, 838] width 738 height 17
type textarea "**********"
drag, startPoint x: 778, startPoint y: 833, endPoint x: 237, endPoint y: 844, distance: 541.1
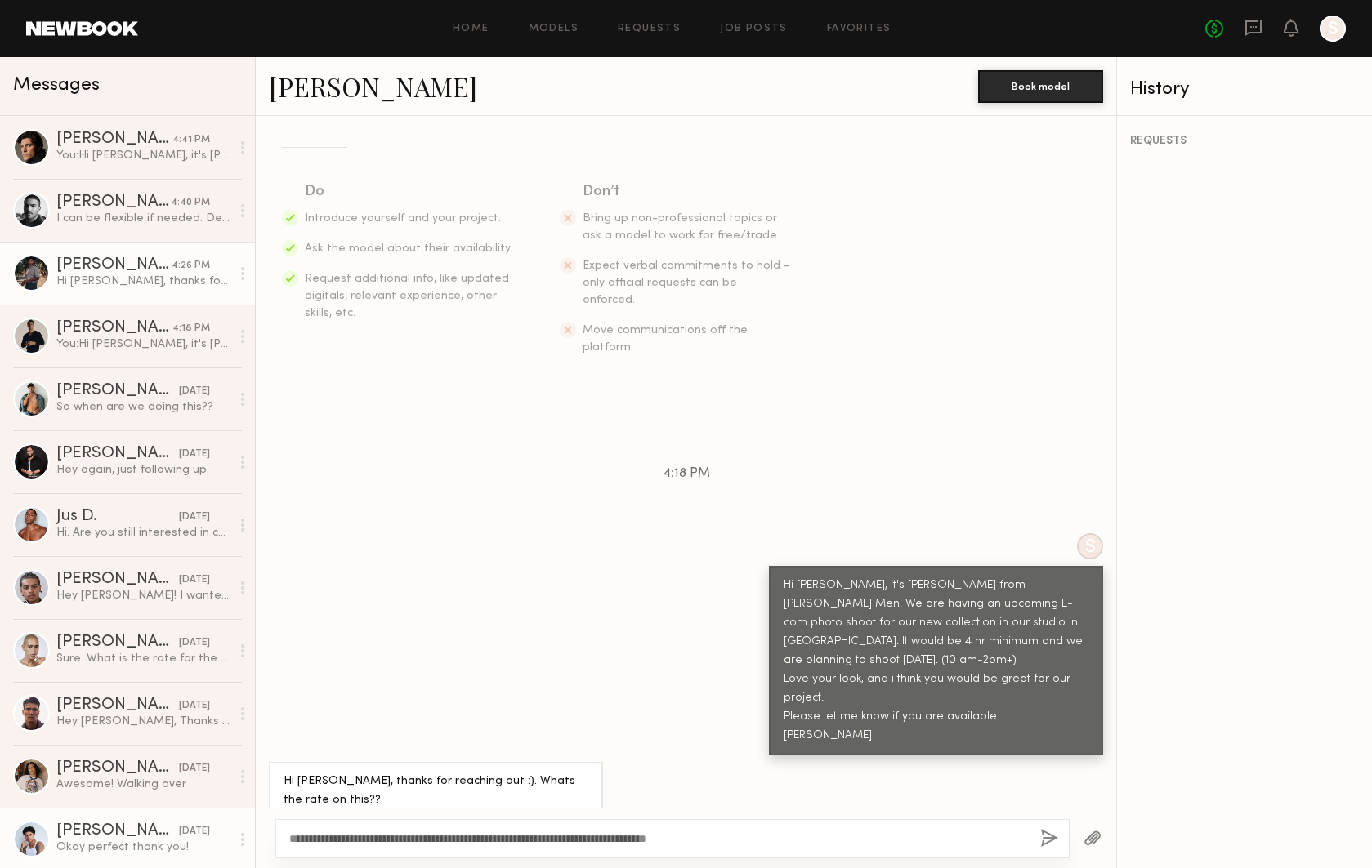
click at [237, 844] on div "Messages [PERSON_NAME] 4:41 PM You: Hi [PERSON_NAME], it's [PERSON_NAME] from […" at bounding box center [686, 462] width 1372 height 811
type textarea "**********"
click at [1042, 832] on button "button" at bounding box center [1050, 839] width 18 height 21
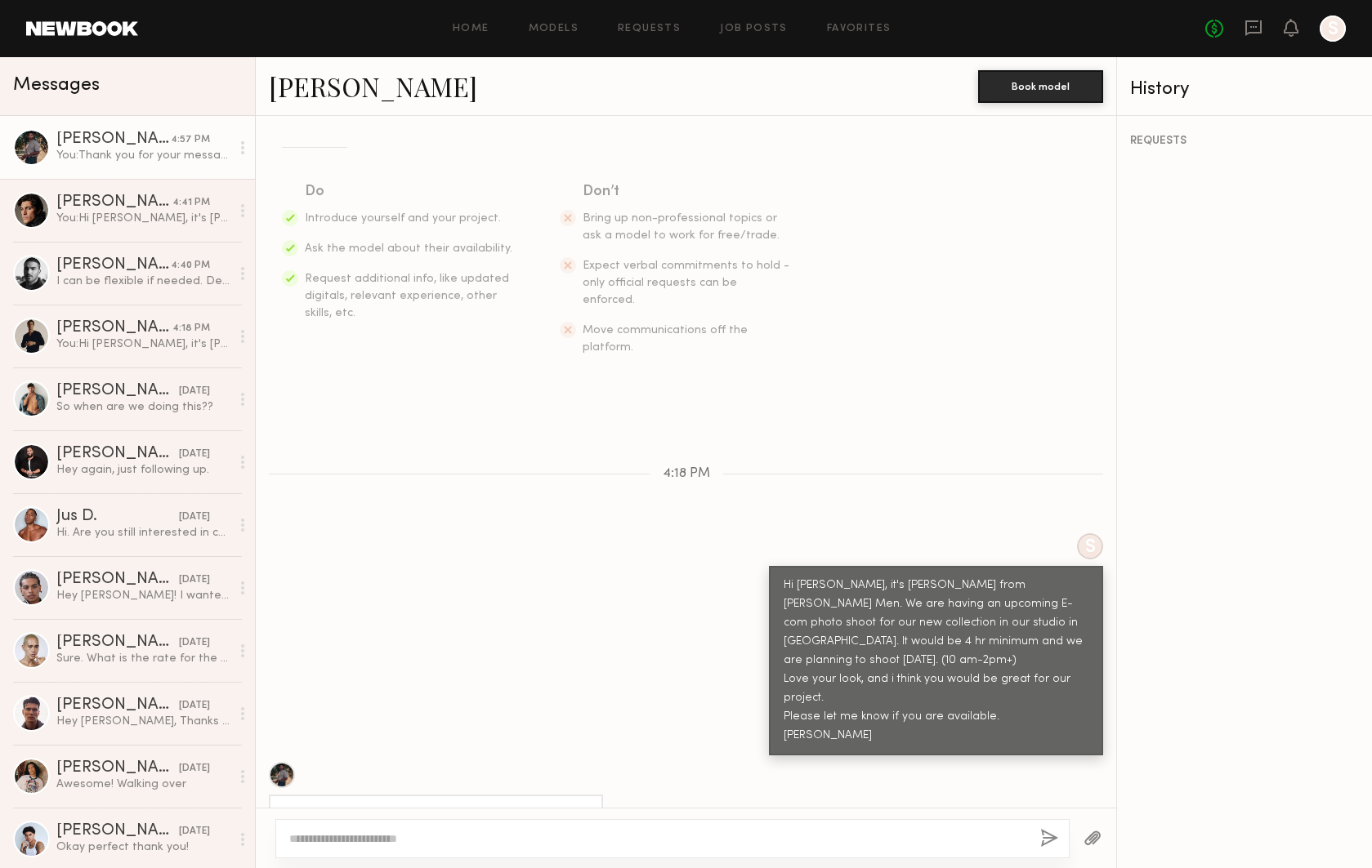
scroll to position [438, 0]
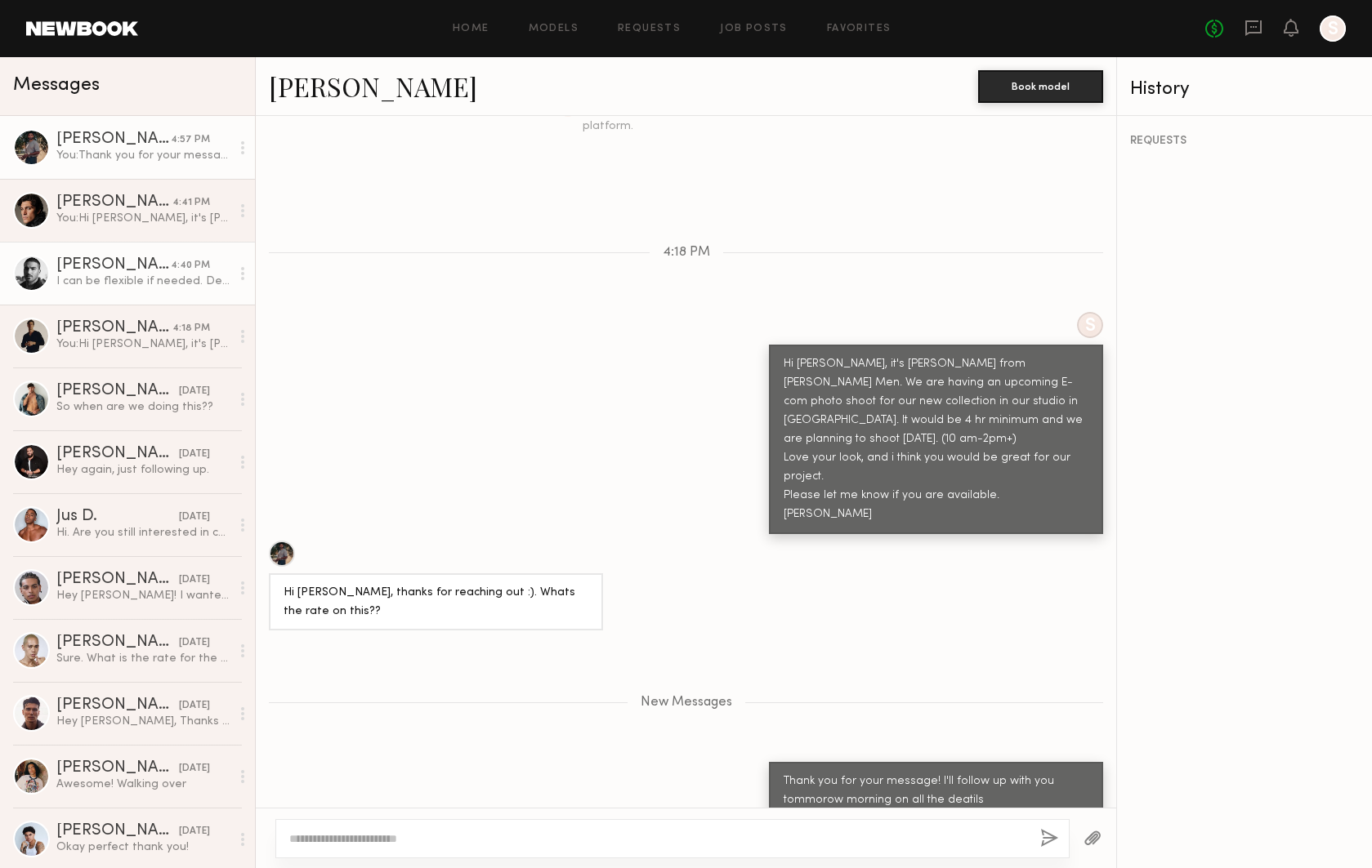
click at [147, 263] on div "[PERSON_NAME]" at bounding box center [113, 265] width 114 height 17
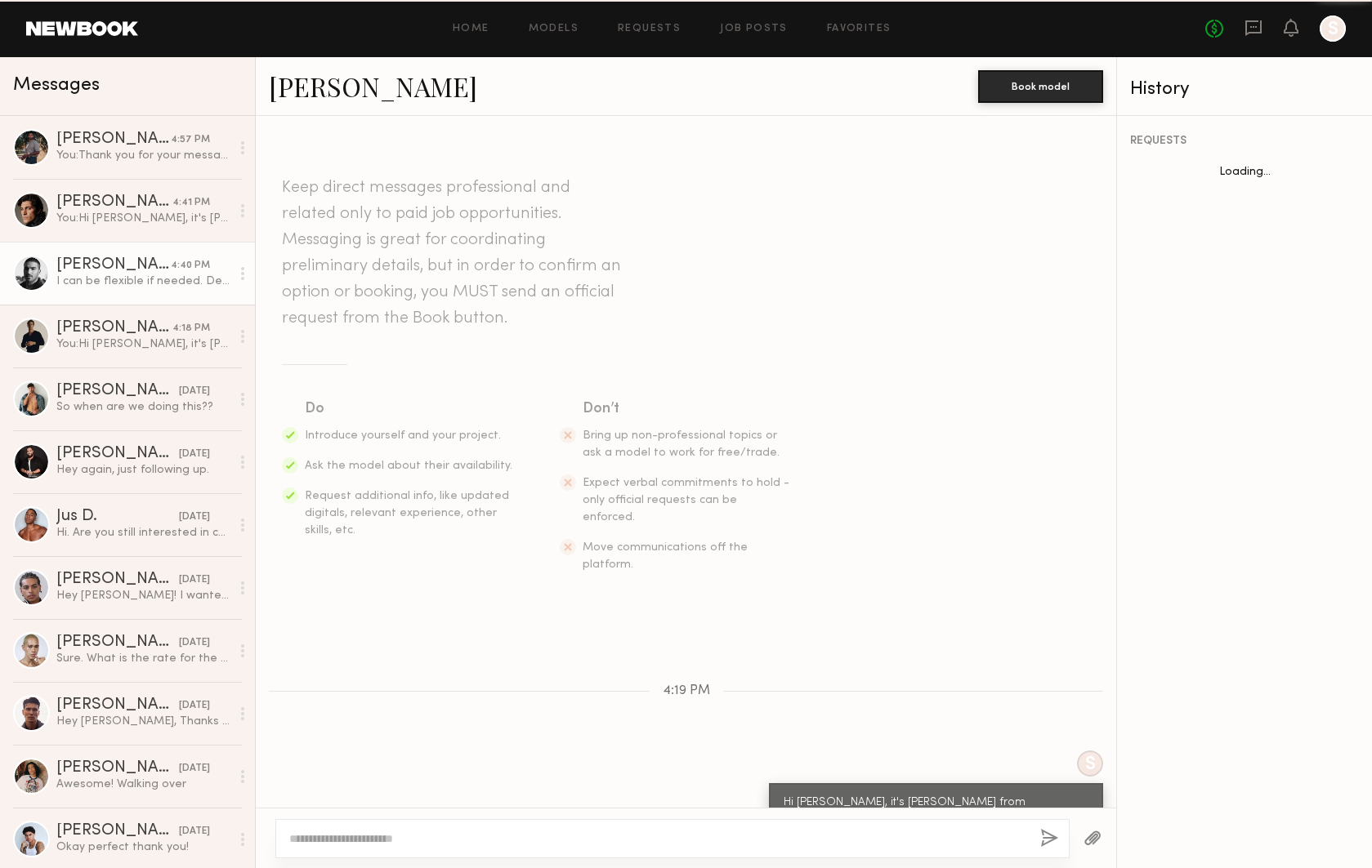
scroll to position [406, 0]
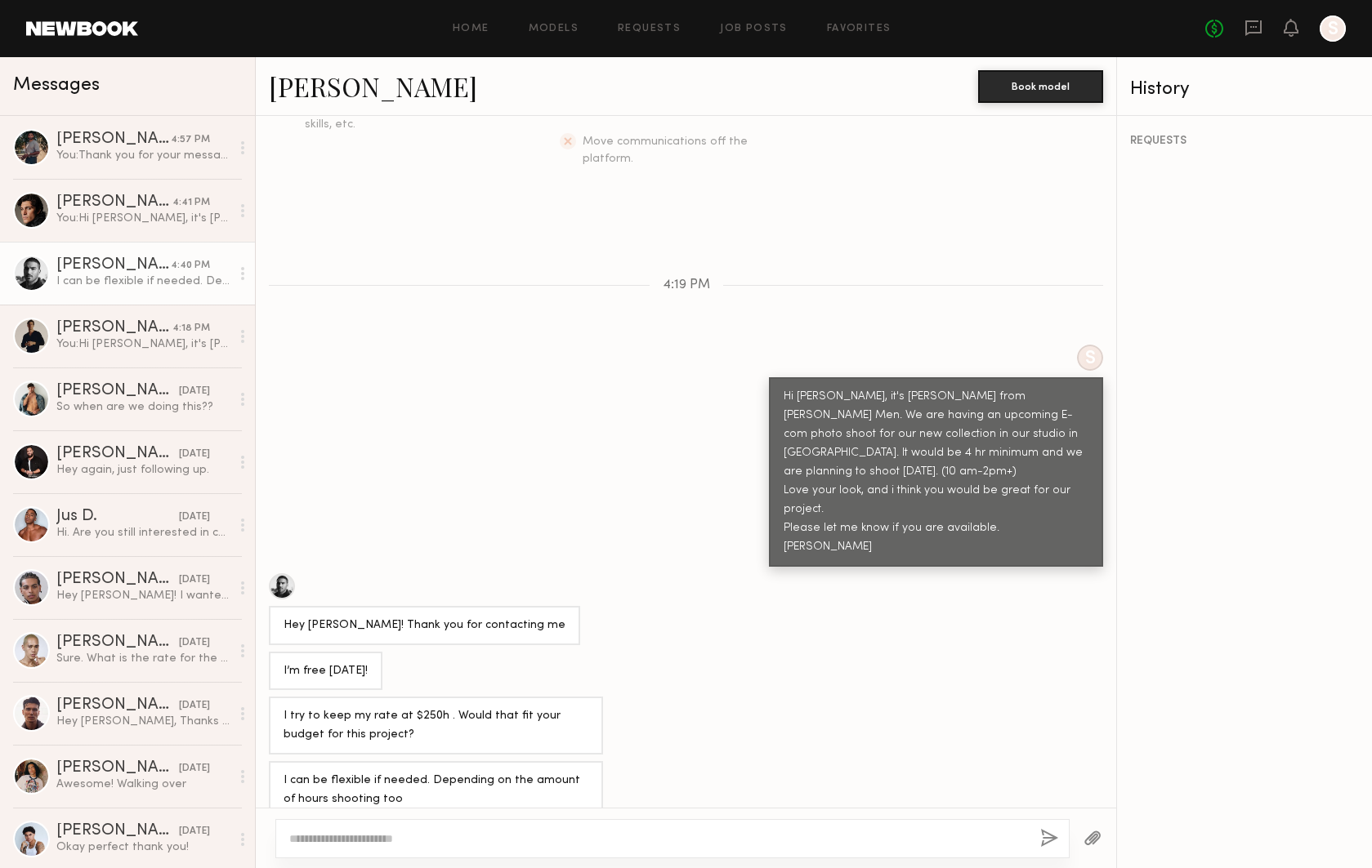
click at [377, 846] on textarea at bounding box center [658, 838] width 738 height 17
type textarea "**********"
click at [1046, 836] on button "button" at bounding box center [1050, 839] width 18 height 21
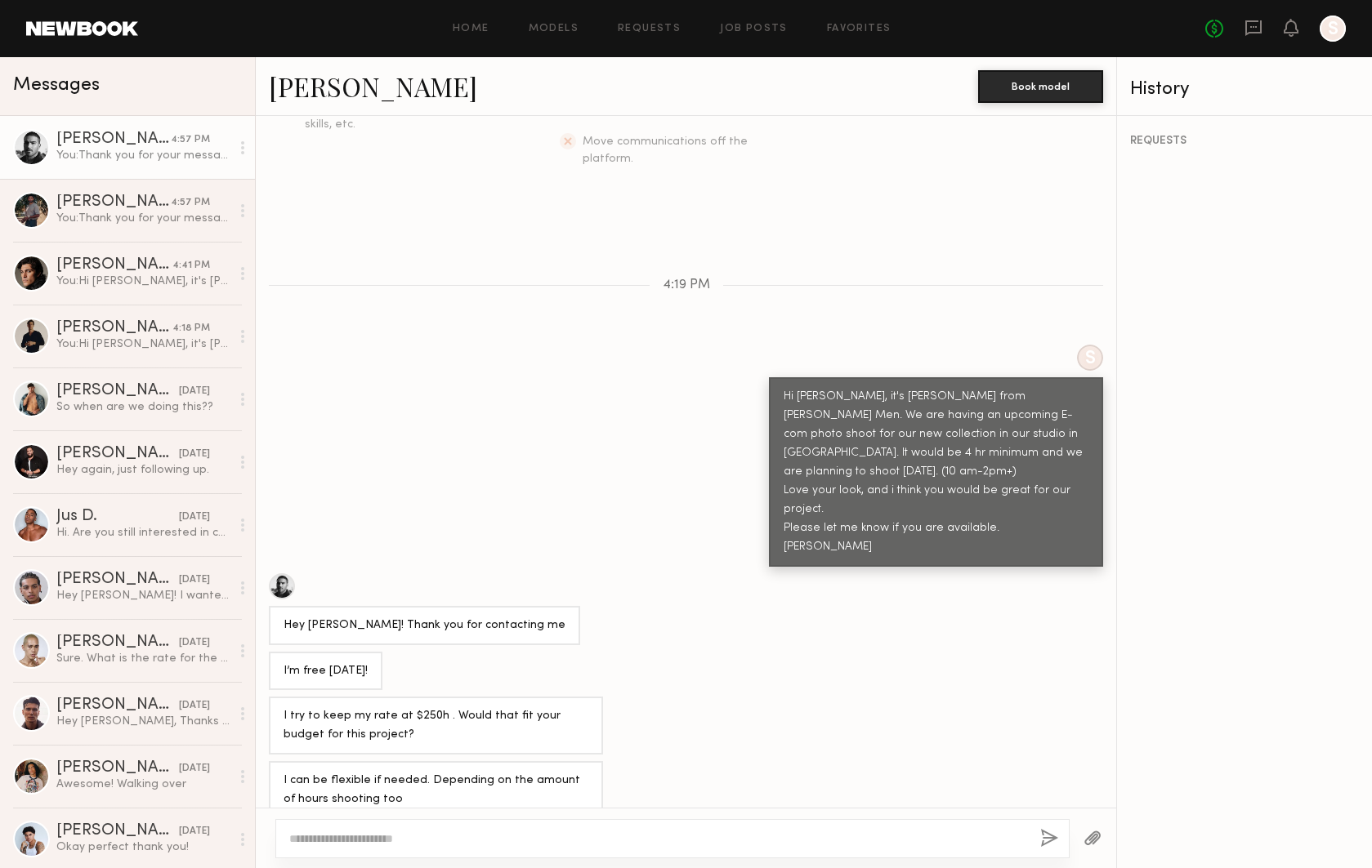
scroll to position [595, 0]
